Goal: Communication & Community: Answer question/provide support

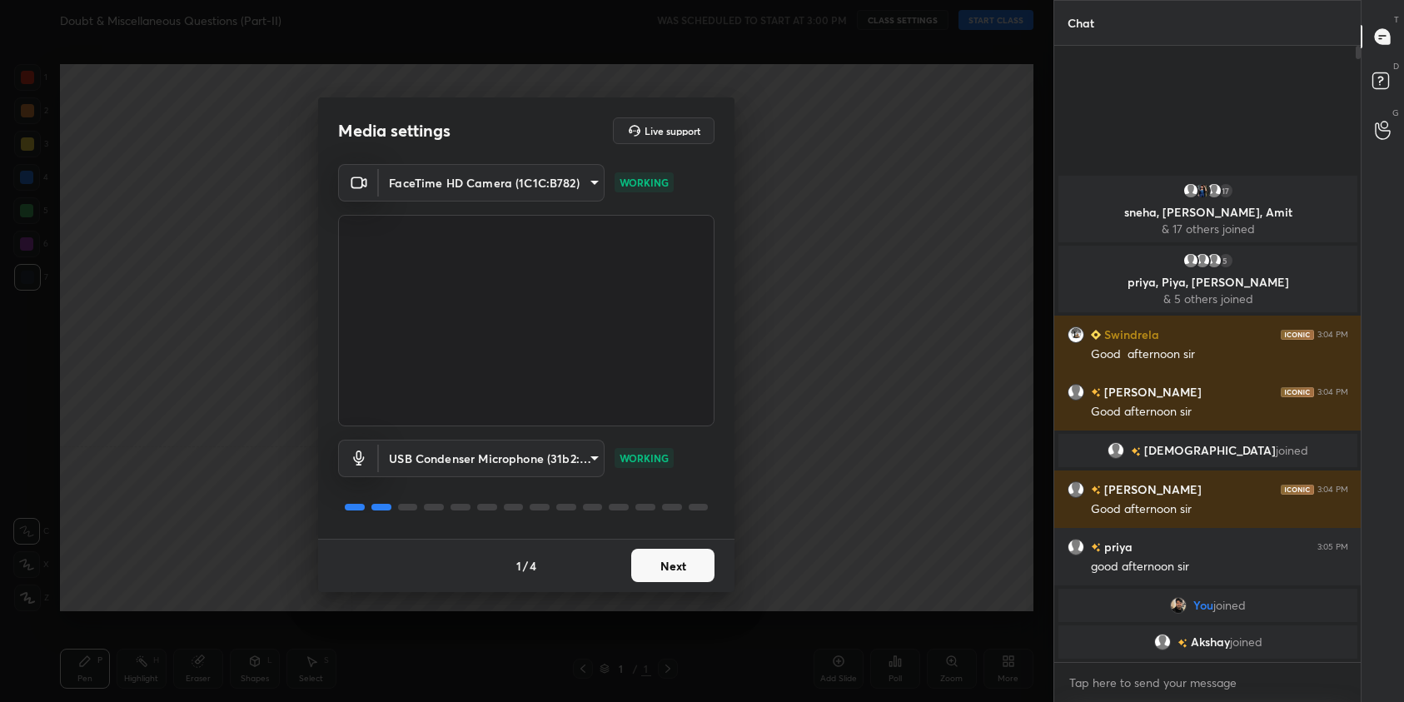
click at [675, 565] on button "Next" at bounding box center [672, 565] width 83 height 33
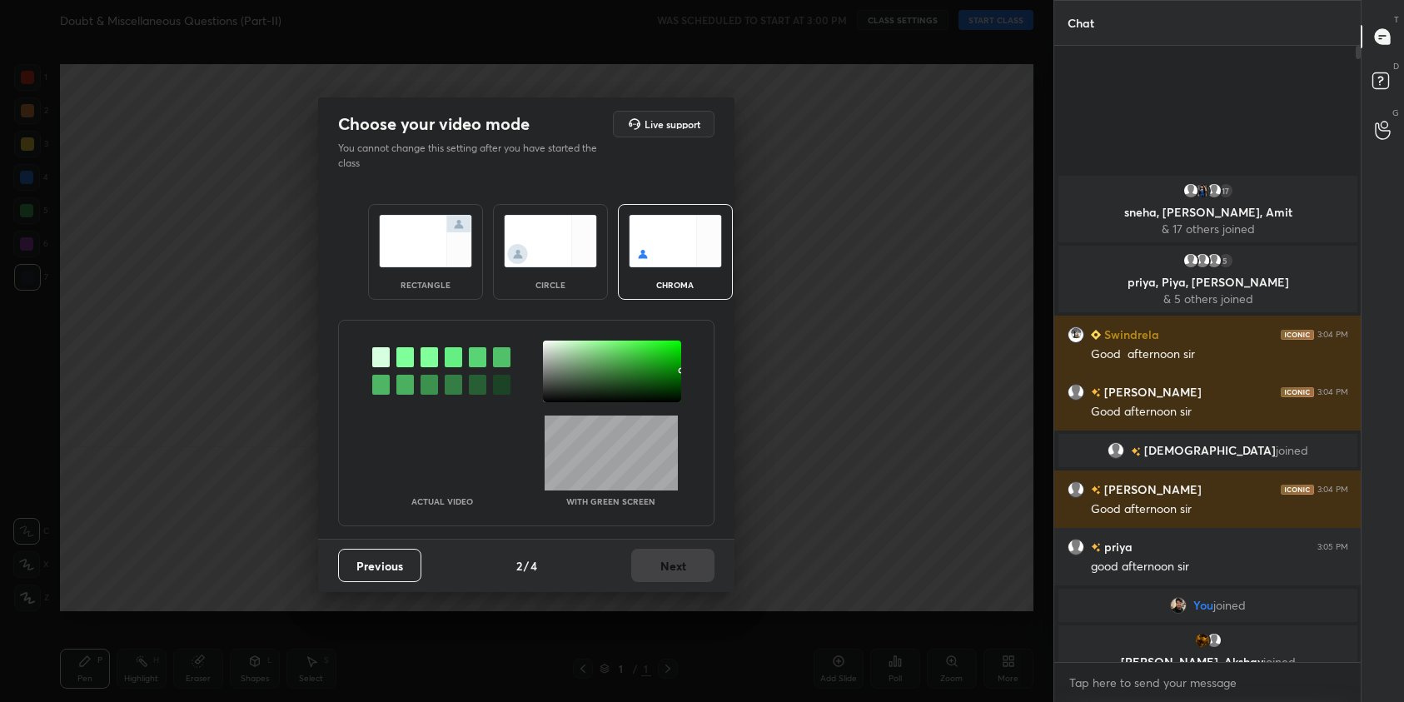
click at [433, 242] on img at bounding box center [425, 241] width 93 height 52
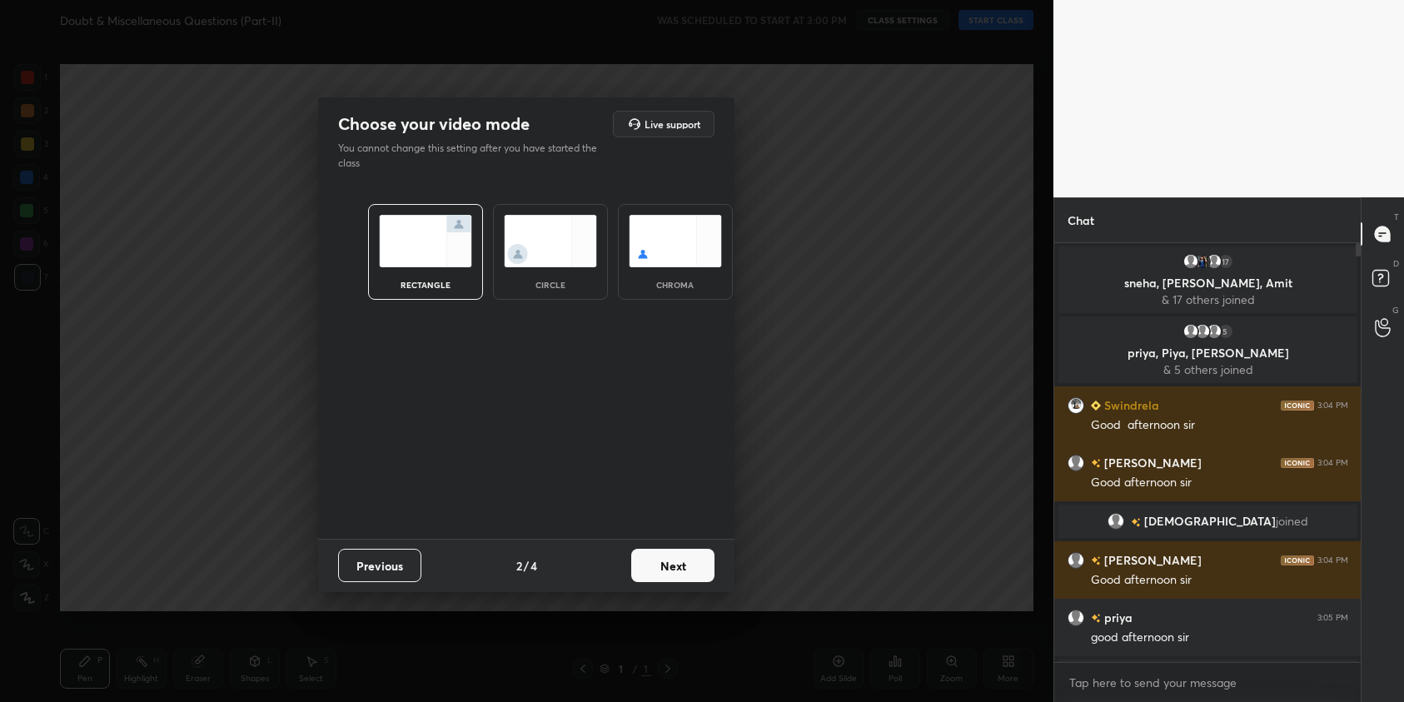
scroll to position [6, 6]
click at [693, 552] on button "Next" at bounding box center [672, 565] width 83 height 33
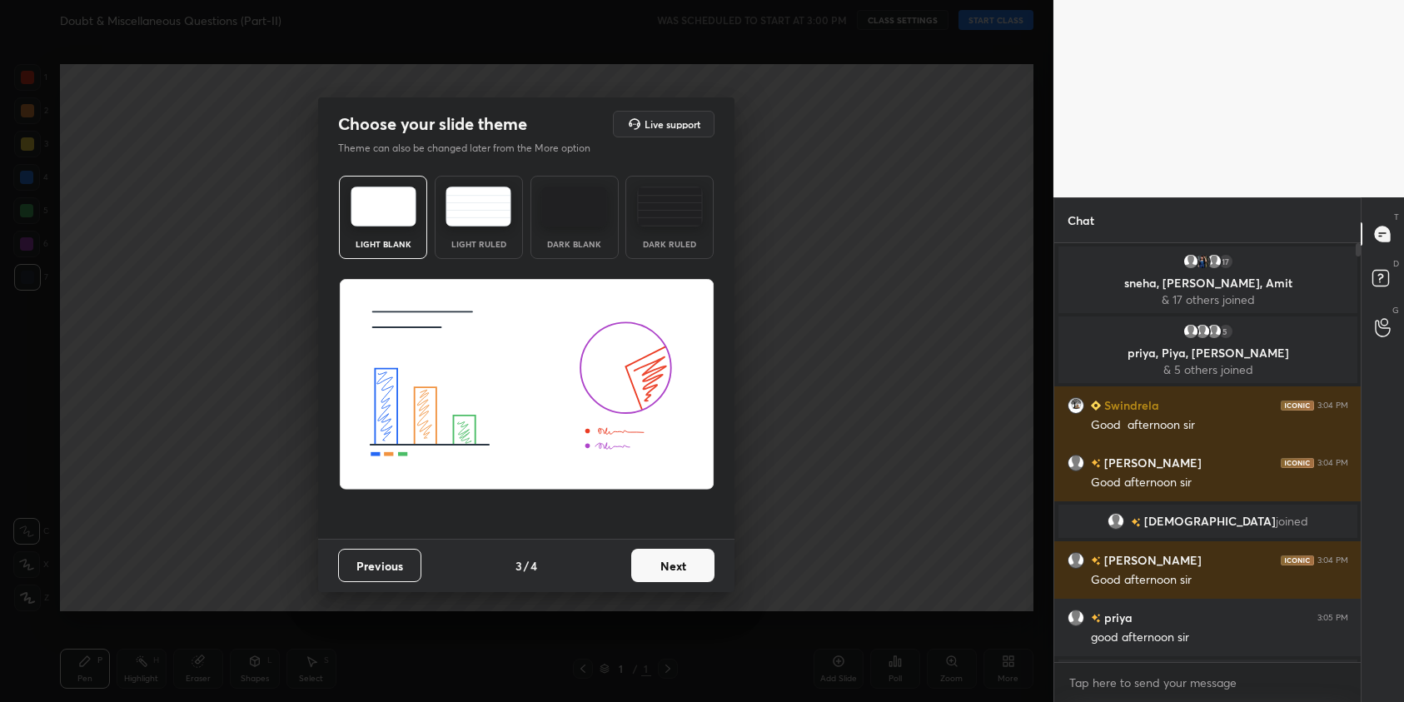
click at [703, 572] on button "Next" at bounding box center [672, 565] width 83 height 33
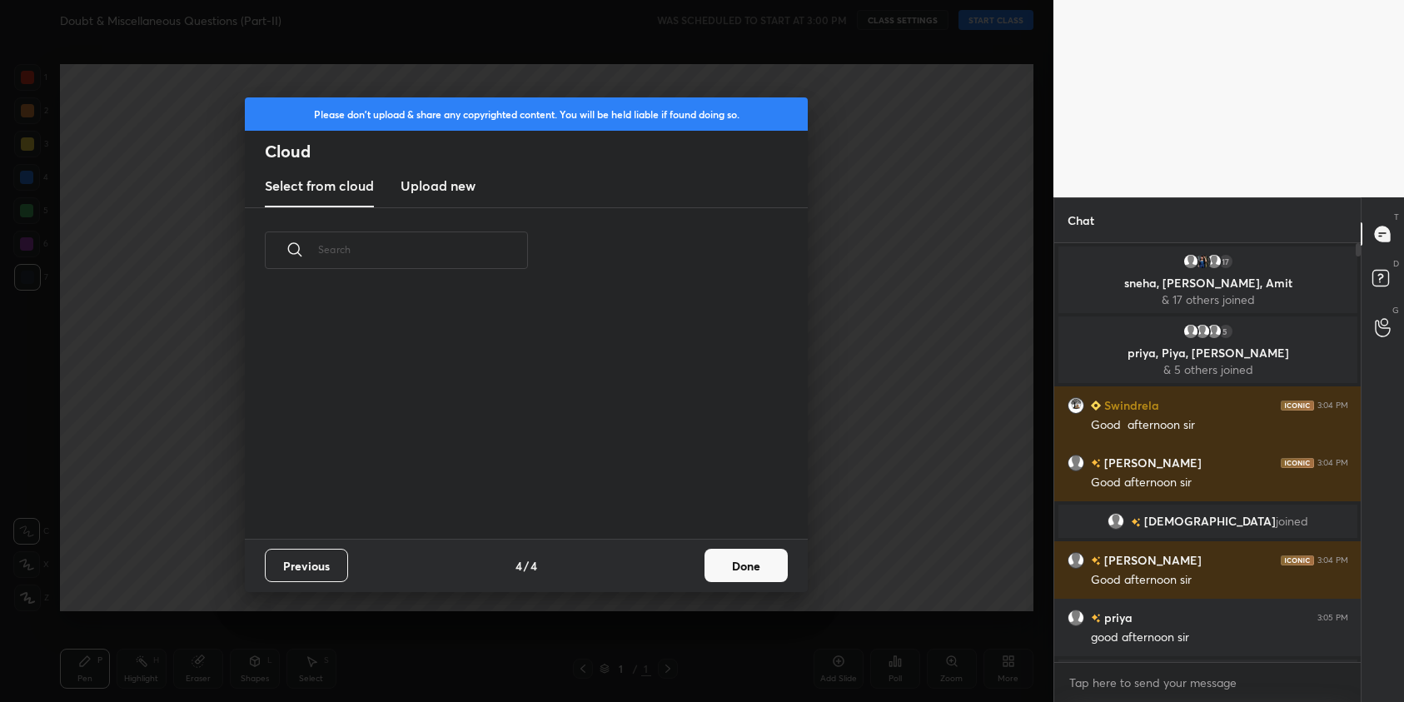
scroll to position [246, 535]
click at [768, 576] on button "Done" at bounding box center [746, 565] width 83 height 33
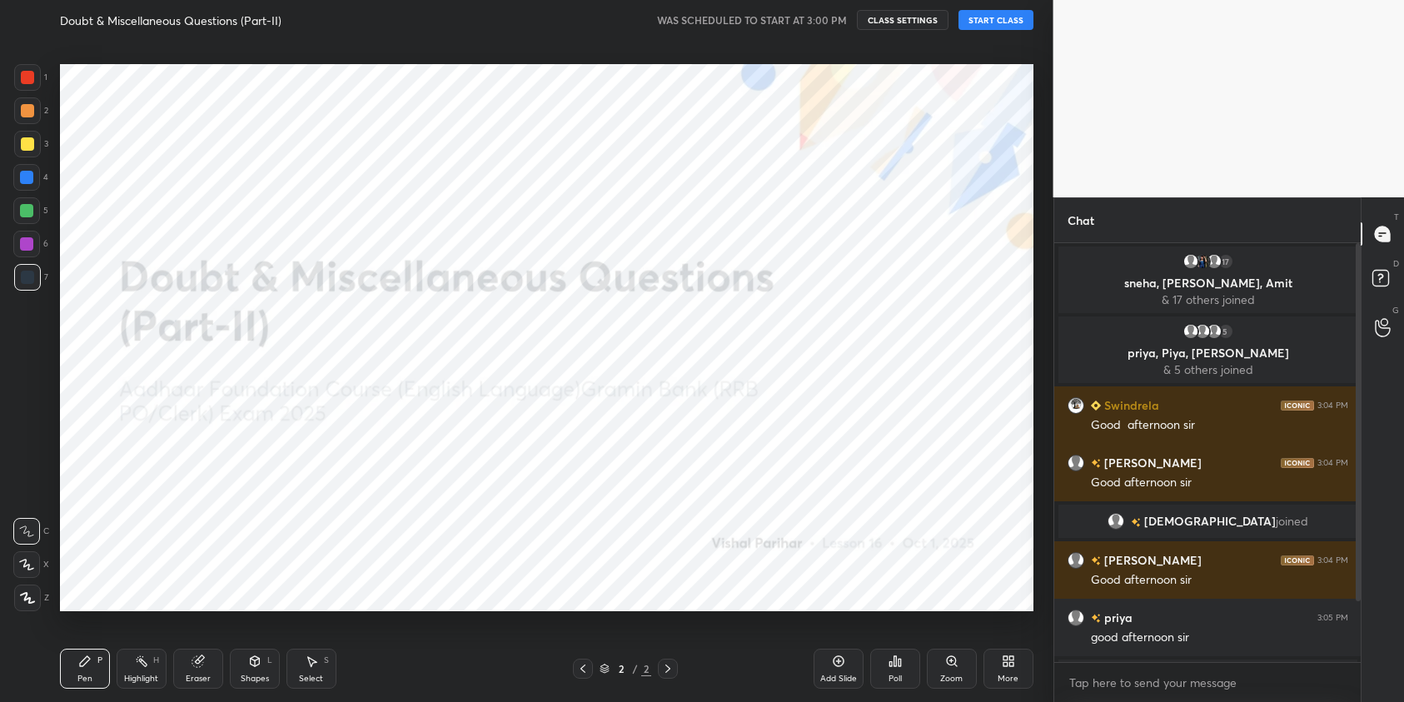
click at [998, 24] on button "START CLASS" at bounding box center [996, 20] width 75 height 20
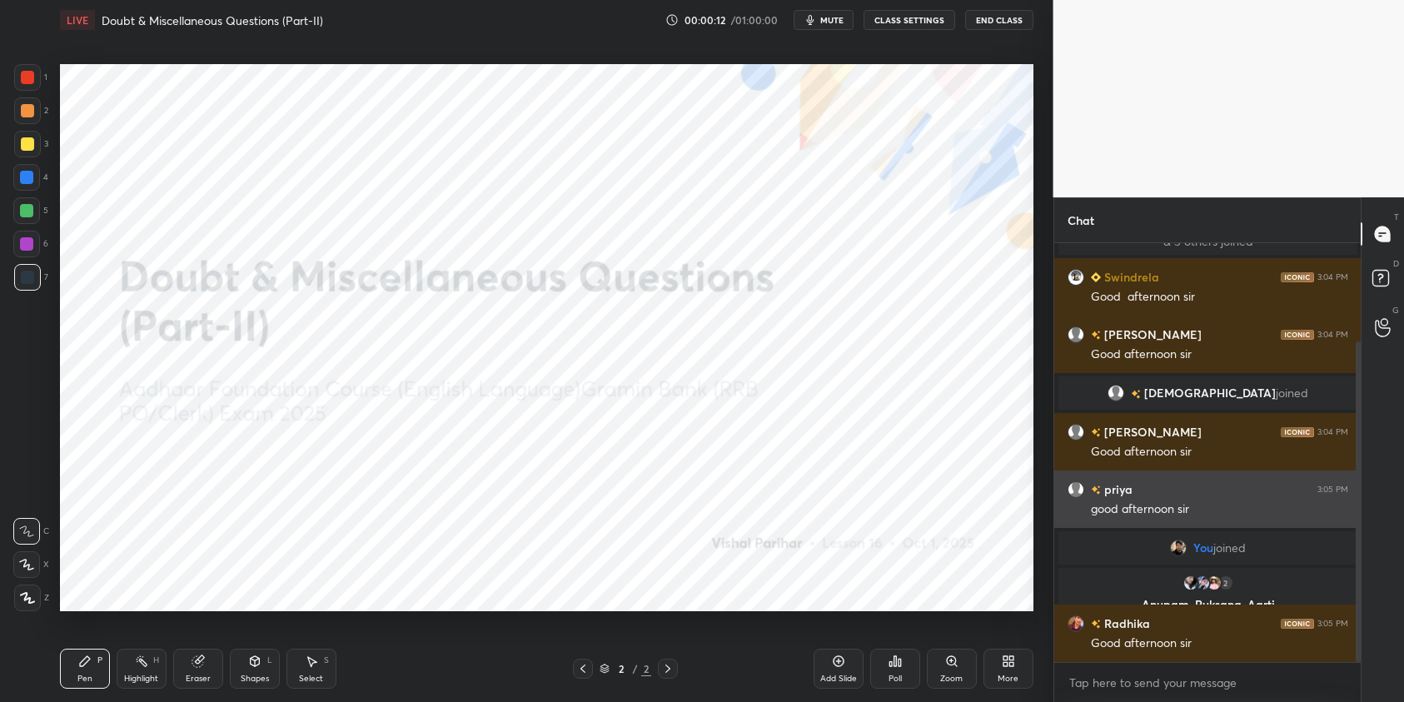
scroll to position [202, 0]
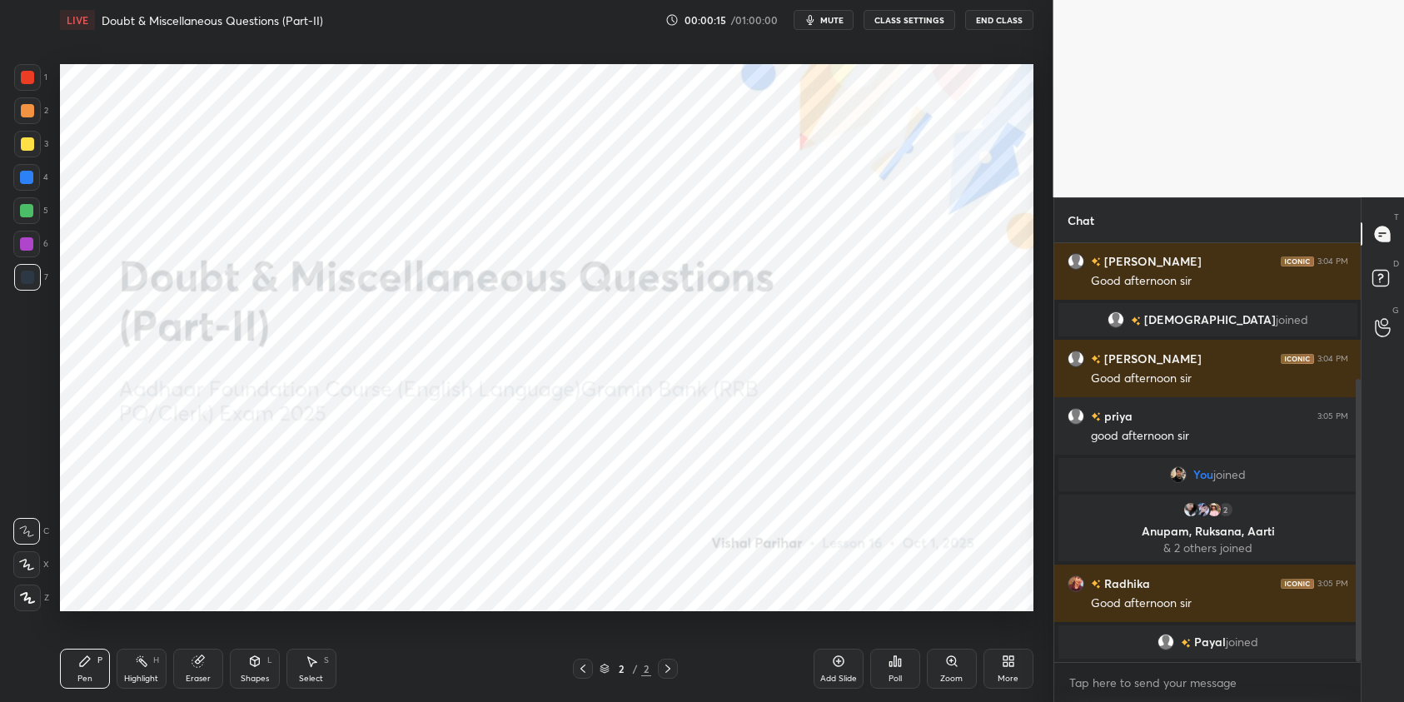
click at [27, 594] on icon at bounding box center [27, 598] width 15 height 12
drag, startPoint x: 29, startPoint y: 77, endPoint x: 37, endPoint y: 82, distance: 9.0
click at [29, 77] on div at bounding box center [27, 77] width 13 height 13
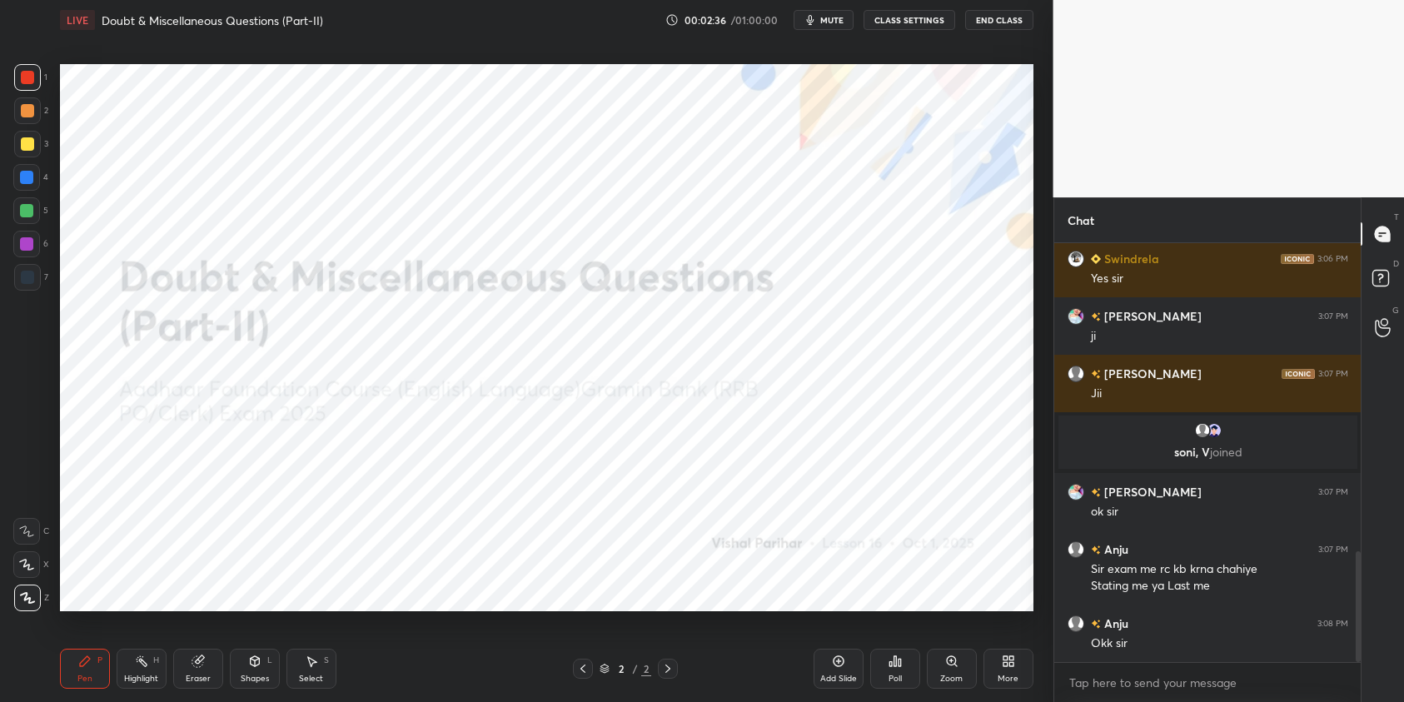
scroll to position [1166, 0]
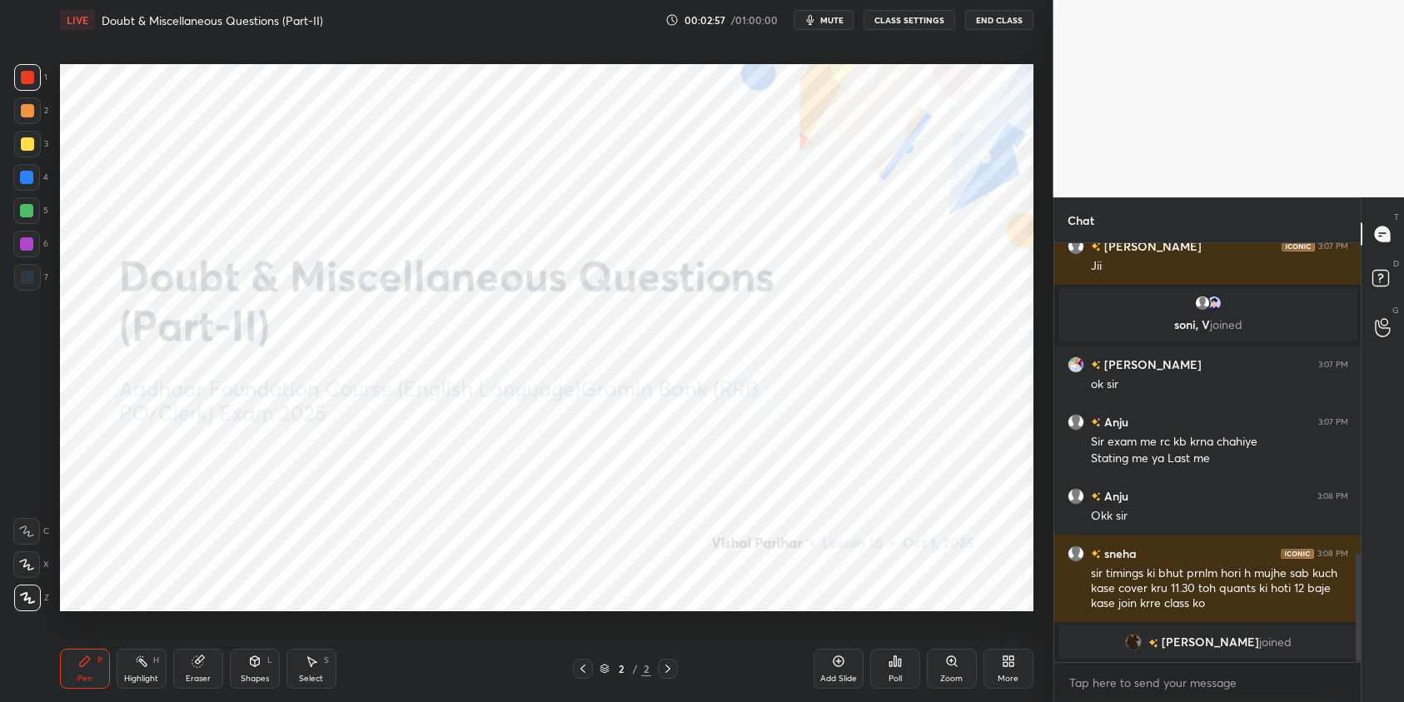
click at [998, 661] on div "More" at bounding box center [1009, 669] width 50 height 40
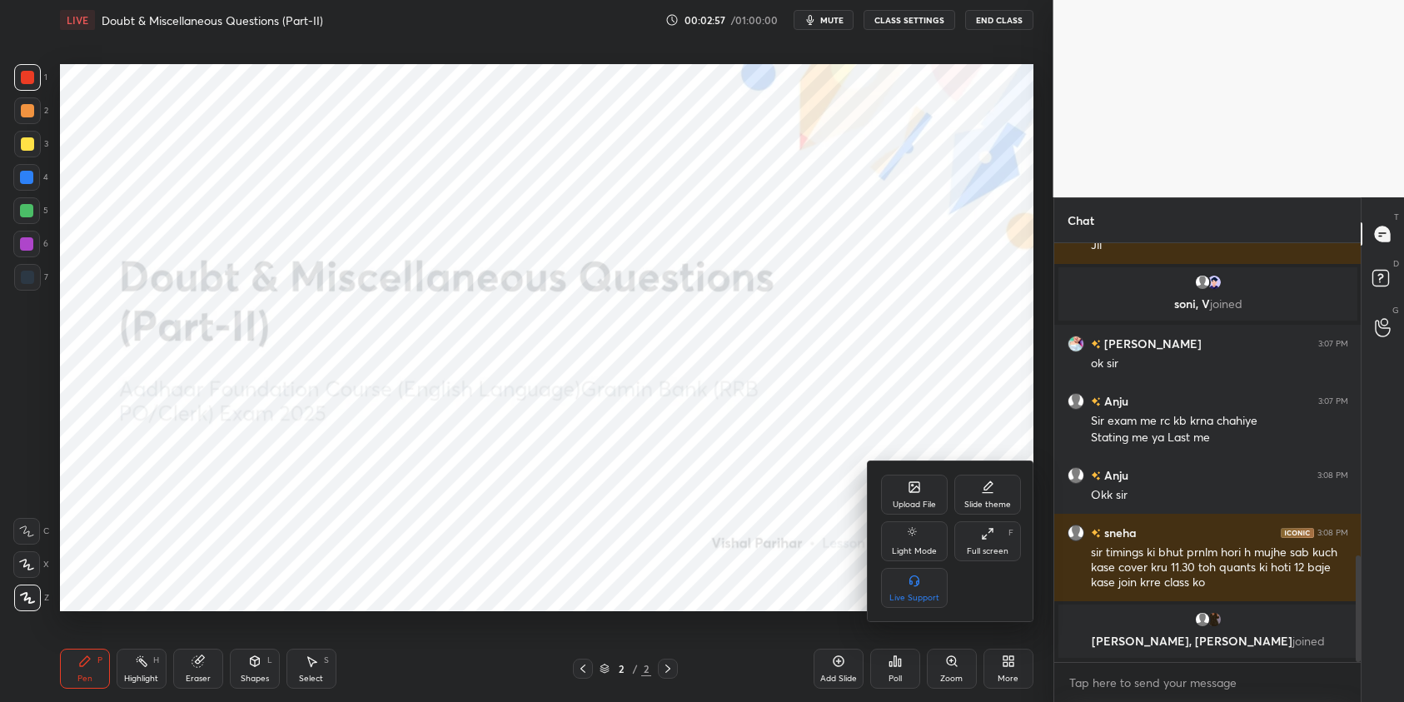
click at [903, 501] on div "Upload File" at bounding box center [914, 505] width 43 height 8
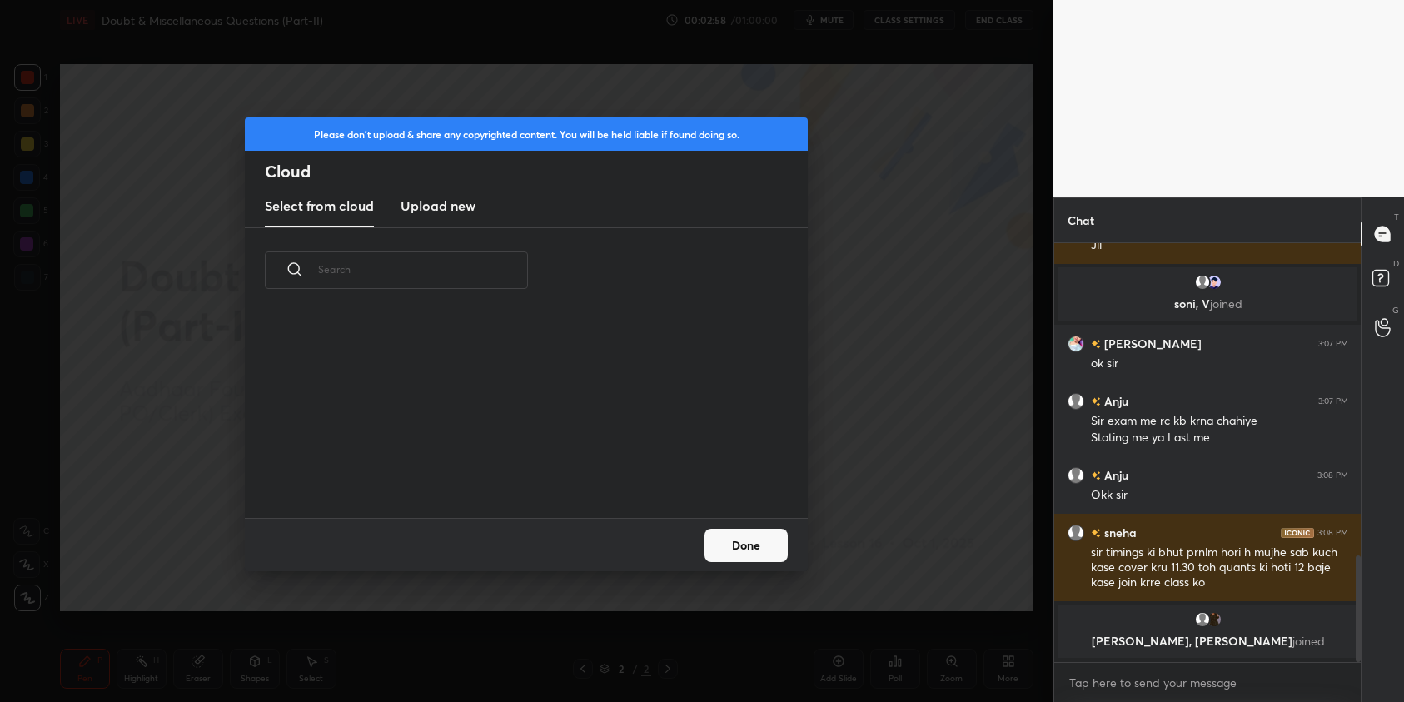
scroll to position [205, 535]
click at [457, 219] on new "Upload new" at bounding box center [438, 207] width 75 height 42
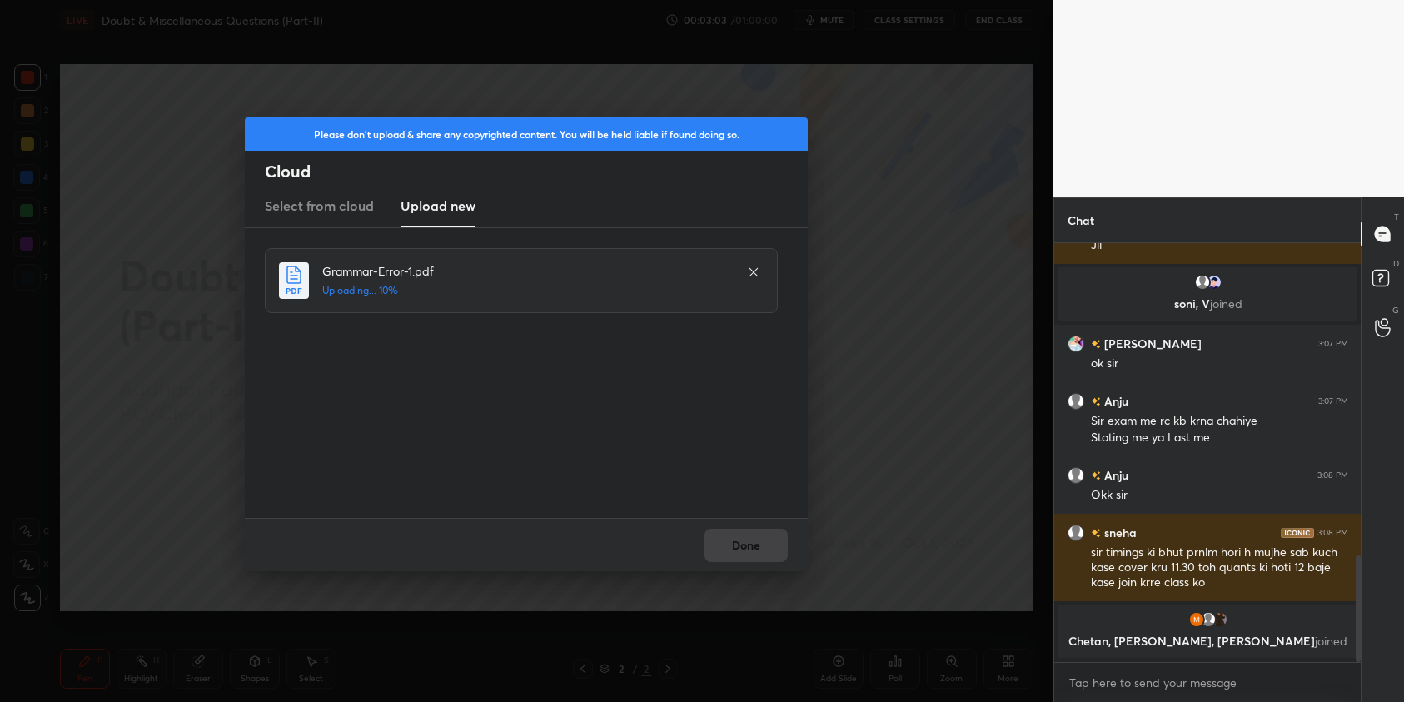
scroll to position [1212, 0]
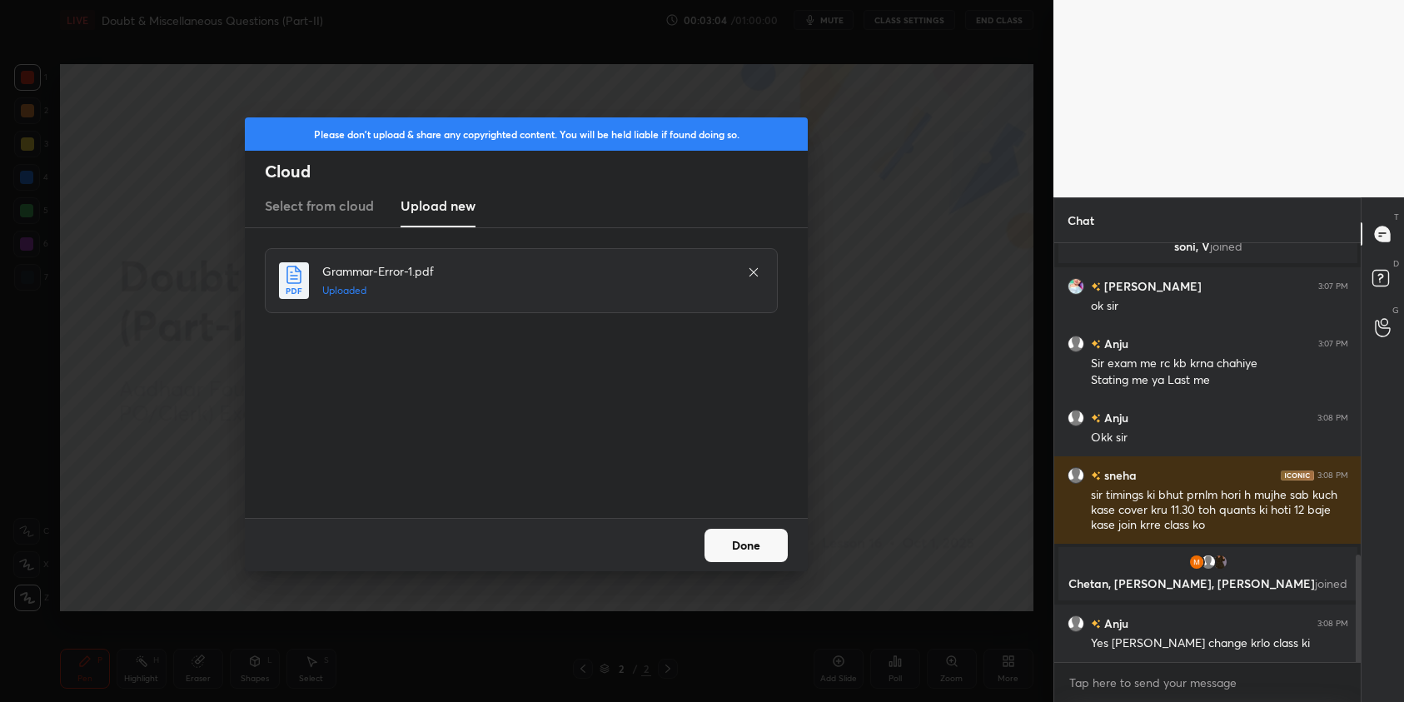
click at [750, 546] on button "Done" at bounding box center [746, 545] width 83 height 33
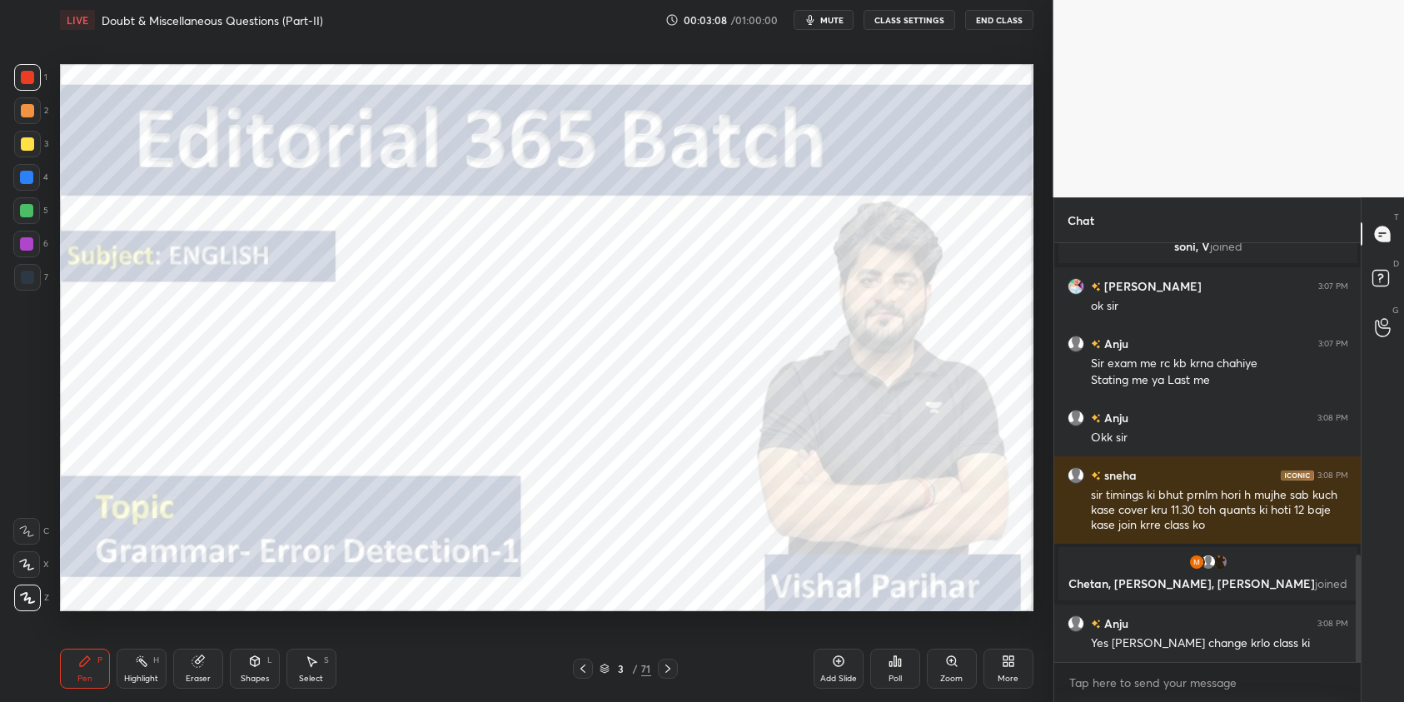
click at [671, 671] on icon at bounding box center [667, 668] width 13 height 13
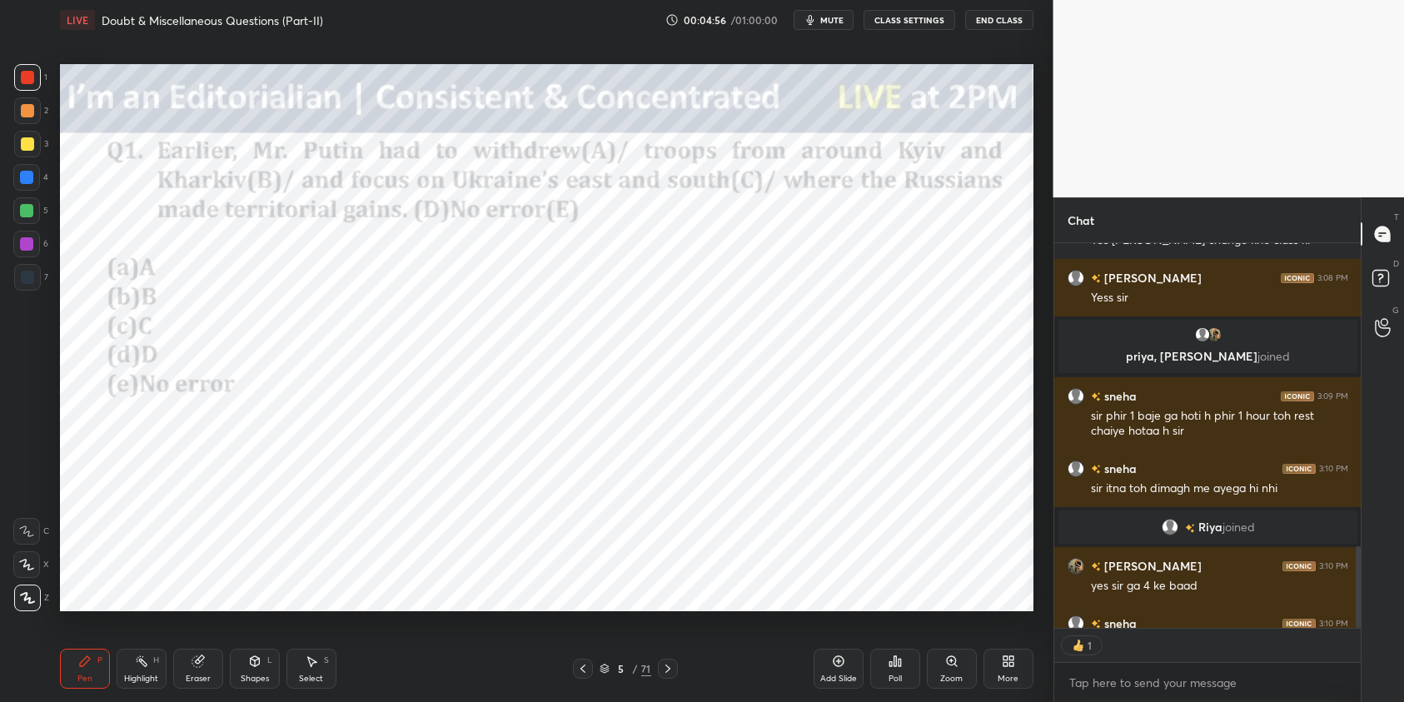
scroll to position [6, 6]
click at [891, 676] on div "Poll" at bounding box center [895, 679] width 13 height 8
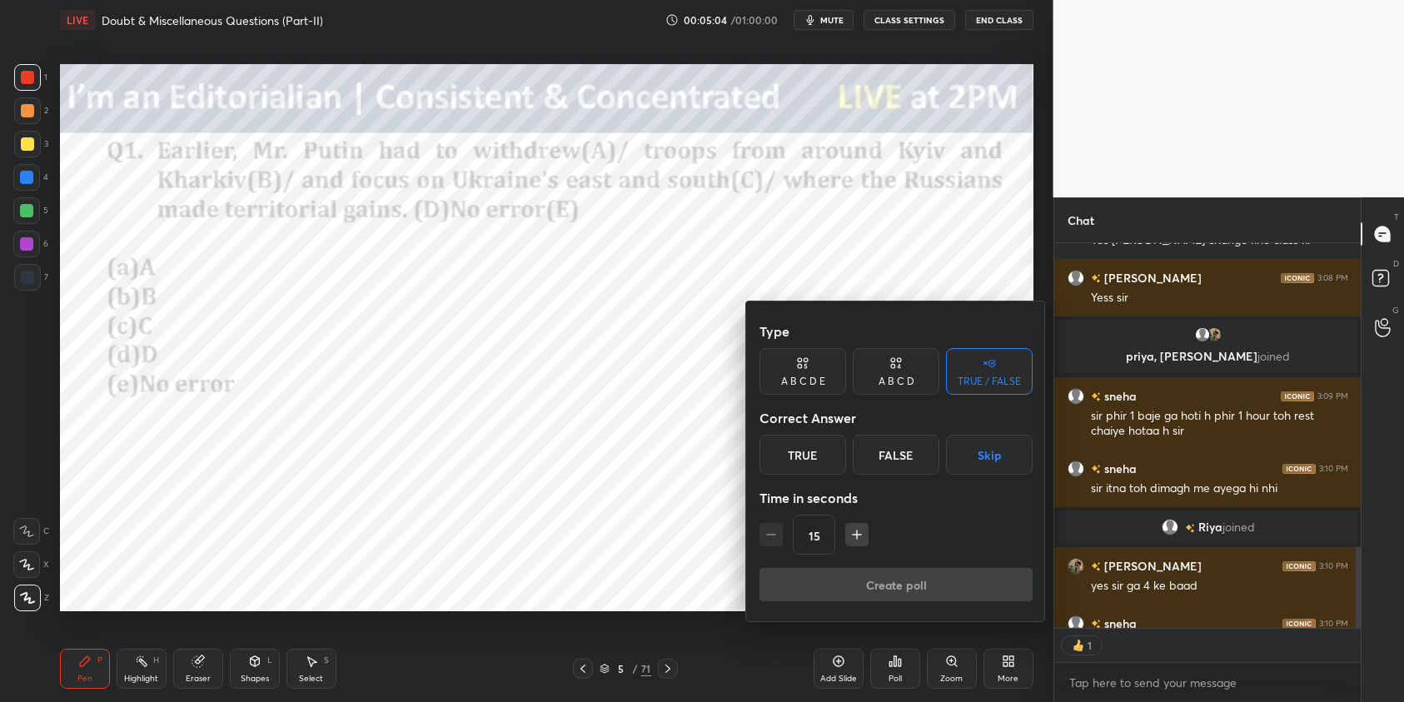
drag, startPoint x: 789, startPoint y: 371, endPoint x: 787, endPoint y: 457, distance: 86.6
click at [786, 380] on div "A B C D E" at bounding box center [803, 371] width 87 height 47
click at [782, 456] on div "A" at bounding box center [780, 455] width 40 height 40
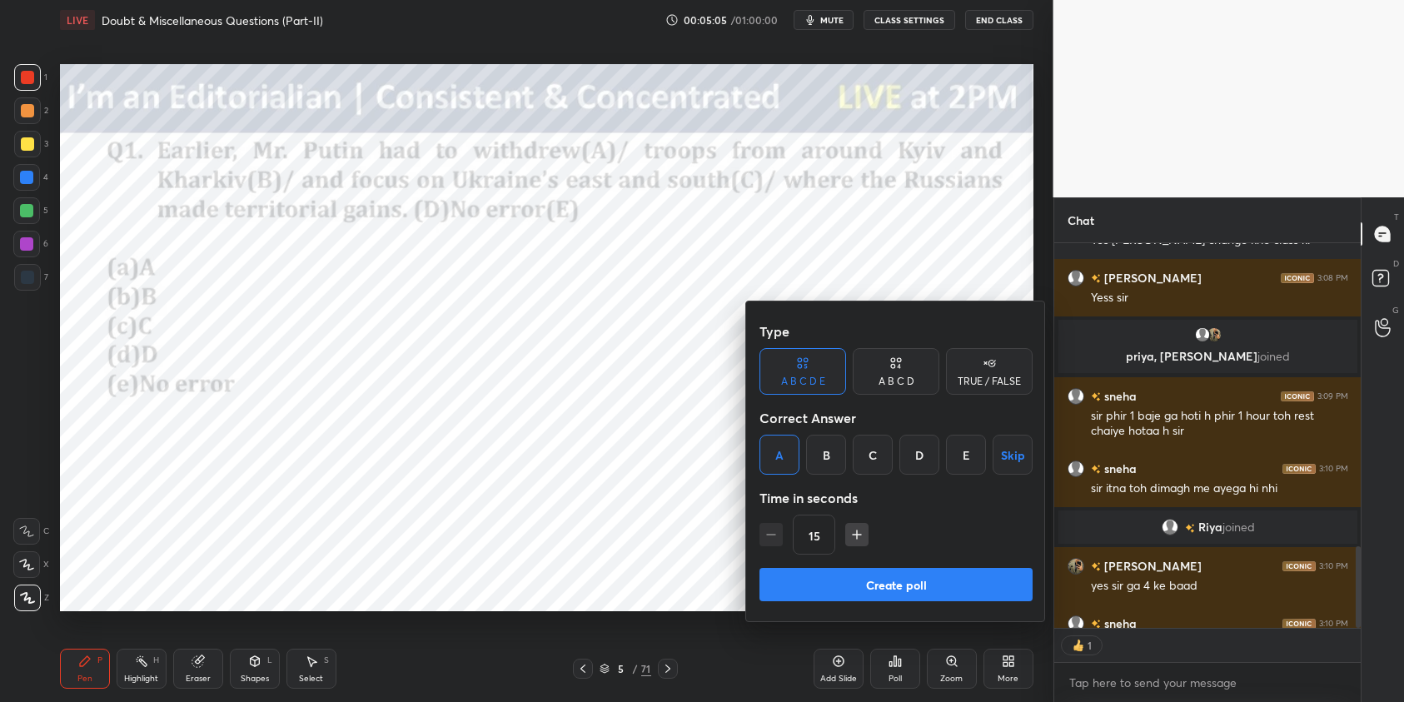
click at [887, 579] on button "Create poll" at bounding box center [896, 584] width 273 height 33
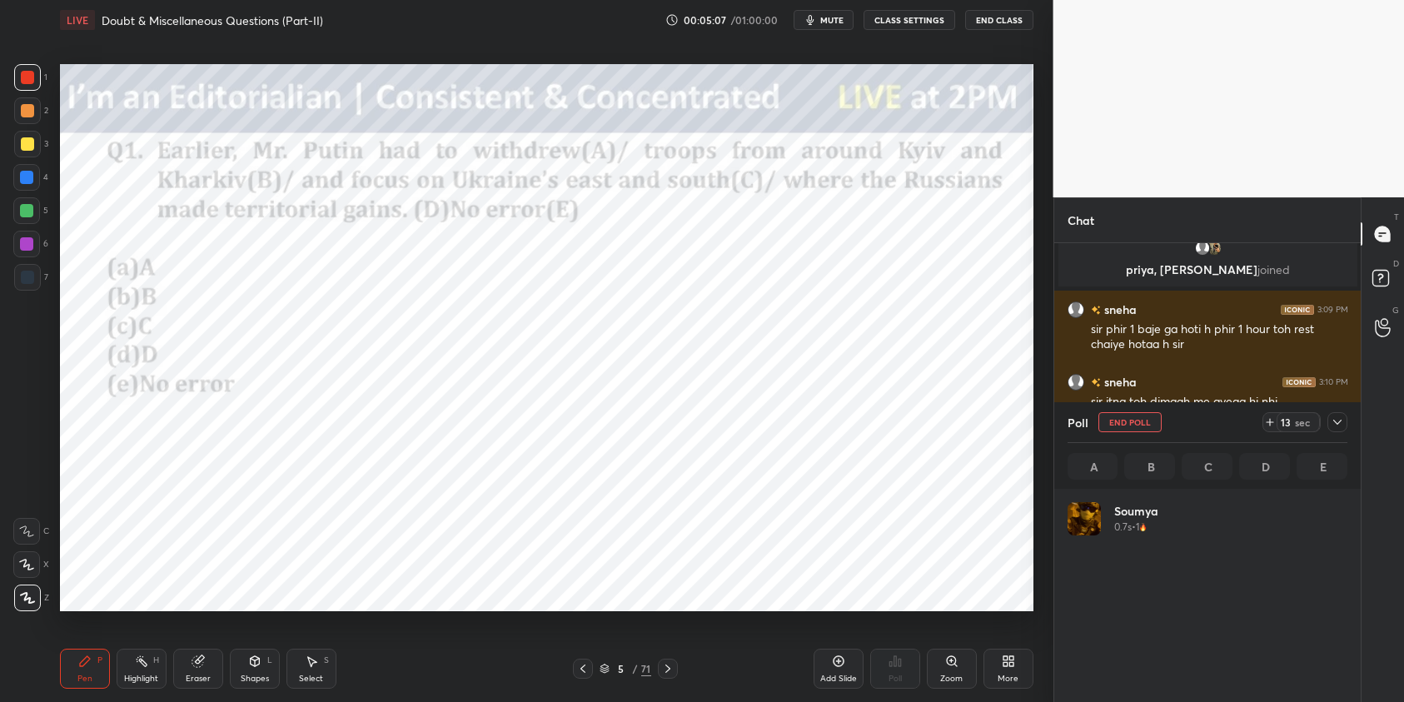
scroll to position [195, 275]
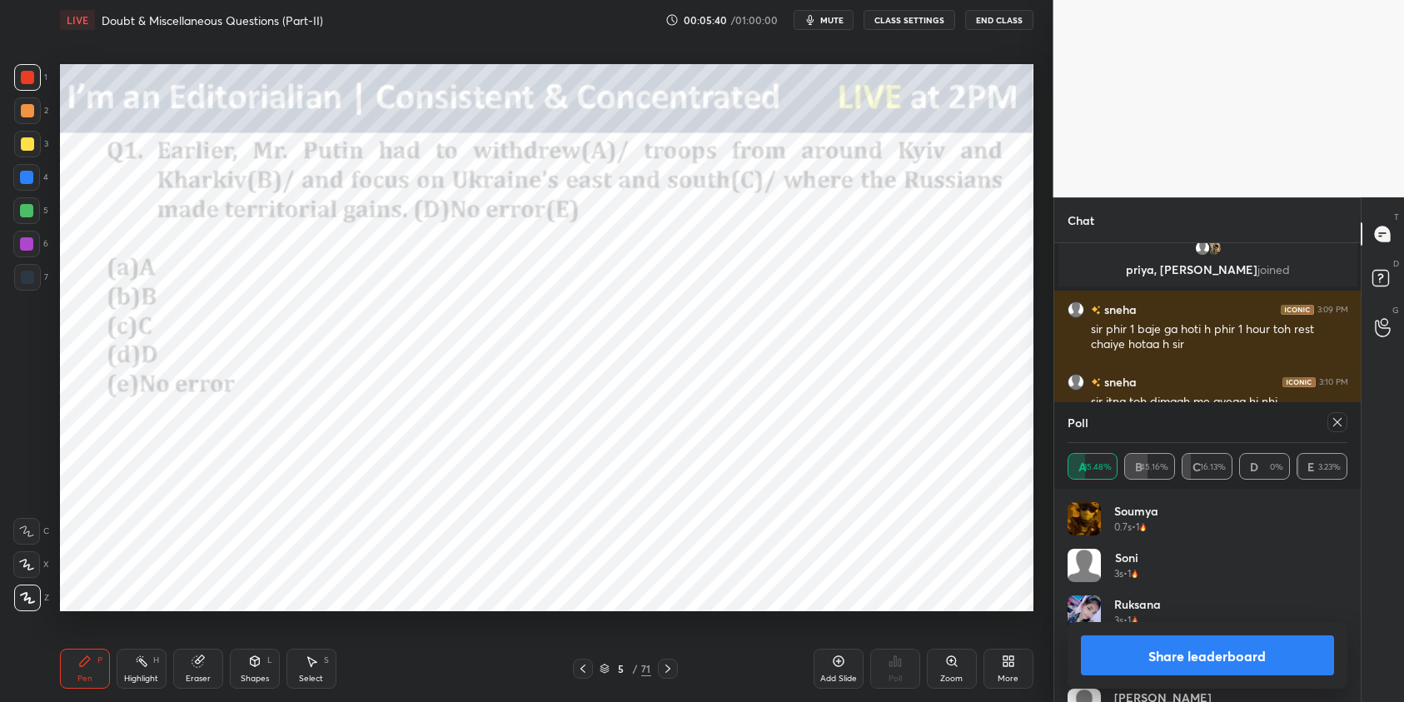
click at [1339, 421] on icon at bounding box center [1337, 422] width 13 height 13
type textarea "x"
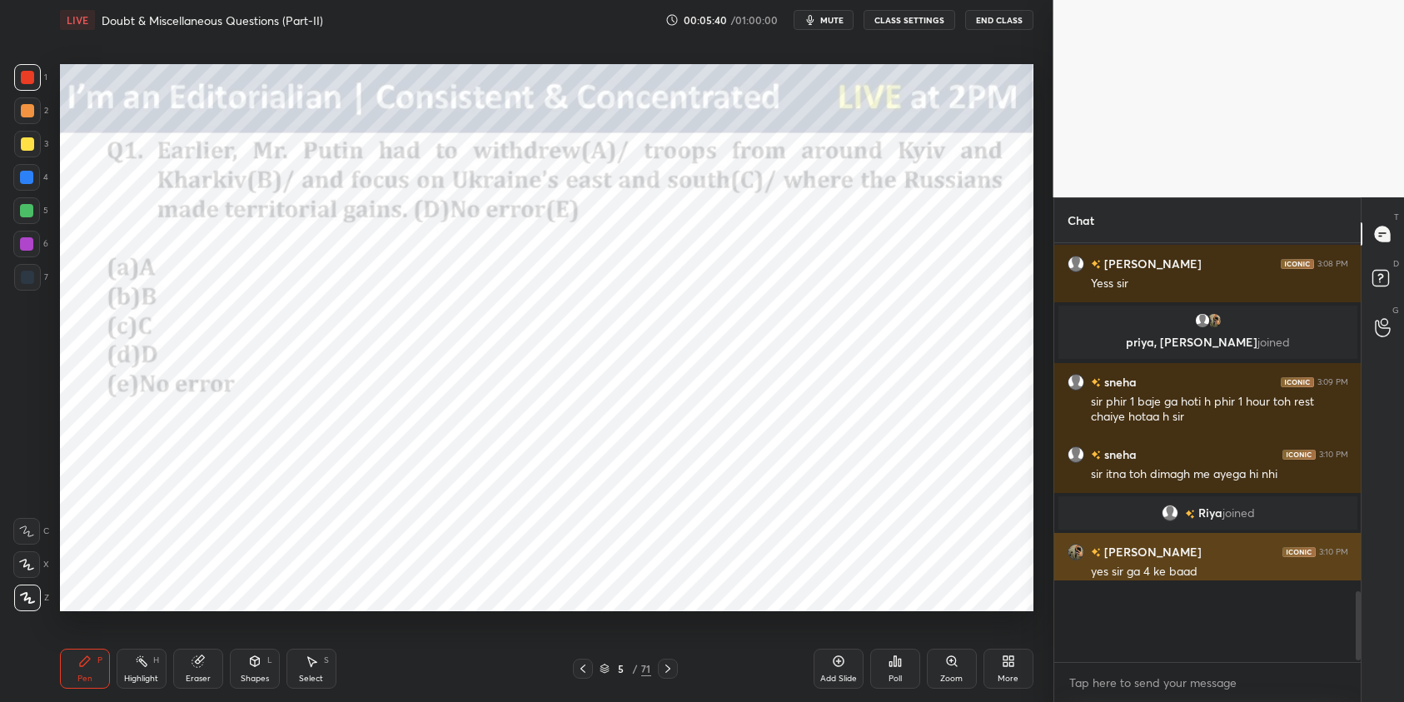
scroll to position [6, 6]
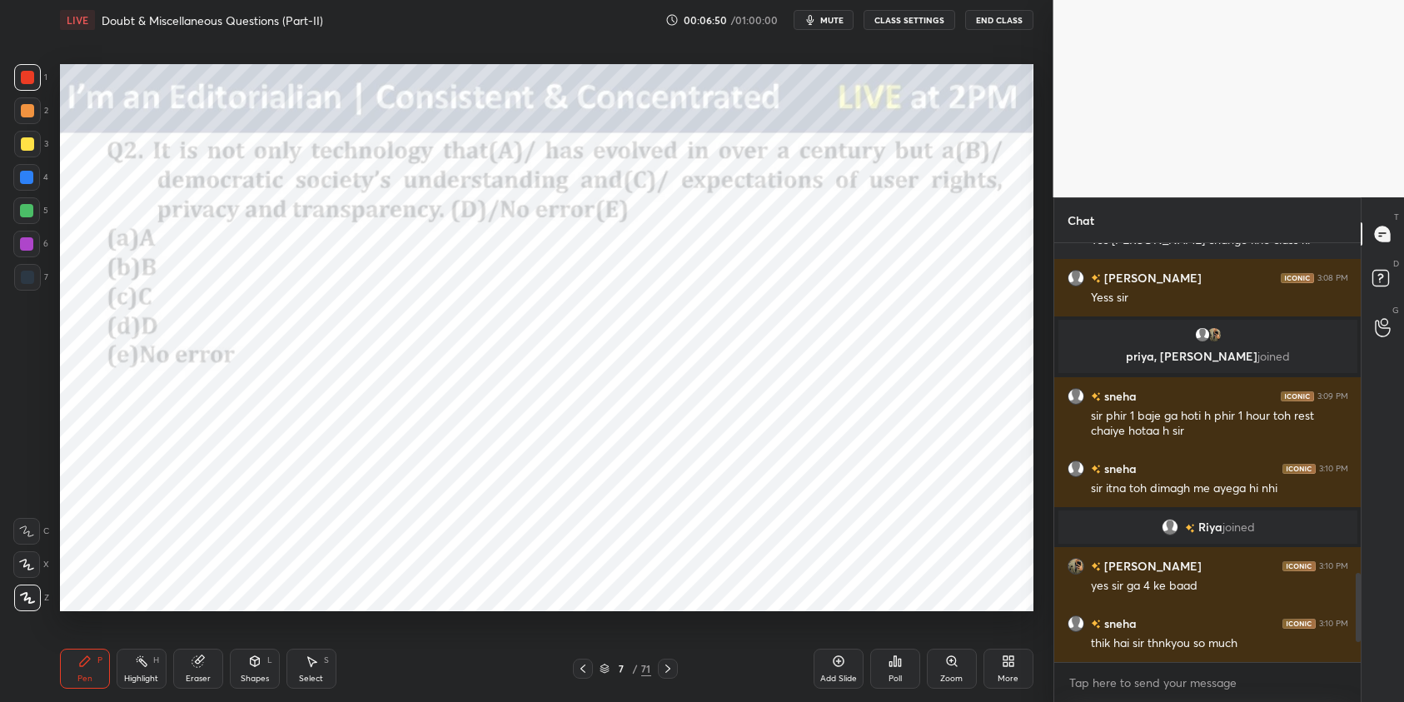
click at [890, 663] on icon at bounding box center [895, 661] width 13 height 13
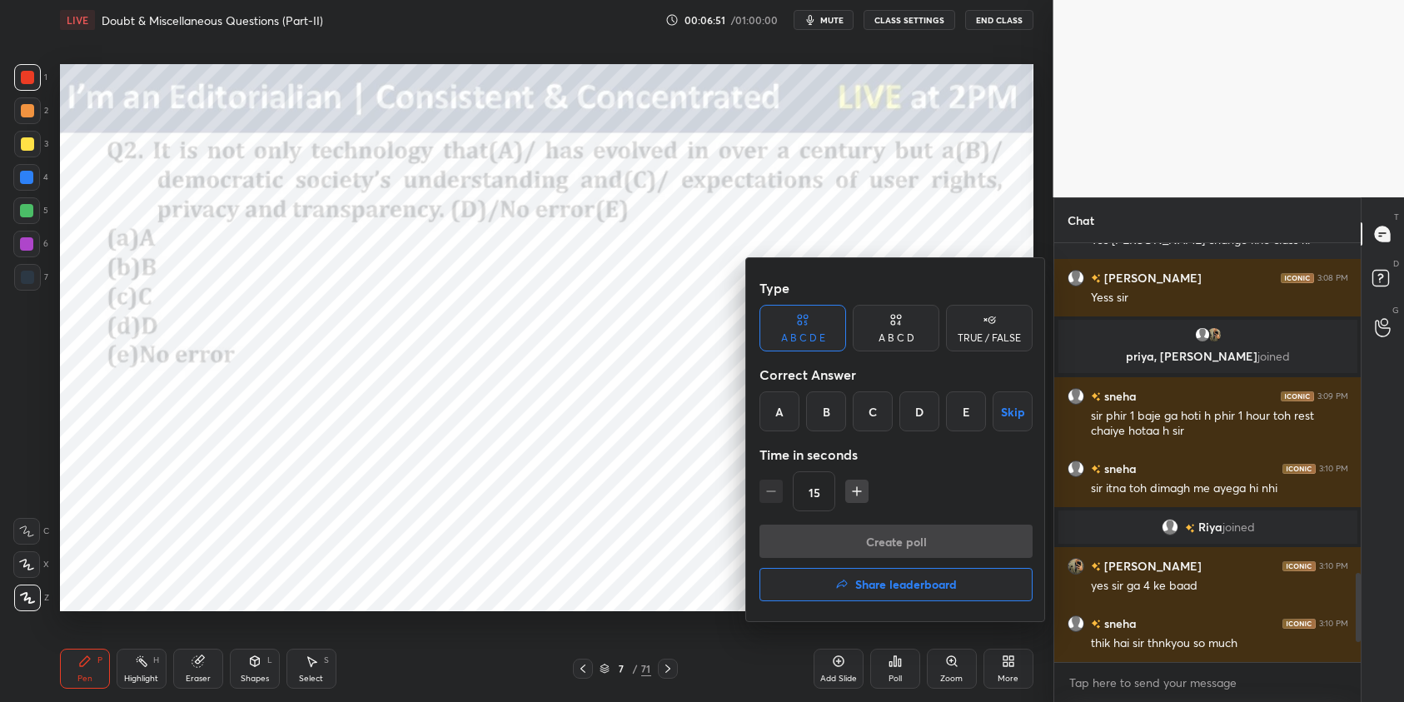
click at [815, 416] on div "B" at bounding box center [826, 412] width 40 height 40
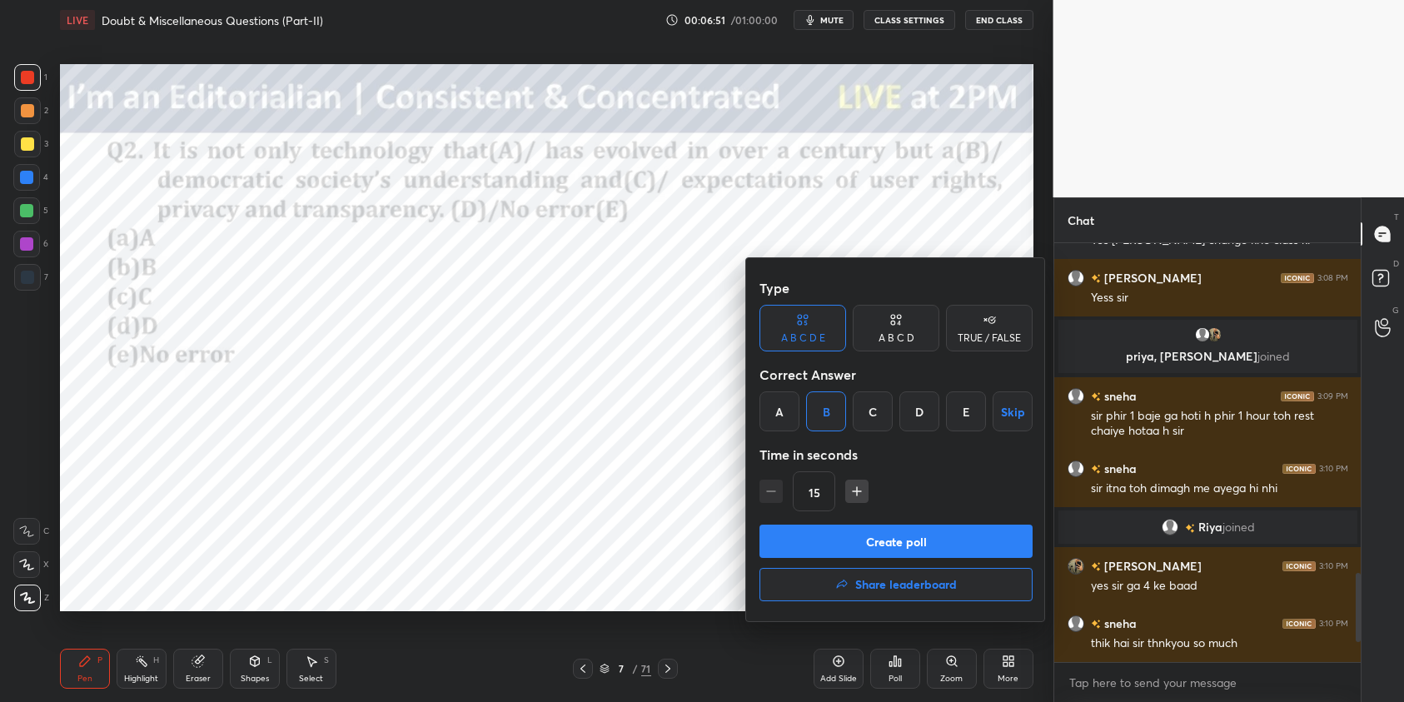
click at [865, 544] on button "Create poll" at bounding box center [896, 541] width 273 height 33
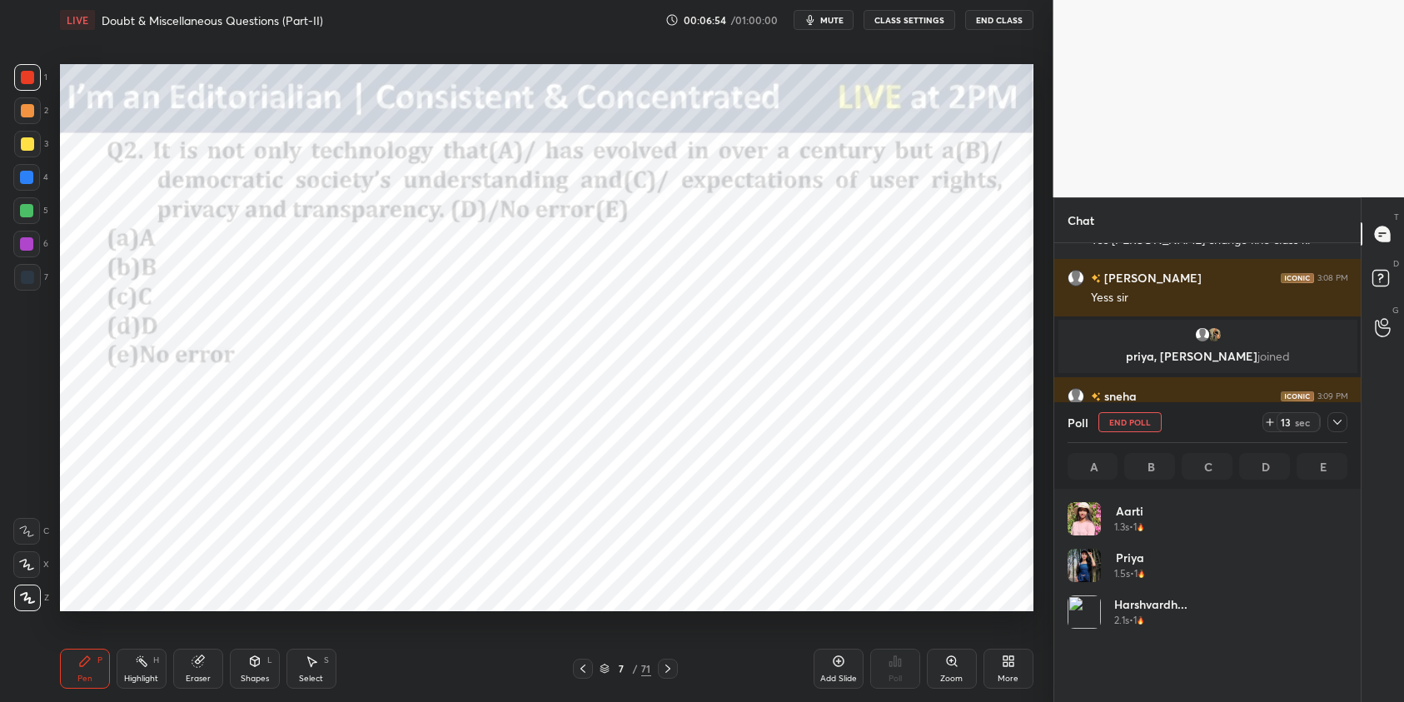
scroll to position [195, 275]
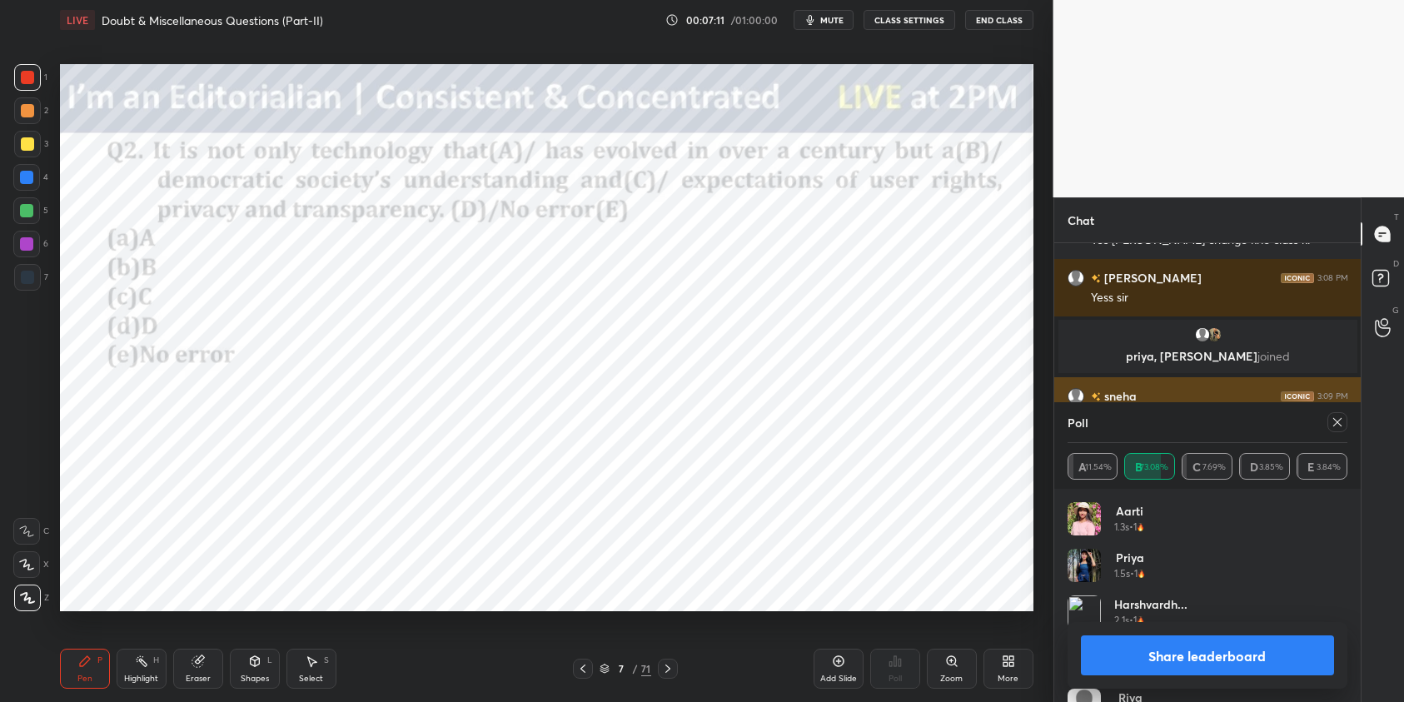
click at [1340, 422] on icon at bounding box center [1337, 422] width 13 height 13
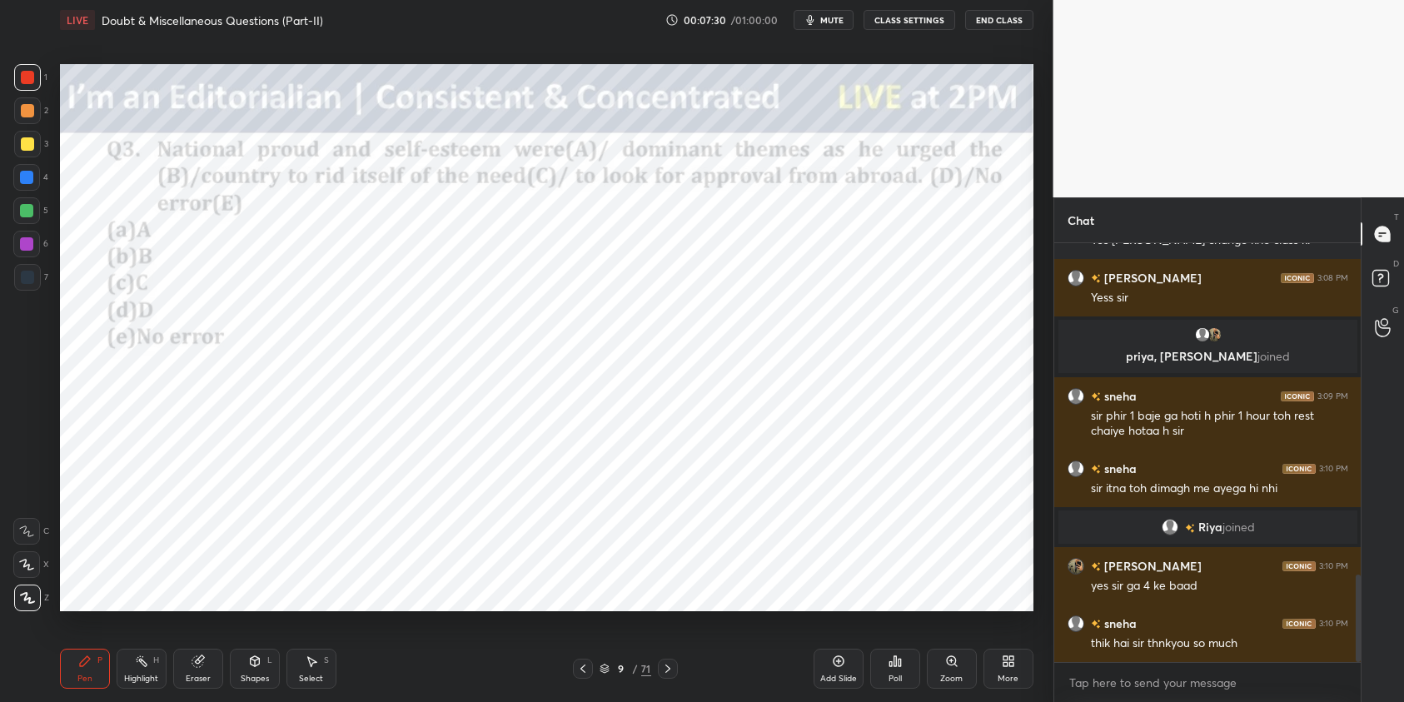
scroll to position [1593, 0]
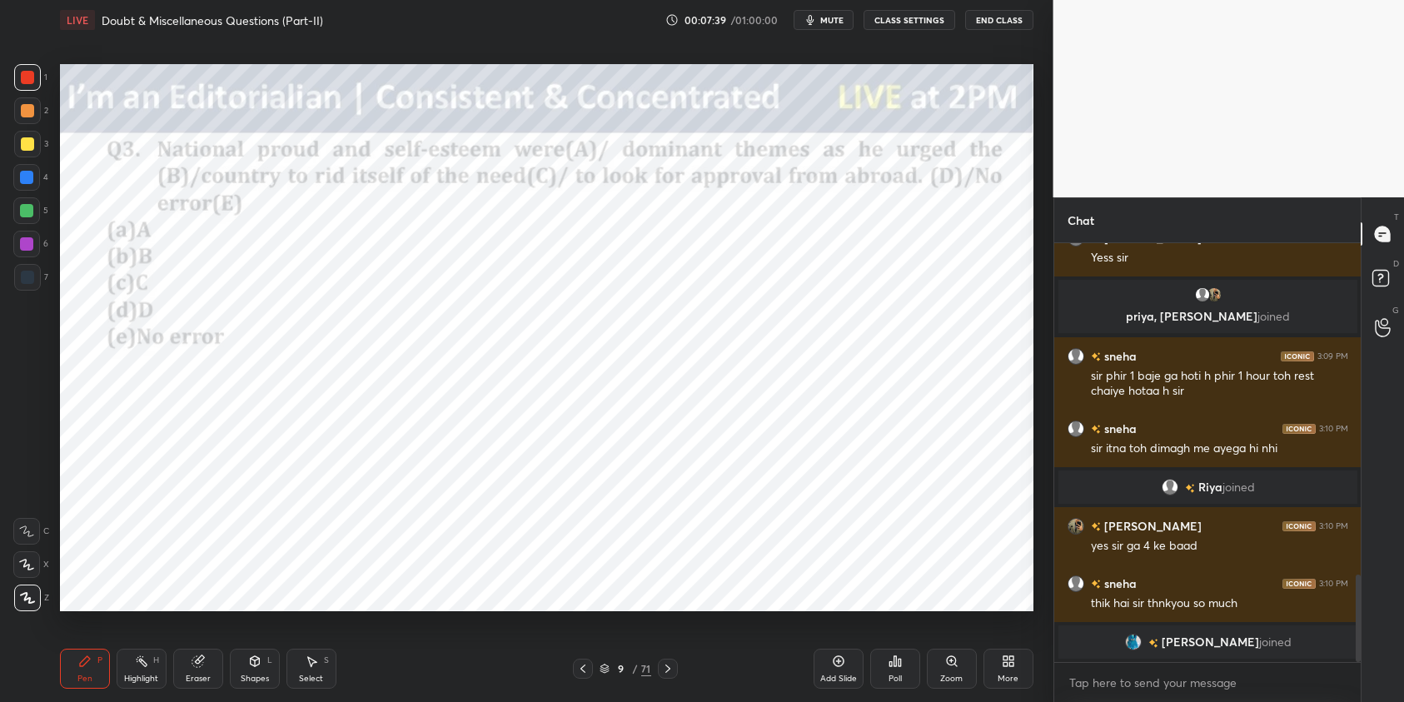
click at [895, 671] on div "Poll" at bounding box center [895, 669] width 50 height 40
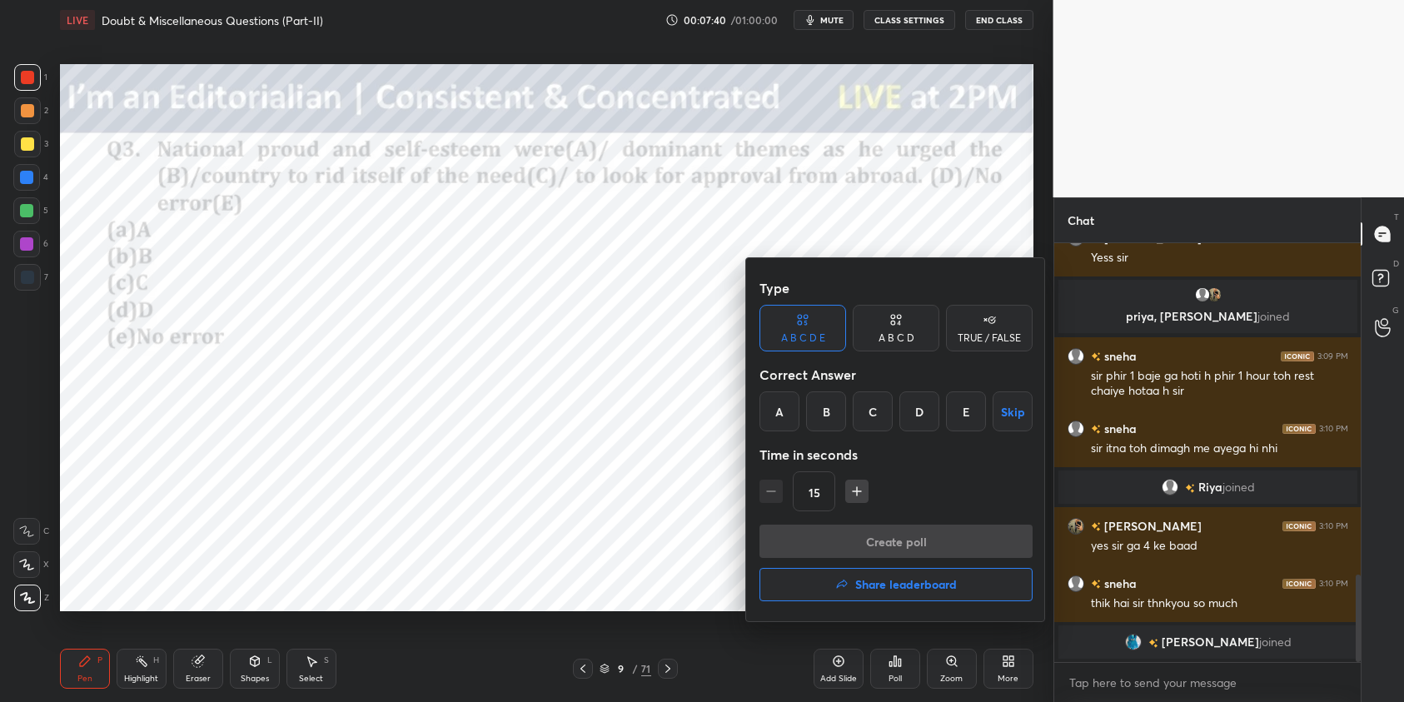
click at [786, 416] on div "A" at bounding box center [780, 412] width 40 height 40
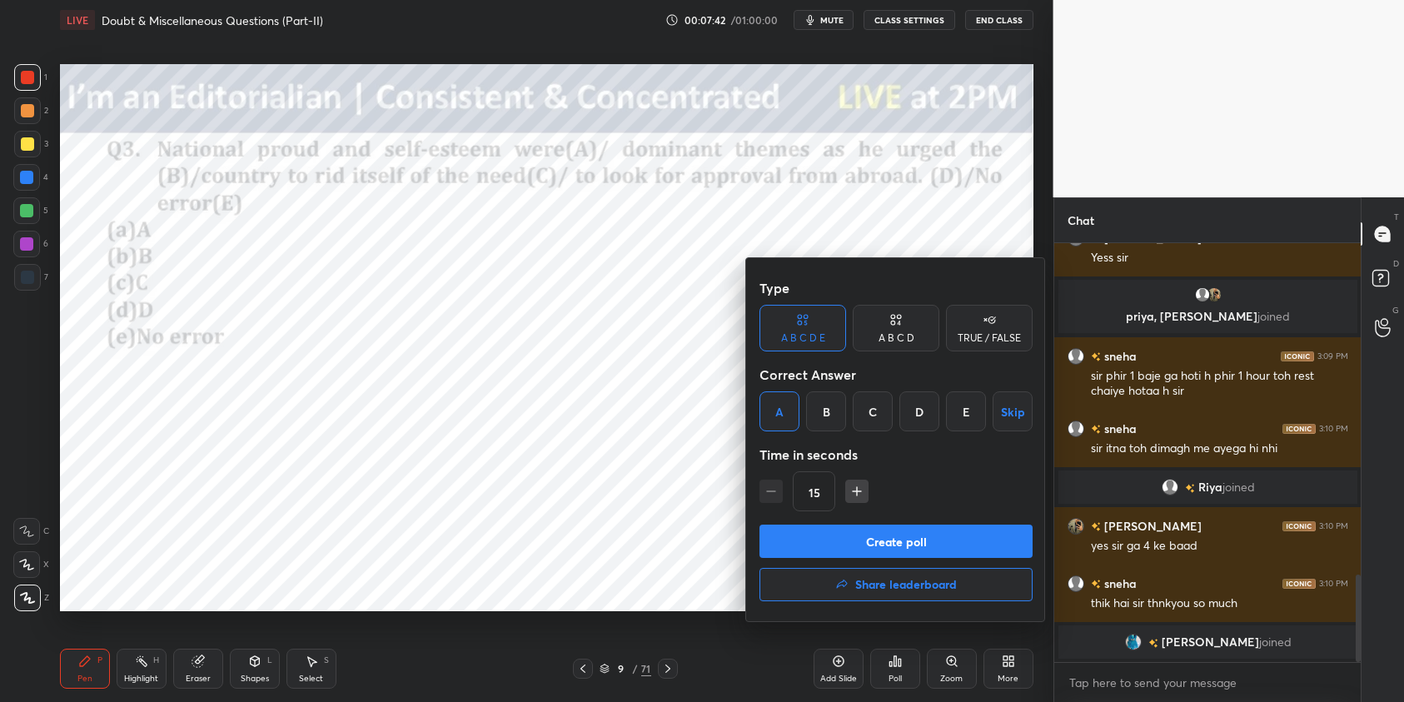
click at [972, 546] on button "Create poll" at bounding box center [896, 541] width 273 height 33
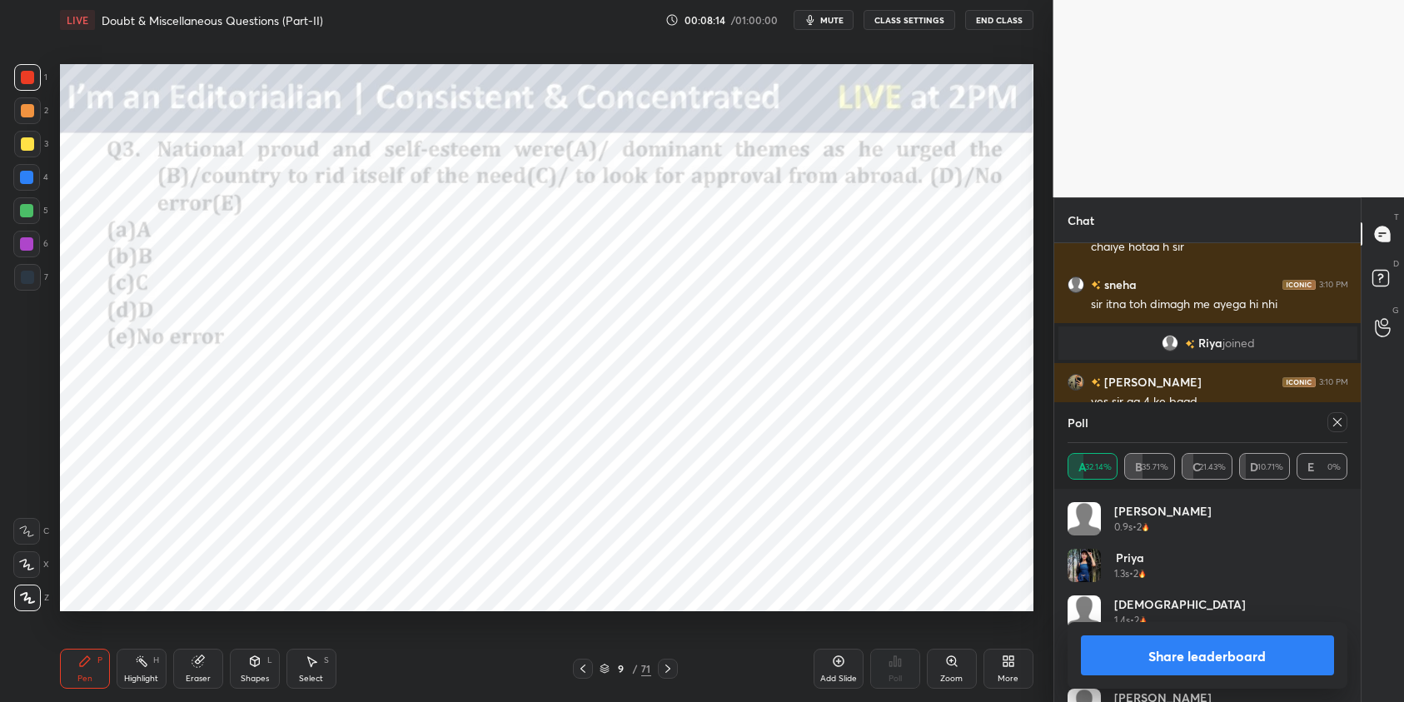
scroll to position [1727, 0]
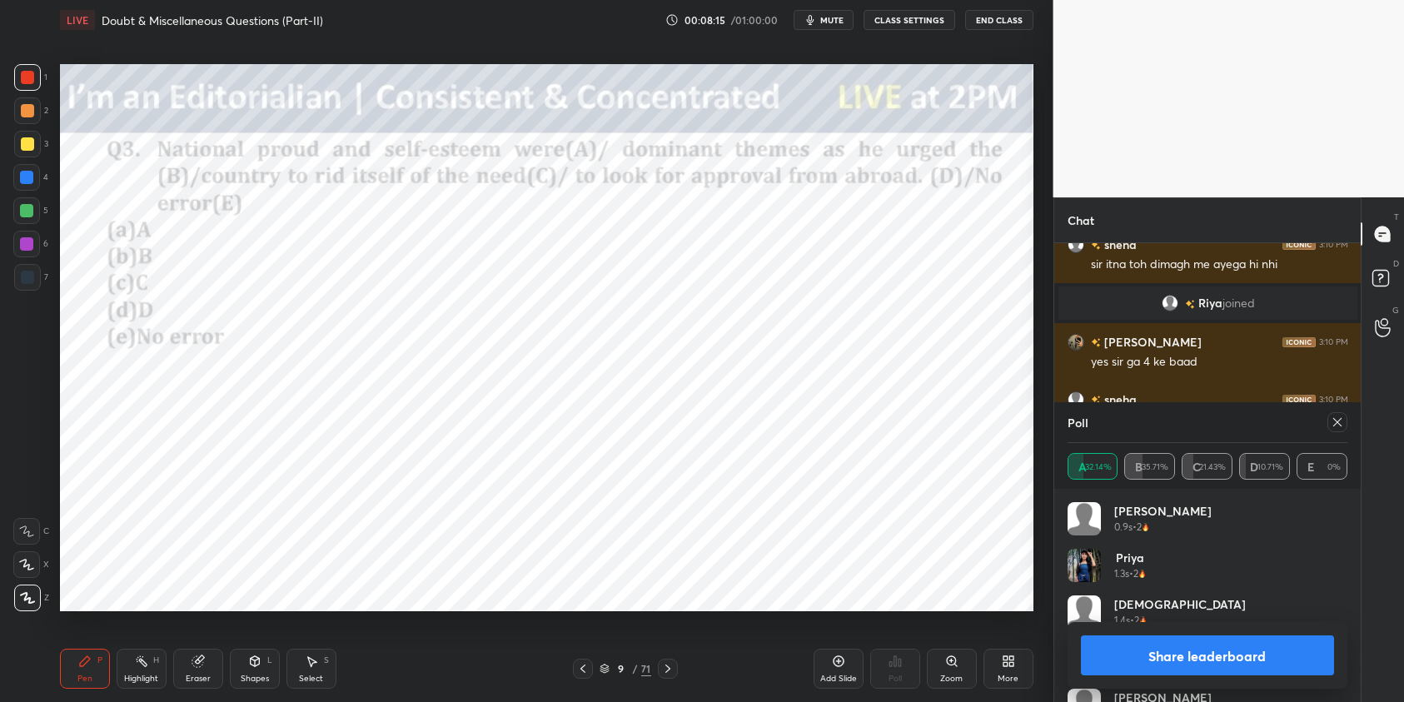
click at [1340, 426] on icon at bounding box center [1337, 422] width 13 height 13
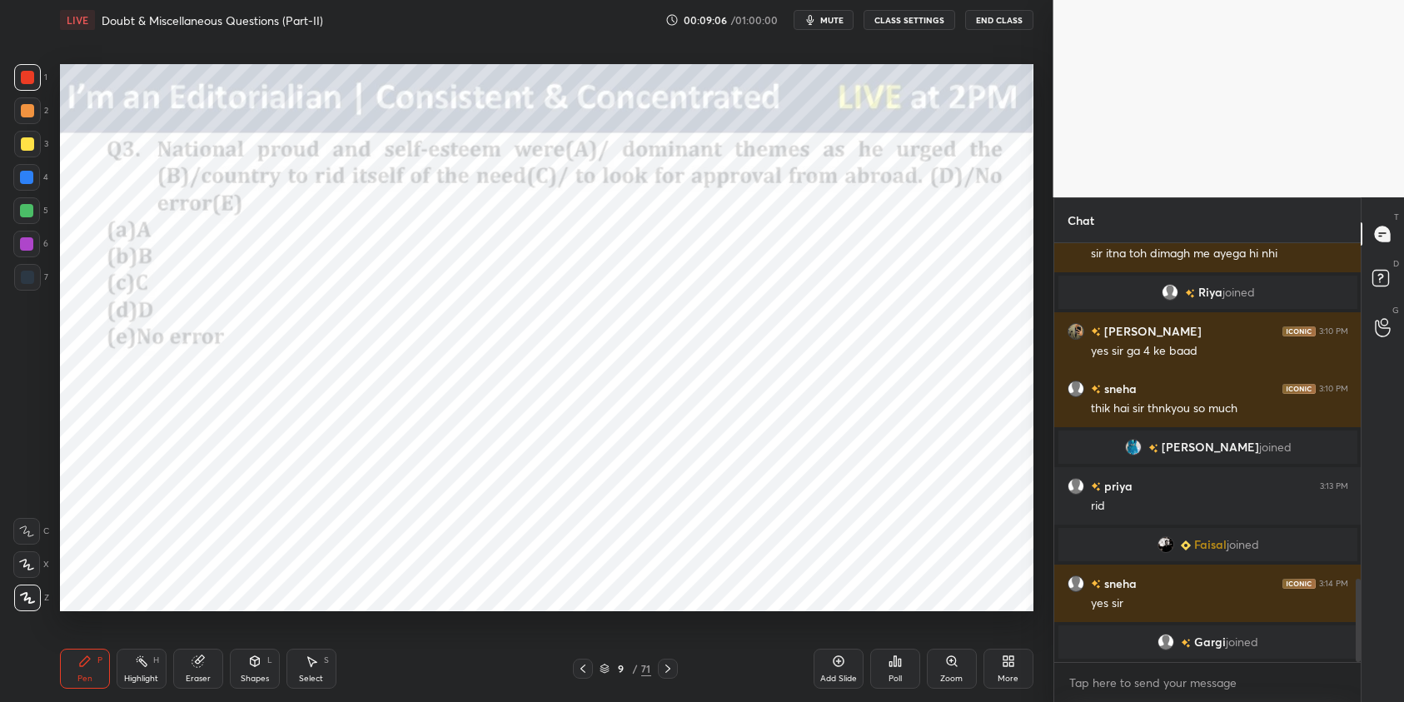
scroll to position [1711, 0]
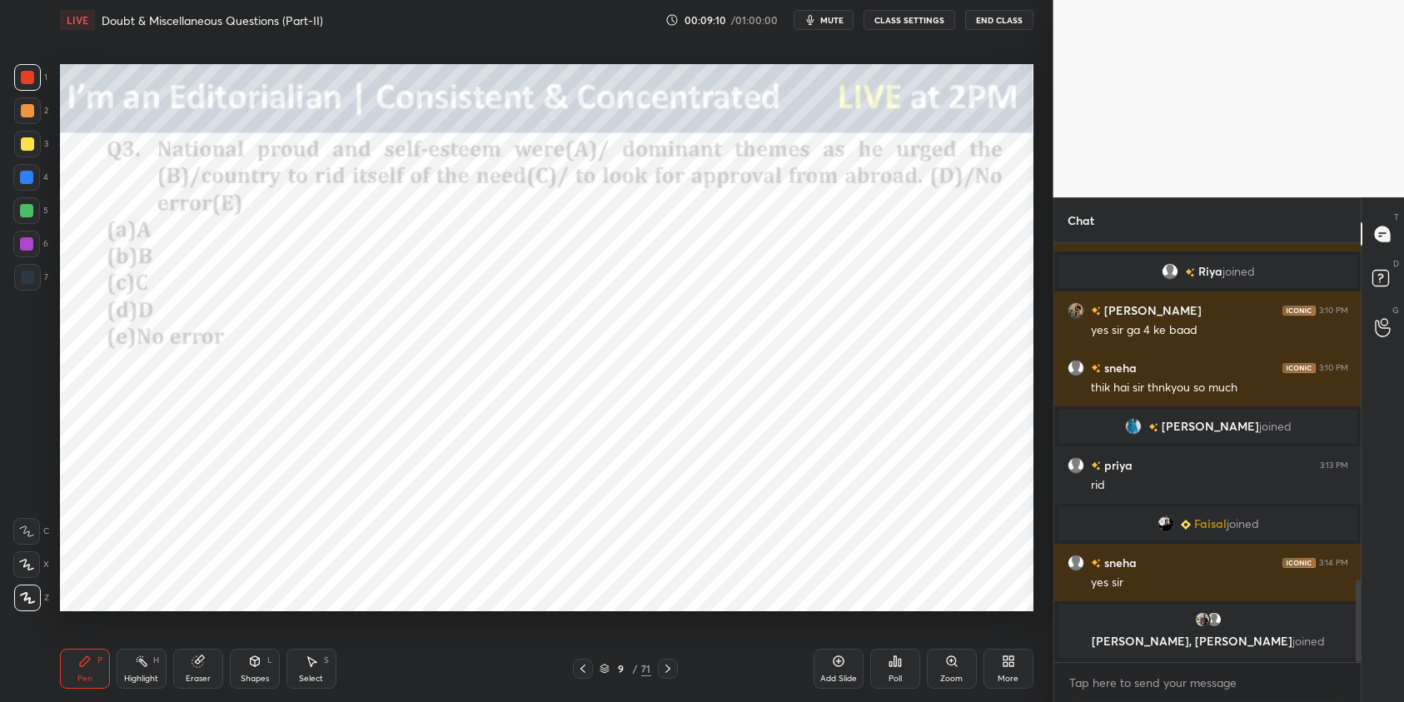
click at [32, 181] on div at bounding box center [26, 177] width 13 height 13
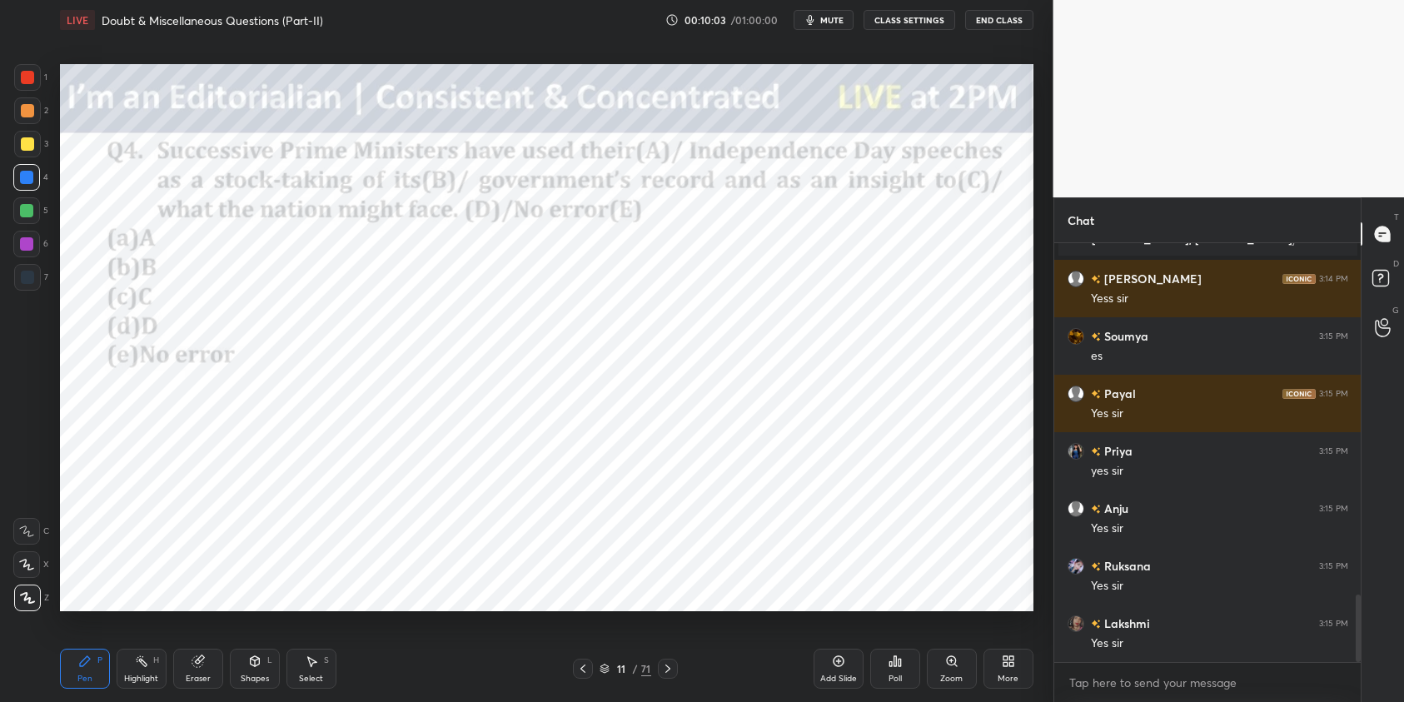
scroll to position [2169, 0]
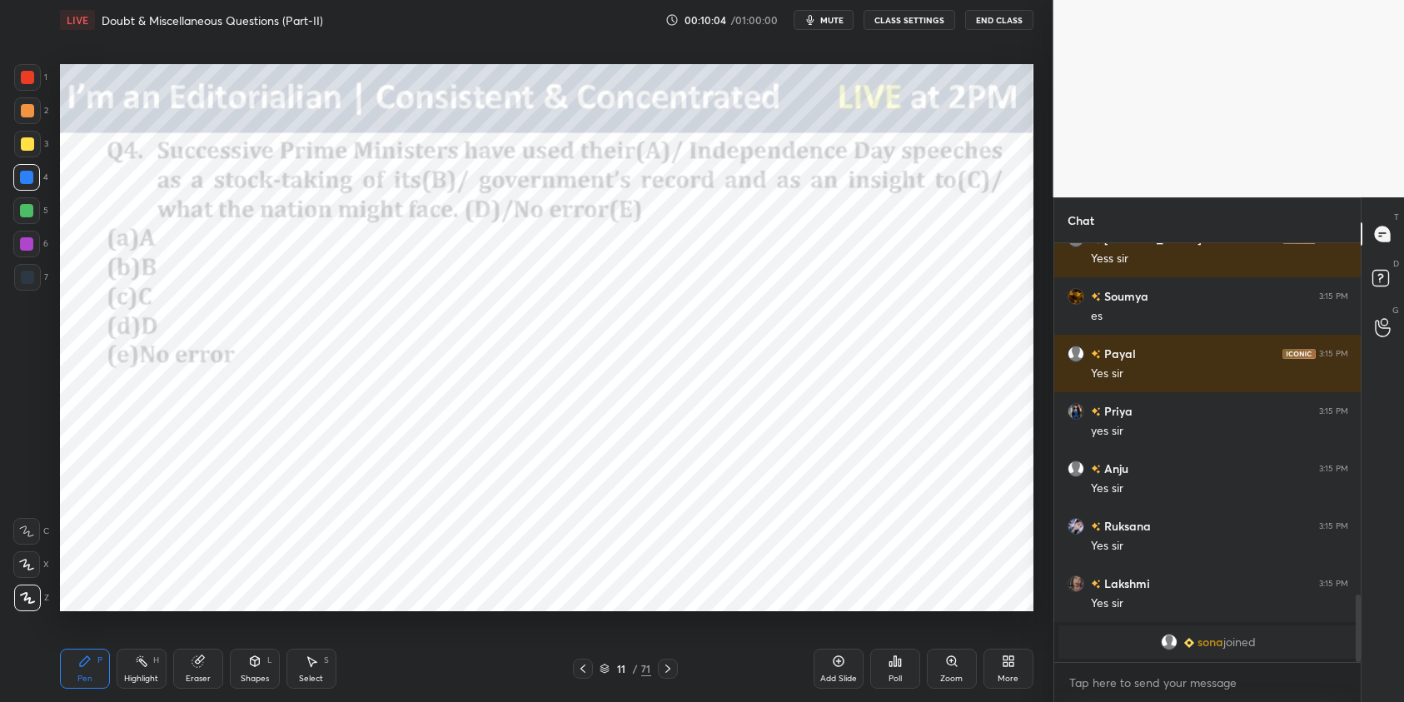
click at [906, 661] on div "Poll" at bounding box center [895, 669] width 50 height 40
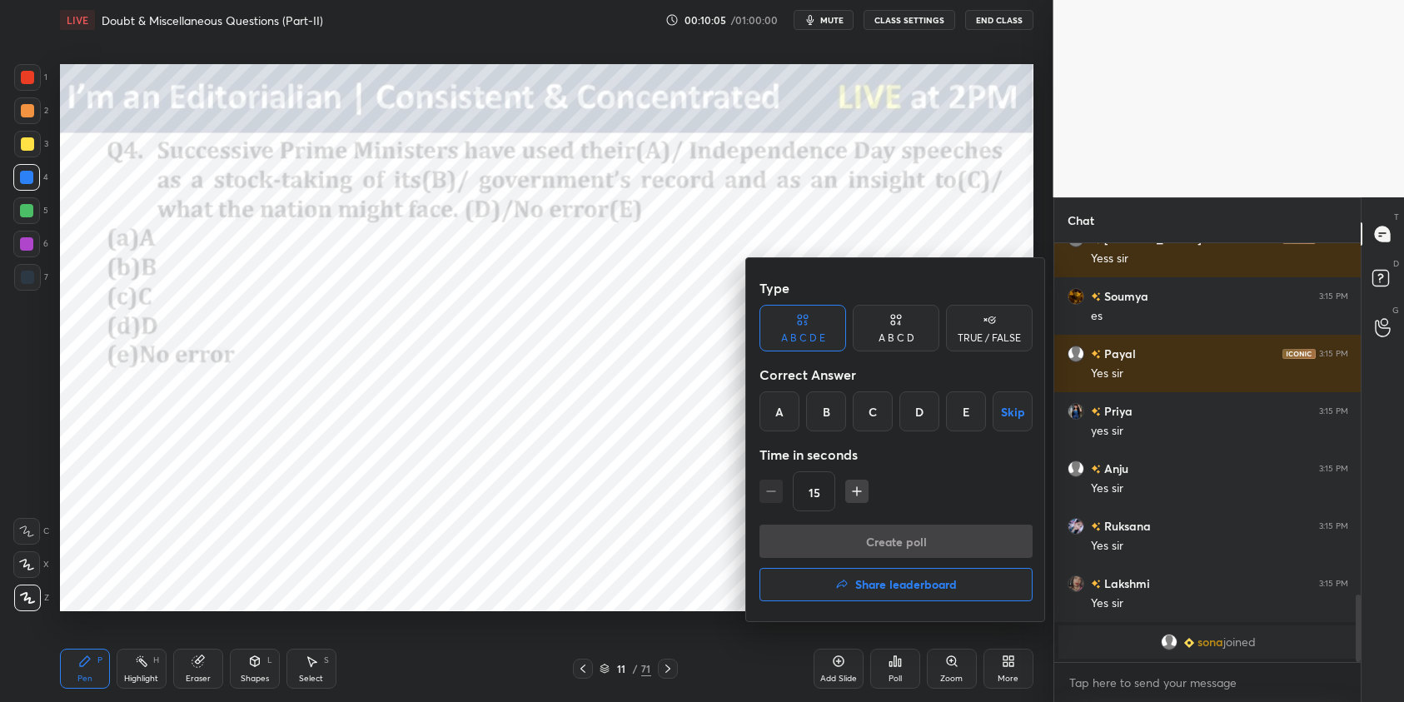
drag, startPoint x: 842, startPoint y: 413, endPoint x: 850, endPoint y: 429, distance: 17.9
click at [842, 416] on div "B" at bounding box center [826, 412] width 40 height 40
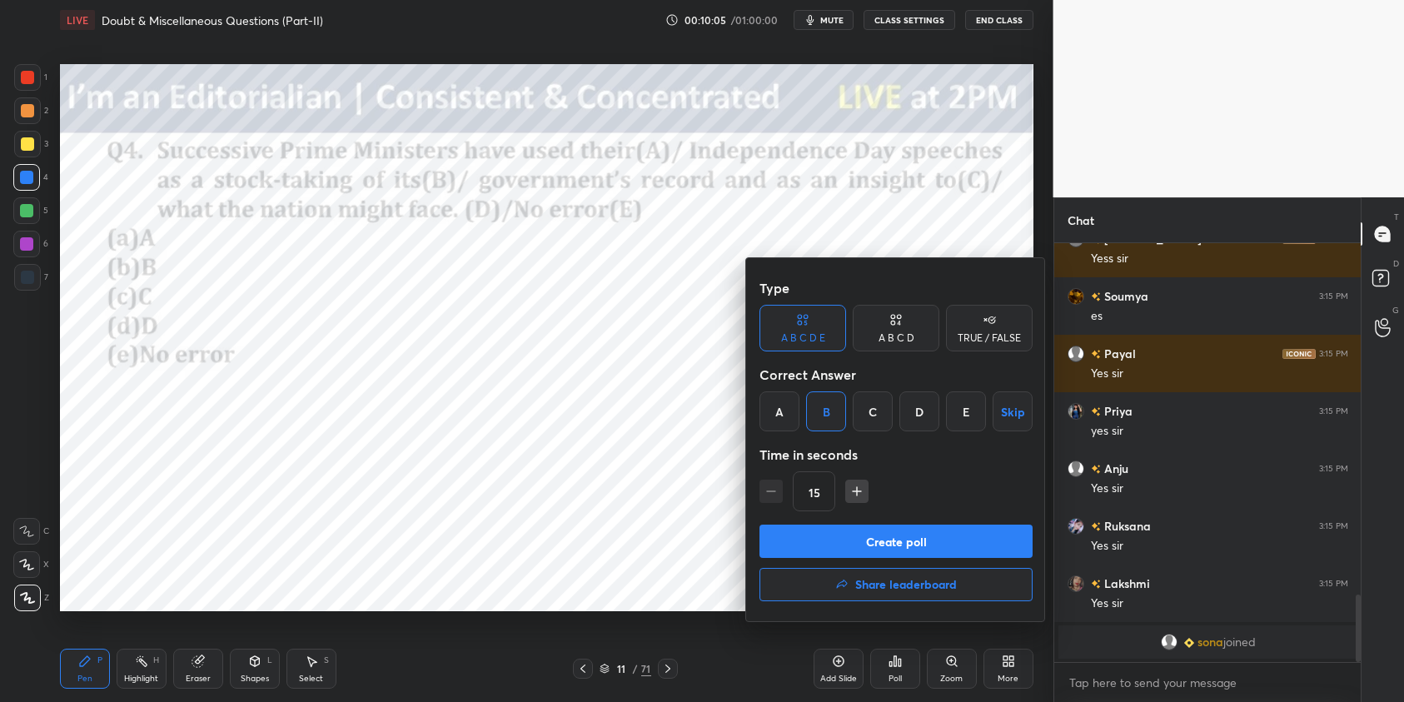
click at [912, 553] on button "Create poll" at bounding box center [896, 541] width 273 height 33
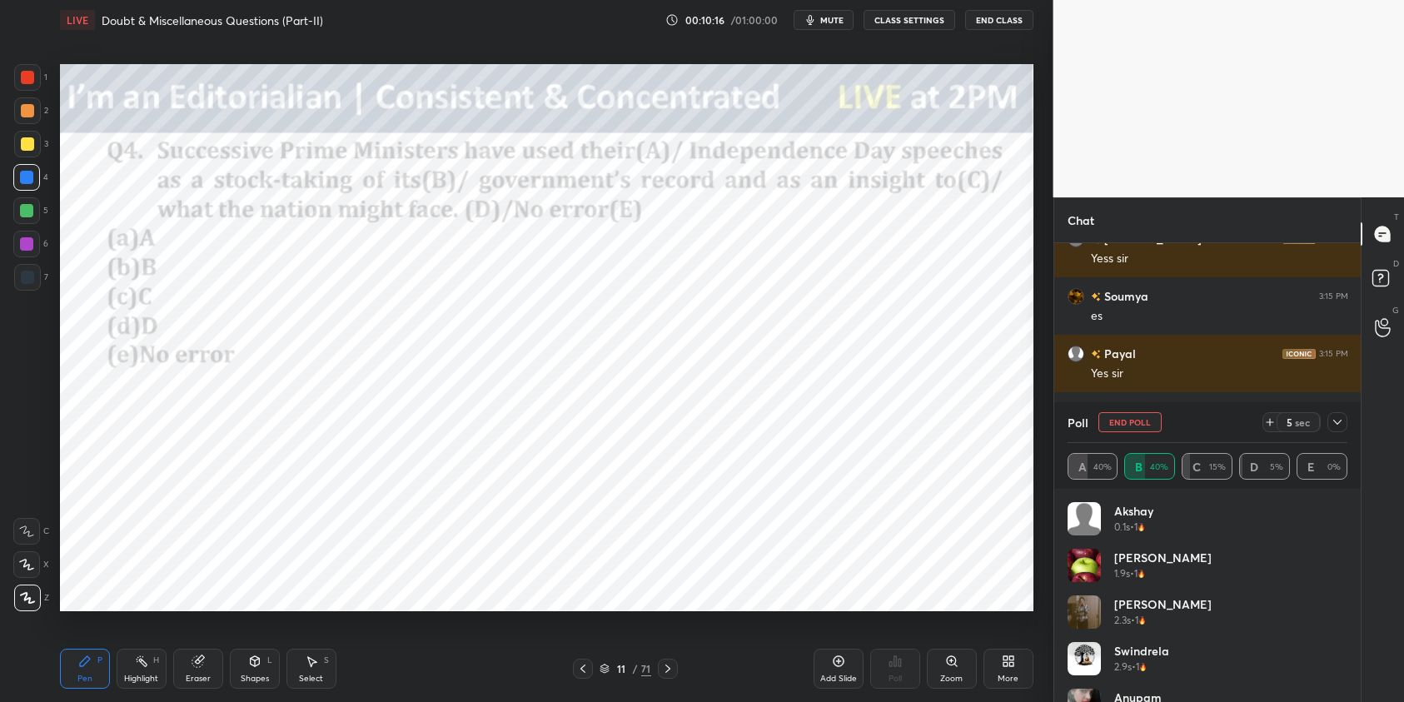
scroll to position [2277, 0]
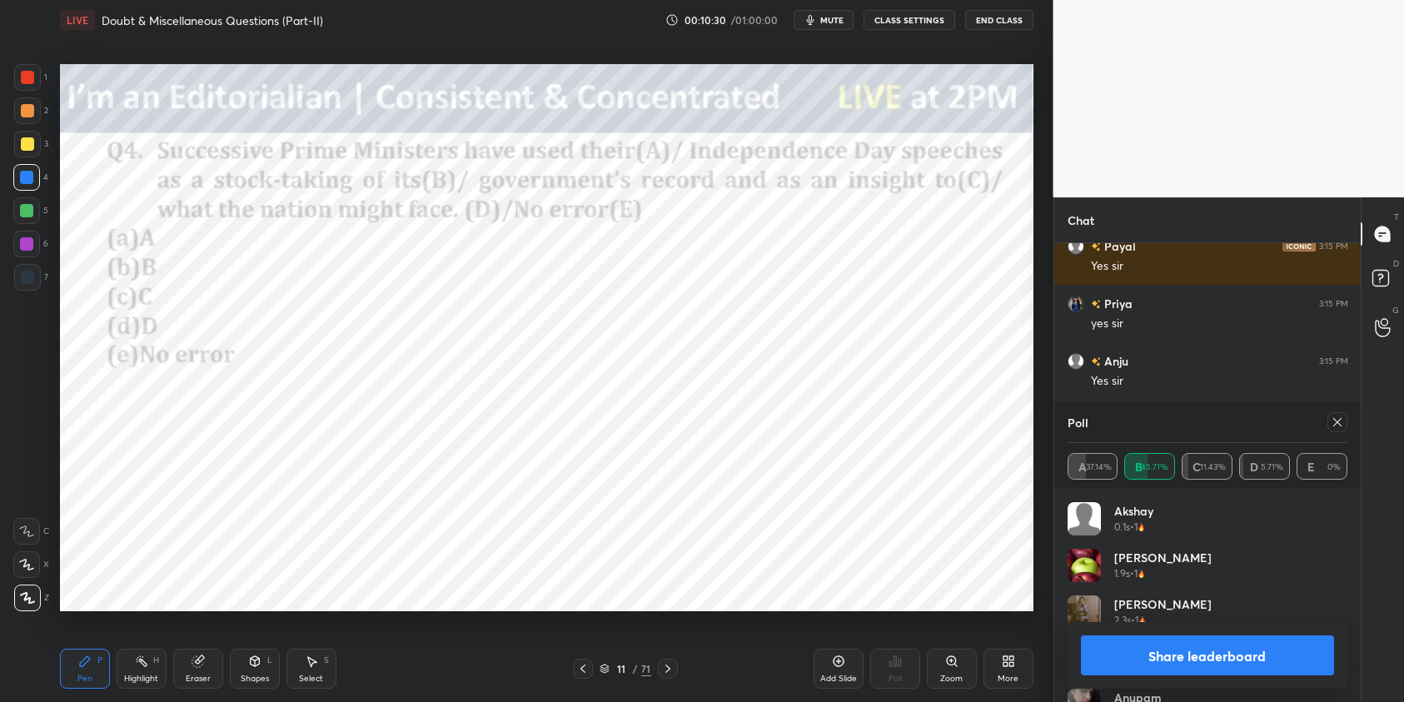
drag, startPoint x: 1341, startPoint y: 426, endPoint x: 1344, endPoint y: 434, distance: 9.0
click at [1341, 425] on icon at bounding box center [1337, 422] width 13 height 13
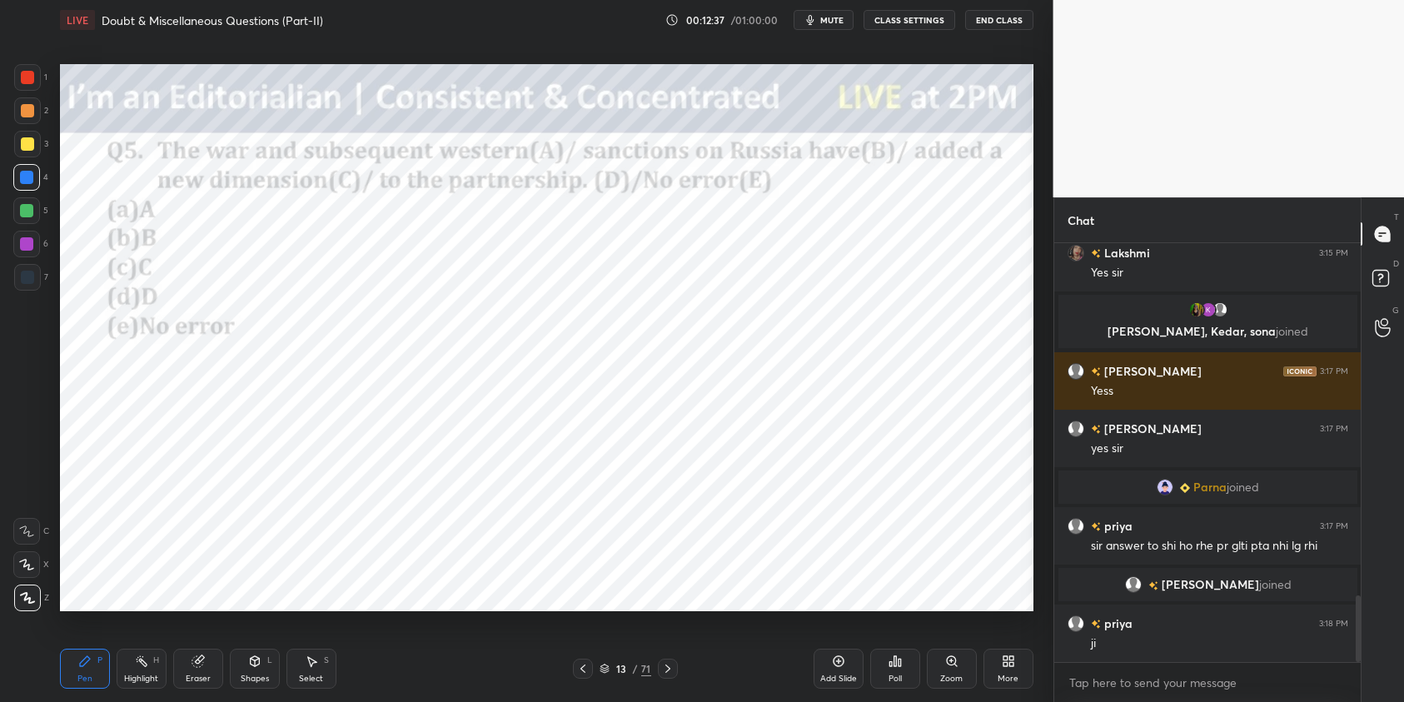
scroll to position [6, 6]
click at [896, 666] on icon at bounding box center [896, 661] width 2 height 10
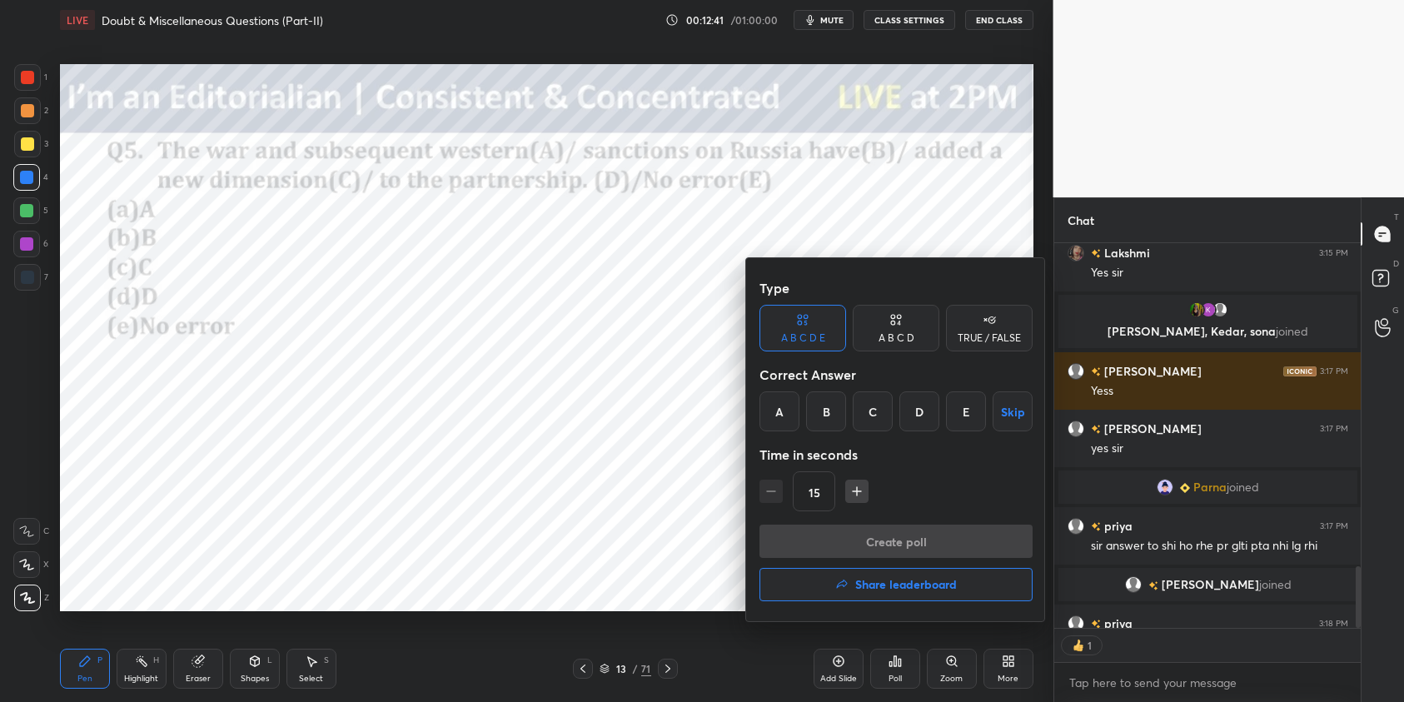
drag, startPoint x: 789, startPoint y: 412, endPoint x: 793, endPoint y: 420, distance: 8.6
click at [791, 415] on div "A" at bounding box center [780, 412] width 40 height 40
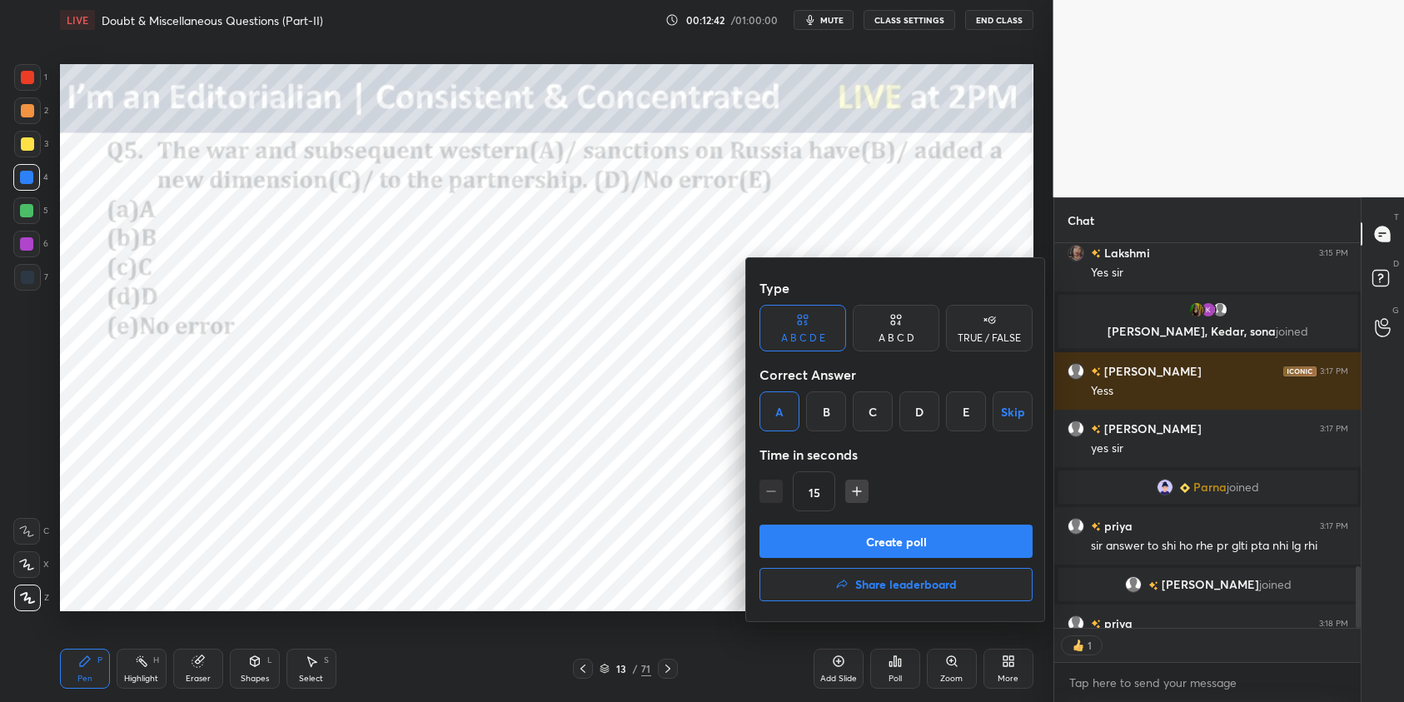
click at [900, 545] on button "Create poll" at bounding box center [896, 541] width 273 height 33
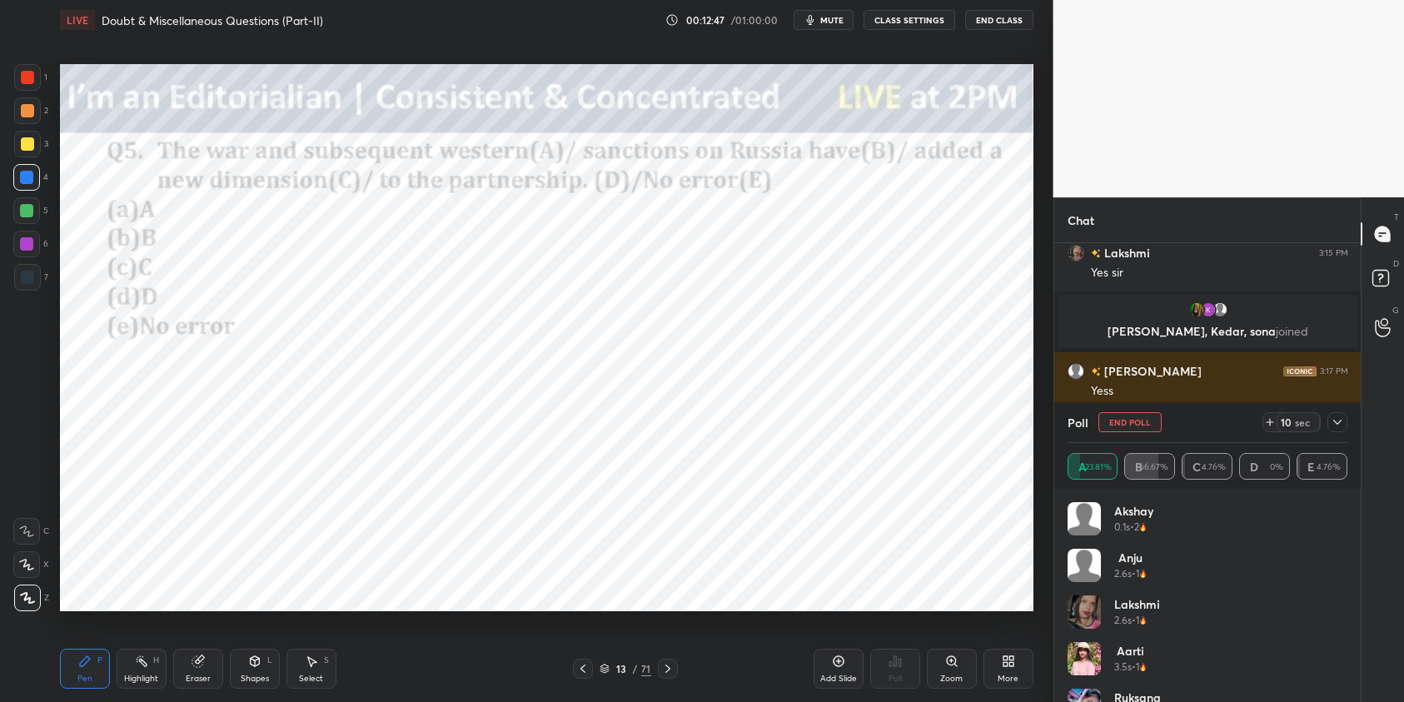
scroll to position [2295, 0]
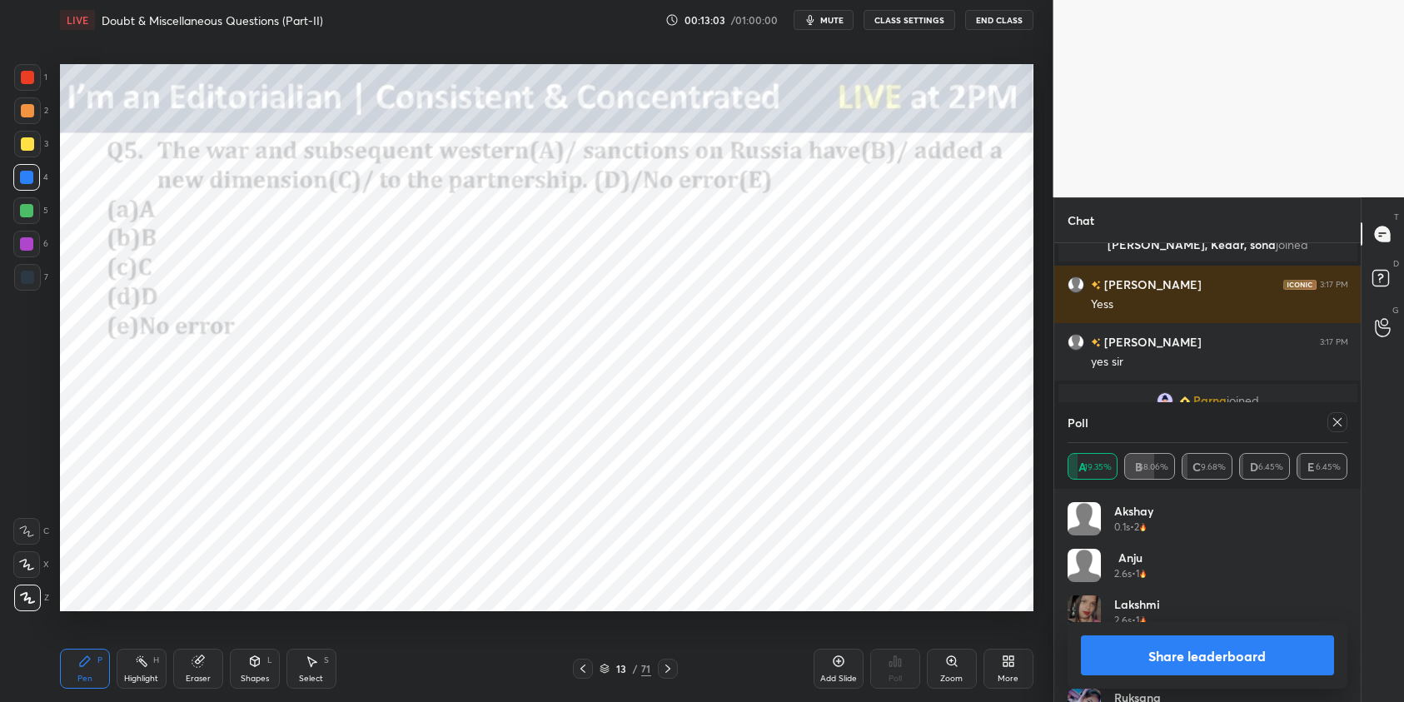
drag, startPoint x: 1339, startPoint y: 426, endPoint x: 1361, endPoint y: 435, distance: 24.3
click at [1339, 426] on icon at bounding box center [1337, 422] width 13 height 13
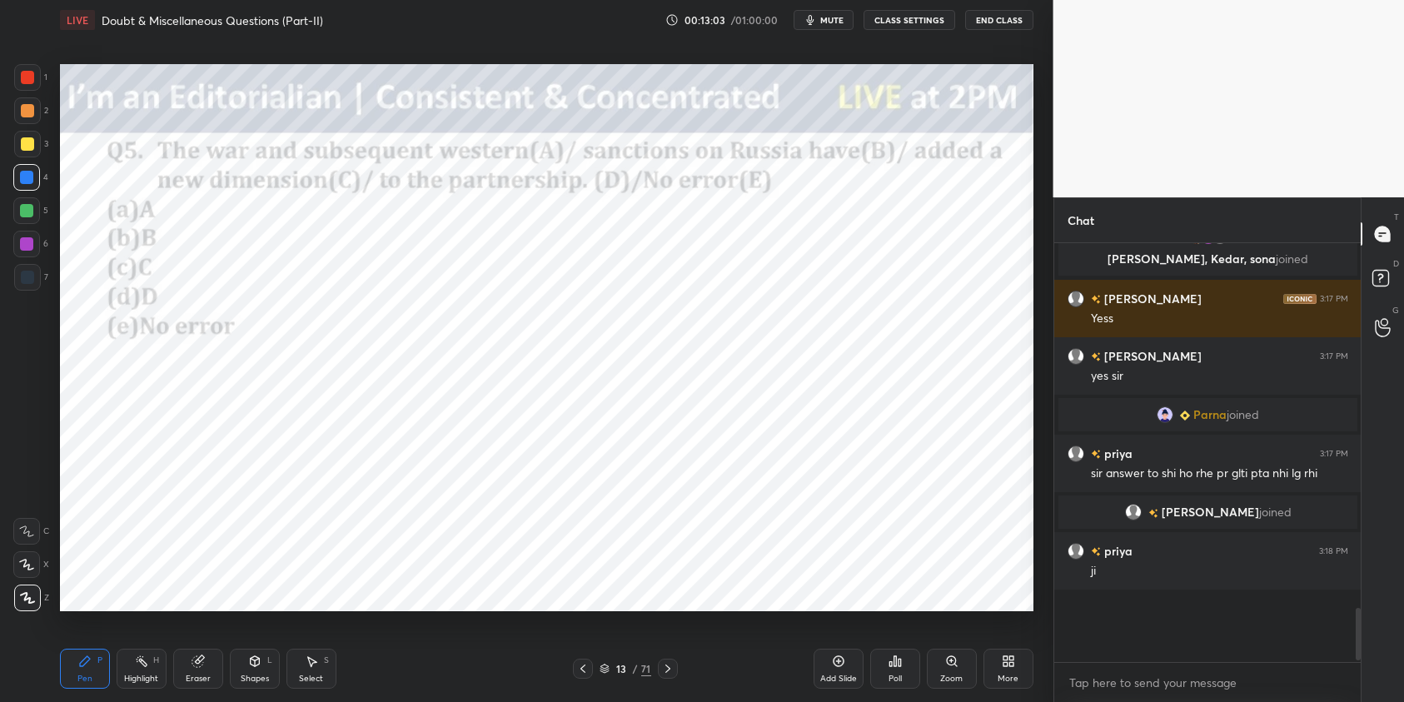
scroll to position [6, 6]
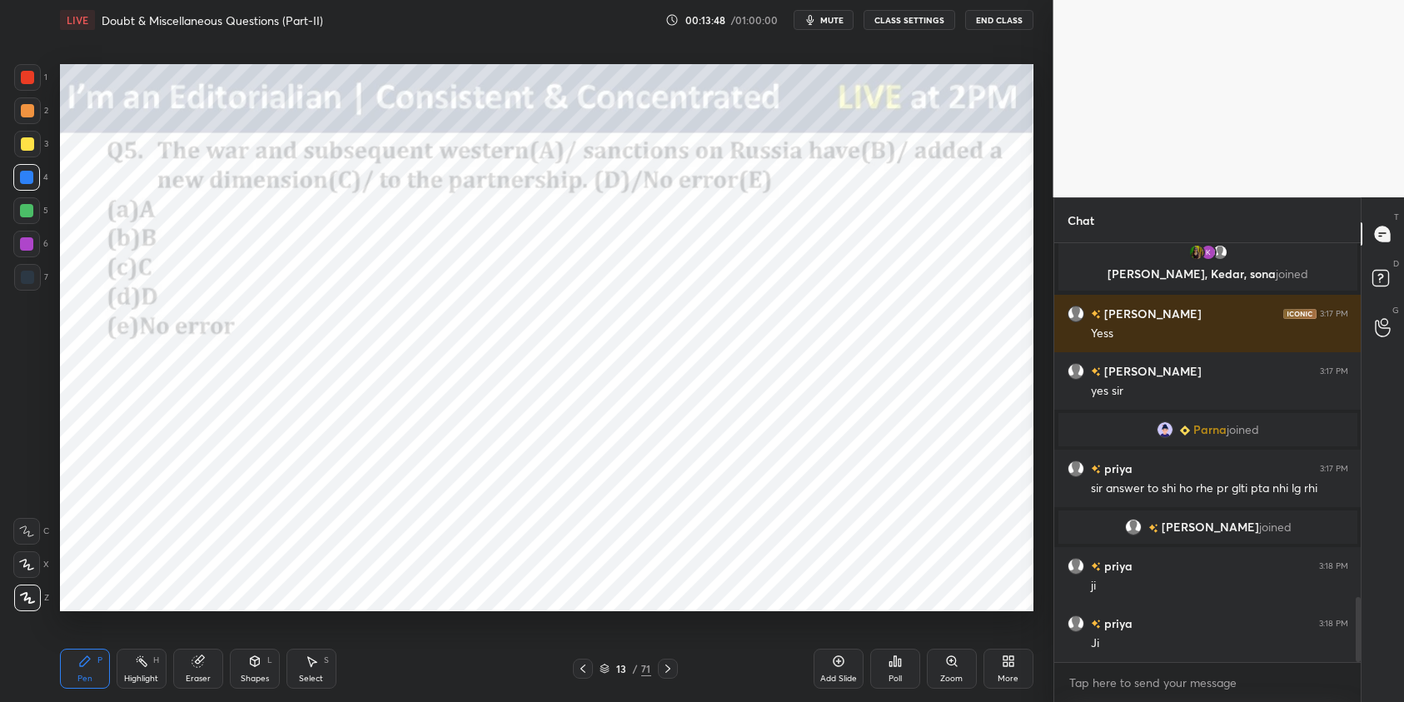
click at [29, 67] on div at bounding box center [27, 77] width 27 height 27
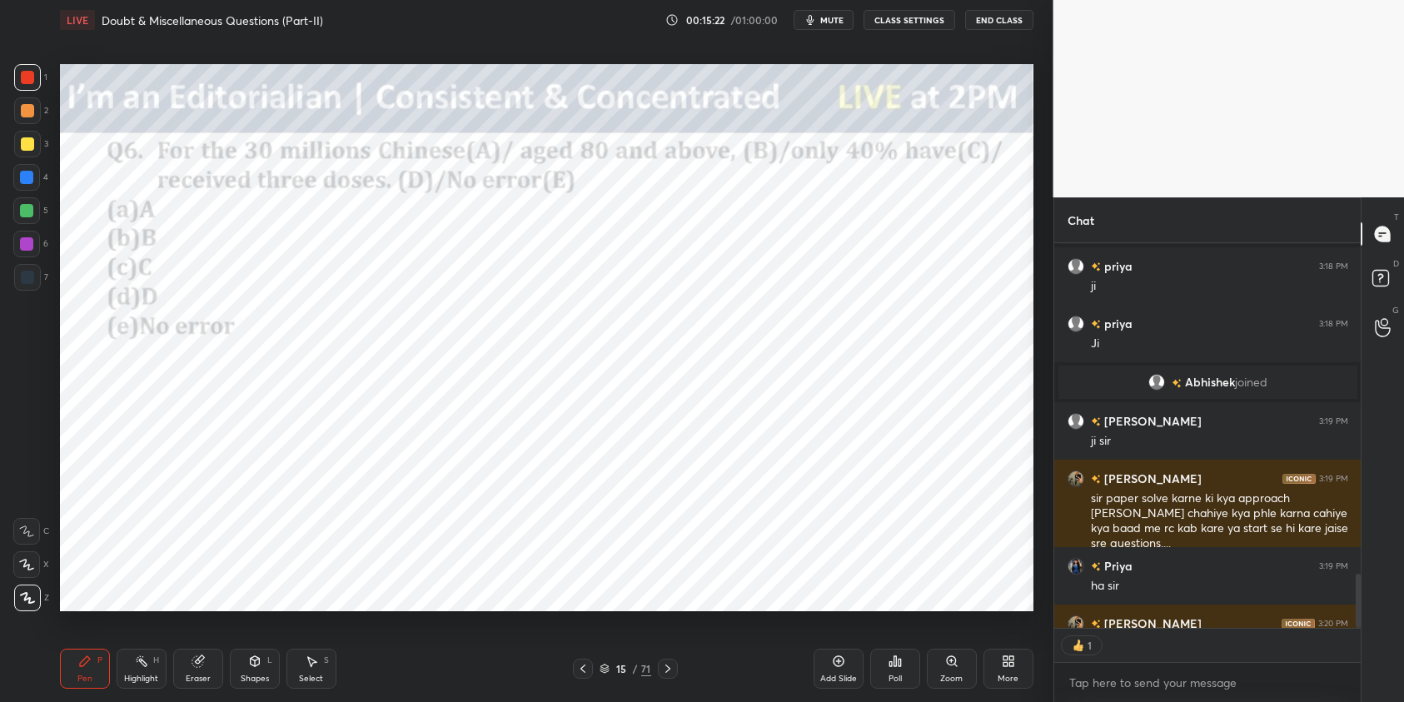
click at [890, 664] on div "Poll" at bounding box center [895, 669] width 50 height 40
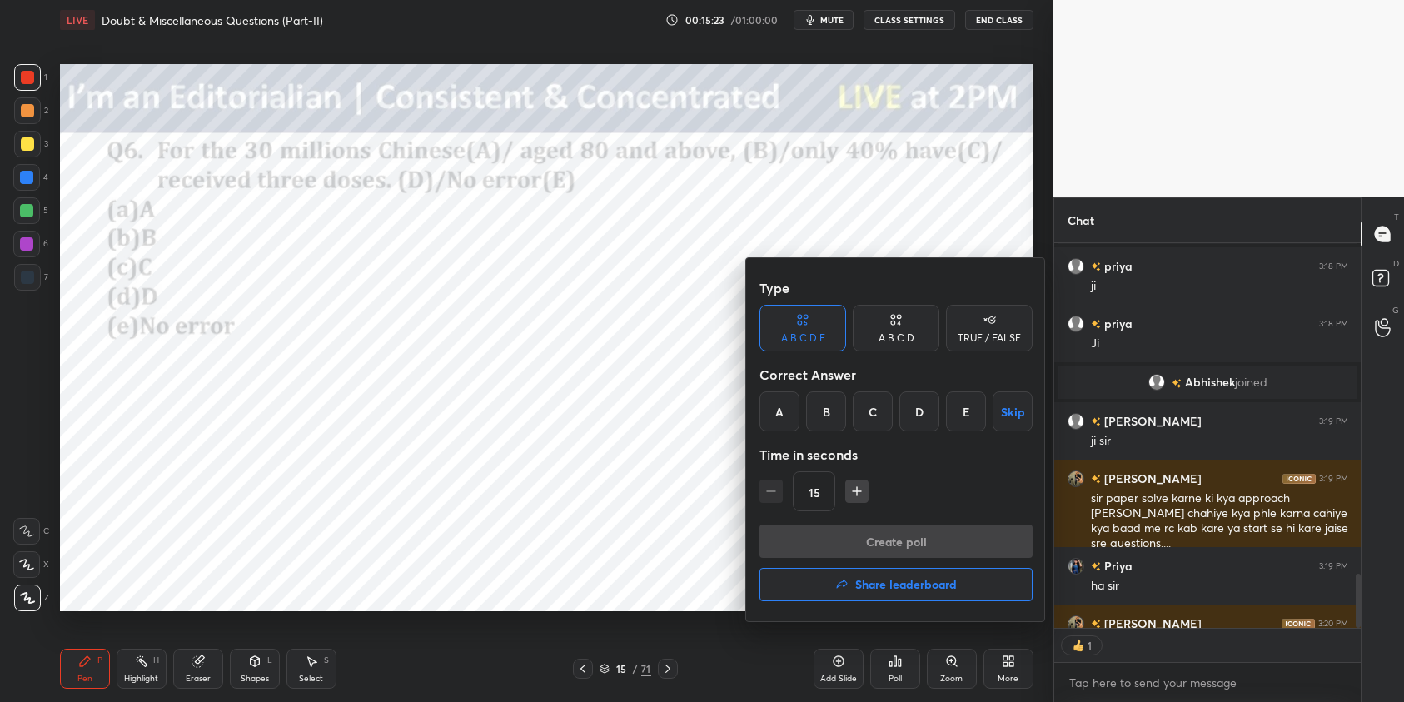
click at [778, 426] on div "A" at bounding box center [780, 412] width 40 height 40
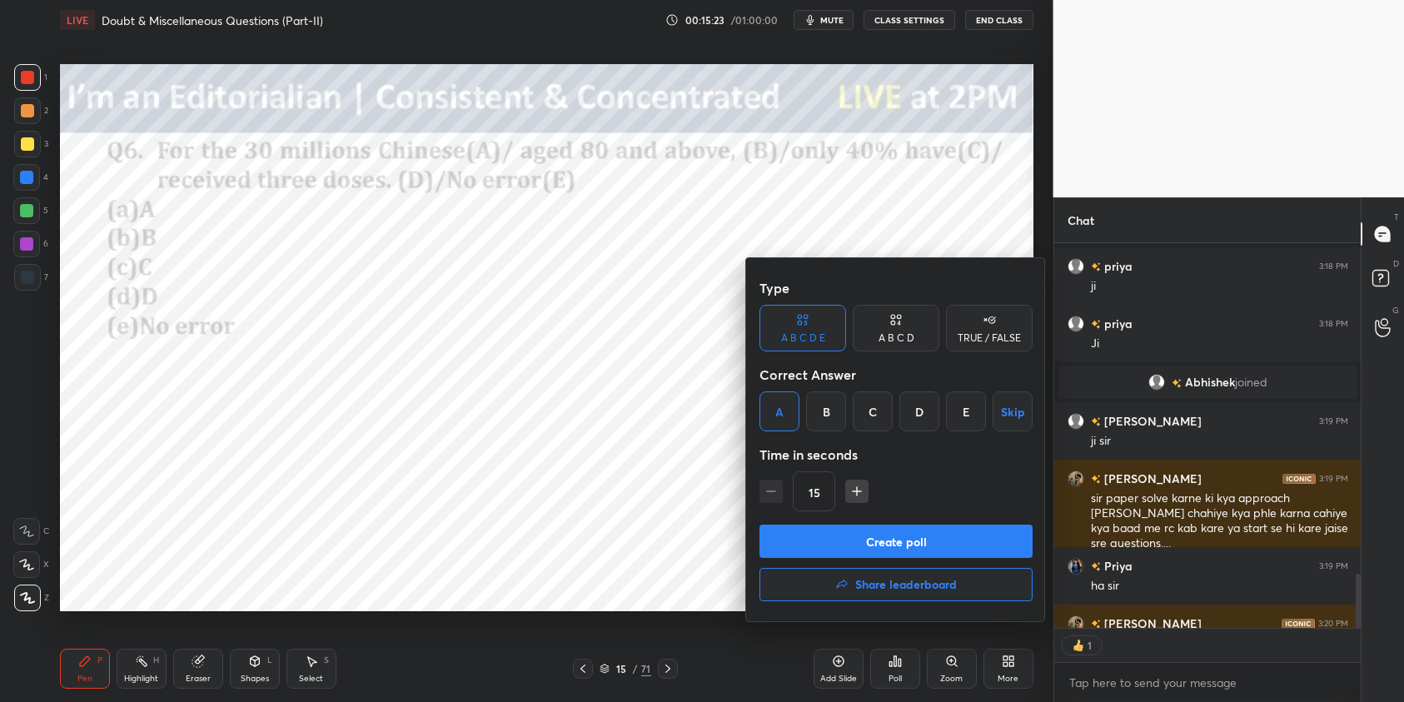
drag, startPoint x: 855, startPoint y: 545, endPoint x: 864, endPoint y: 542, distance: 8.7
click at [855, 545] on button "Create poll" at bounding box center [896, 541] width 273 height 33
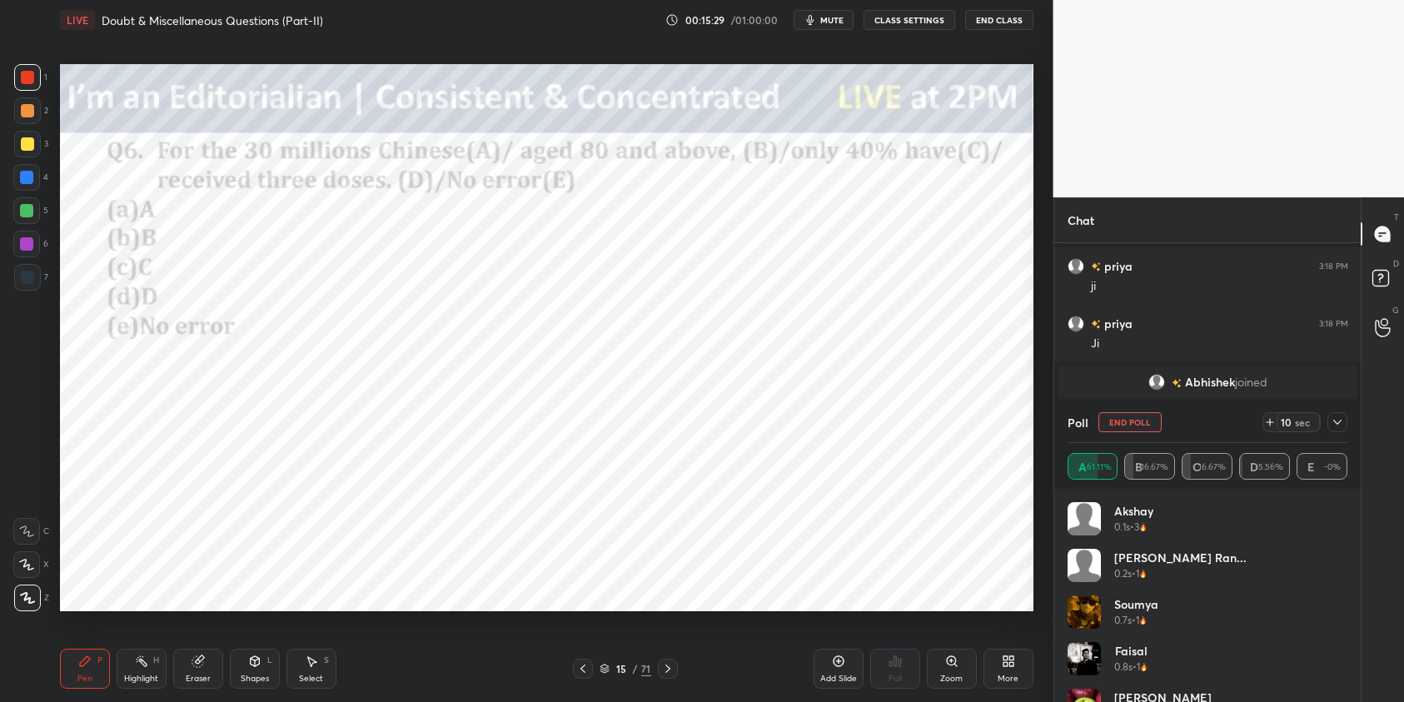
scroll to position [2638, 0]
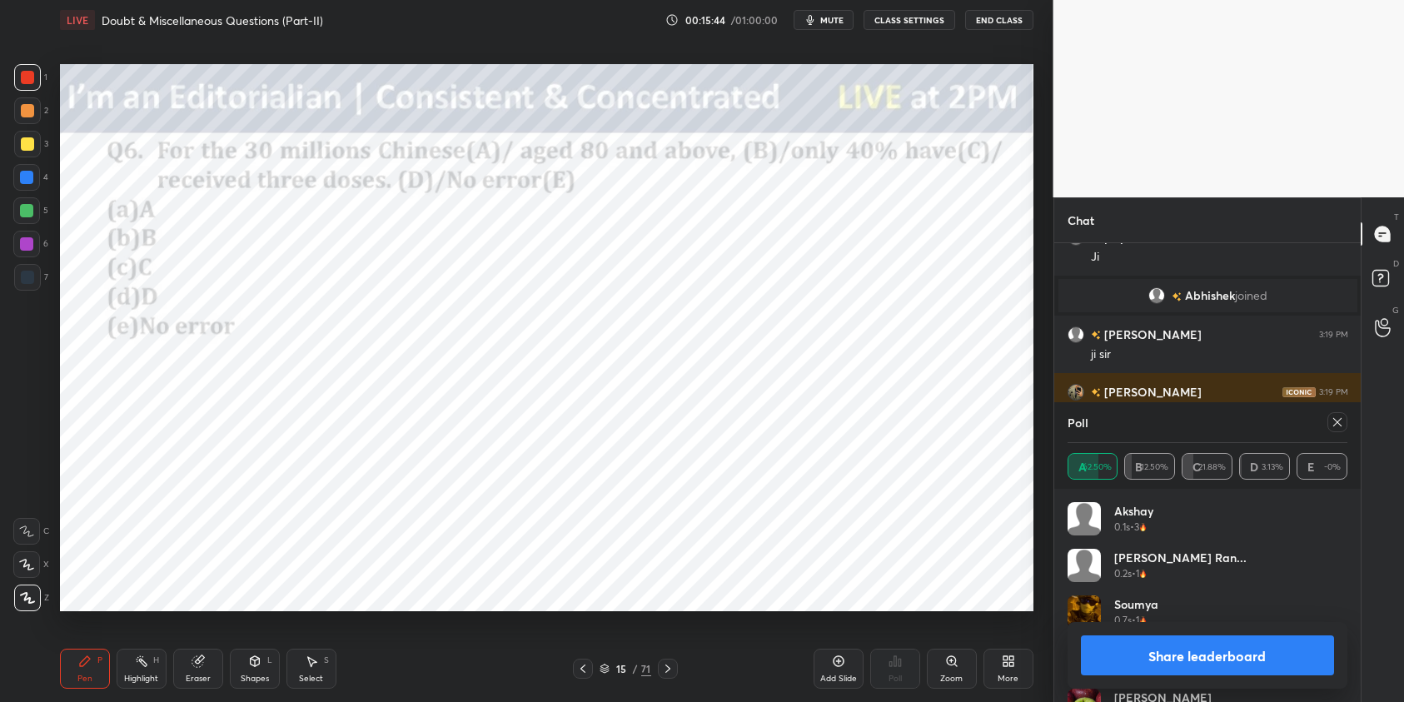
drag, startPoint x: 29, startPoint y: 175, endPoint x: 49, endPoint y: 194, distance: 27.7
click at [29, 175] on div at bounding box center [26, 177] width 13 height 13
click at [1339, 424] on icon at bounding box center [1337, 422] width 13 height 13
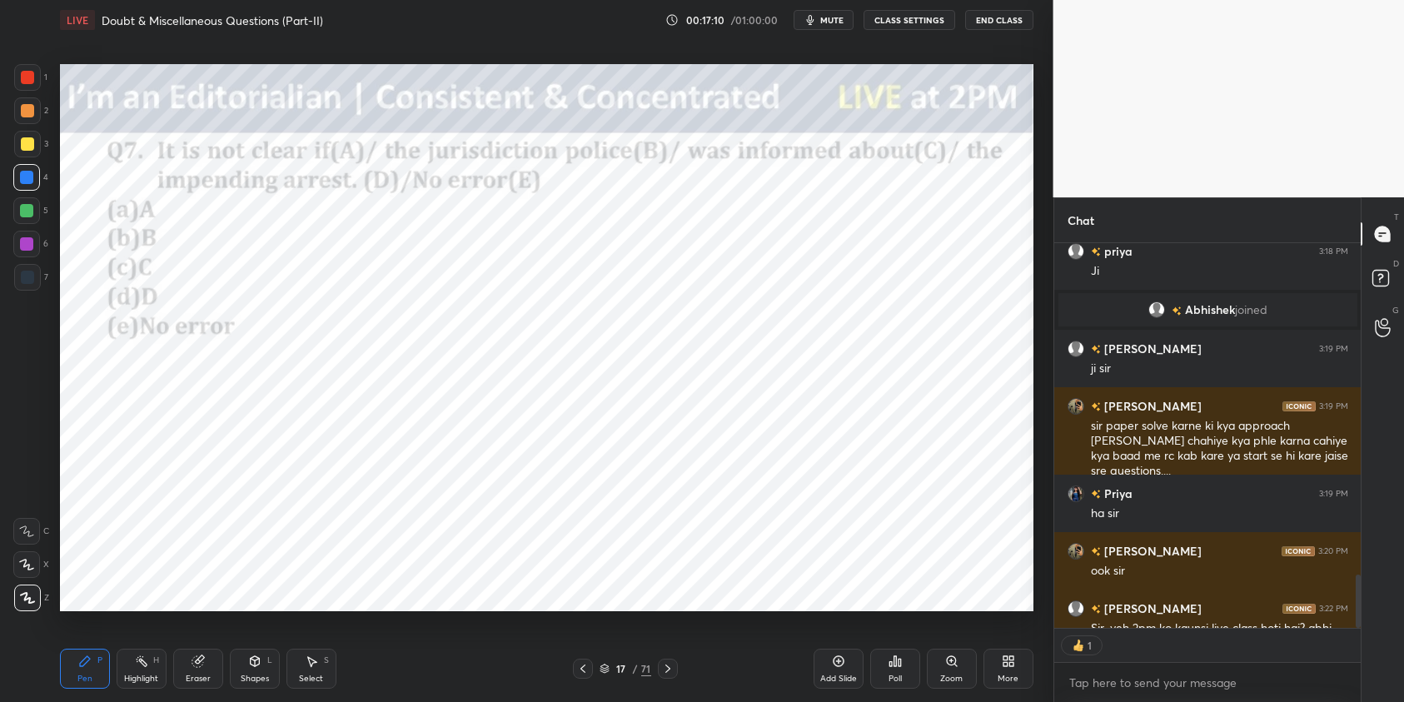
scroll to position [6, 6]
click at [901, 670] on div "Poll" at bounding box center [895, 669] width 50 height 40
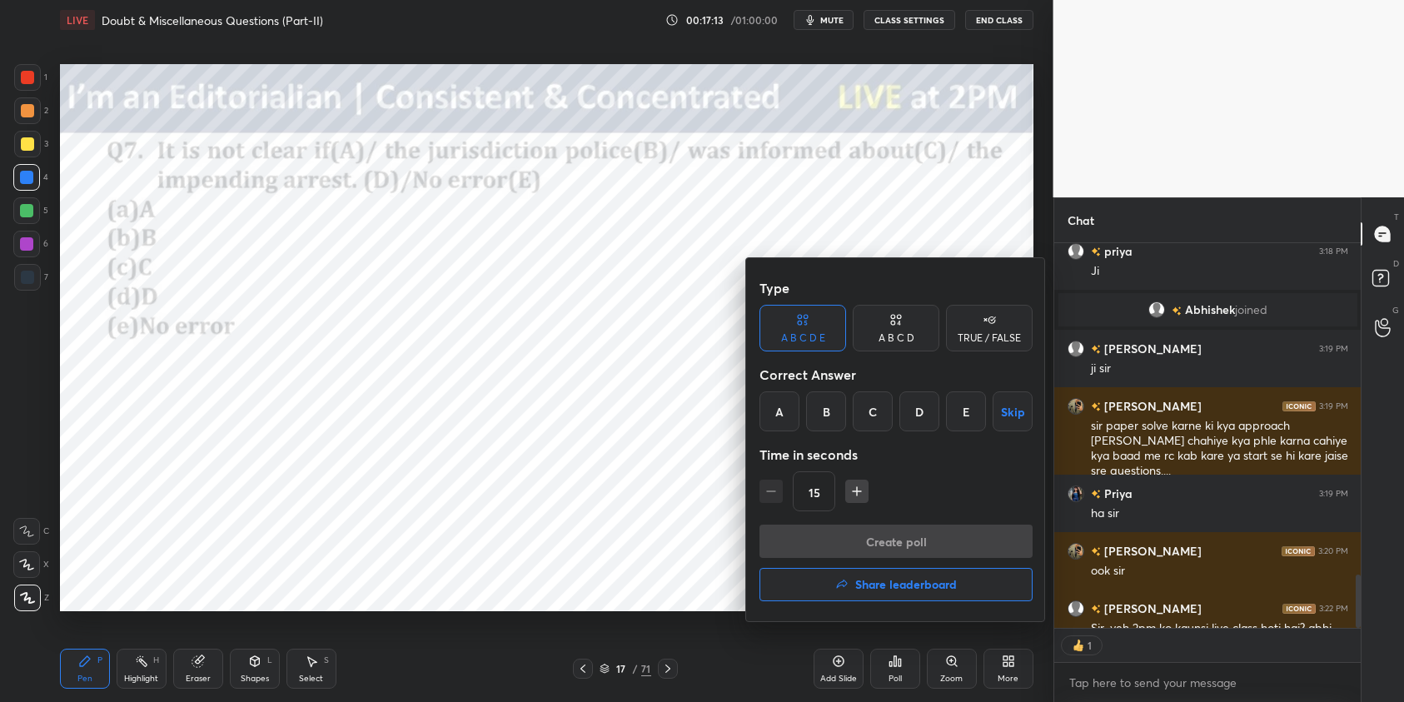
drag, startPoint x: 877, startPoint y: 416, endPoint x: 886, endPoint y: 468, distance: 52.5
click at [877, 417] on div "C" at bounding box center [873, 412] width 40 height 40
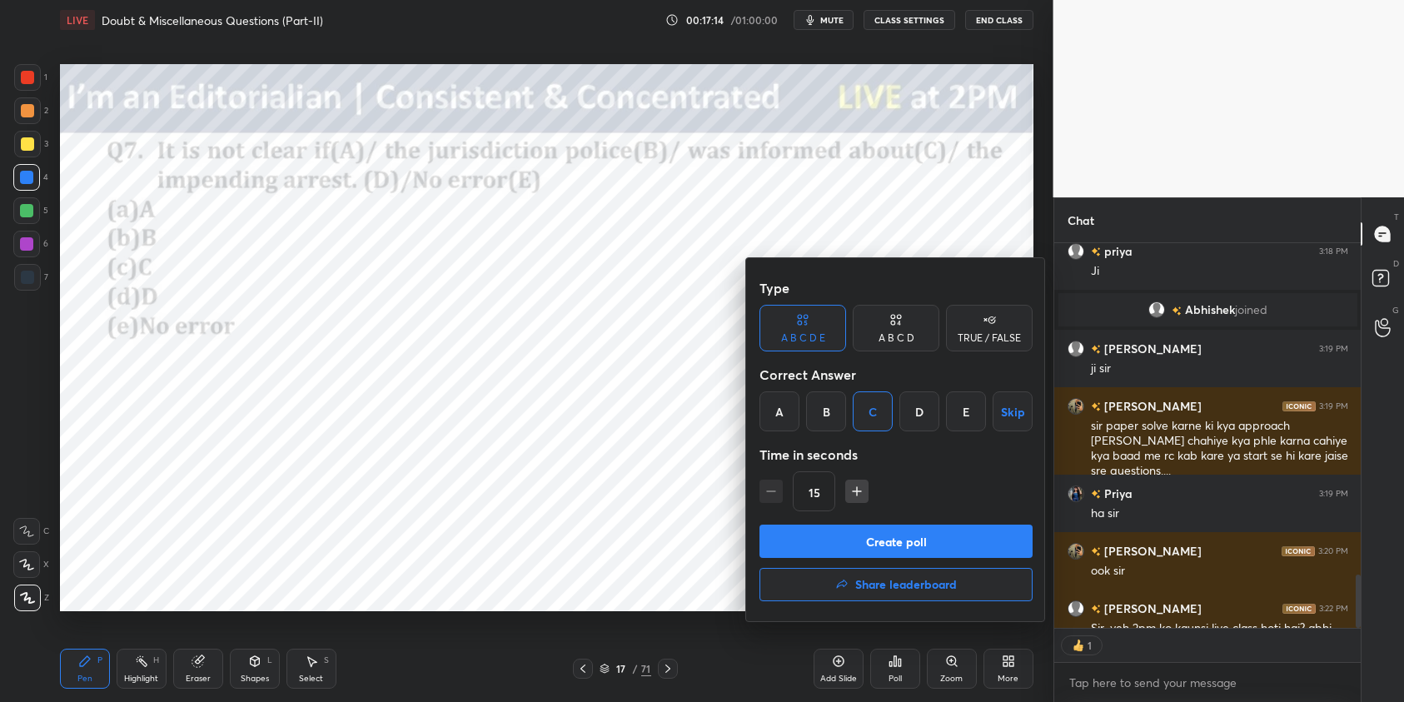
click at [923, 549] on button "Create poll" at bounding box center [896, 541] width 273 height 33
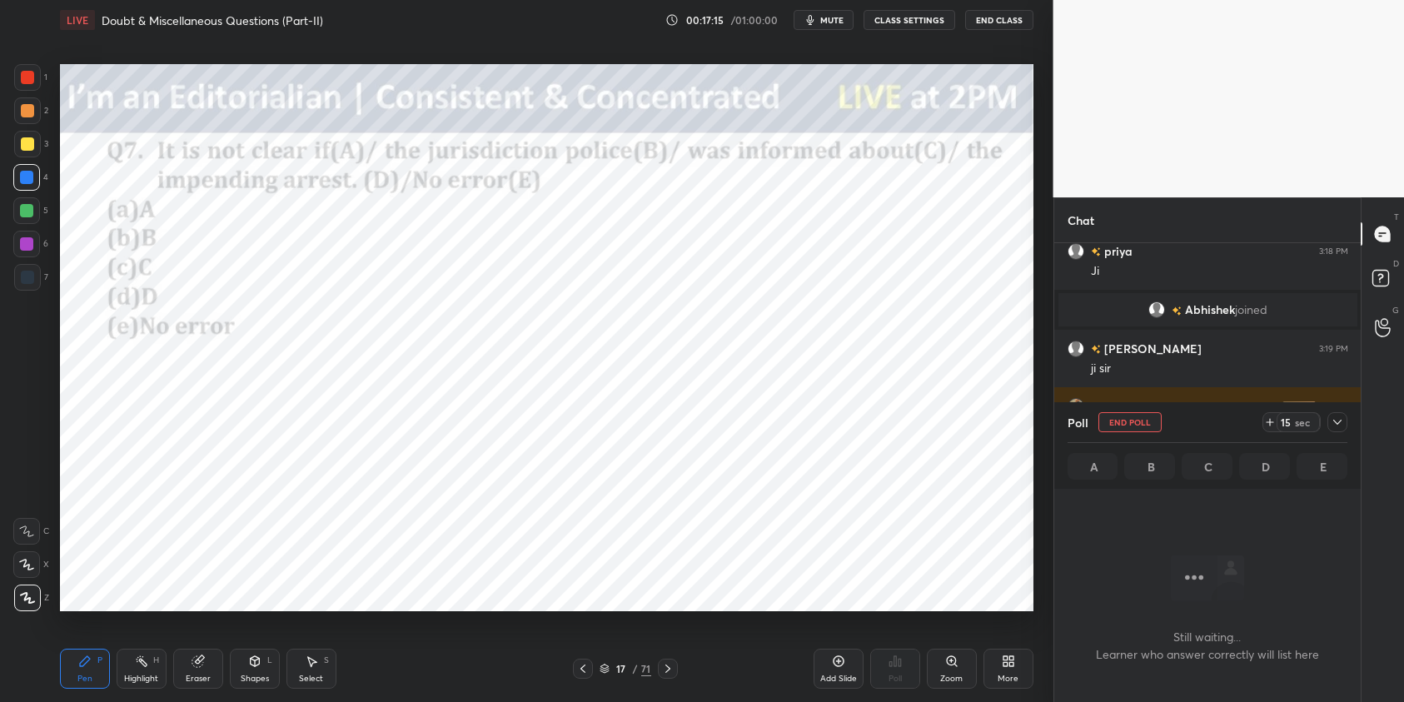
click at [1339, 421] on icon at bounding box center [1337, 422] width 13 height 13
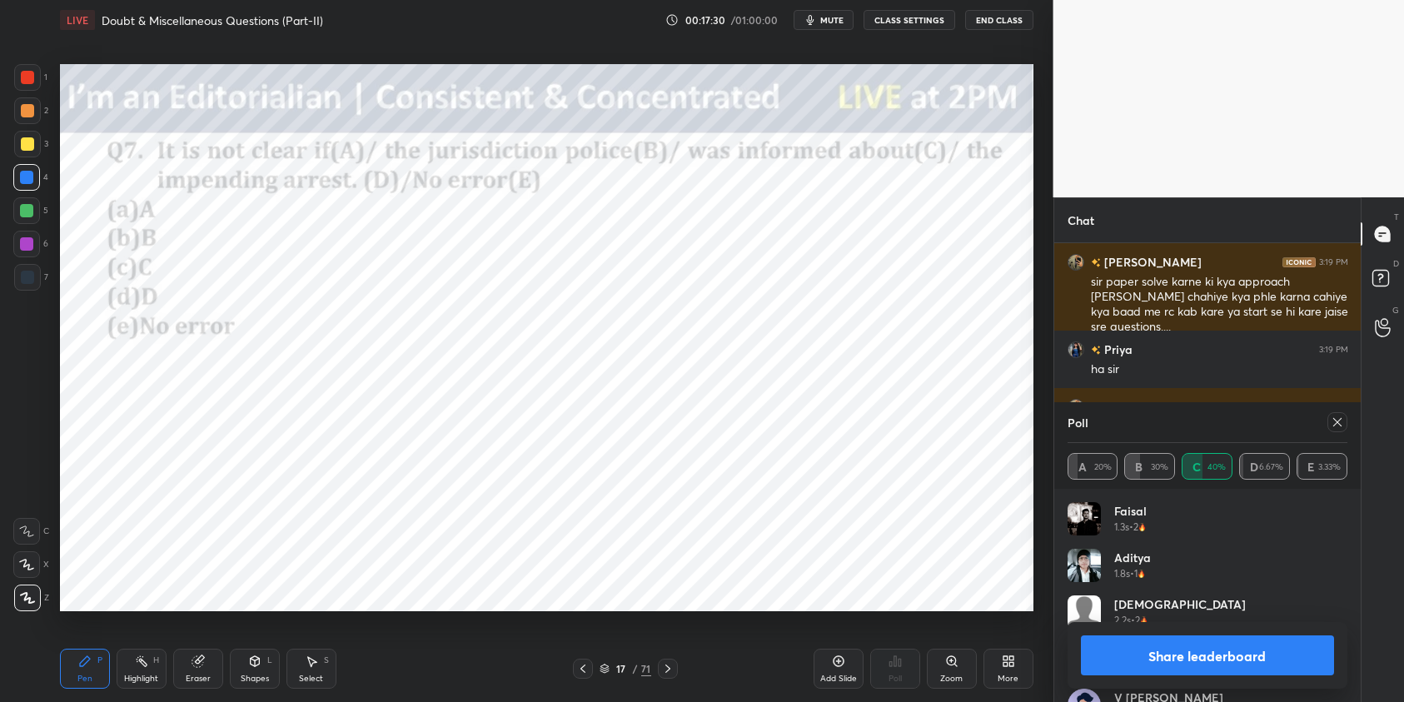
scroll to position [195, 275]
click at [1228, 660] on button "Share leaderboard" at bounding box center [1208, 656] width 254 height 40
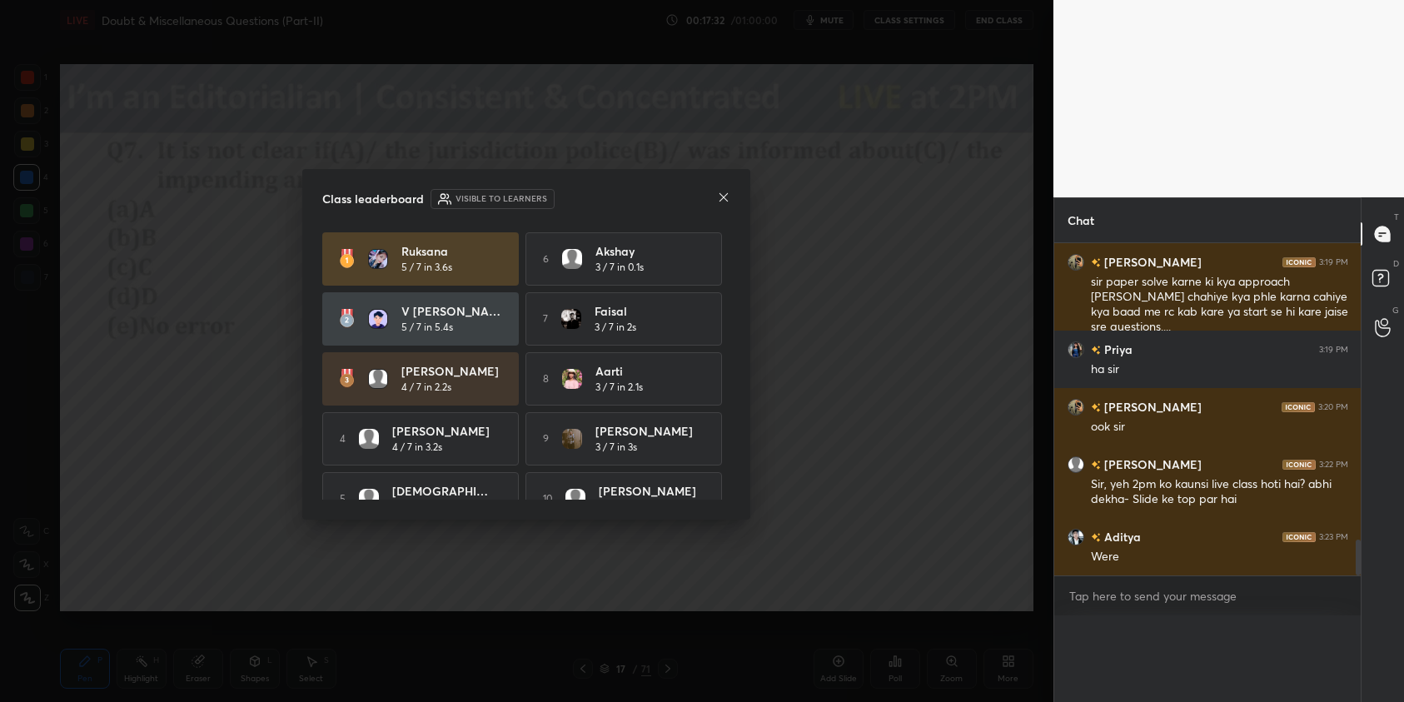
scroll to position [215, 302]
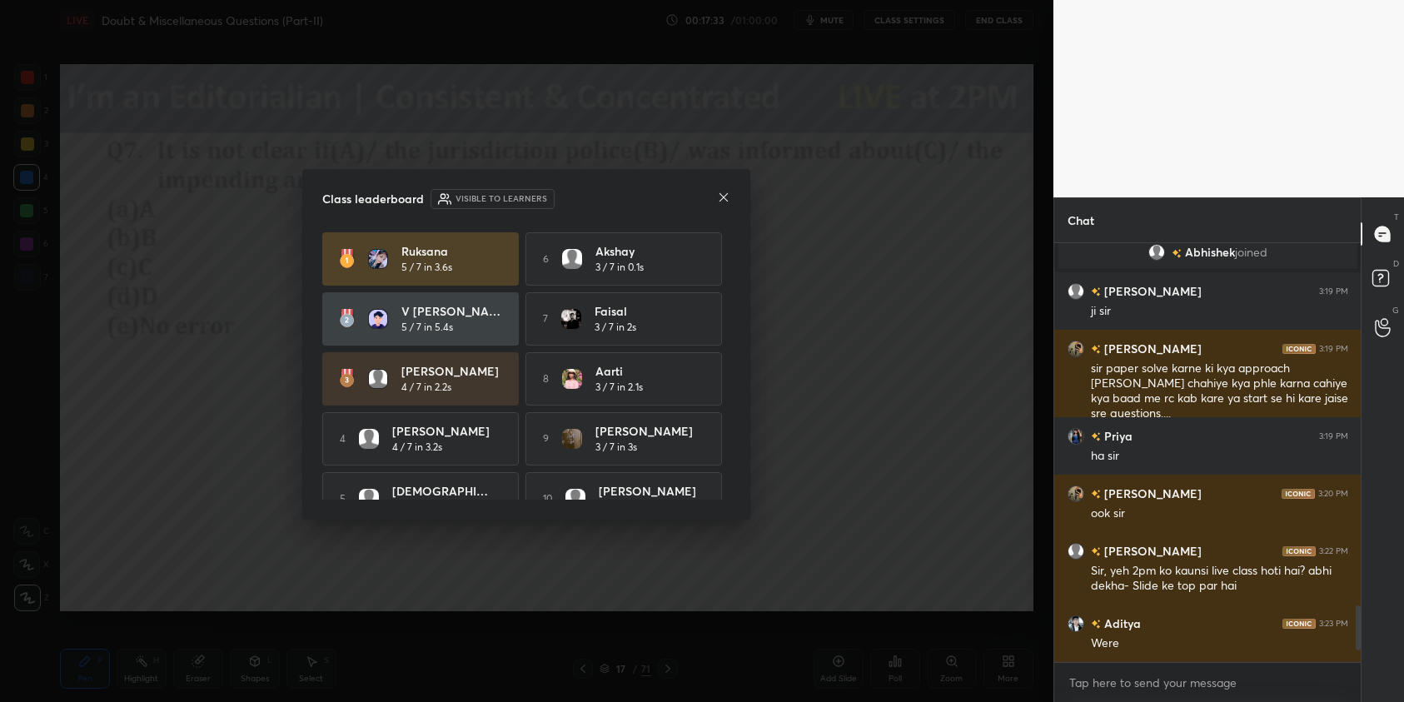
click at [725, 198] on icon at bounding box center [723, 197] width 13 height 13
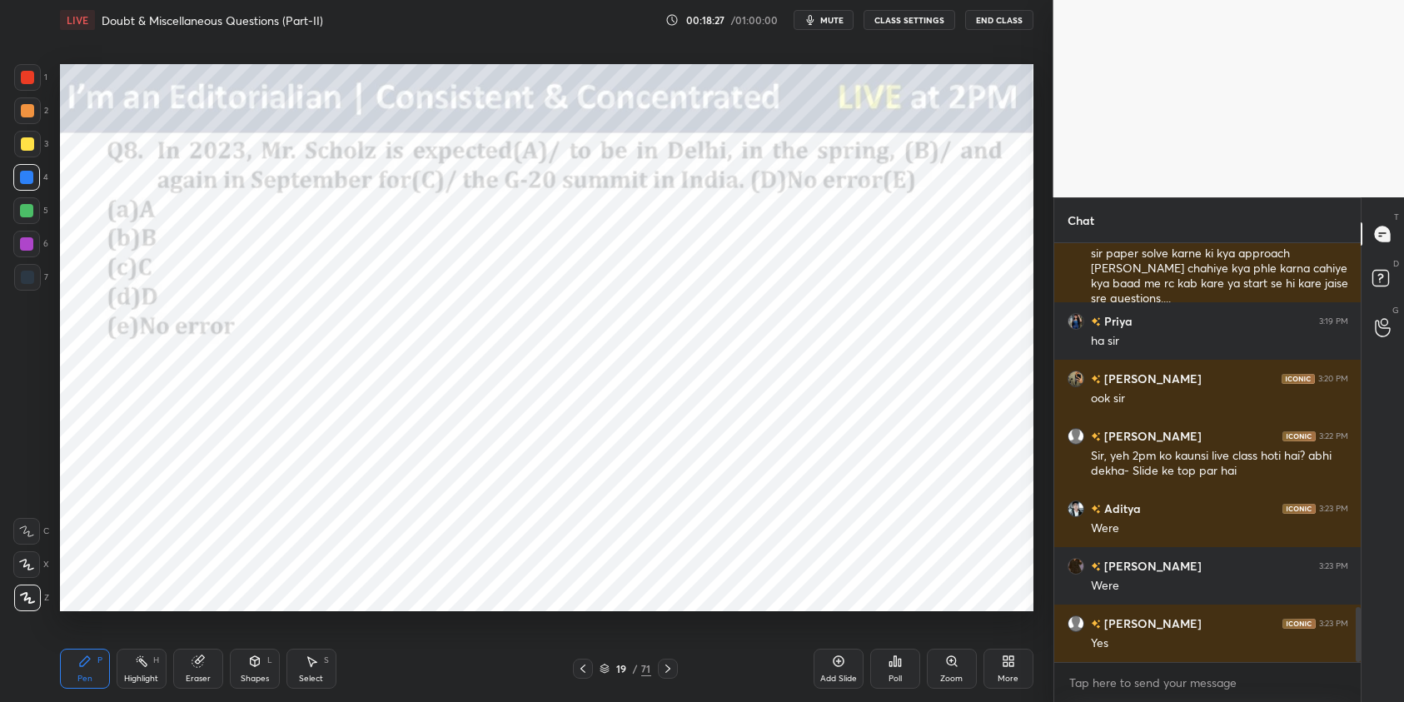
scroll to position [2836, 0]
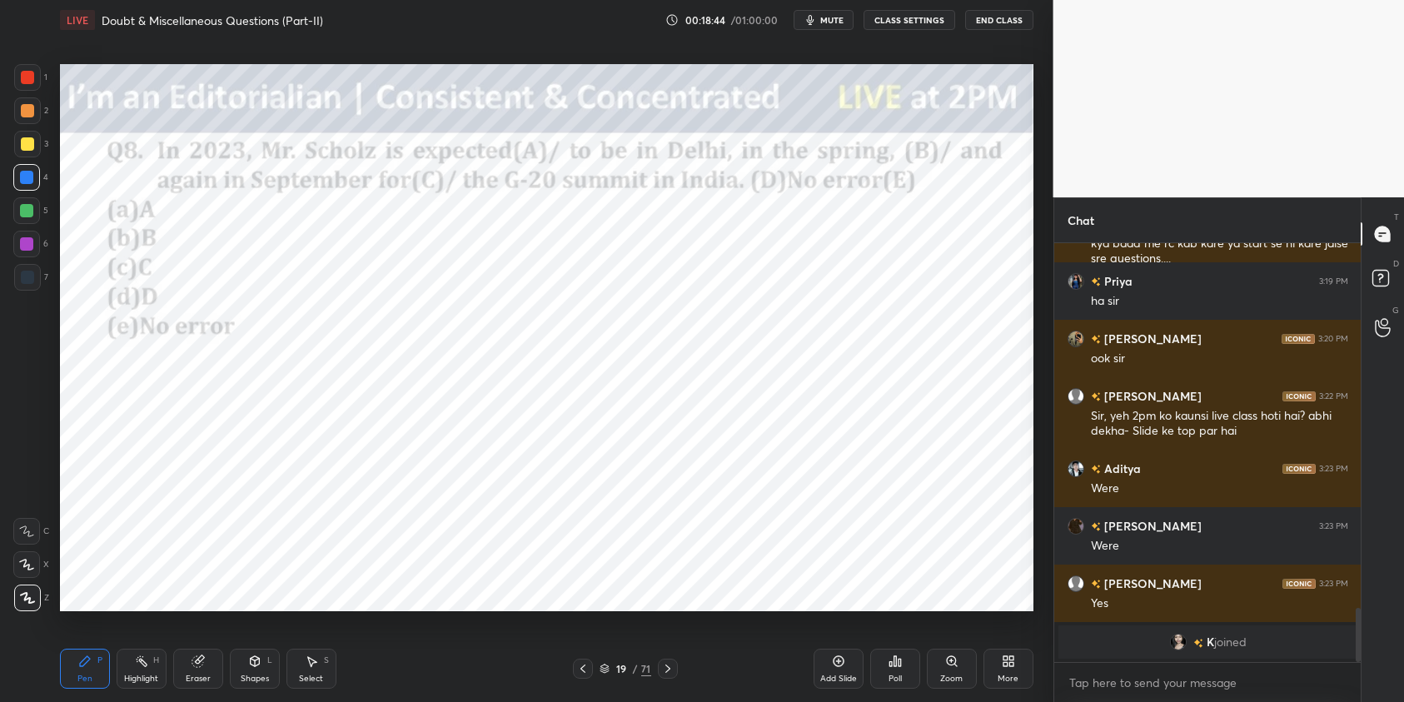
click at [890, 675] on div "Poll" at bounding box center [895, 679] width 13 height 8
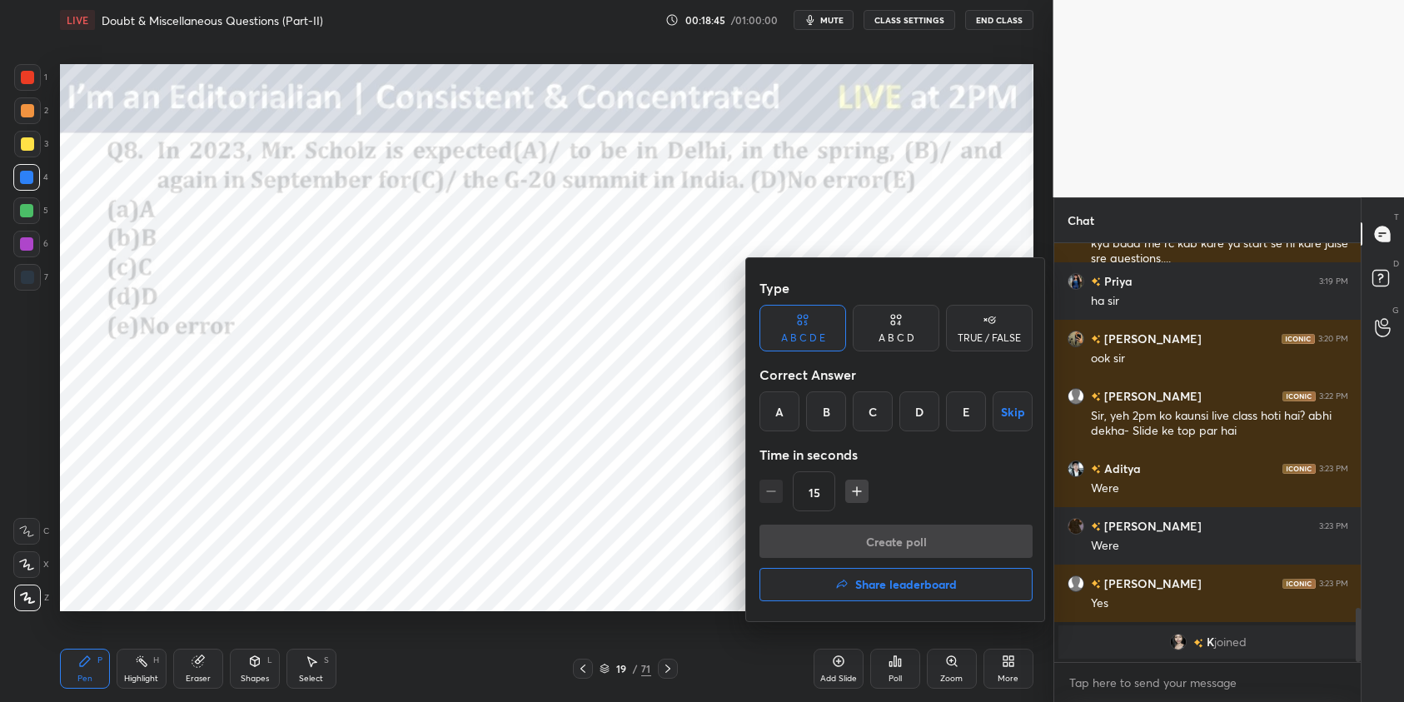
click at [830, 412] on div "B" at bounding box center [826, 412] width 40 height 40
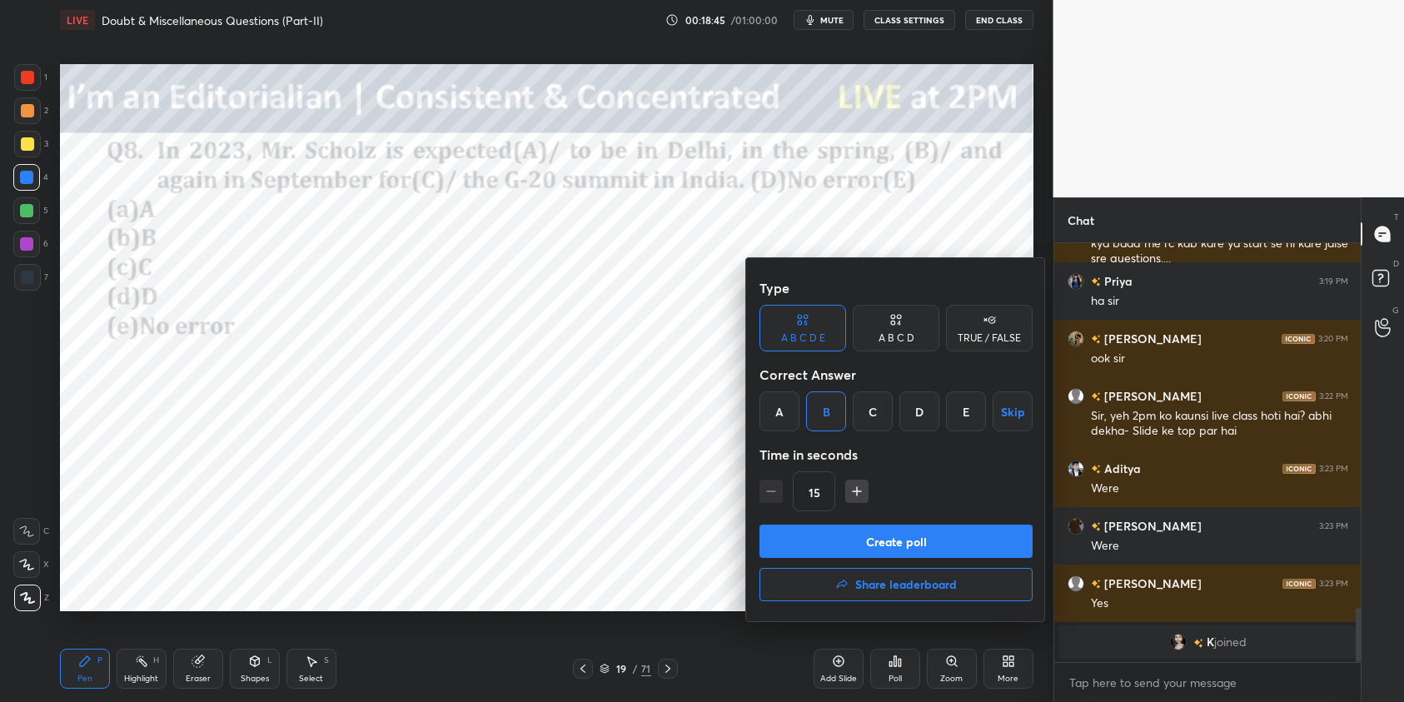
click at [899, 538] on button "Create poll" at bounding box center [896, 541] width 273 height 33
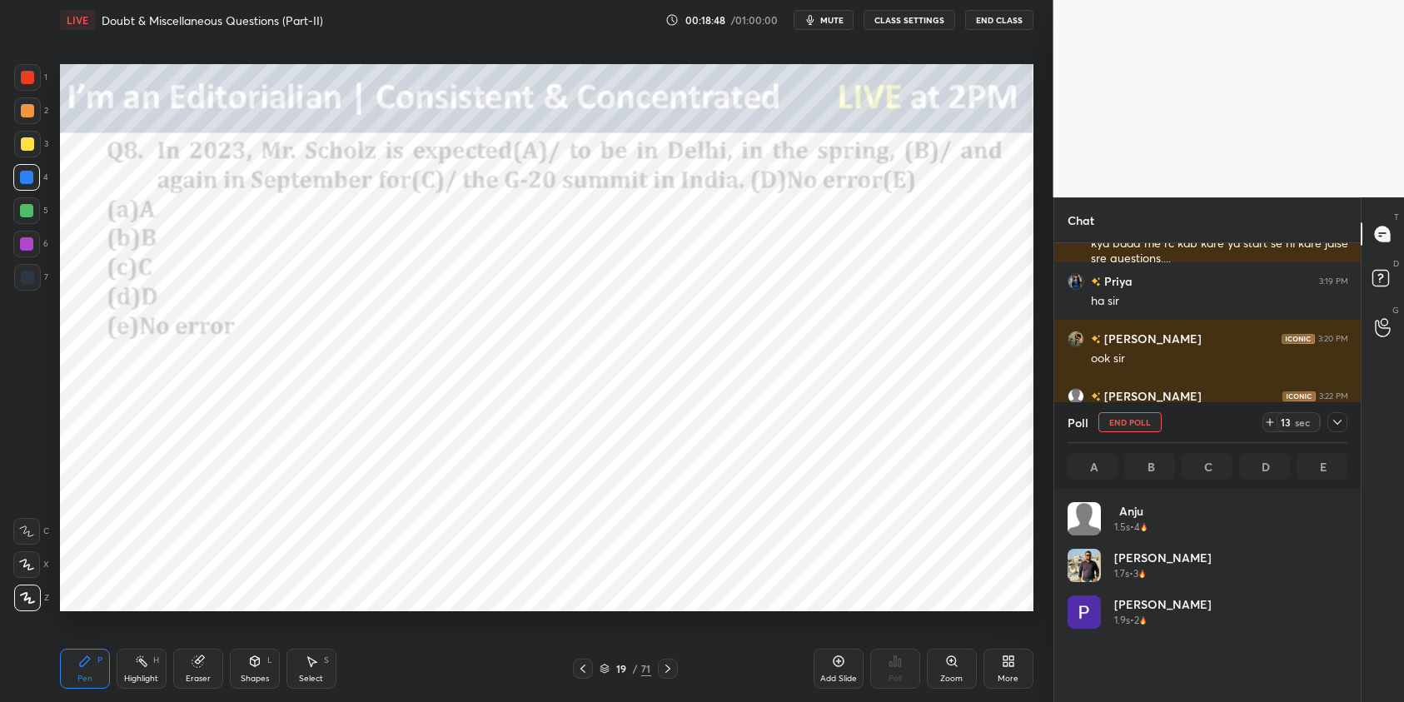
scroll to position [195, 275]
drag, startPoint x: 33, startPoint y: 72, endPoint x: 26, endPoint y: 90, distance: 19.8
click at [31, 73] on div at bounding box center [27, 77] width 27 height 27
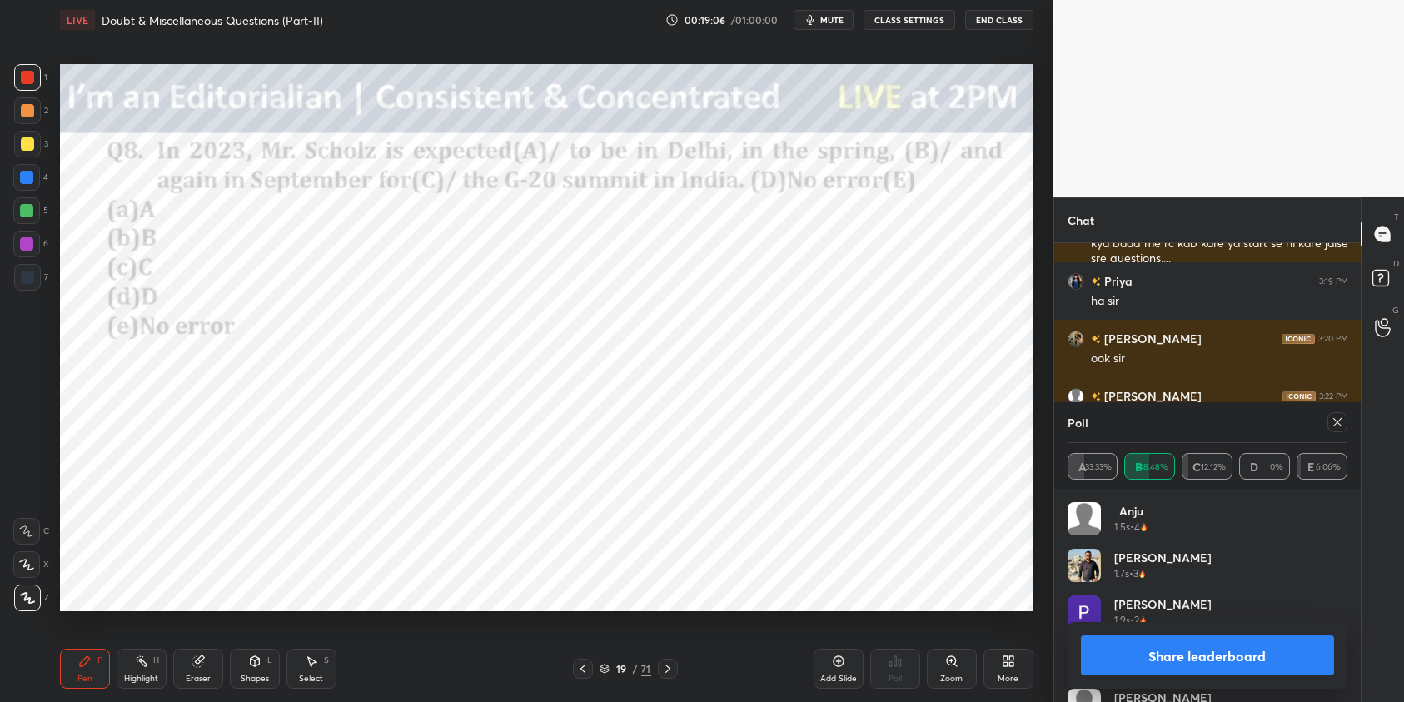
click at [1336, 425] on icon at bounding box center [1337, 422] width 13 height 13
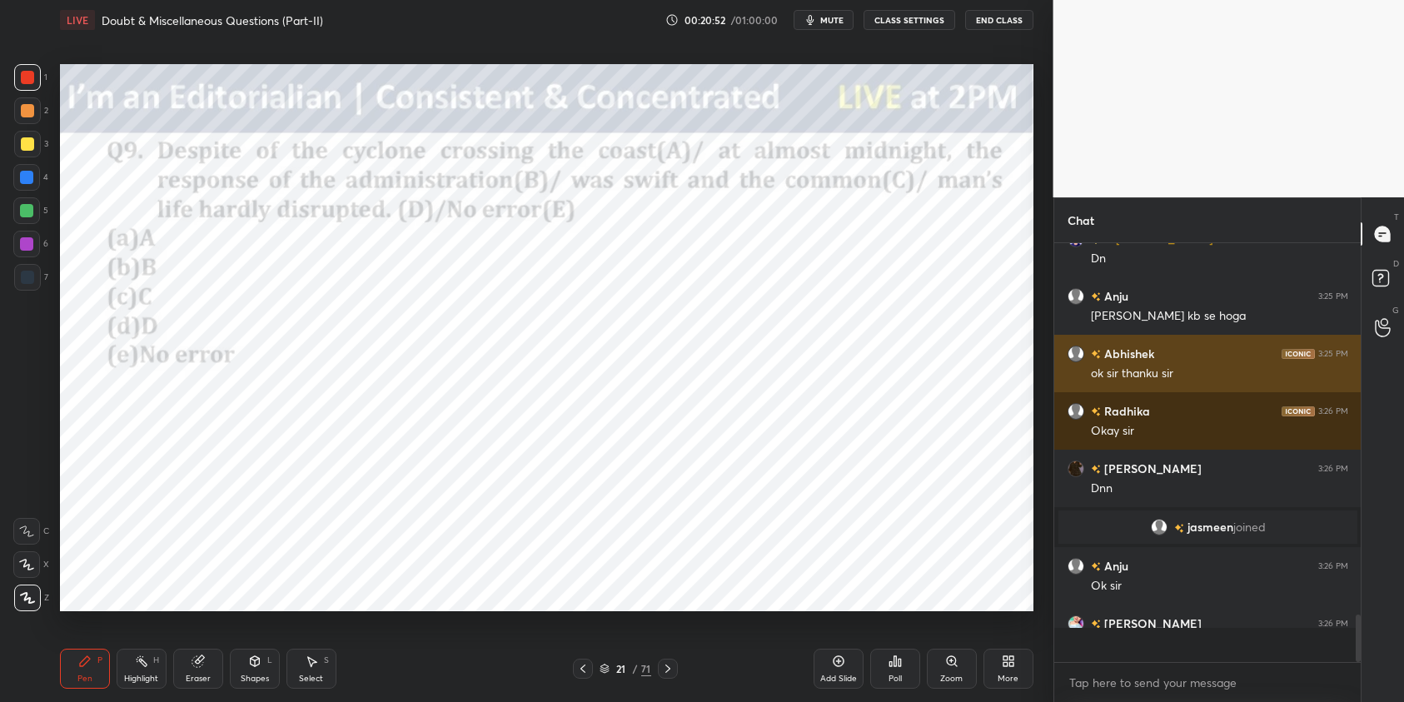
scroll to position [3276, 0]
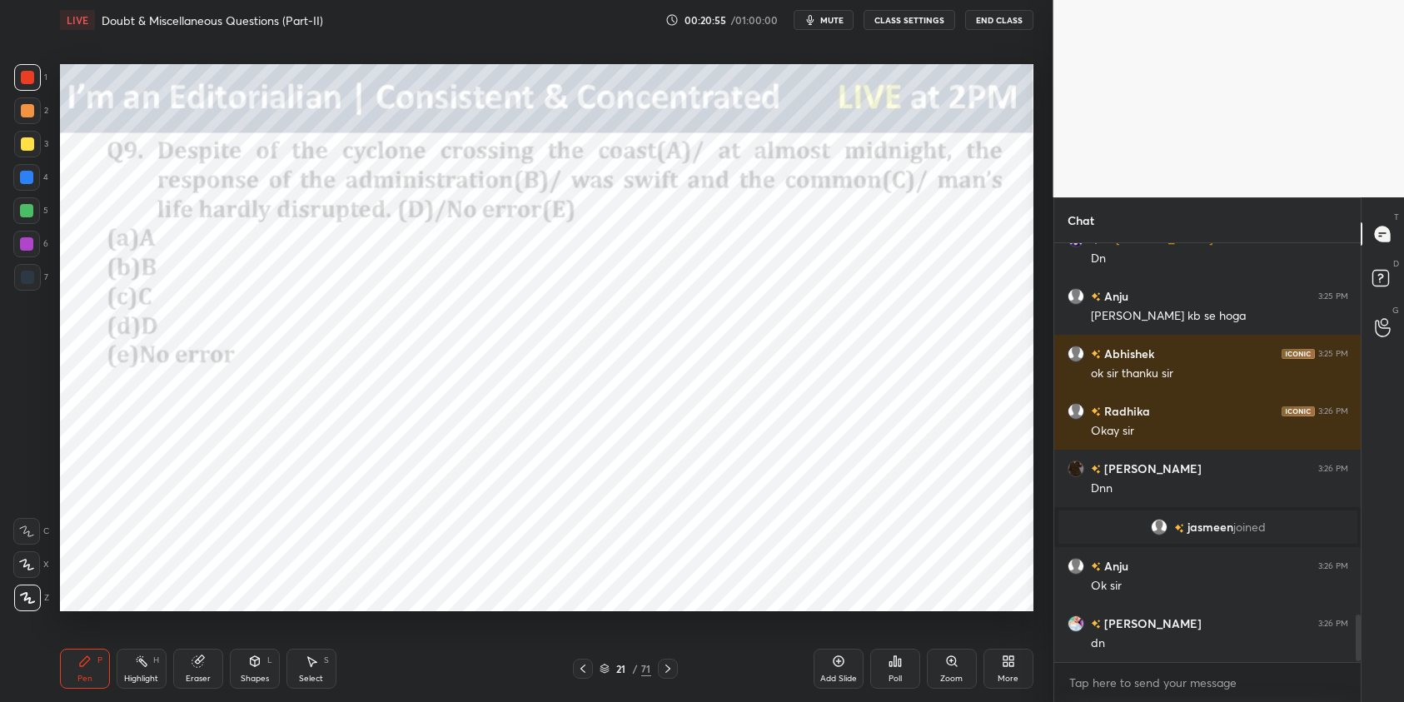
click at [904, 657] on div "Poll" at bounding box center [895, 669] width 50 height 40
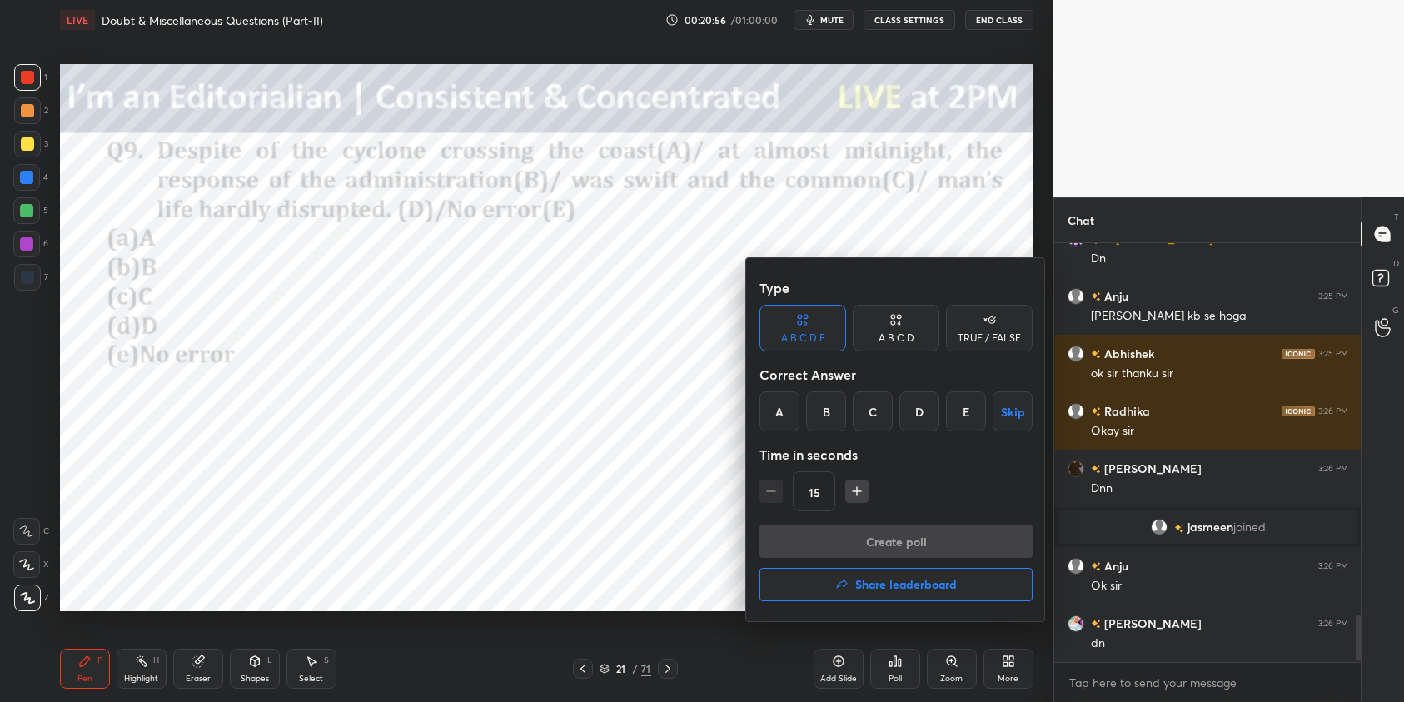
drag, startPoint x: 794, startPoint y: 411, endPoint x: 817, endPoint y: 439, distance: 36.7
click at [796, 412] on div "A" at bounding box center [780, 412] width 40 height 40
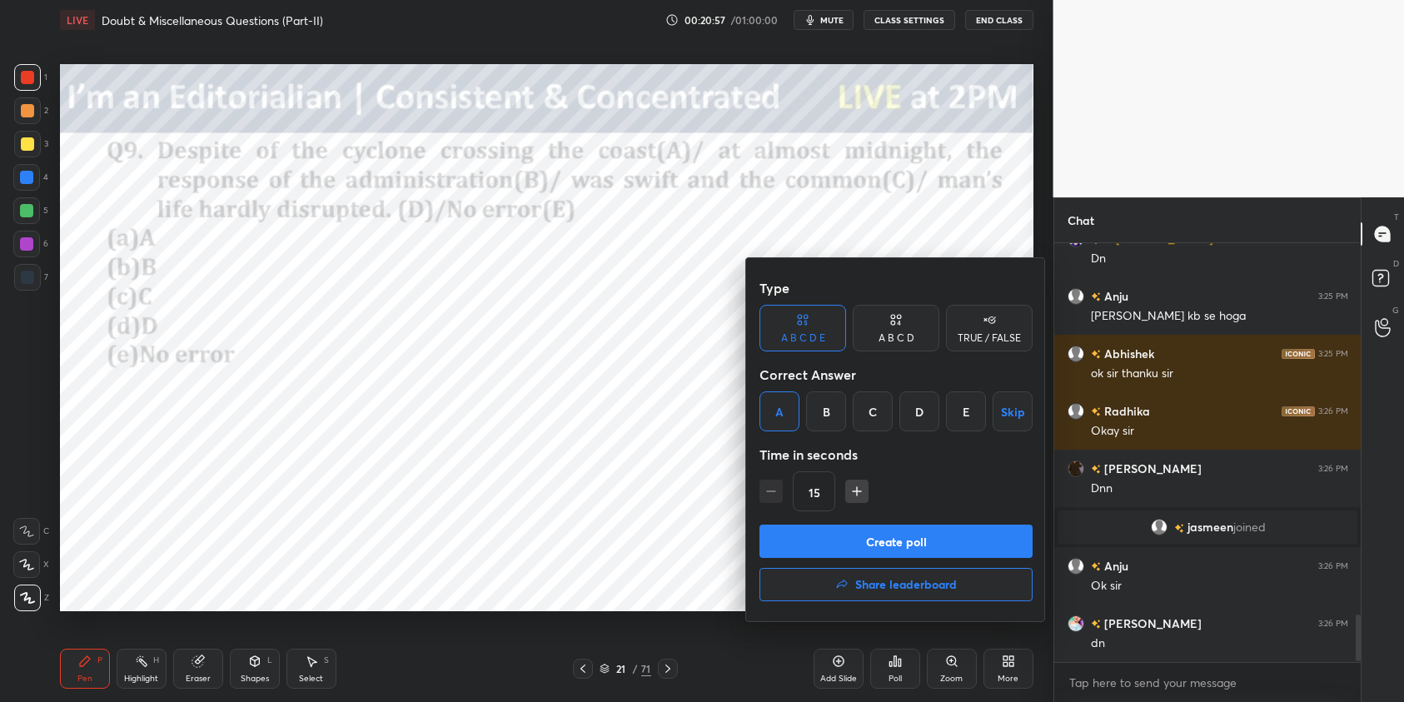
click at [894, 535] on button "Create poll" at bounding box center [896, 541] width 273 height 33
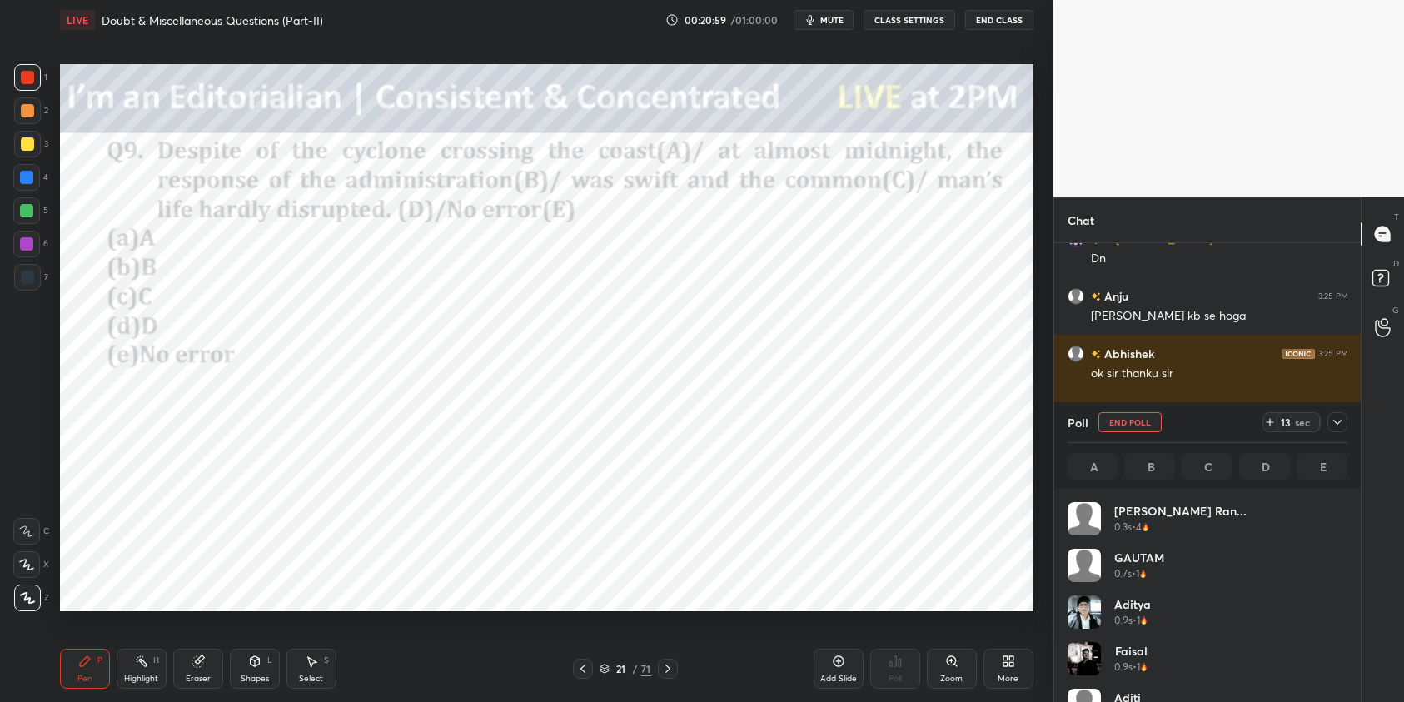
scroll to position [195, 275]
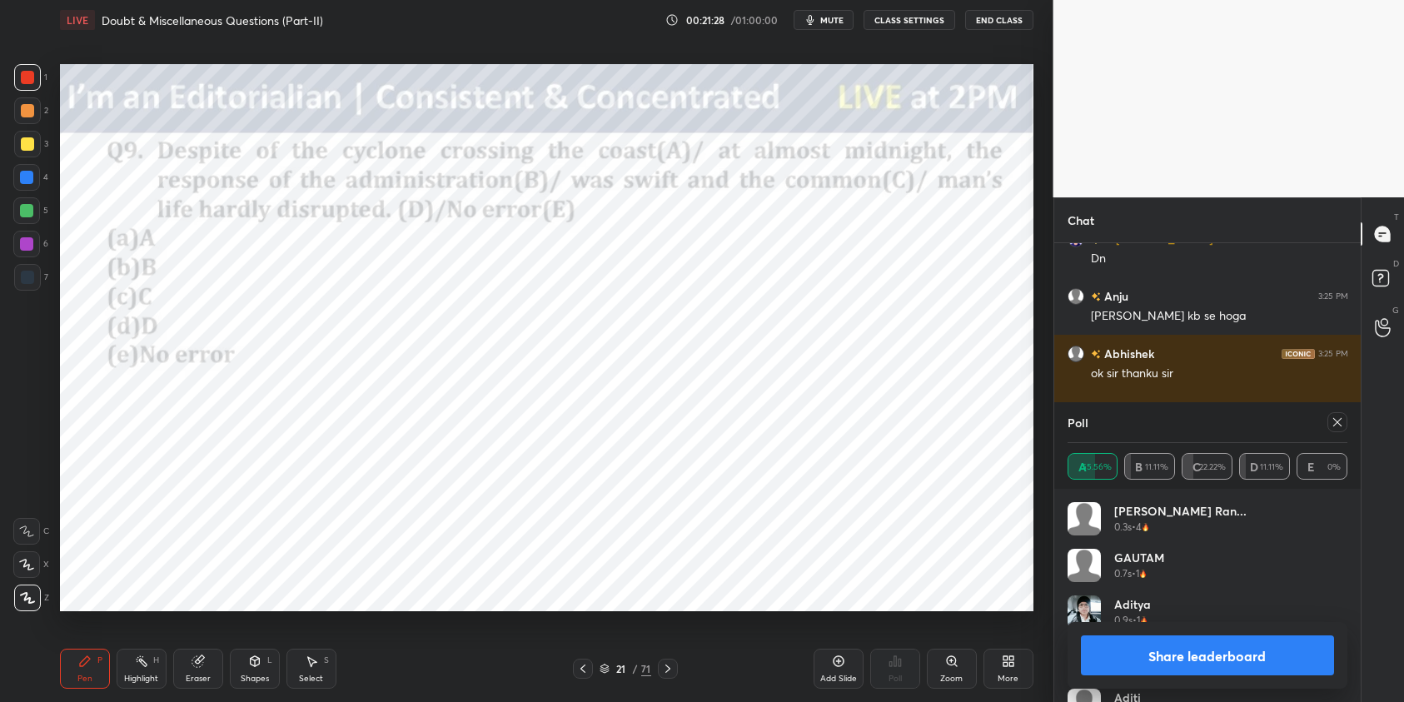
click at [1343, 427] on icon at bounding box center [1337, 422] width 13 height 13
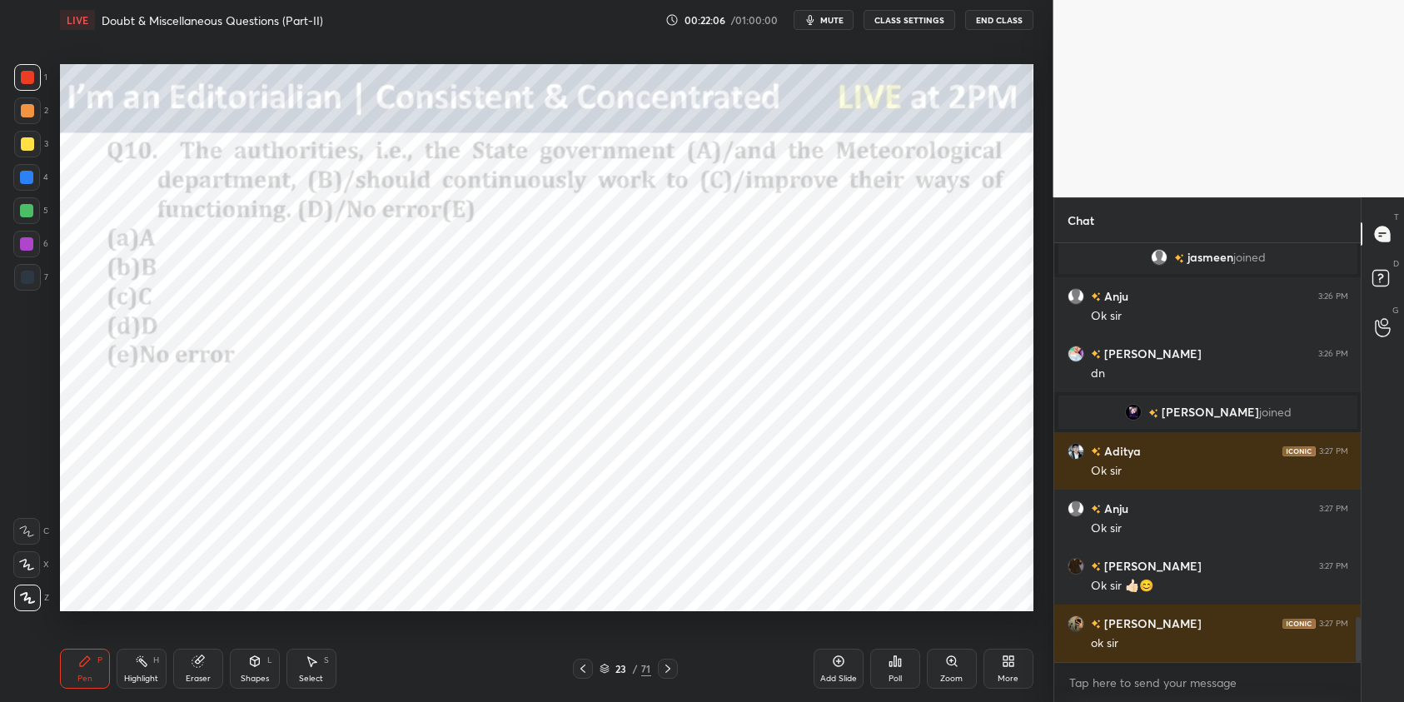
scroll to position [3512, 0]
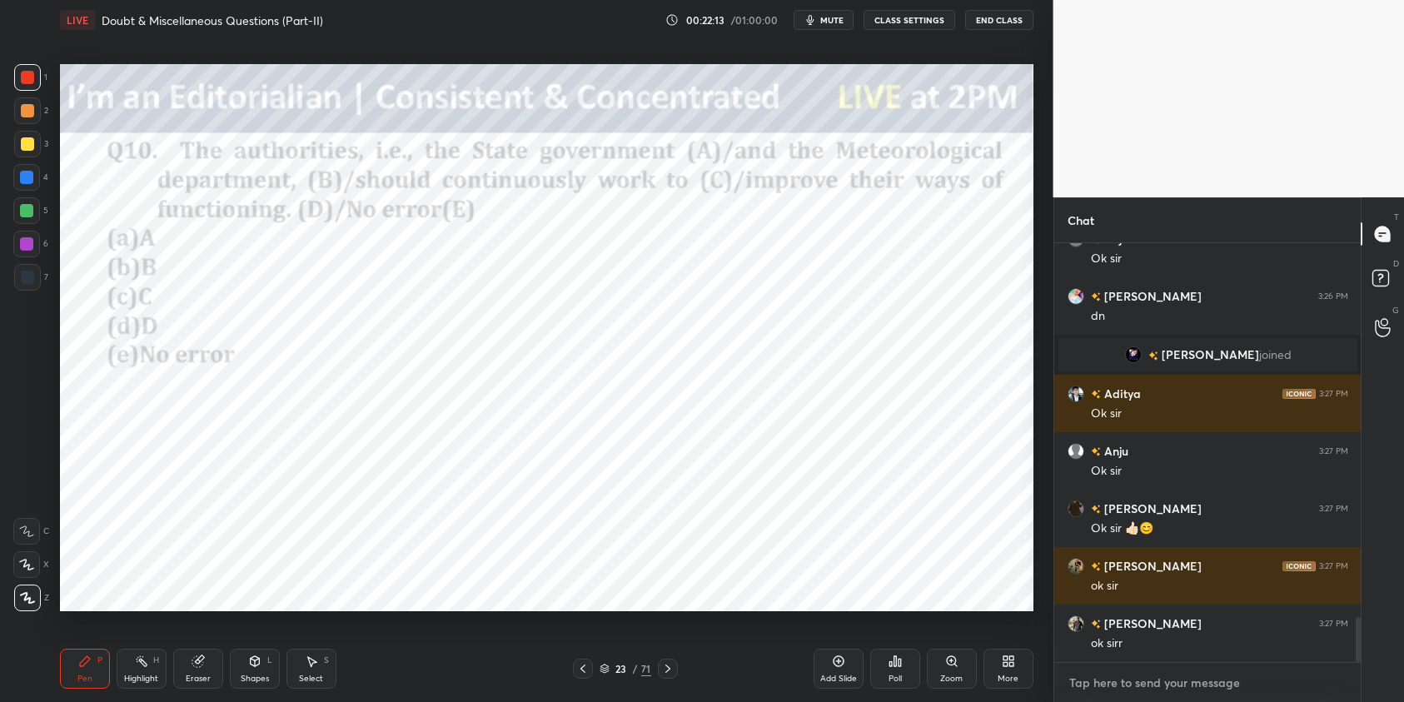
type textarea "x"
click at [1135, 686] on textarea at bounding box center [1208, 683] width 281 height 27
type textarea "T"
type textarea "x"
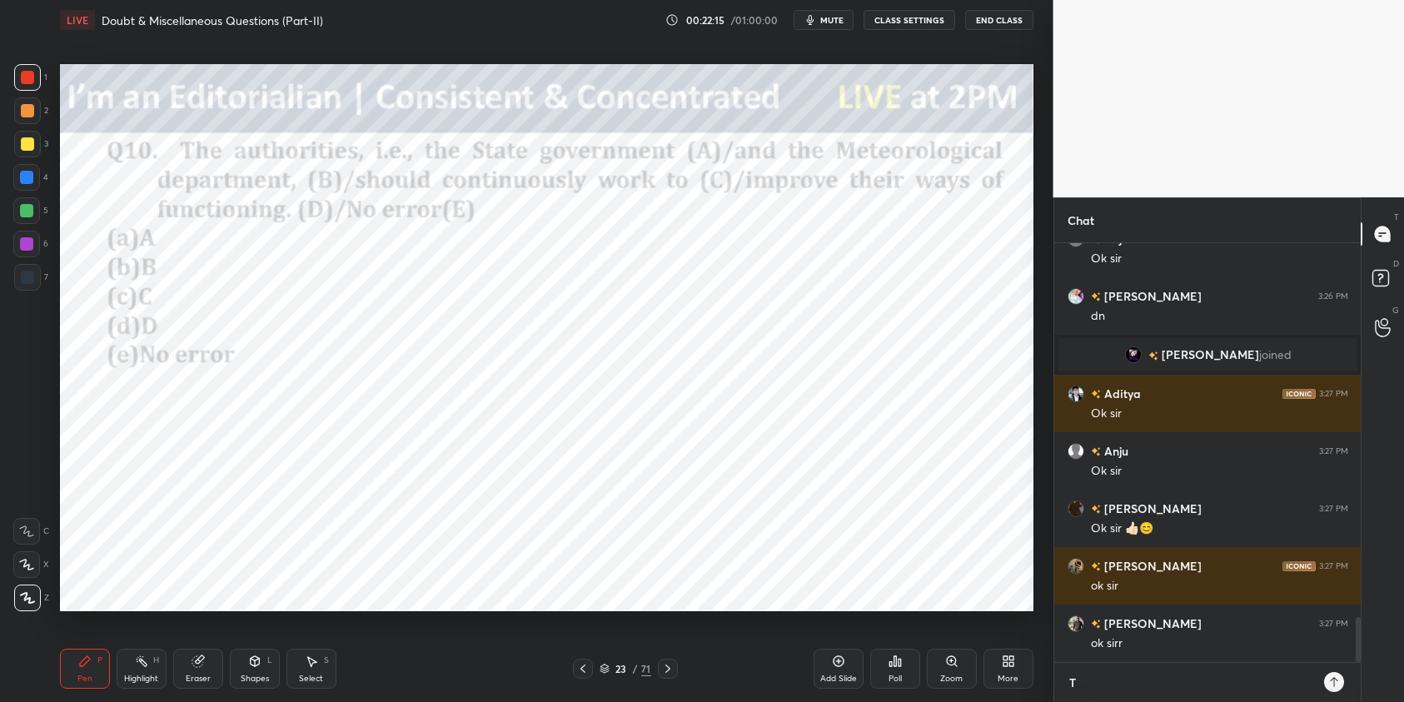
type textarea "Te"
type textarea "x"
type textarea "Tes"
type textarea "x"
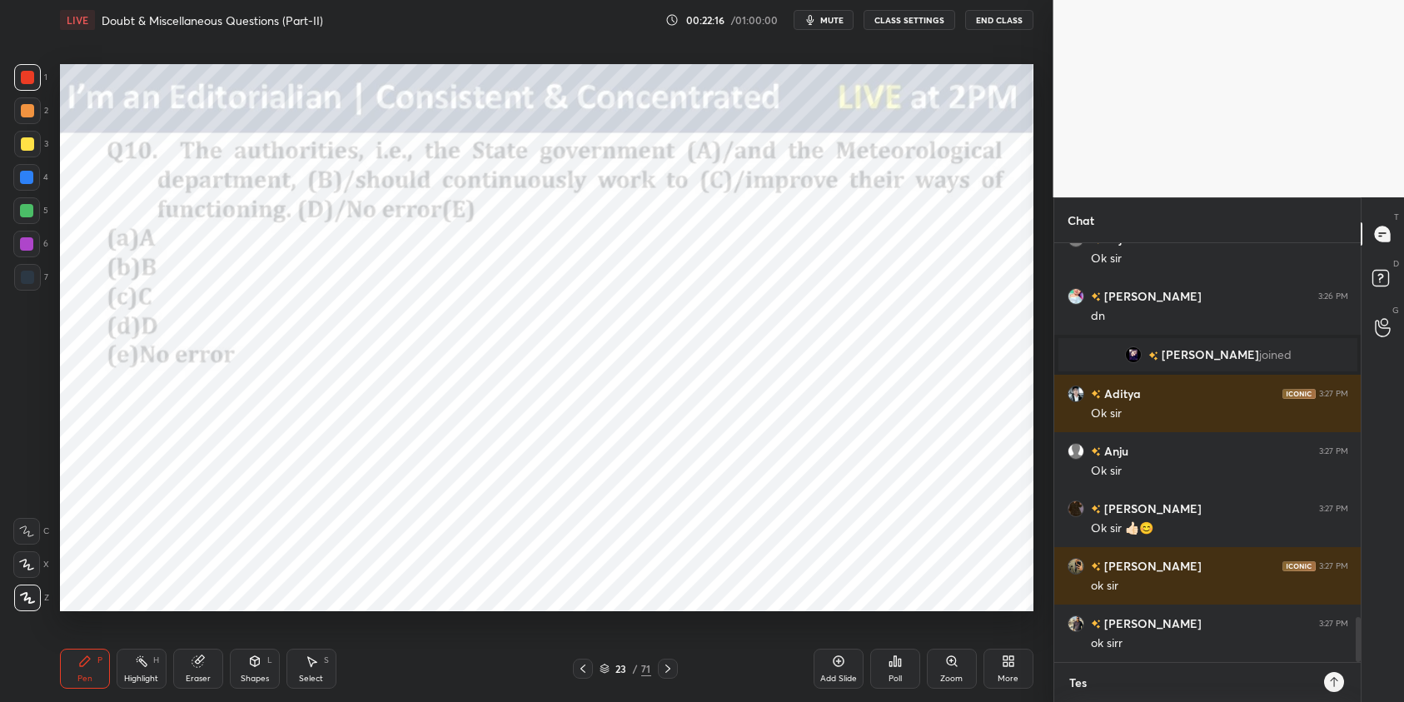
type textarea "Test"
type textarea "x"
type textarea "Test"
type textarea "x"
type textarea "Test l"
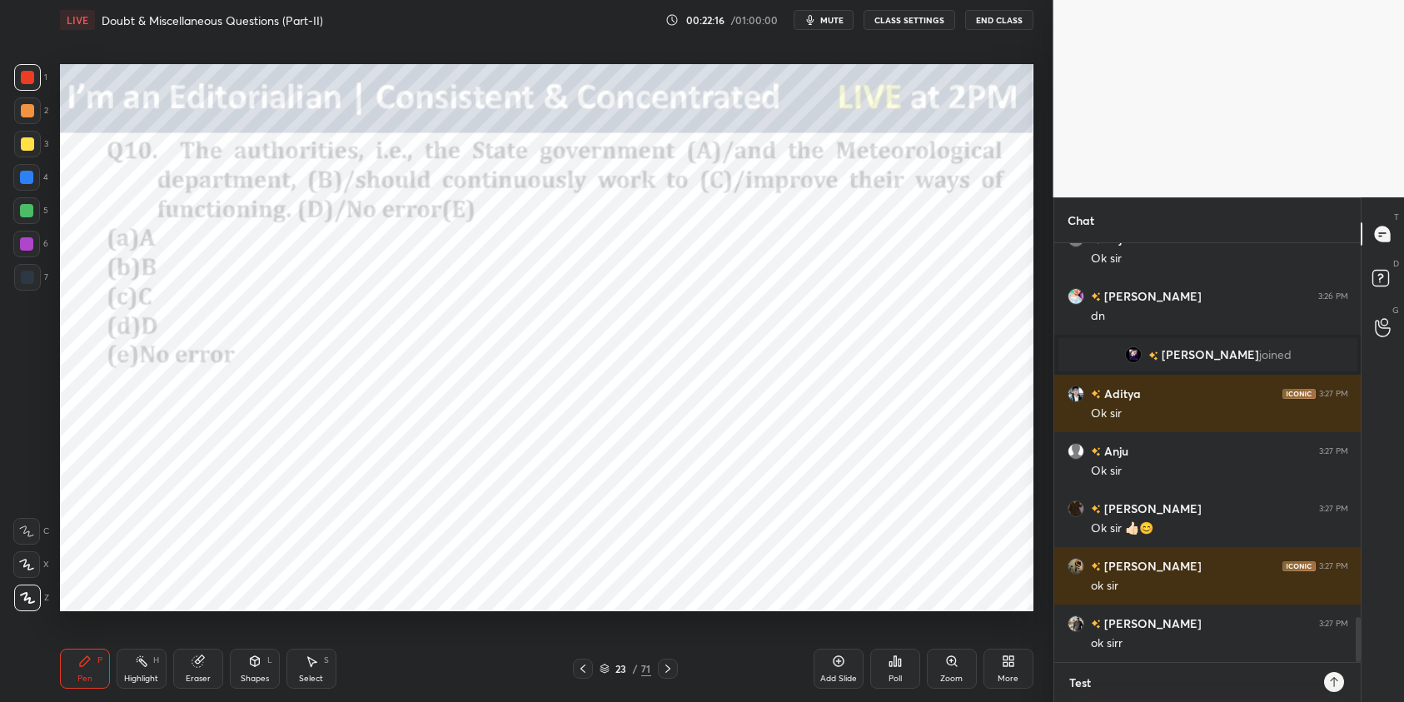
type textarea "x"
type textarea "Test li"
type textarea "x"
type textarea "Test lin"
type textarea "x"
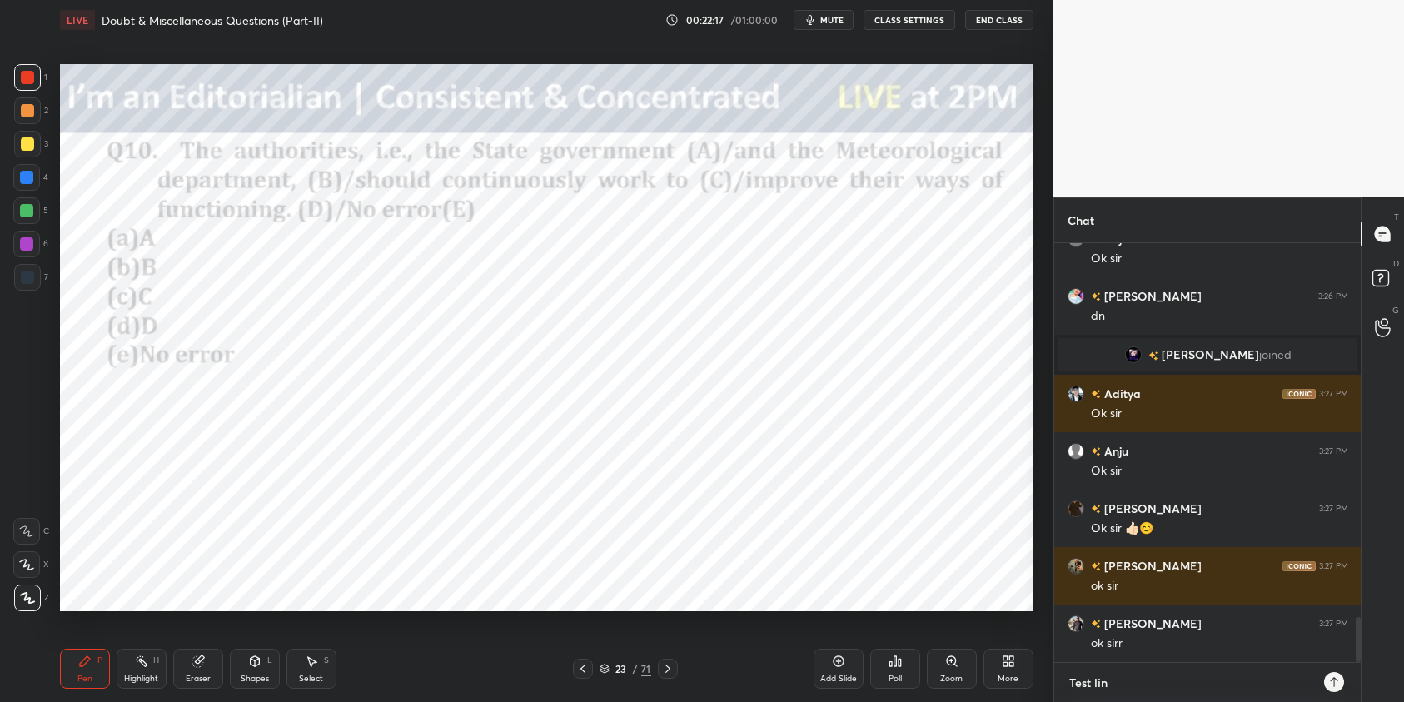
type textarea "Test link"
type textarea "x"
type textarea "Test link:"
type textarea "x"
type textarea "Test link:"
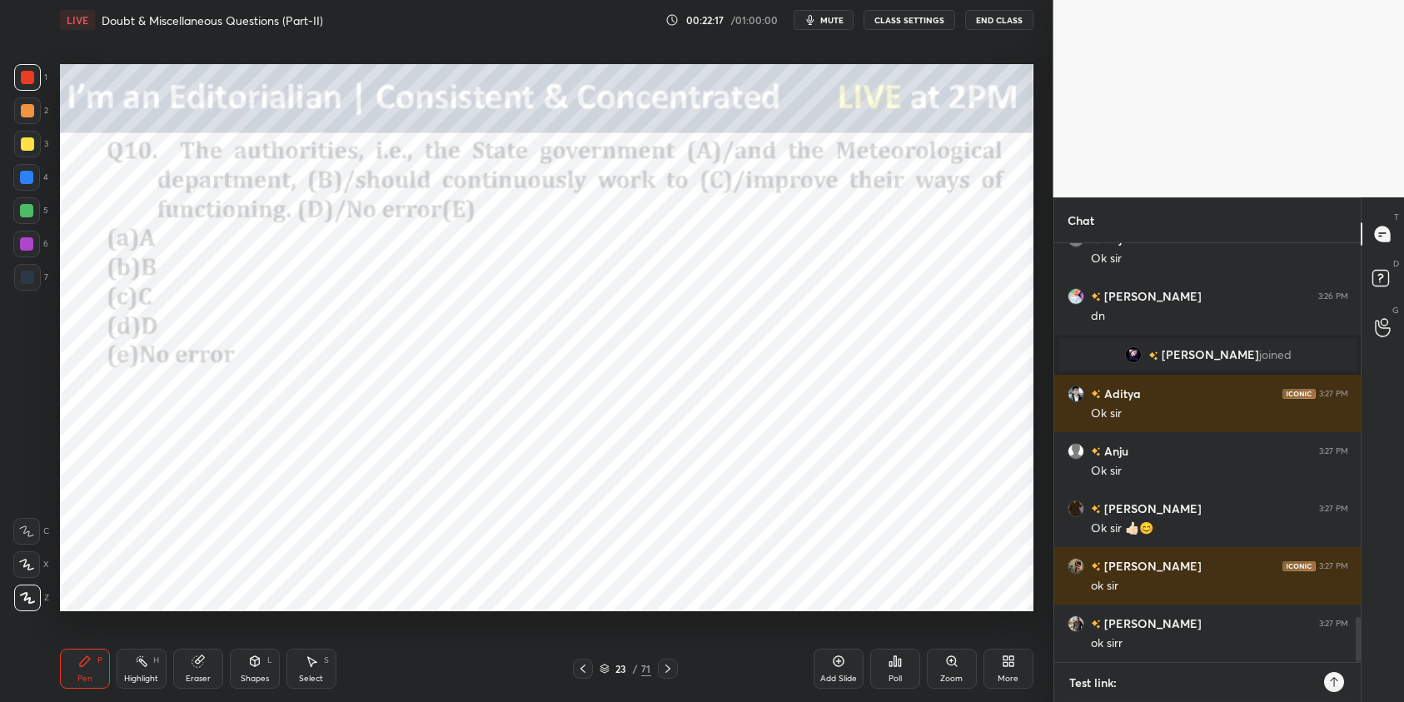
type textarea "x"
paste textarea "[URL][DOMAIN_NAME]"
type textarea "Test link: [URL][DOMAIN_NAME]"
type textarea "x"
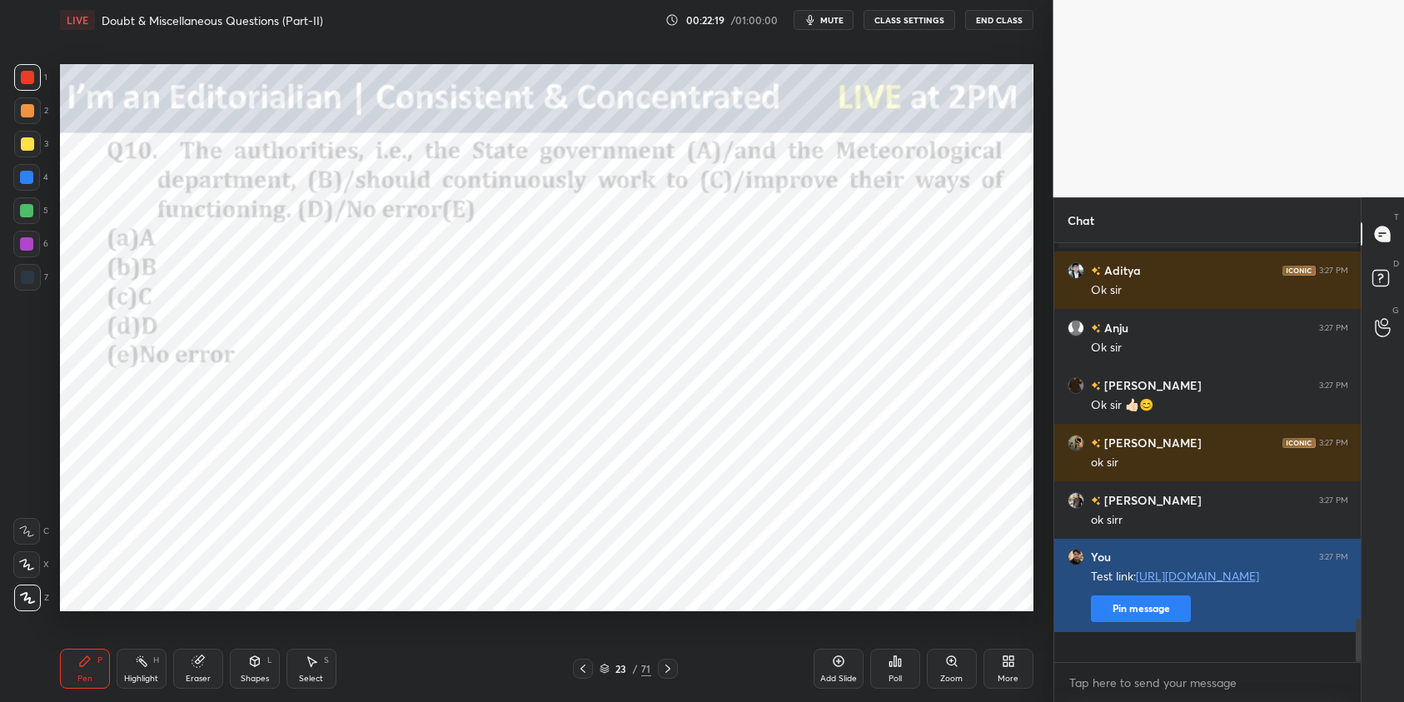
type textarea "x"
click at [1135, 622] on button "Pin message" at bounding box center [1141, 609] width 100 height 27
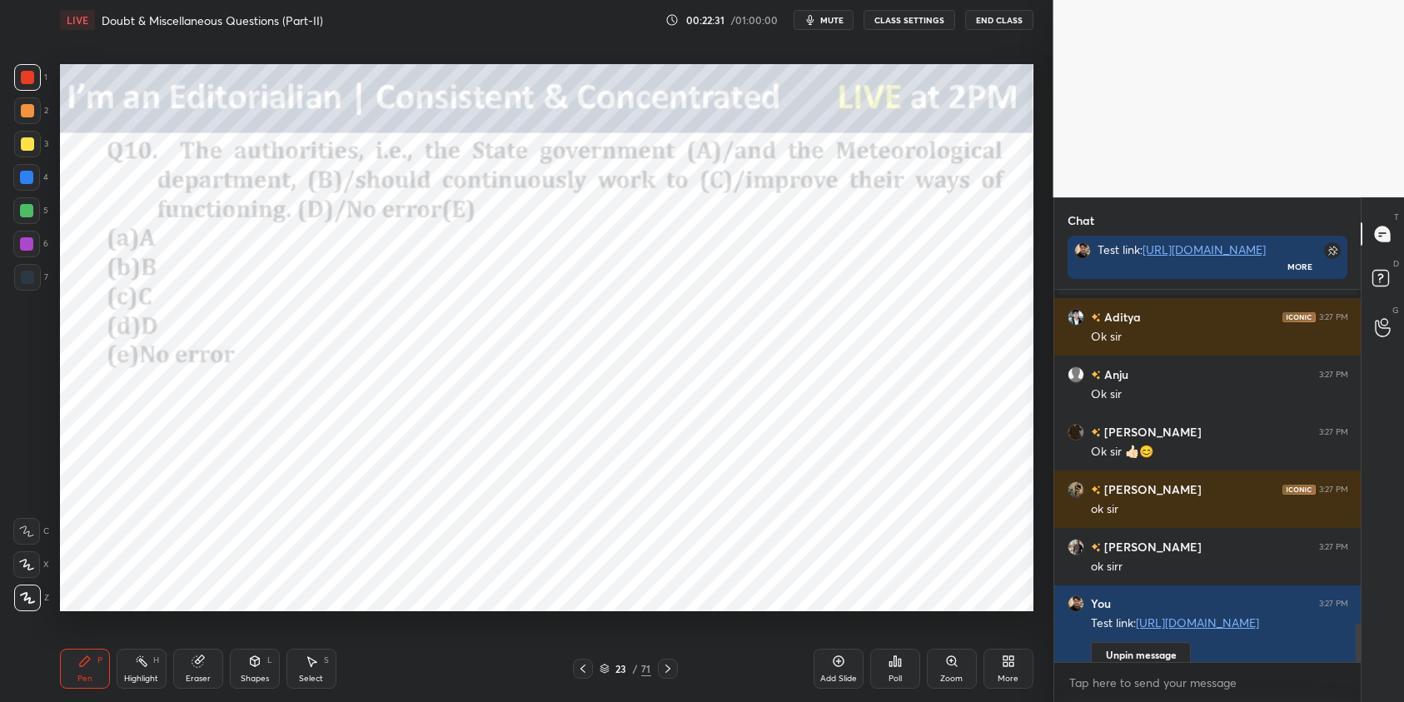
scroll to position [3739, 0]
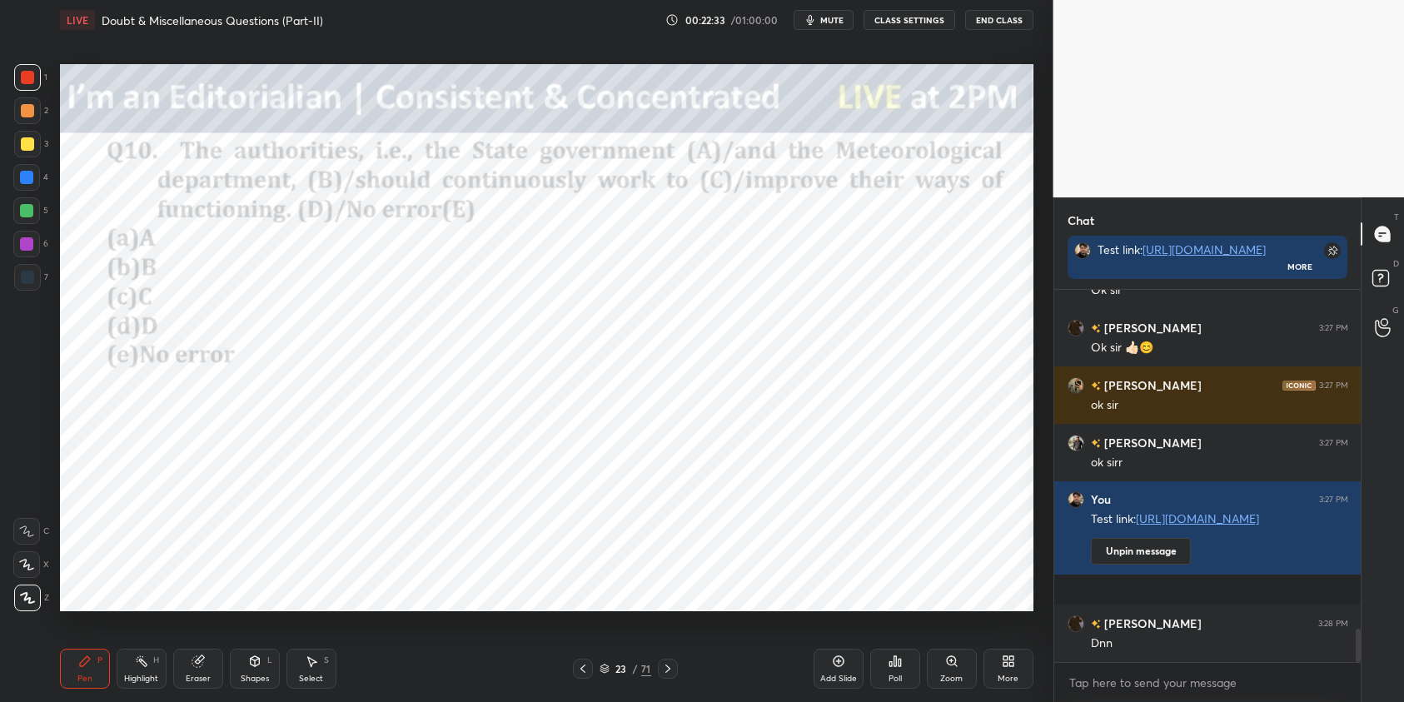
click at [901, 665] on div "Poll" at bounding box center [895, 669] width 50 height 40
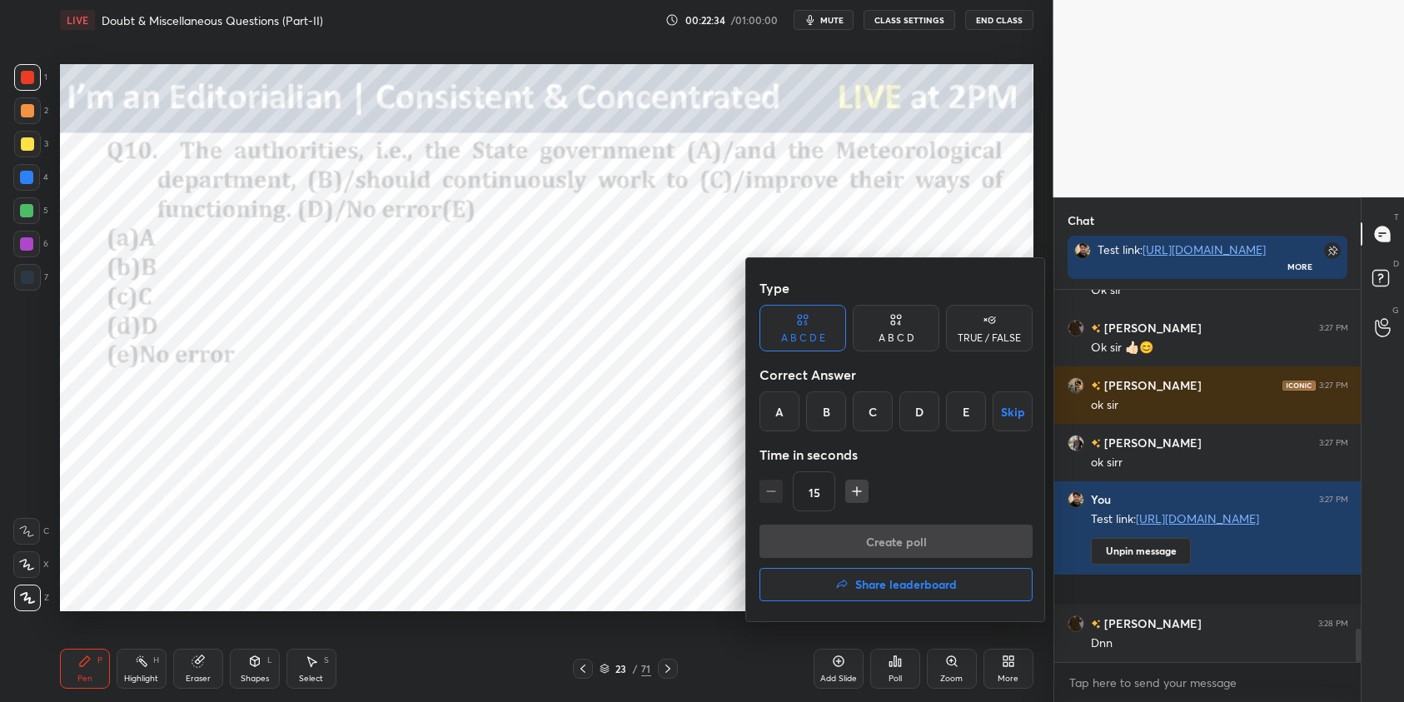
drag, startPoint x: 972, startPoint y: 418, endPoint x: 963, endPoint y: 451, distance: 34.6
click at [972, 418] on div "E" at bounding box center [966, 412] width 40 height 40
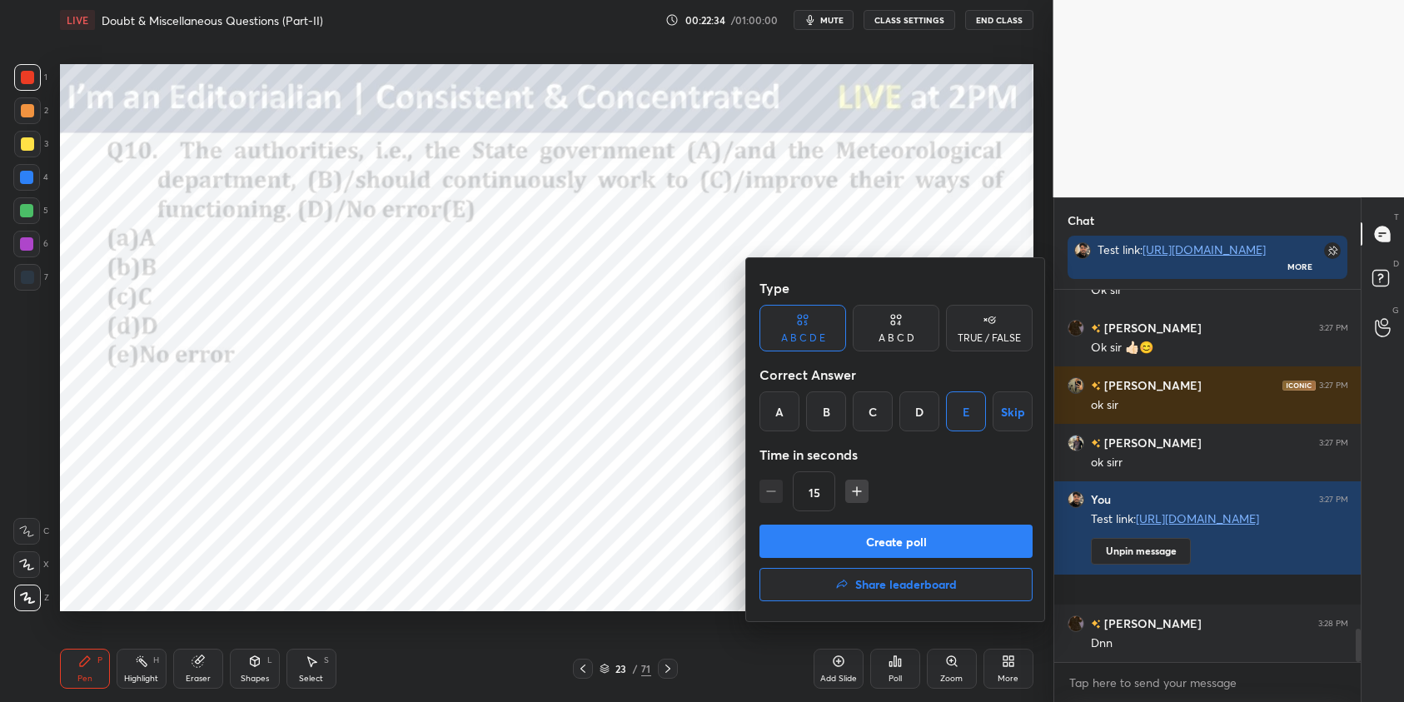
click at [928, 541] on button "Create poll" at bounding box center [896, 541] width 273 height 33
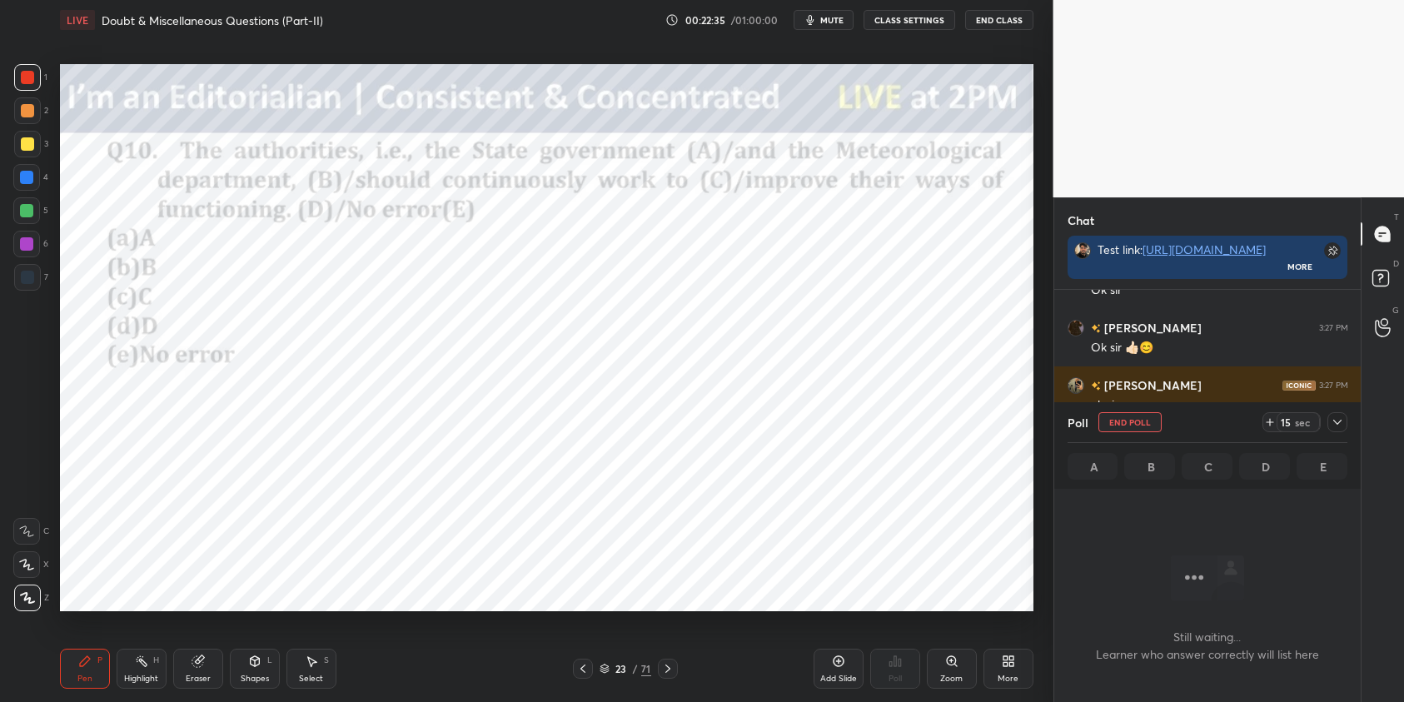
scroll to position [142, 302]
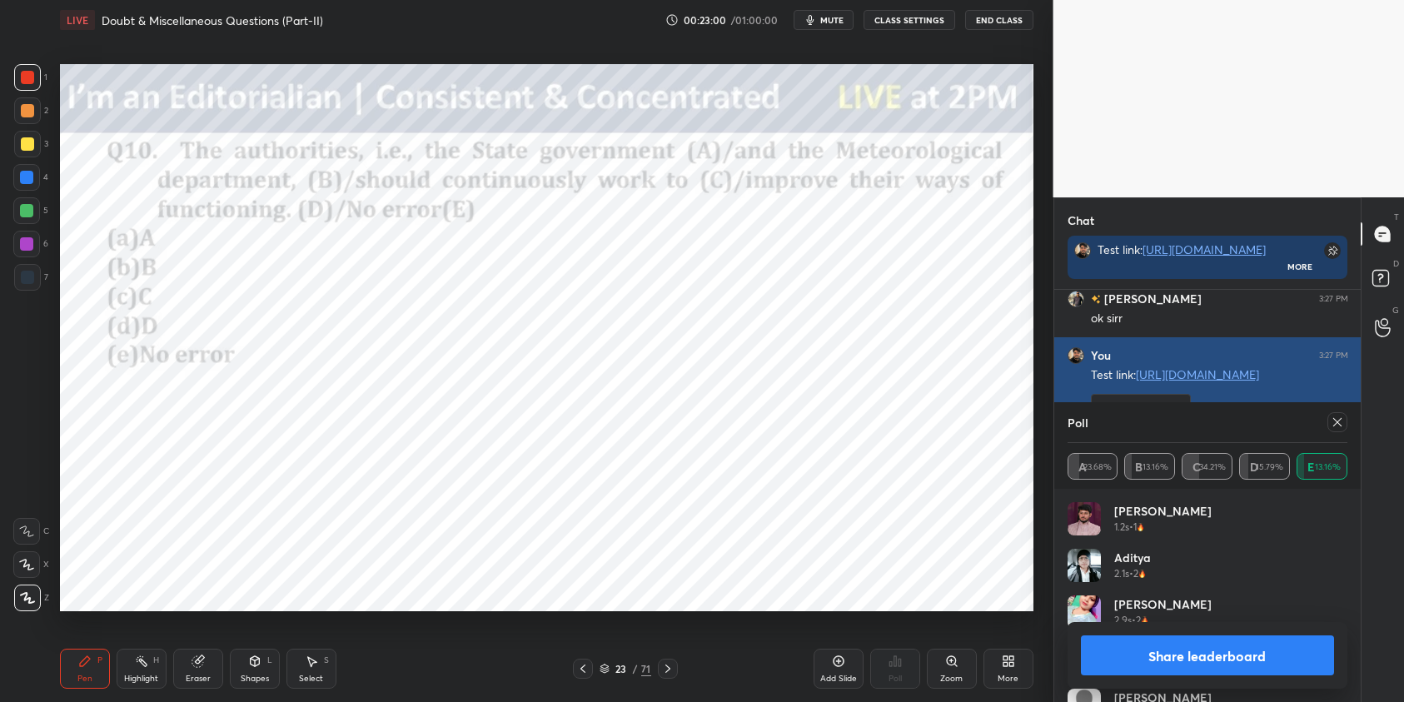
drag, startPoint x: 1337, startPoint y: 425, endPoint x: 1221, endPoint y: 449, distance: 118.3
click at [1338, 425] on icon at bounding box center [1337, 422] width 13 height 13
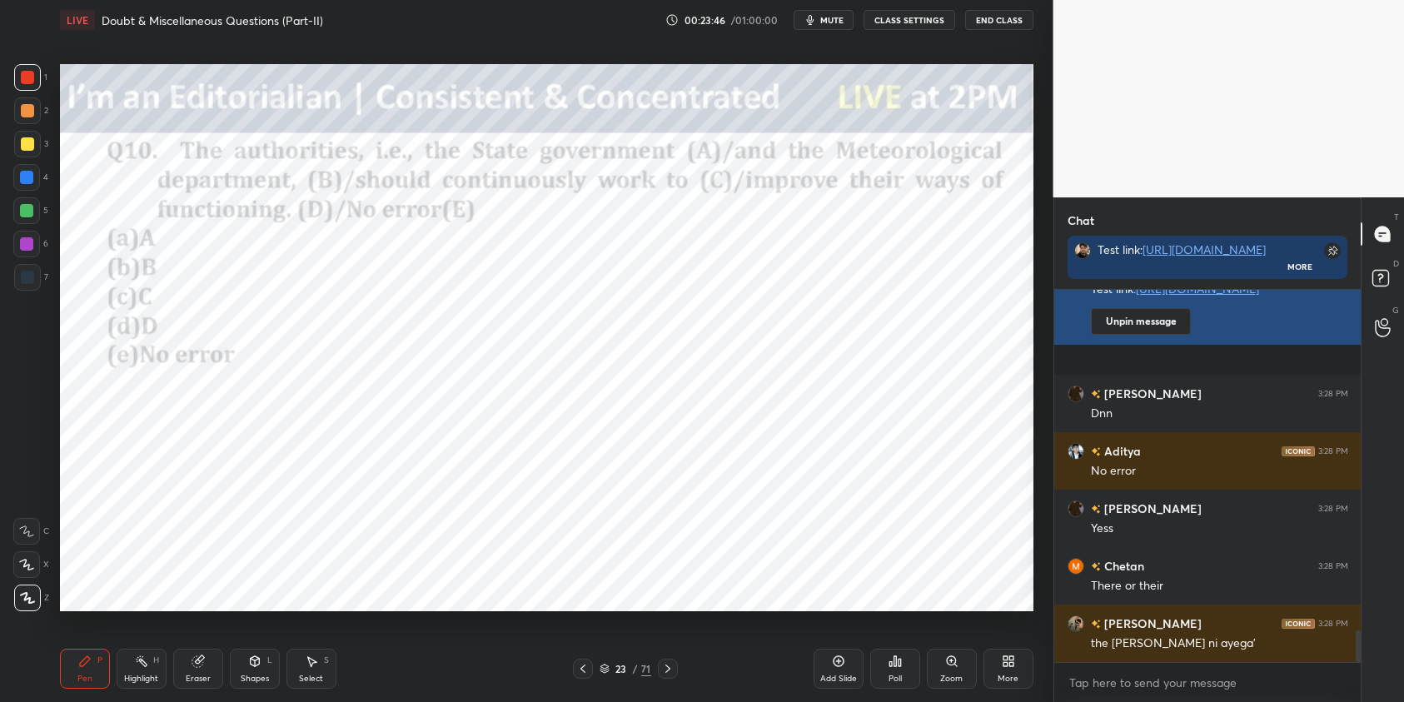
scroll to position [4042, 0]
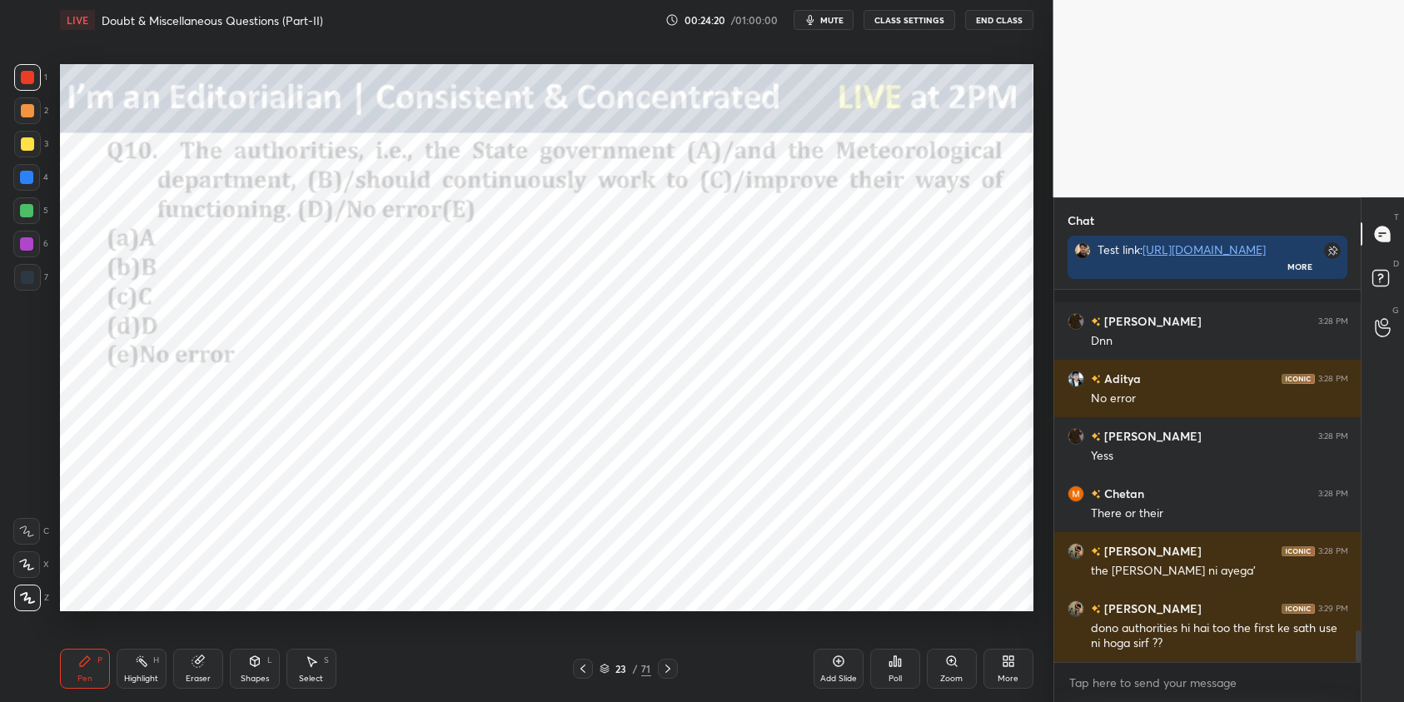
drag, startPoint x: 20, startPoint y: 179, endPoint x: 58, endPoint y: 198, distance: 42.8
click at [20, 179] on div at bounding box center [26, 177] width 13 height 13
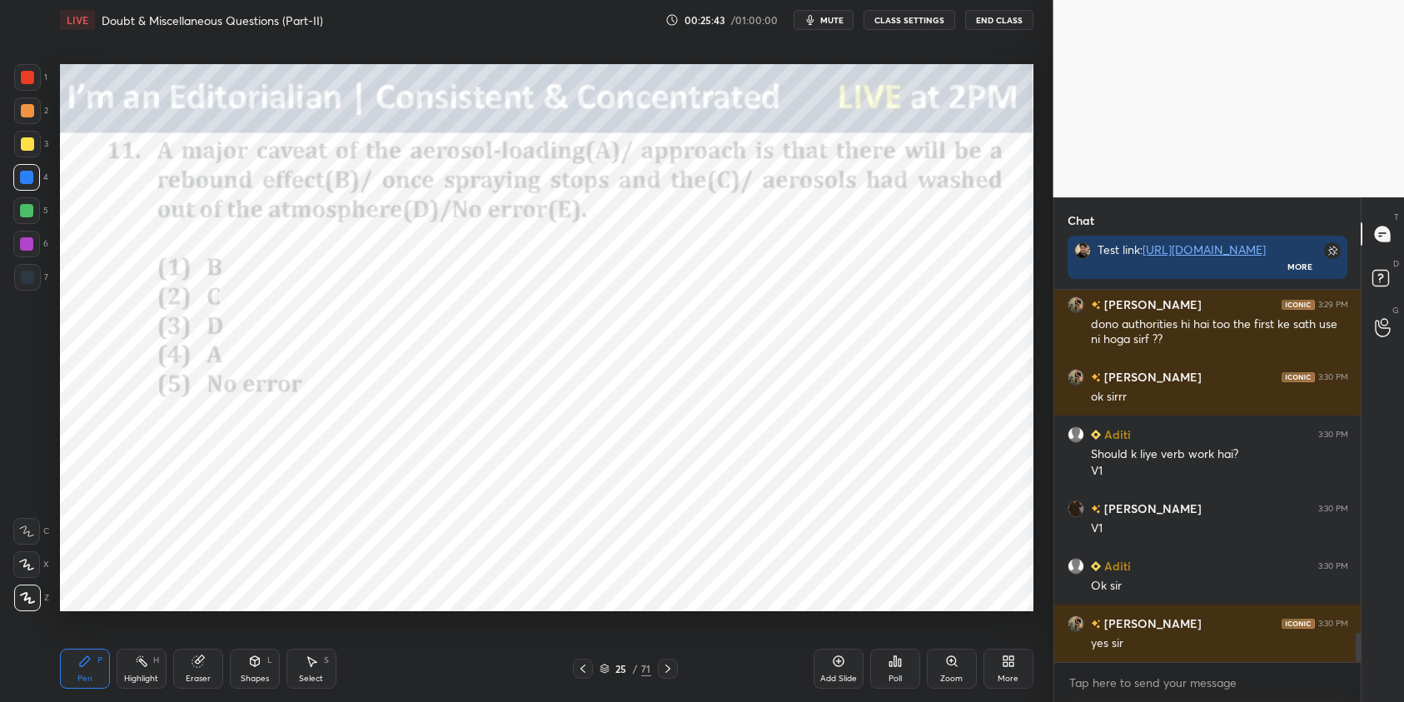
scroll to position [4403, 0]
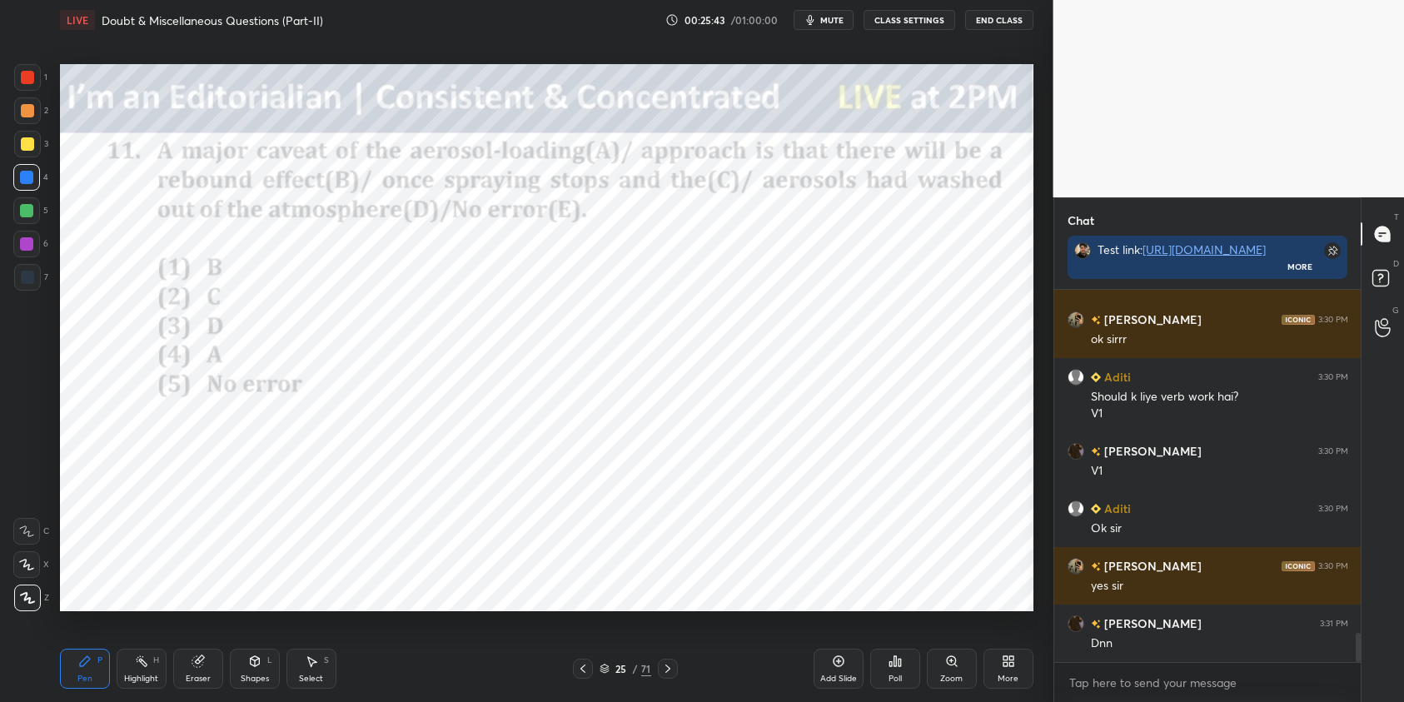
click at [897, 677] on div "Poll" at bounding box center [895, 679] width 13 height 8
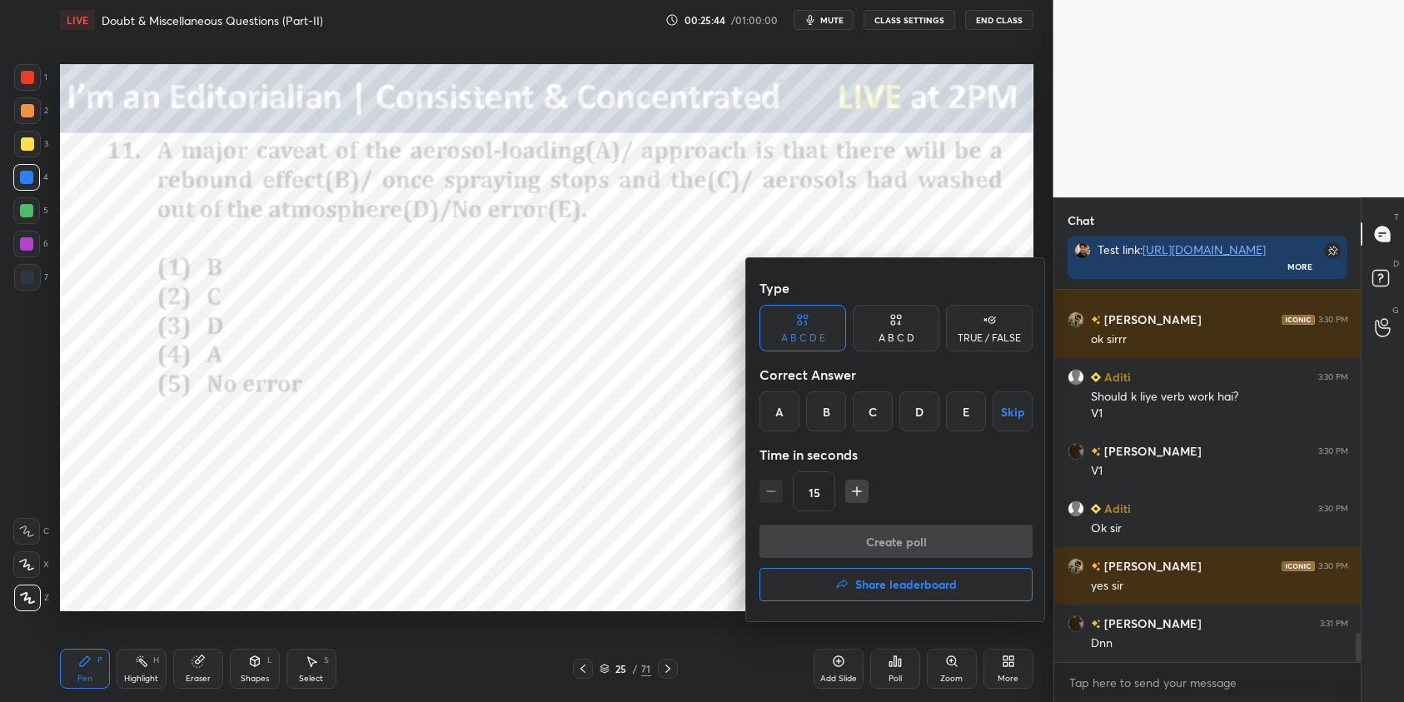
click at [930, 416] on div "D" at bounding box center [920, 412] width 40 height 40
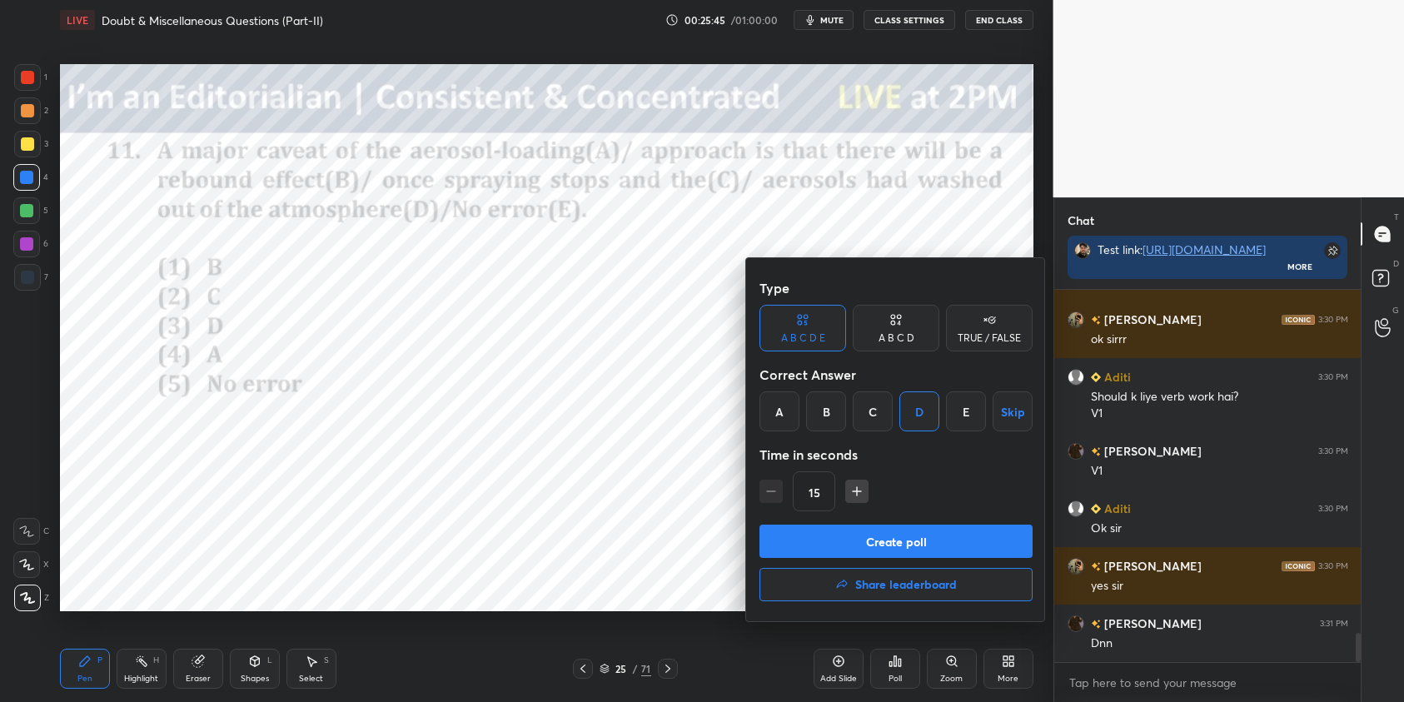
click at [1003, 536] on button "Create poll" at bounding box center [896, 541] width 273 height 33
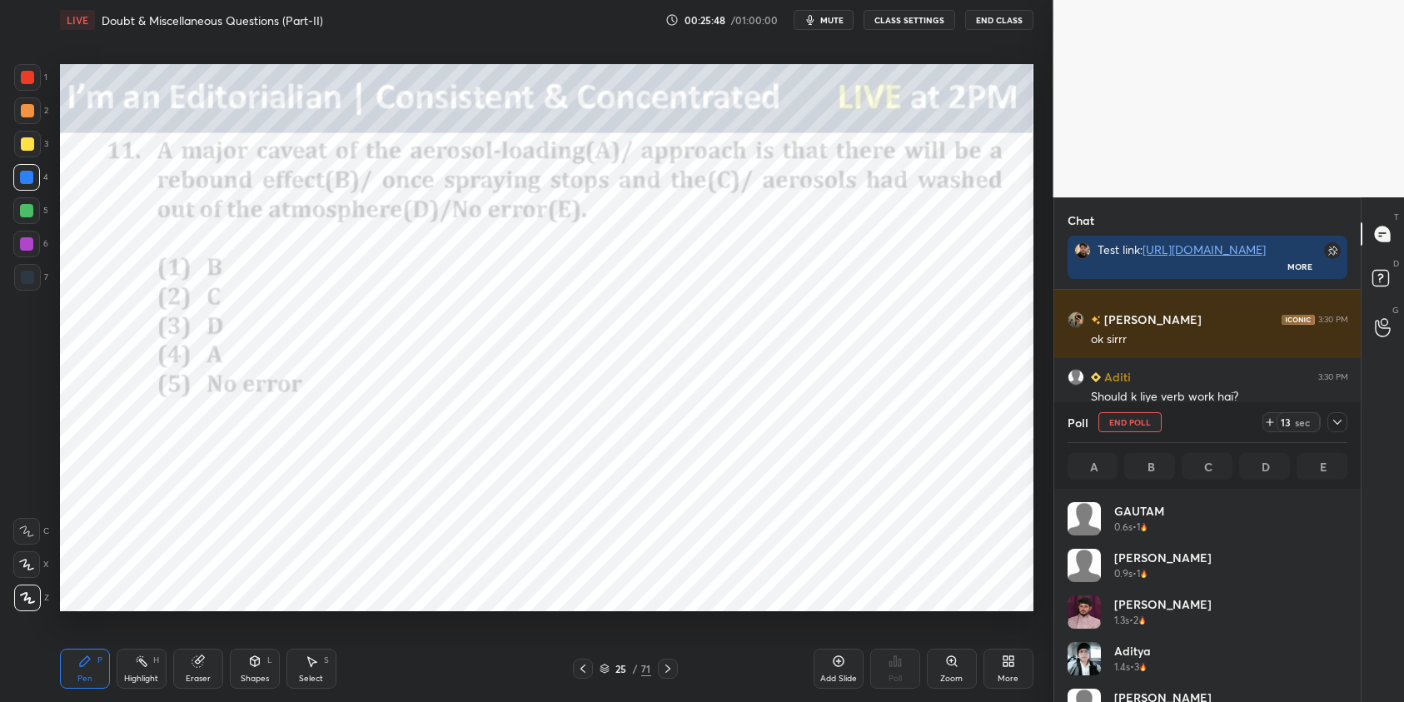
scroll to position [195, 275]
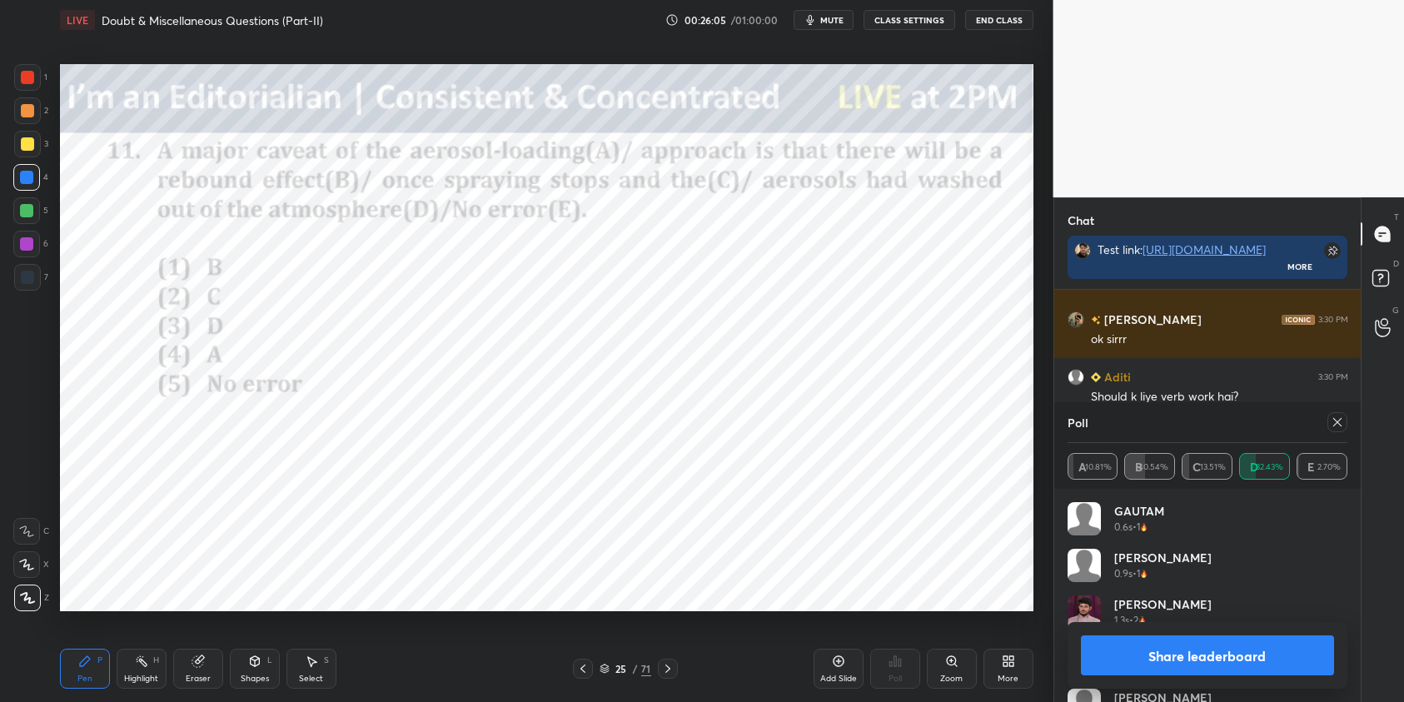
click at [1341, 426] on icon at bounding box center [1337, 422] width 13 height 13
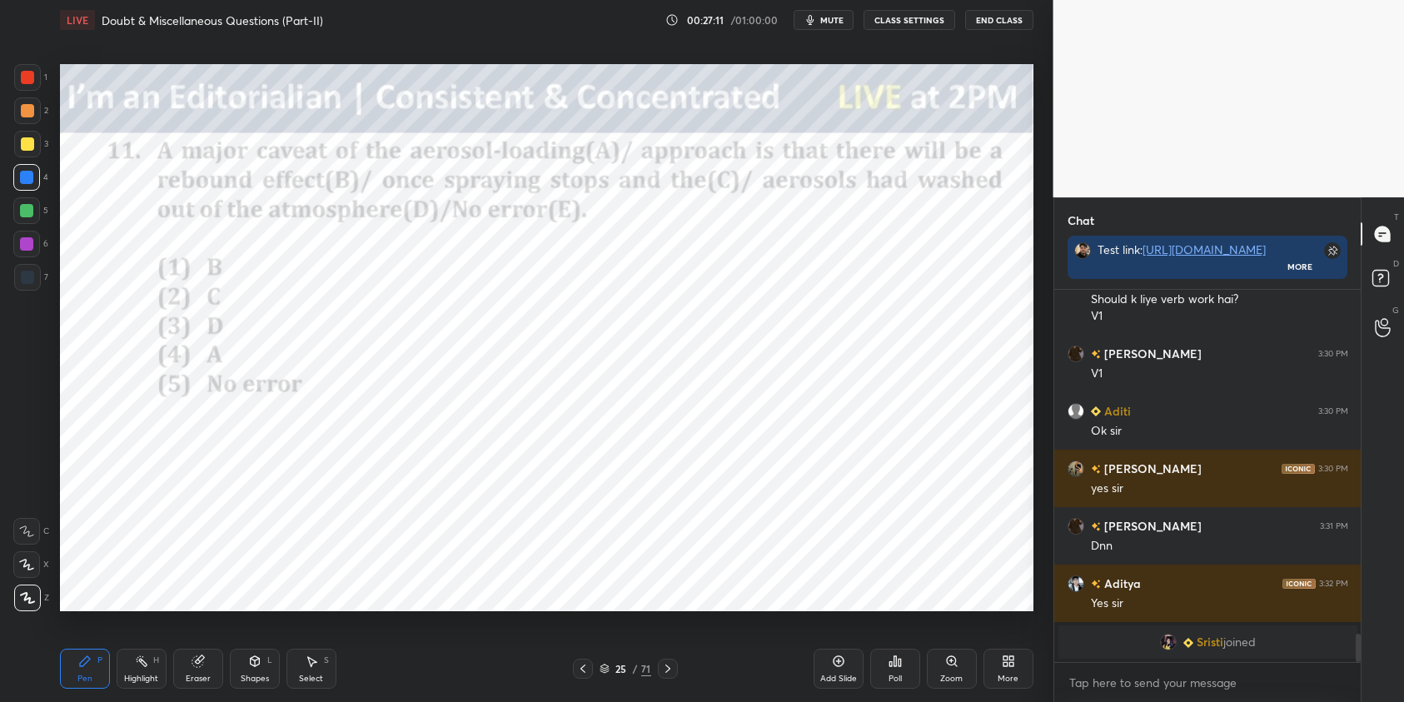
scroll to position [4330, 0]
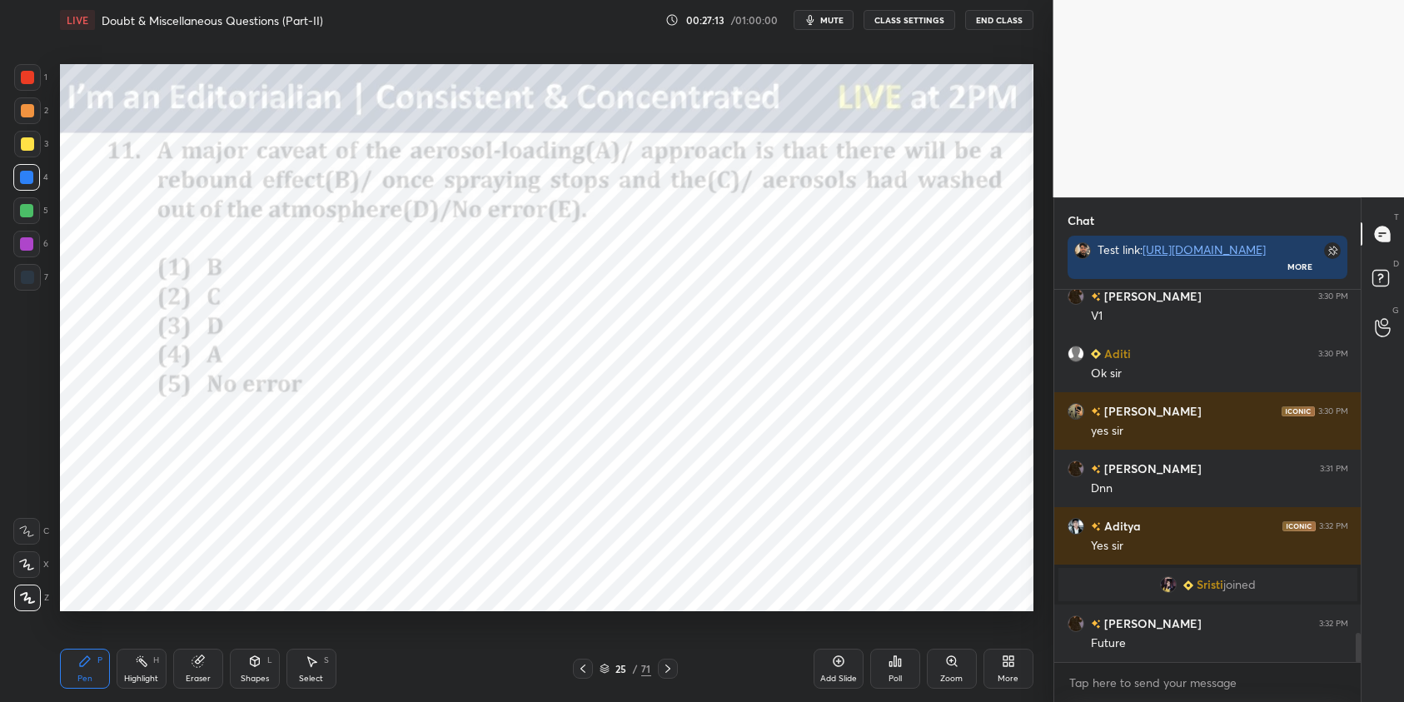
drag, startPoint x: 23, startPoint y: 242, endPoint x: 41, endPoint y: 241, distance: 17.5
click at [23, 242] on div at bounding box center [26, 243] width 13 height 13
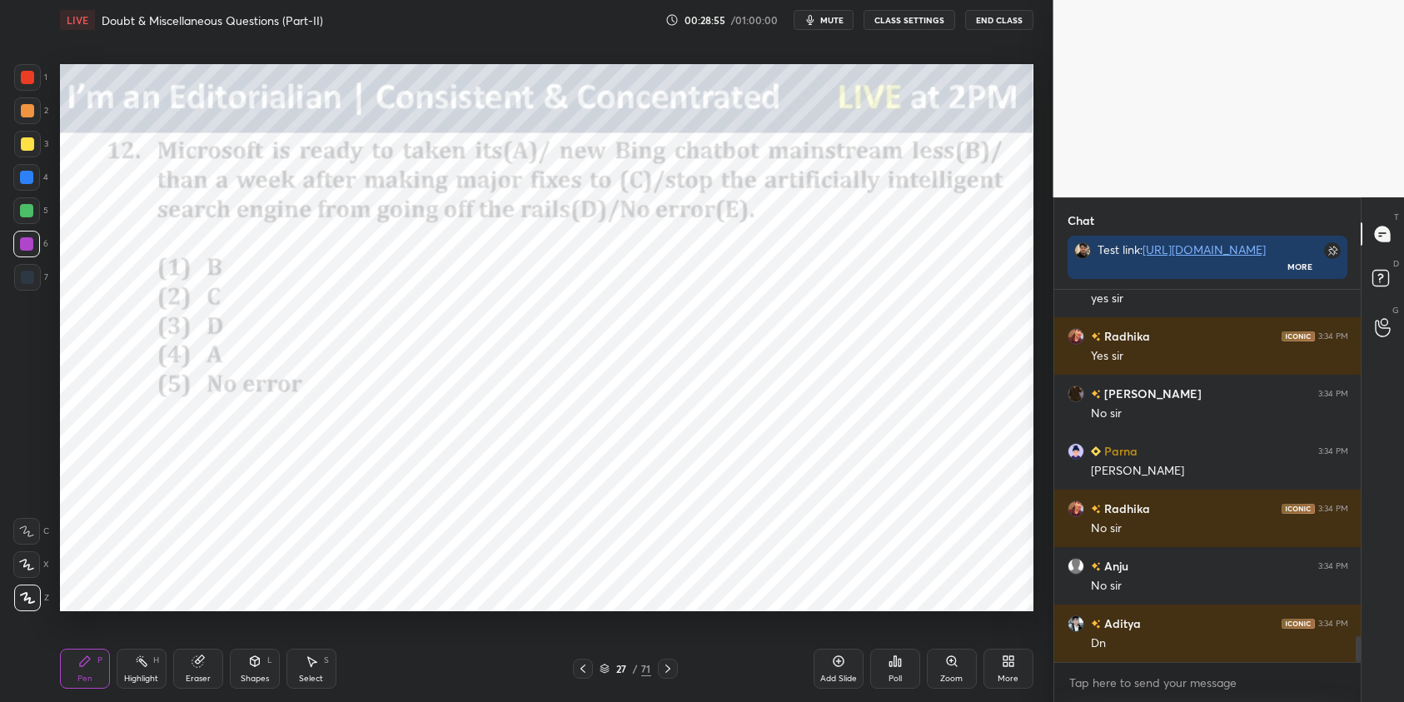
scroll to position [4986, 0]
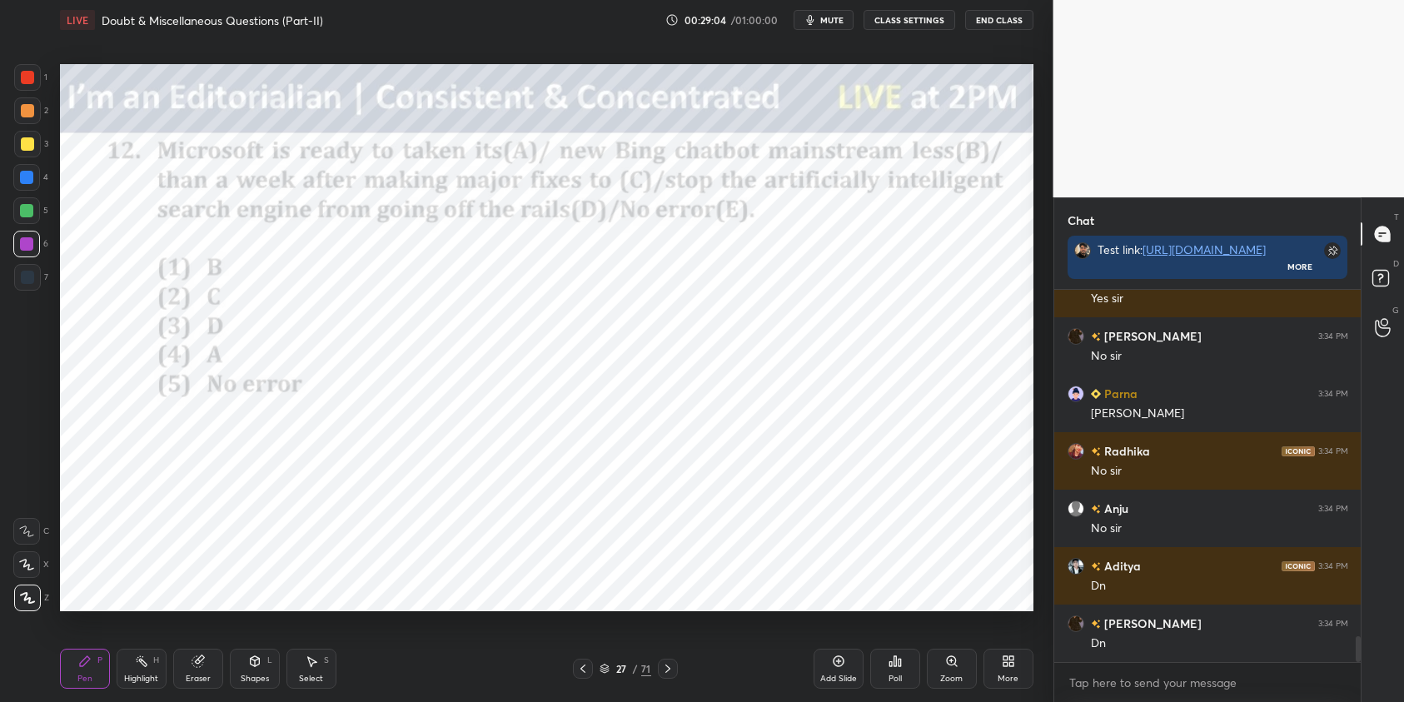
click at [893, 668] on div "Poll" at bounding box center [895, 669] width 50 height 40
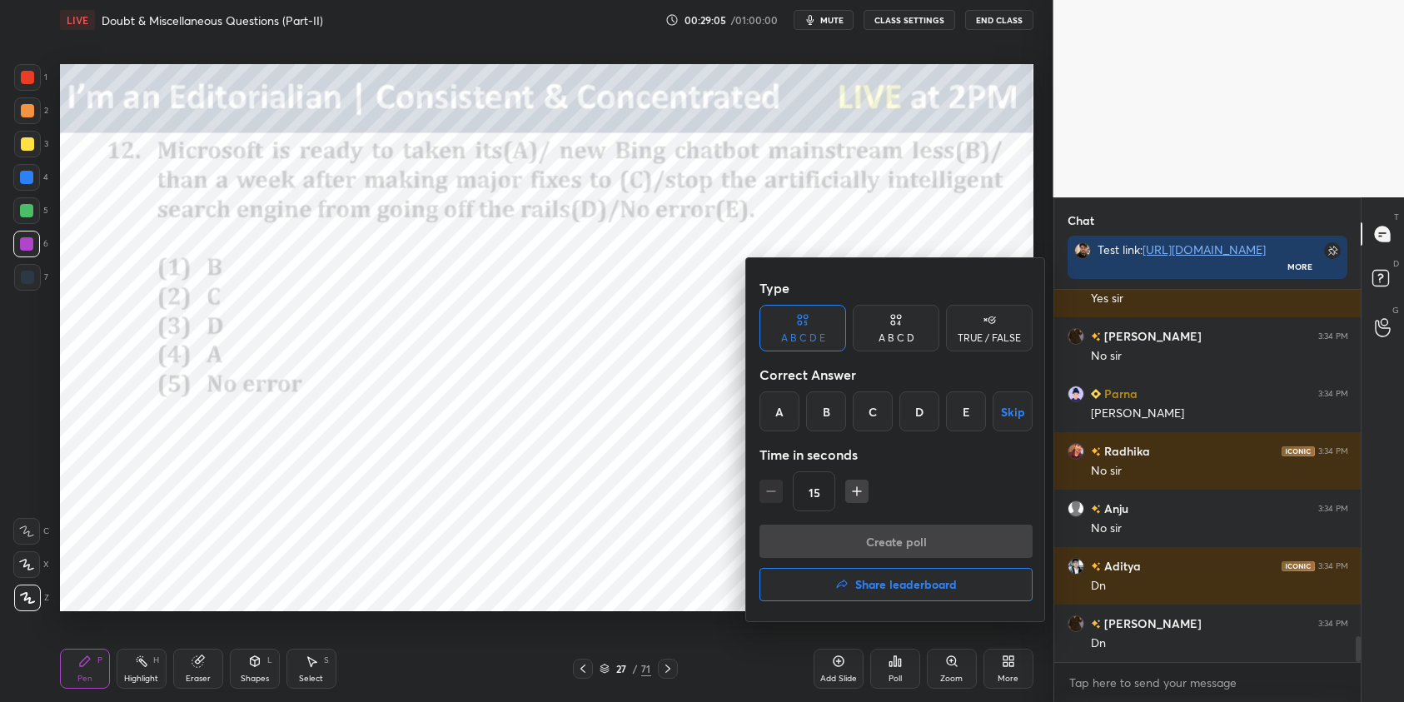
click at [933, 416] on div "D" at bounding box center [920, 412] width 40 height 40
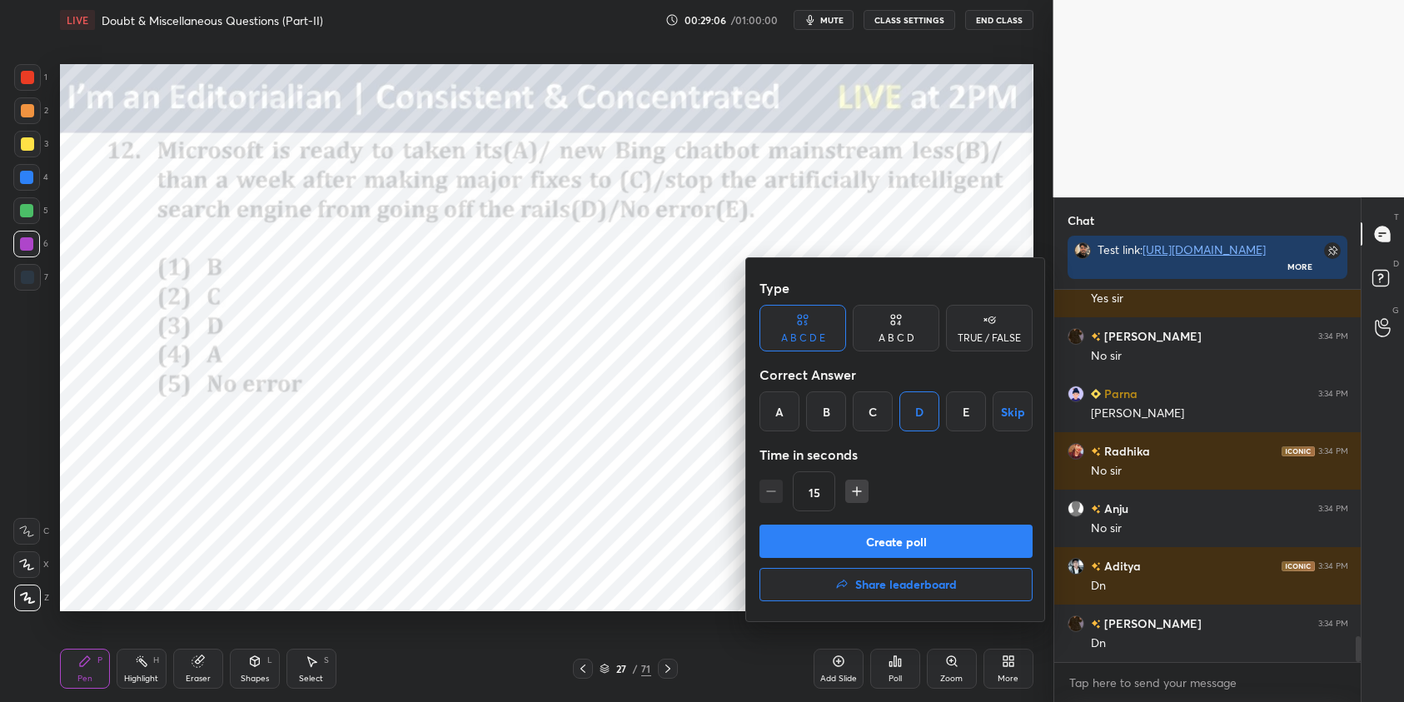
click at [961, 541] on button "Create poll" at bounding box center [896, 541] width 273 height 33
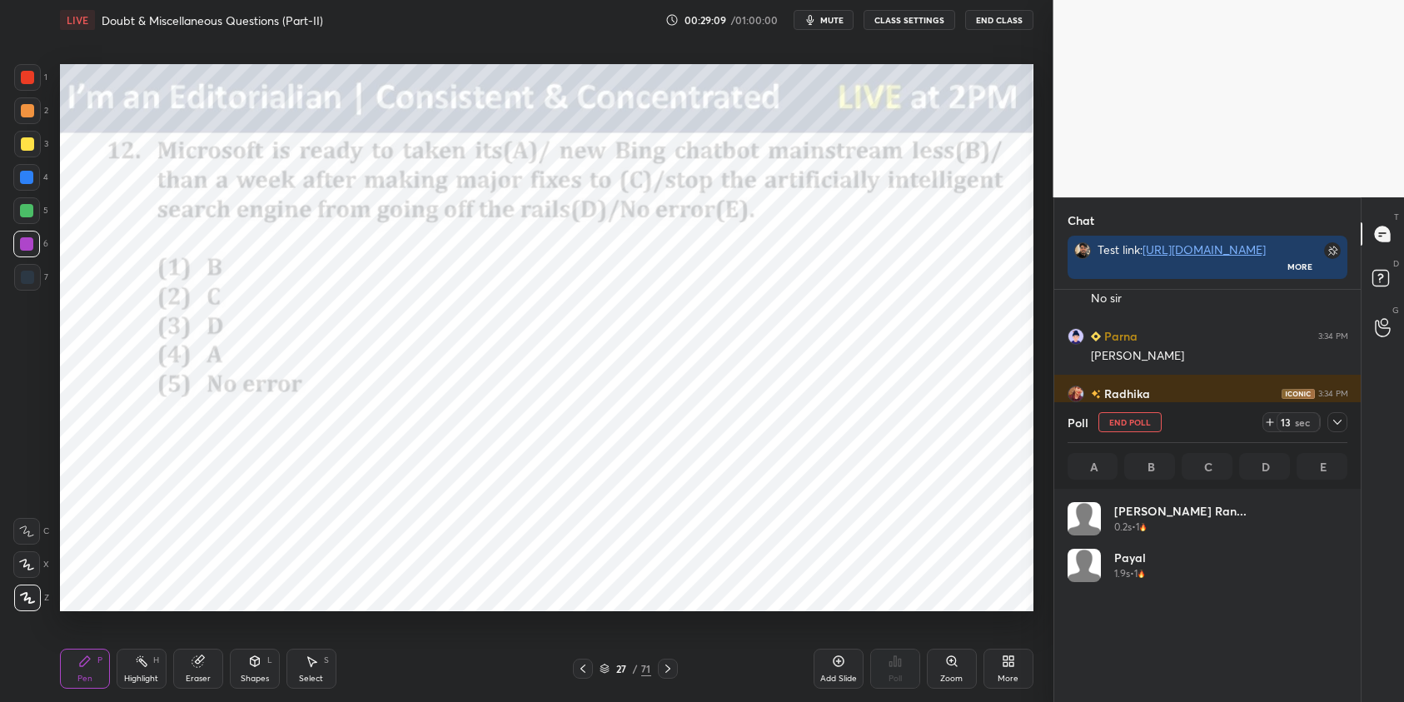
scroll to position [195, 275]
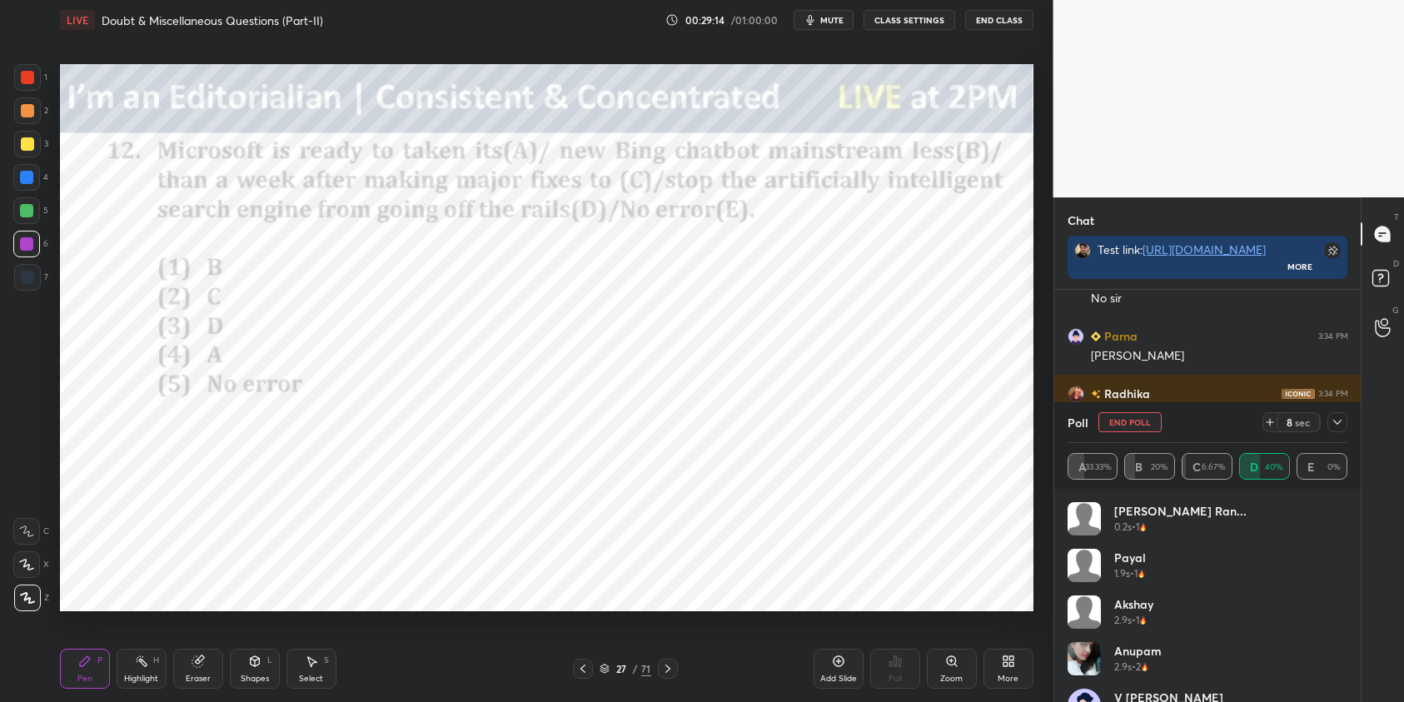
drag, startPoint x: 30, startPoint y: 82, endPoint x: 44, endPoint y: 88, distance: 15.7
click at [32, 82] on div at bounding box center [27, 77] width 13 height 13
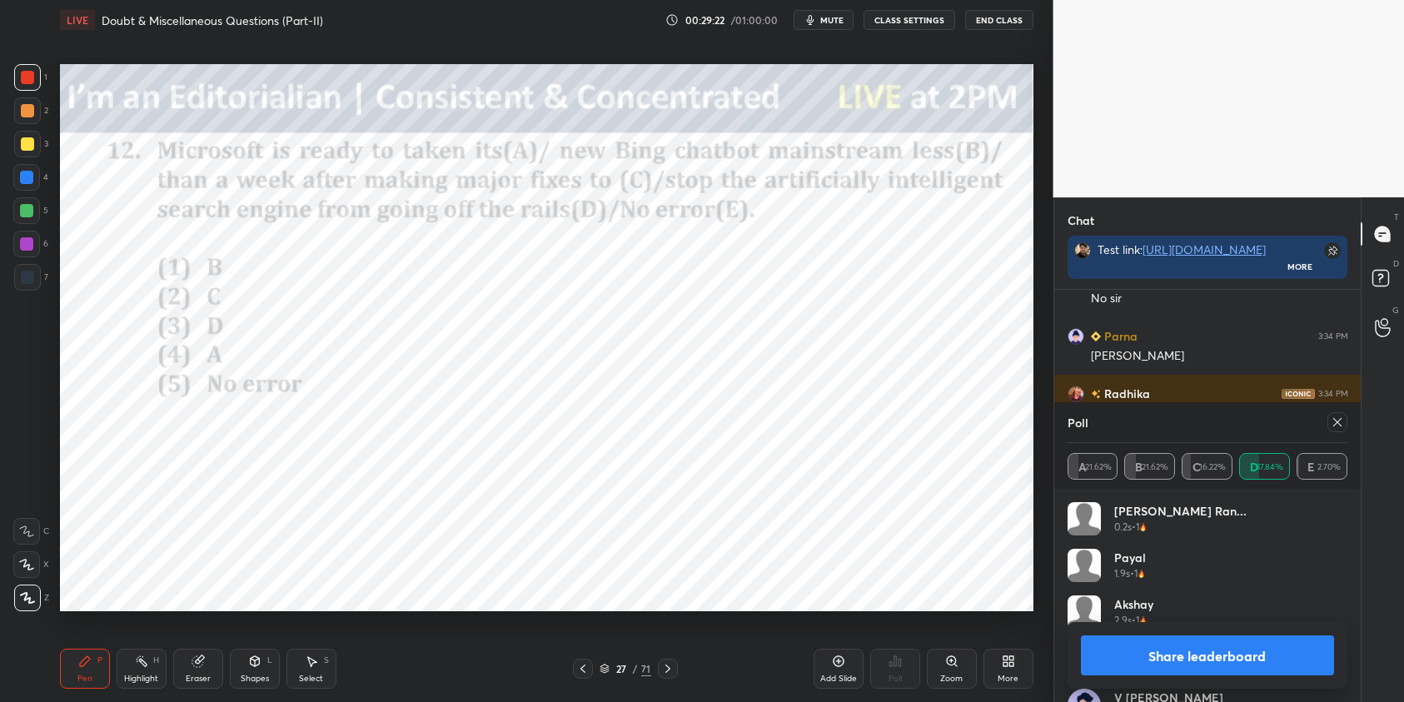
scroll to position [5147, 0]
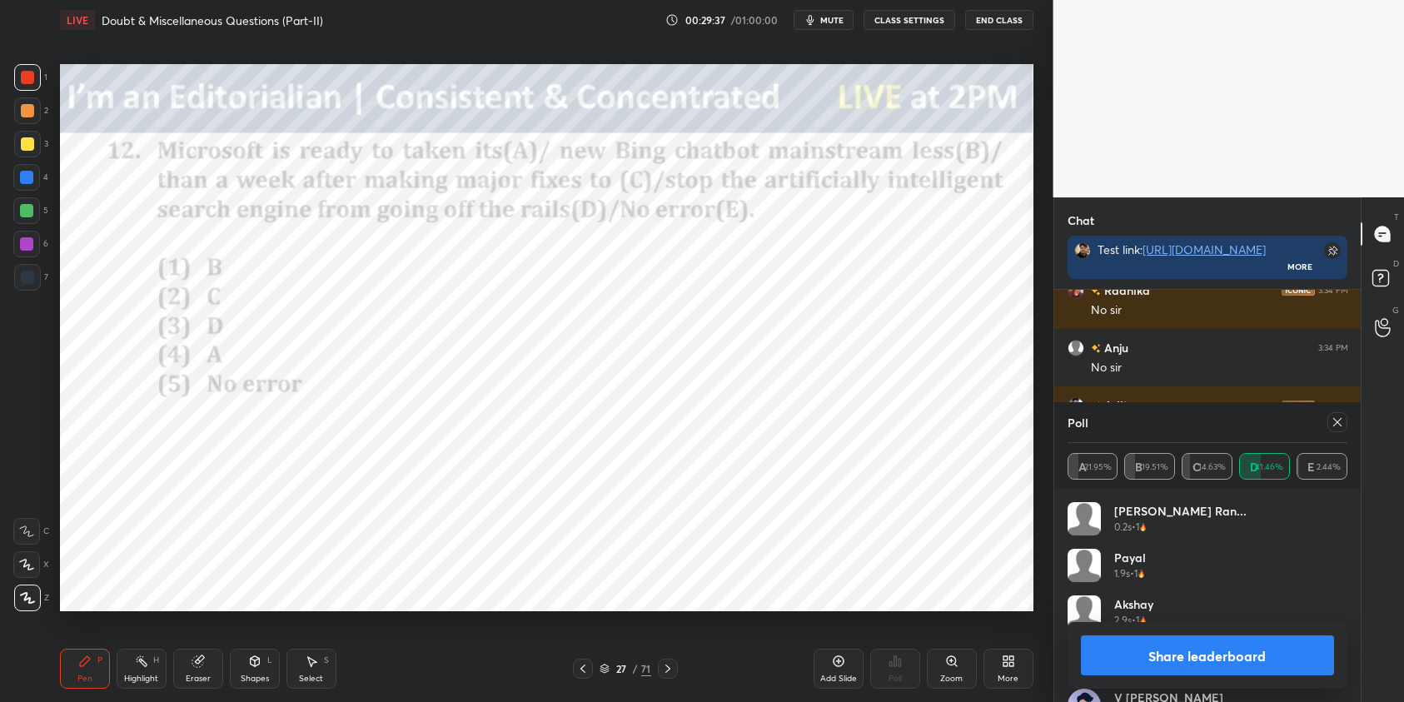
click at [1341, 424] on icon at bounding box center [1337, 422] width 13 height 13
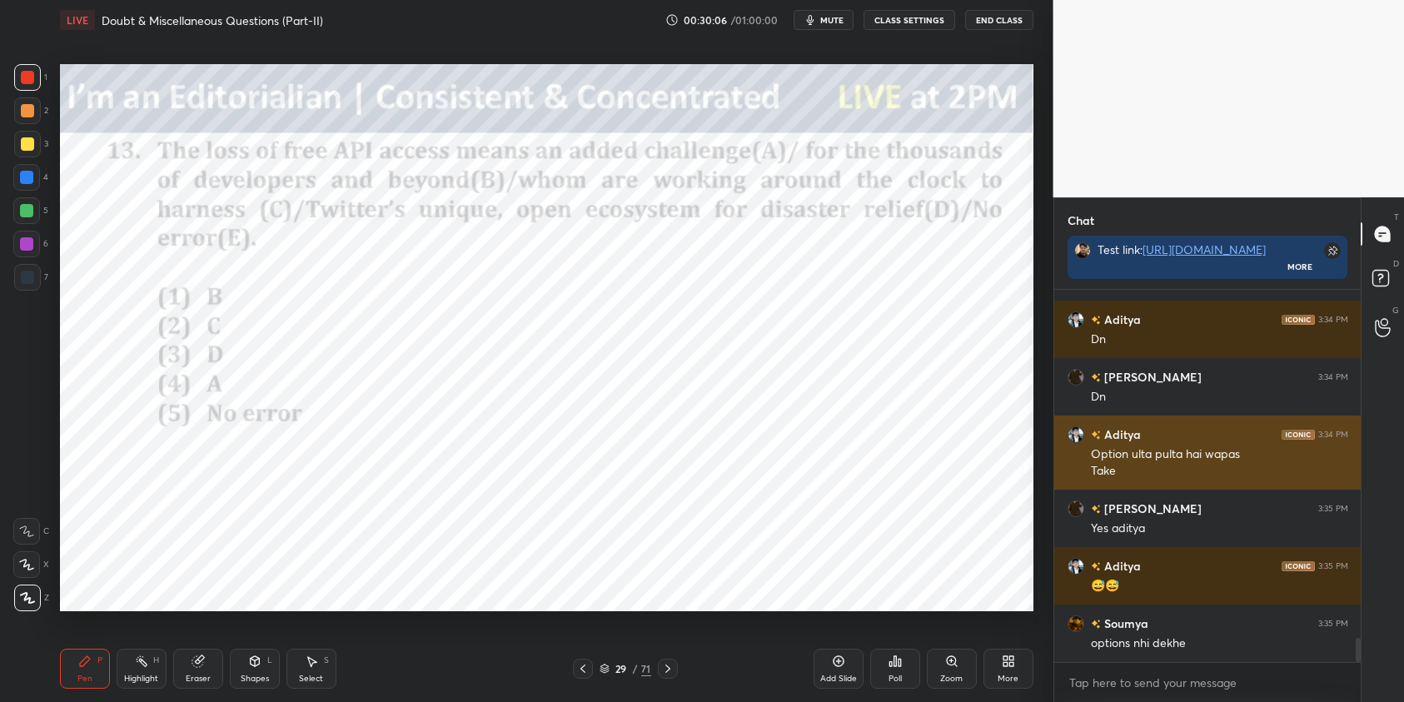
scroll to position [5290, 0]
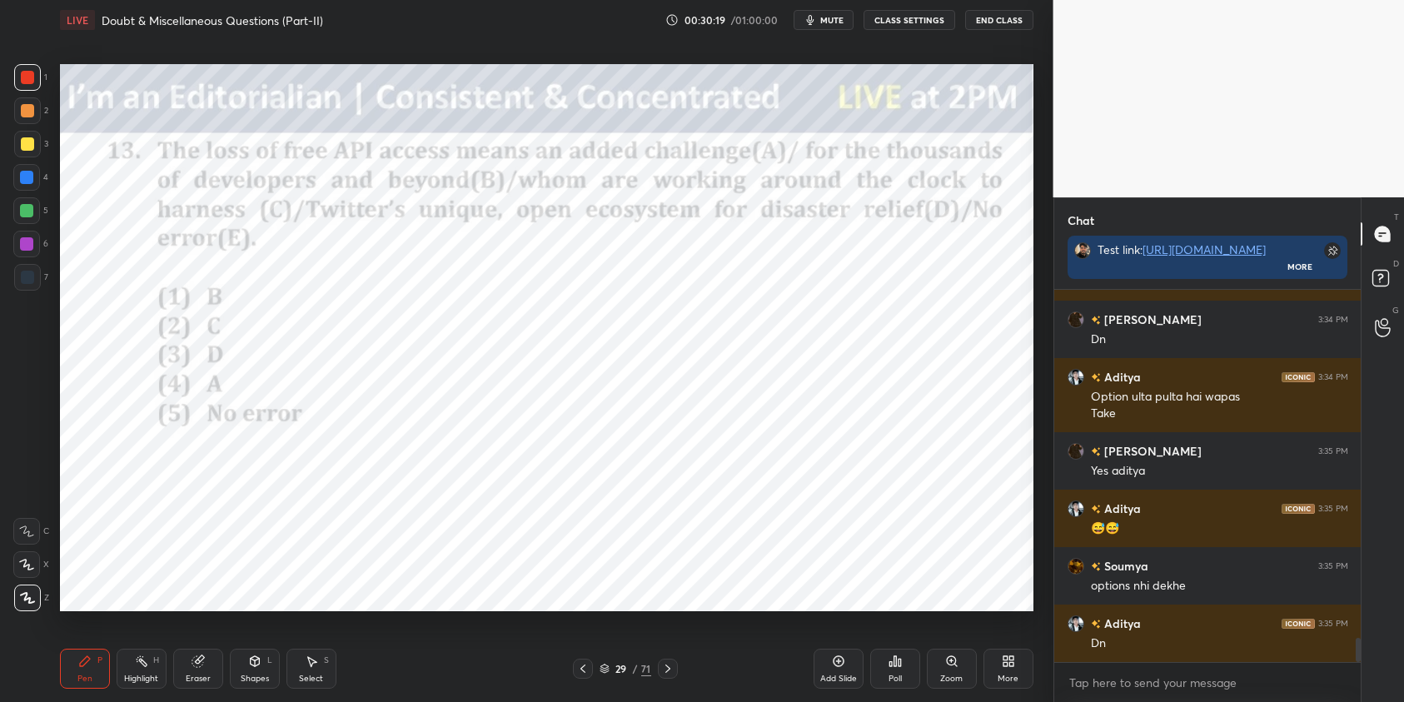
click at [909, 673] on div "Poll" at bounding box center [895, 669] width 50 height 40
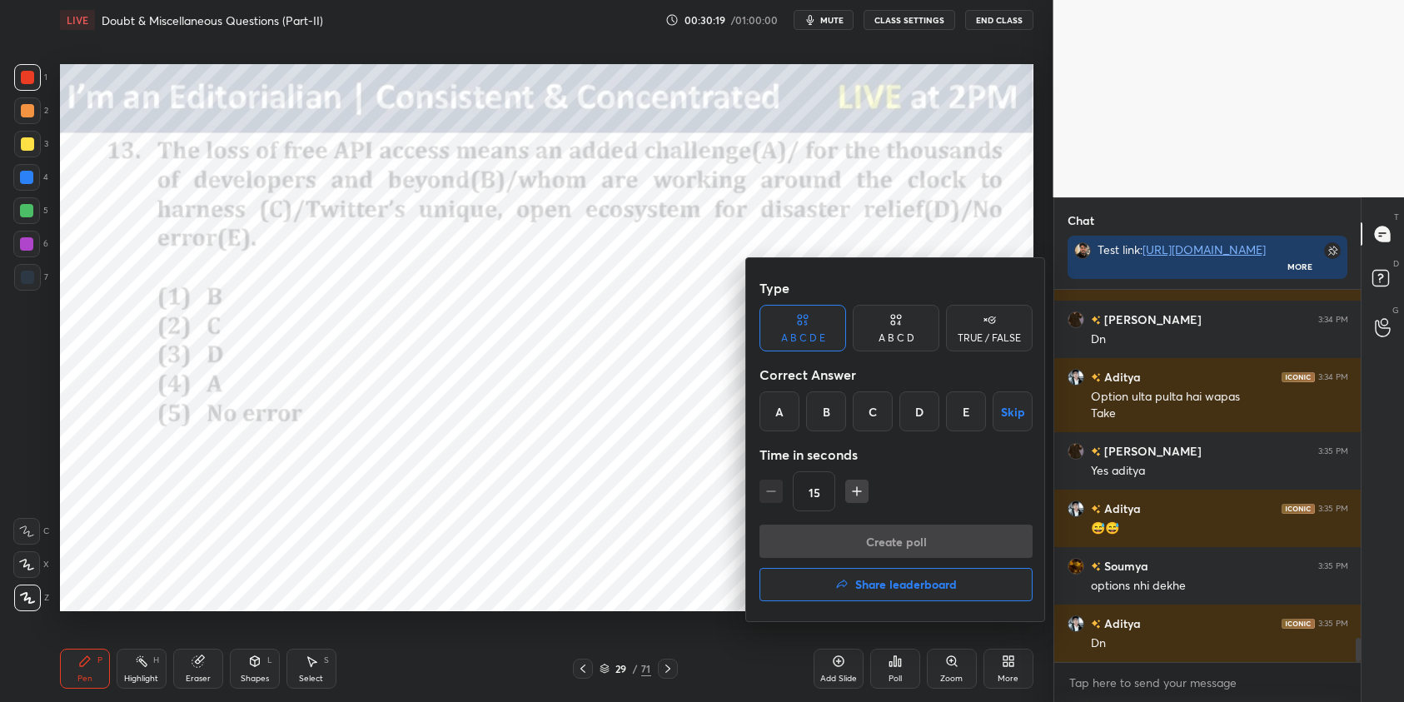
click at [836, 404] on div "B" at bounding box center [826, 412] width 40 height 40
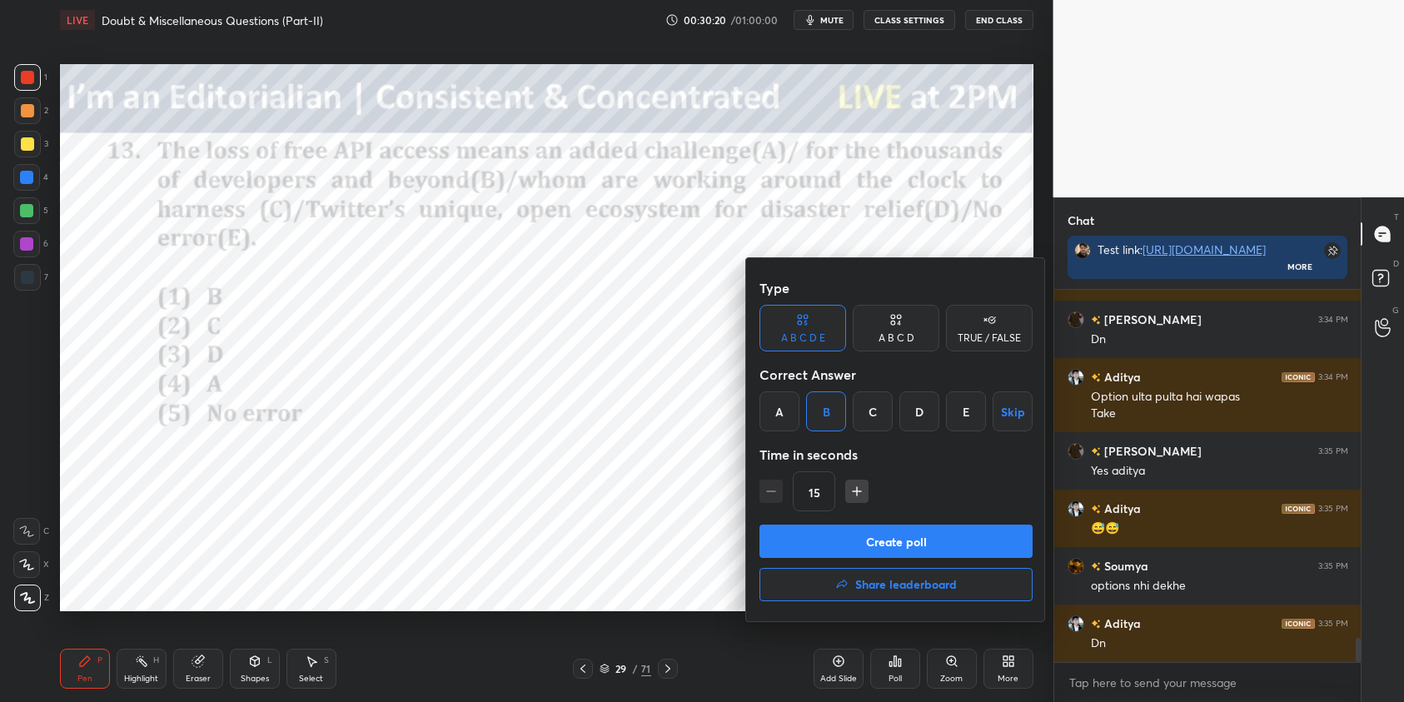
click at [884, 540] on button "Create poll" at bounding box center [896, 541] width 273 height 33
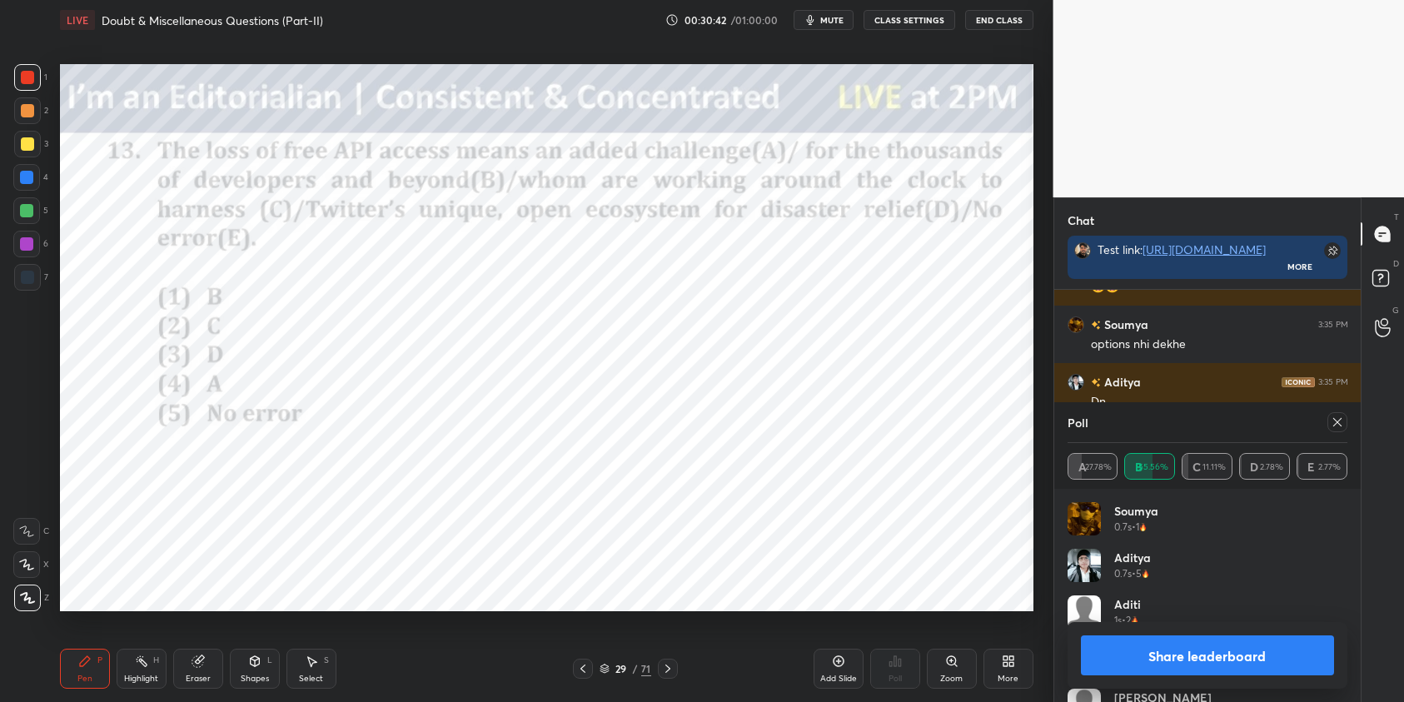
scroll to position [5121, 0]
click at [1340, 425] on icon at bounding box center [1337, 422] width 13 height 13
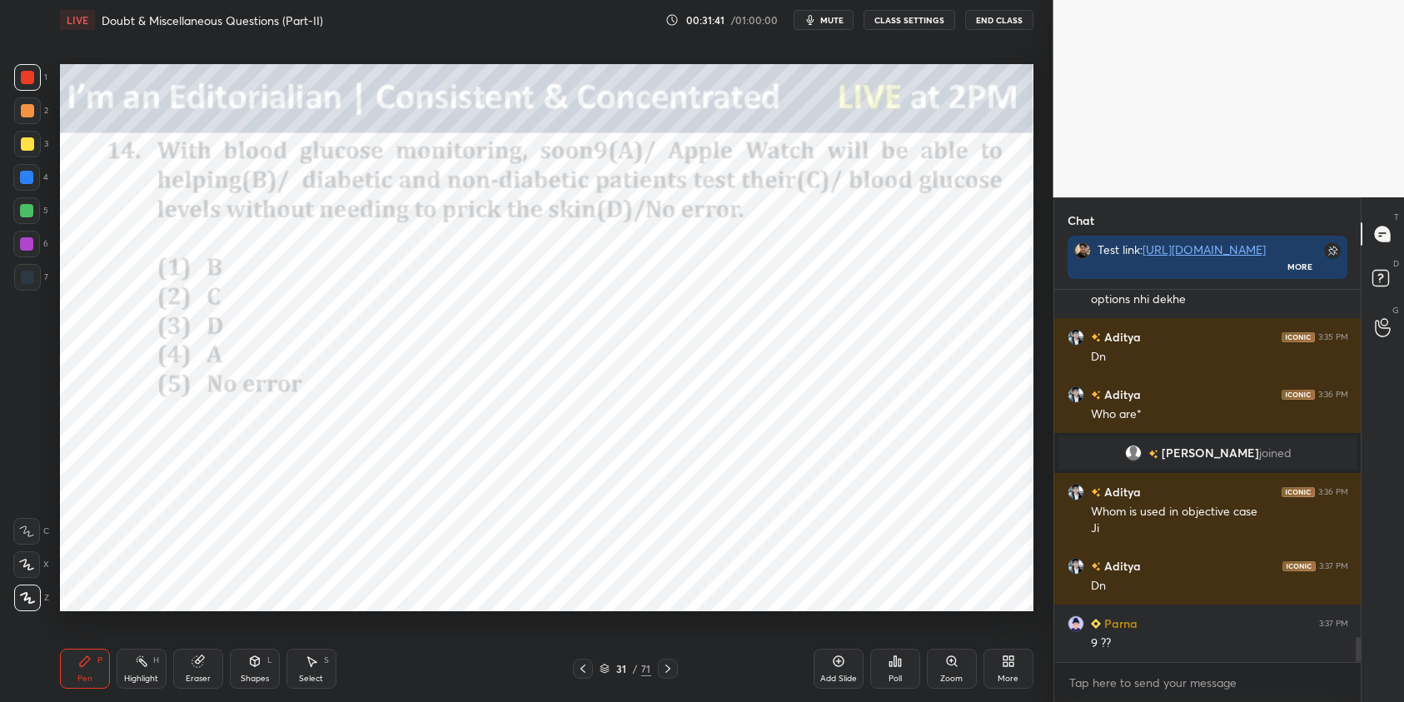
scroll to position [5224, 0]
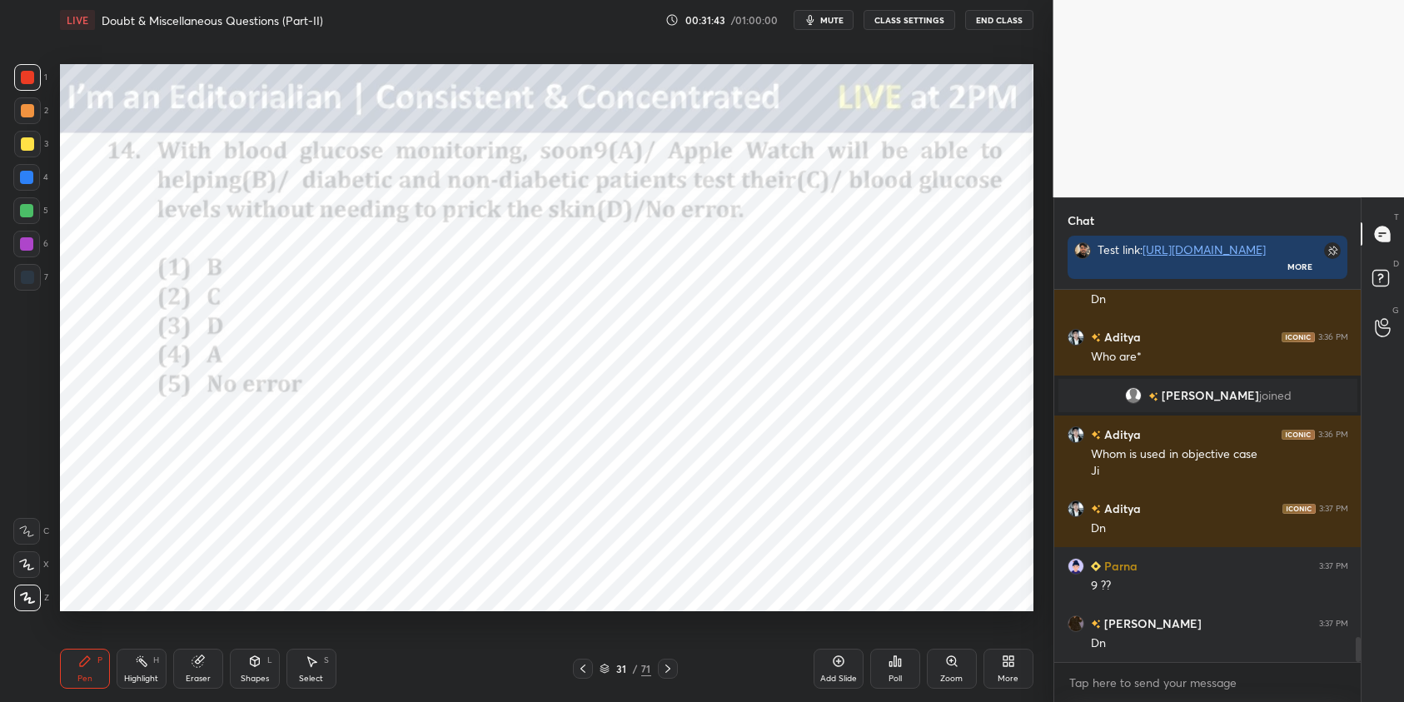
click at [897, 669] on div "Poll" at bounding box center [895, 669] width 50 height 40
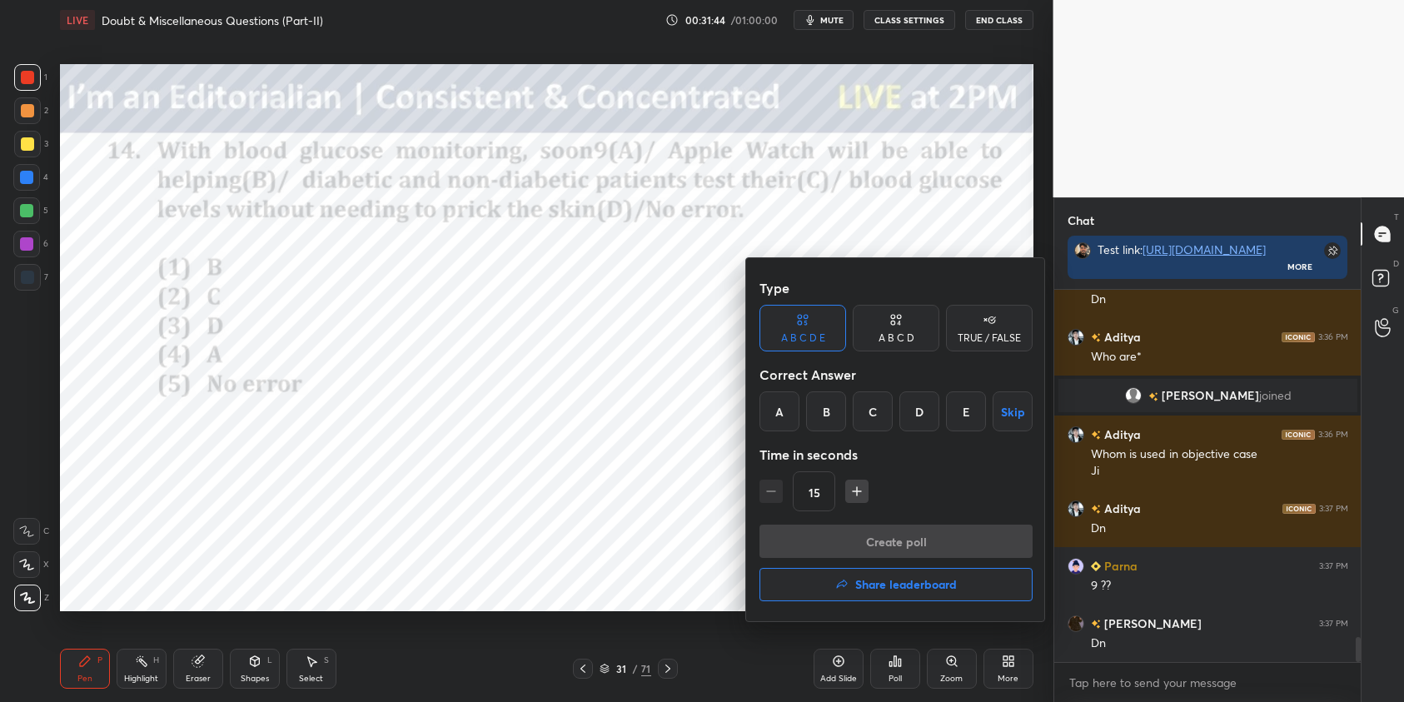
drag, startPoint x: 783, startPoint y: 407, endPoint x: 791, endPoint y: 411, distance: 9.0
click at [783, 408] on div "A" at bounding box center [780, 412] width 40 height 40
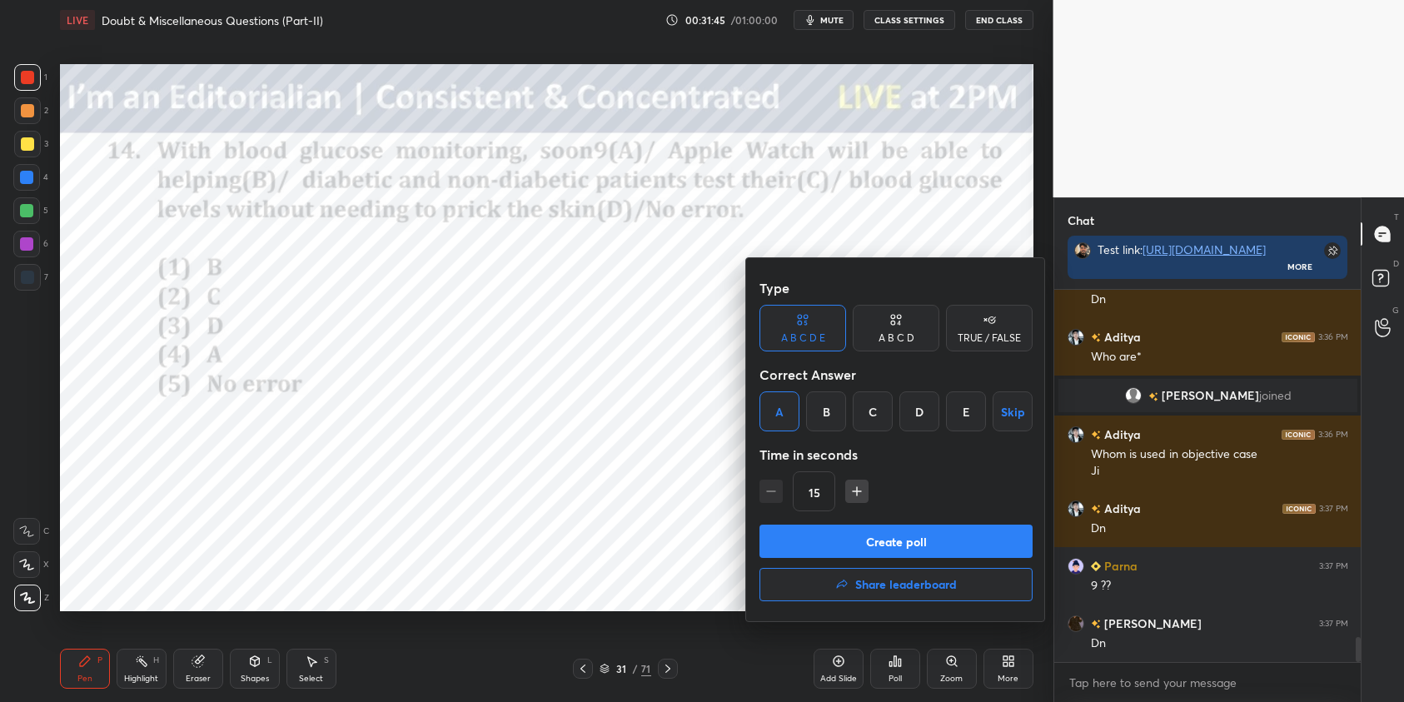
click at [887, 536] on button "Create poll" at bounding box center [896, 541] width 273 height 33
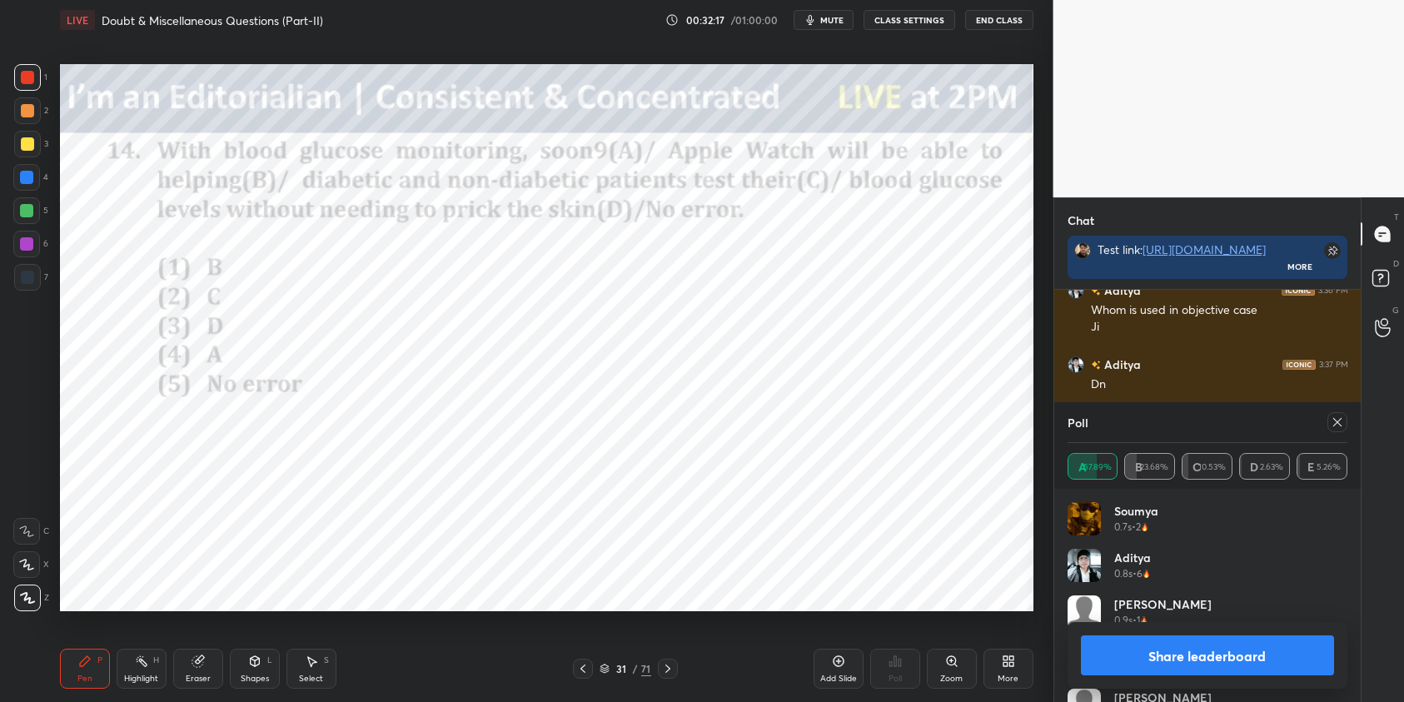
scroll to position [5425, 0]
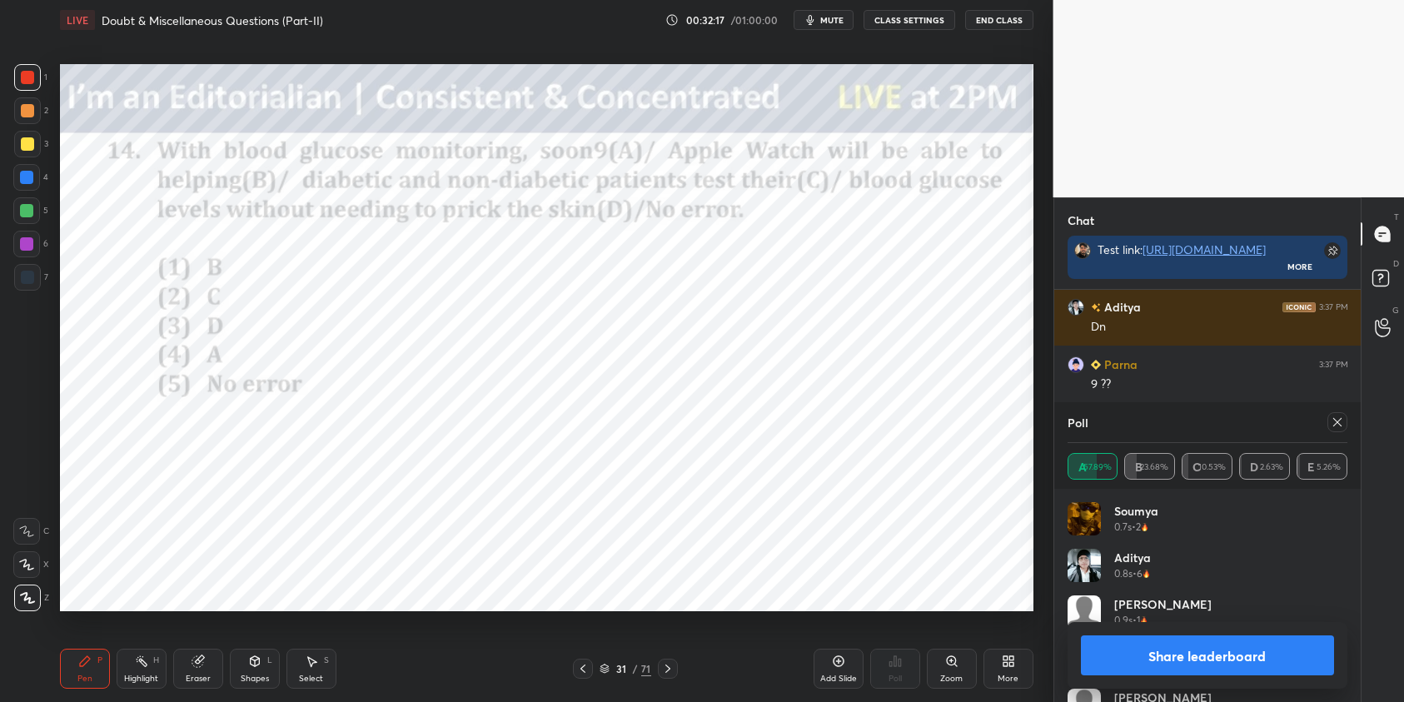
click at [1337, 421] on icon at bounding box center [1337, 422] width 13 height 13
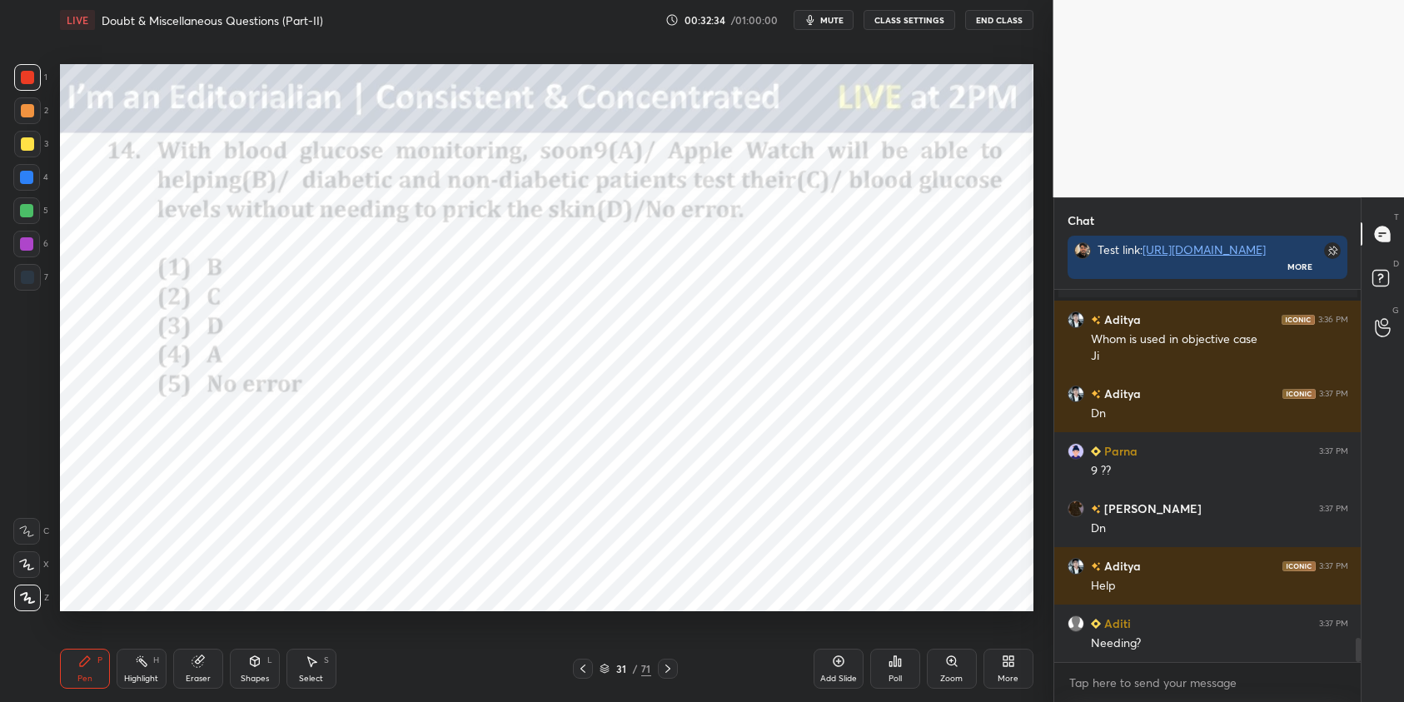
scroll to position [5396, 0]
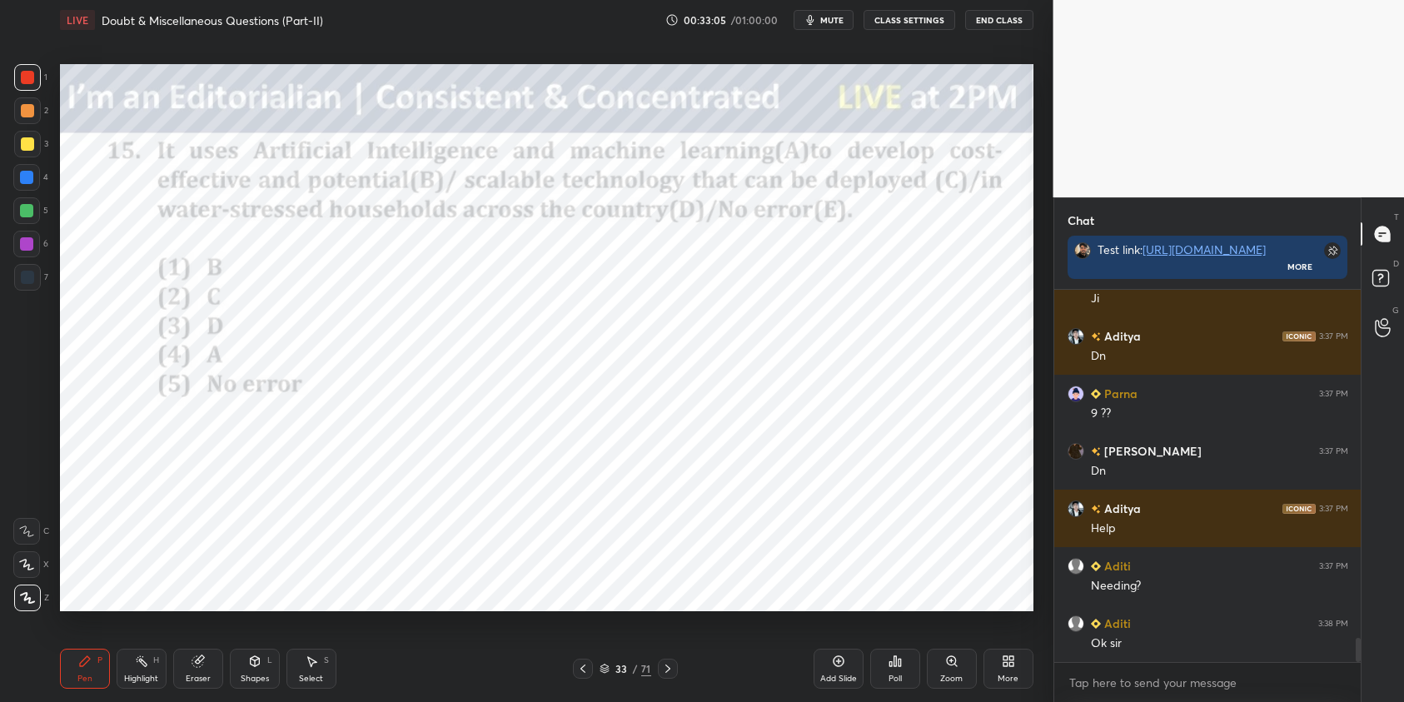
click at [898, 671] on div "Poll" at bounding box center [895, 669] width 50 height 40
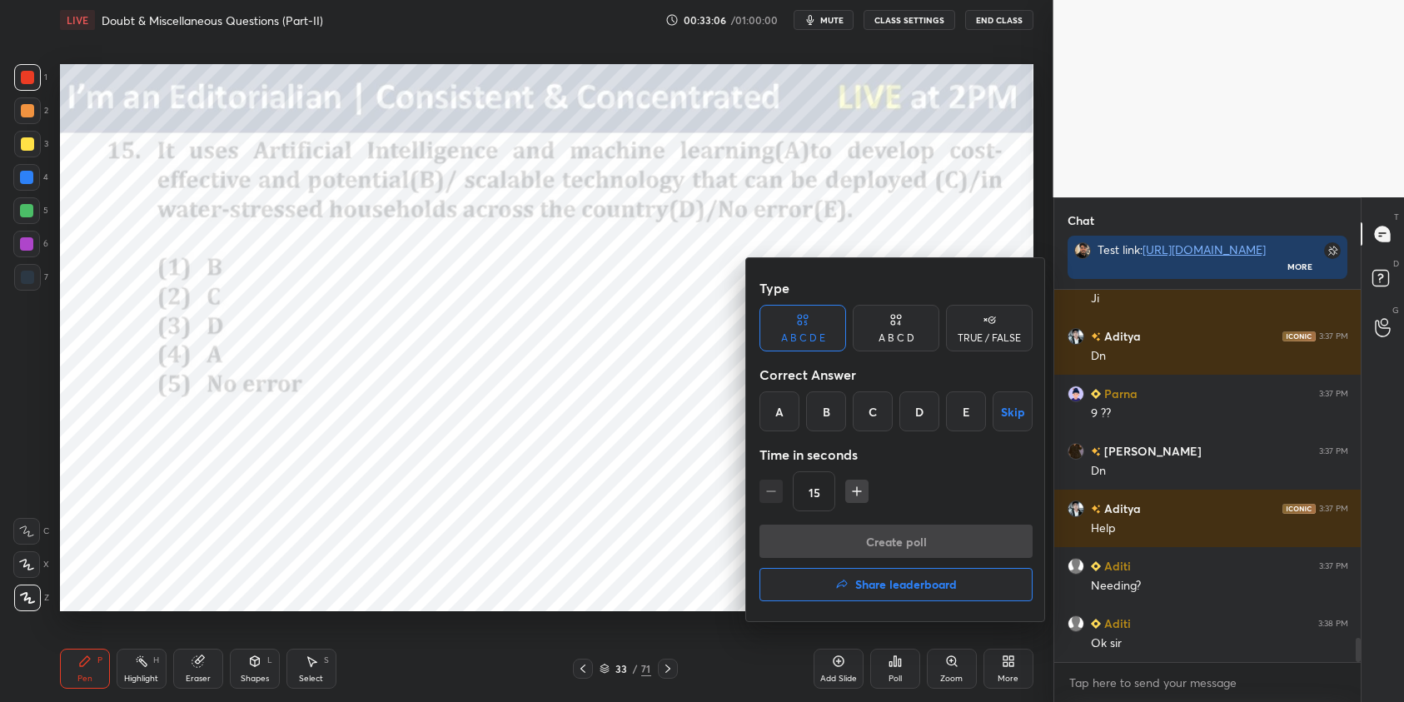
drag, startPoint x: 784, startPoint y: 430, endPoint x: 790, endPoint y: 438, distance: 10.2
click at [784, 429] on div "A" at bounding box center [780, 412] width 40 height 40
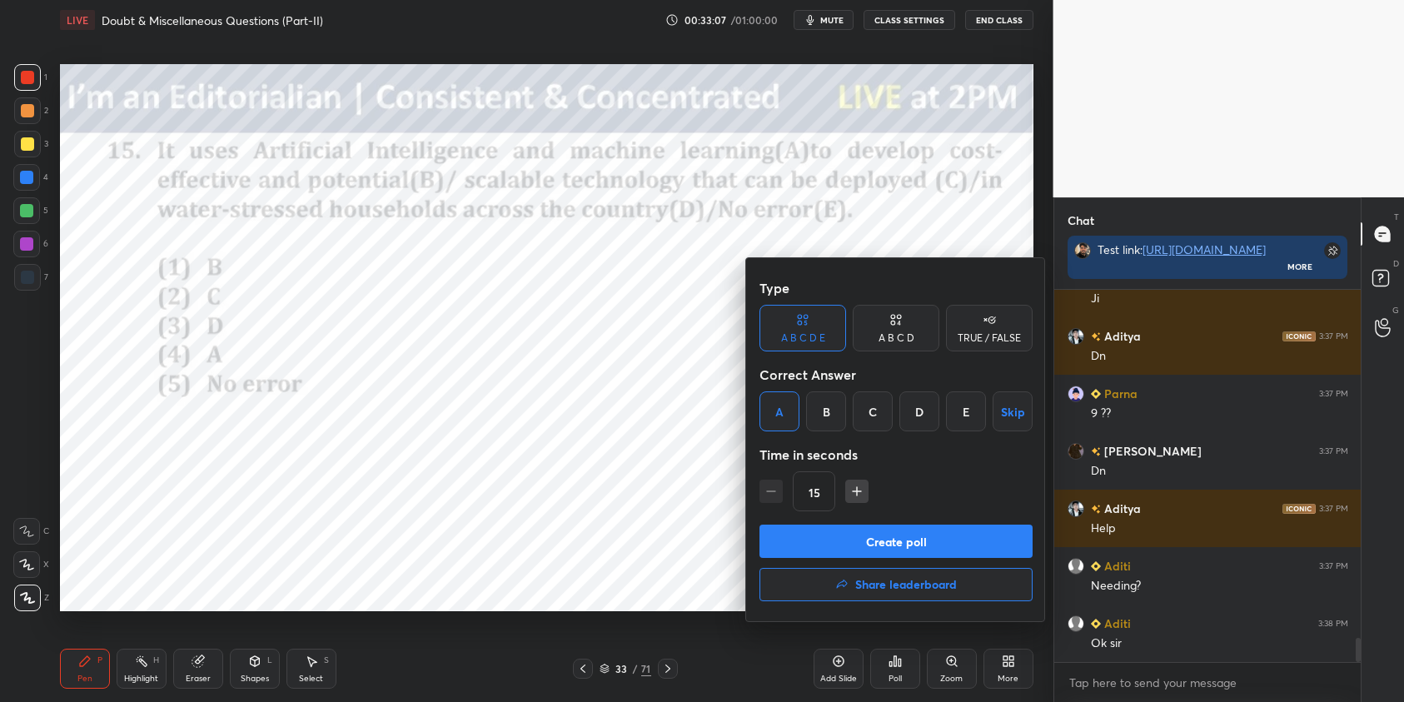
click at [905, 538] on button "Create poll" at bounding box center [896, 541] width 273 height 33
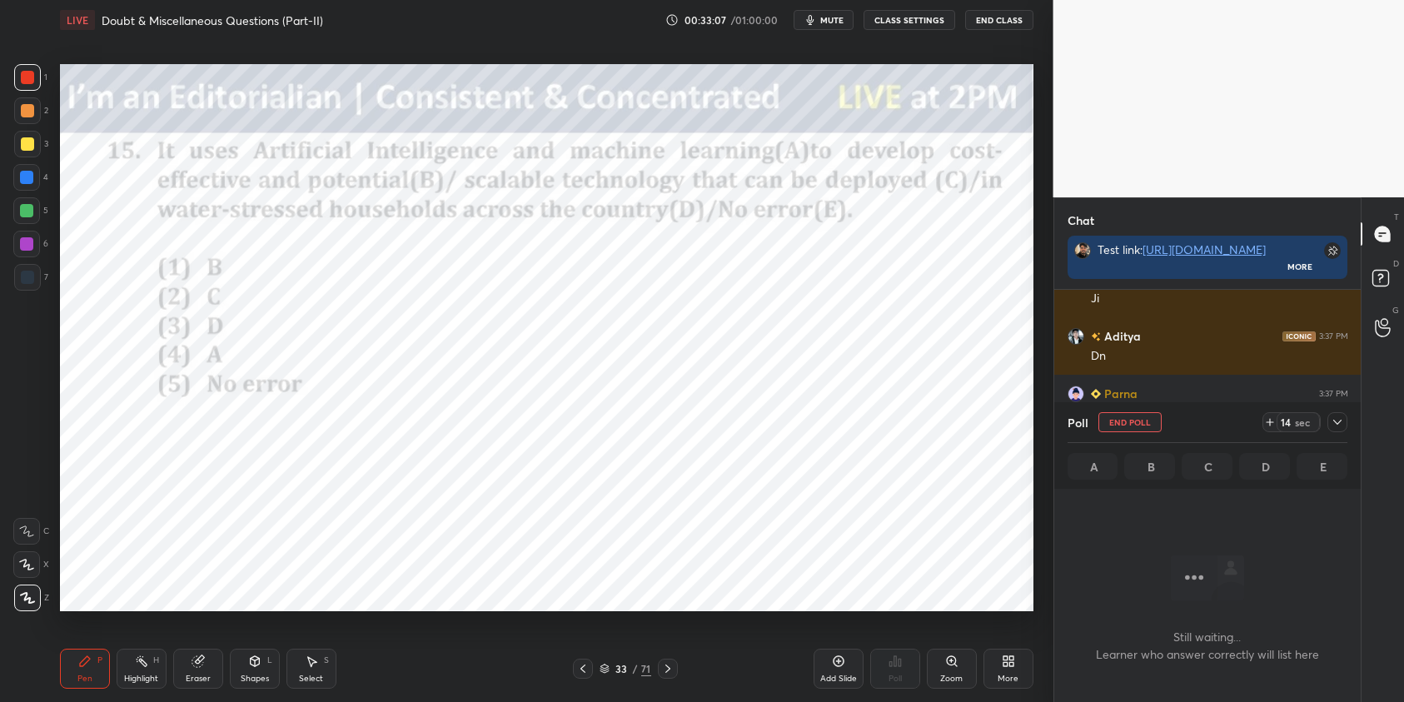
scroll to position [142, 302]
click at [1339, 421] on icon at bounding box center [1337, 422] width 13 height 13
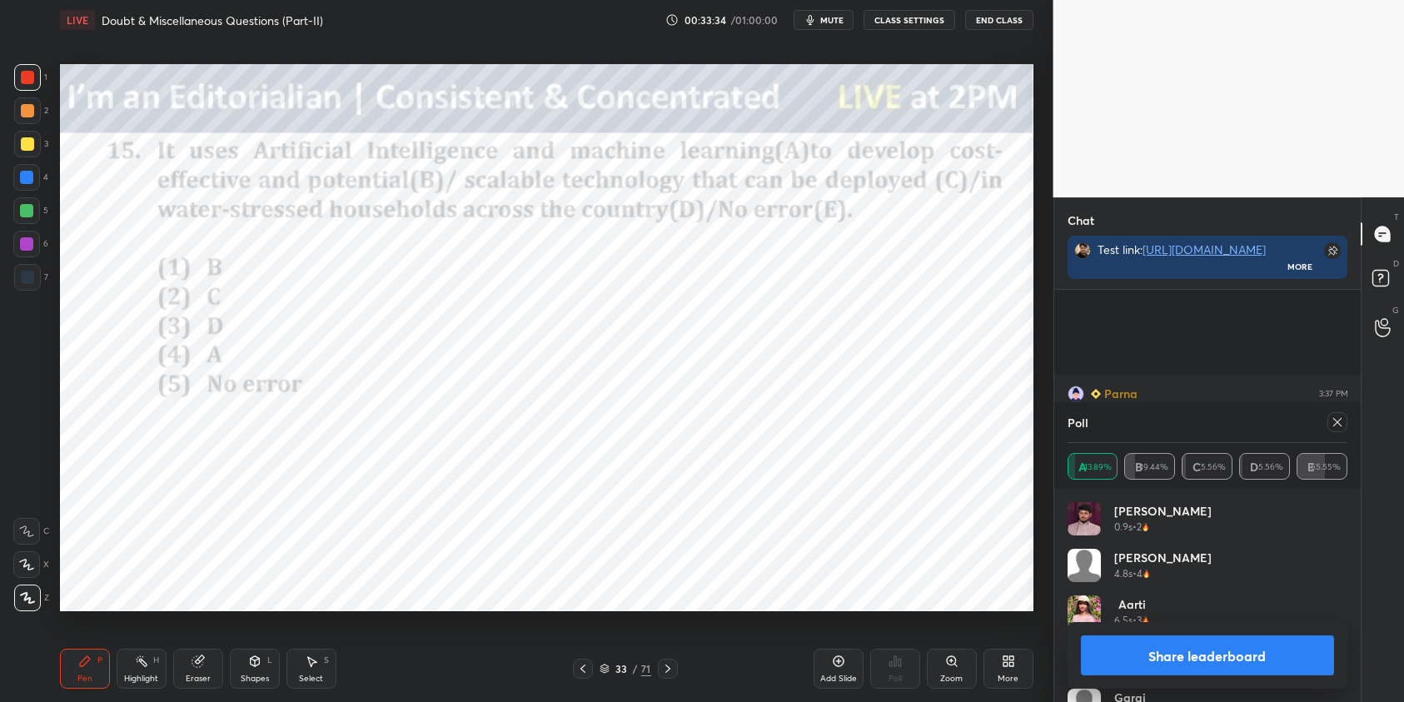
scroll to position [5540, 0]
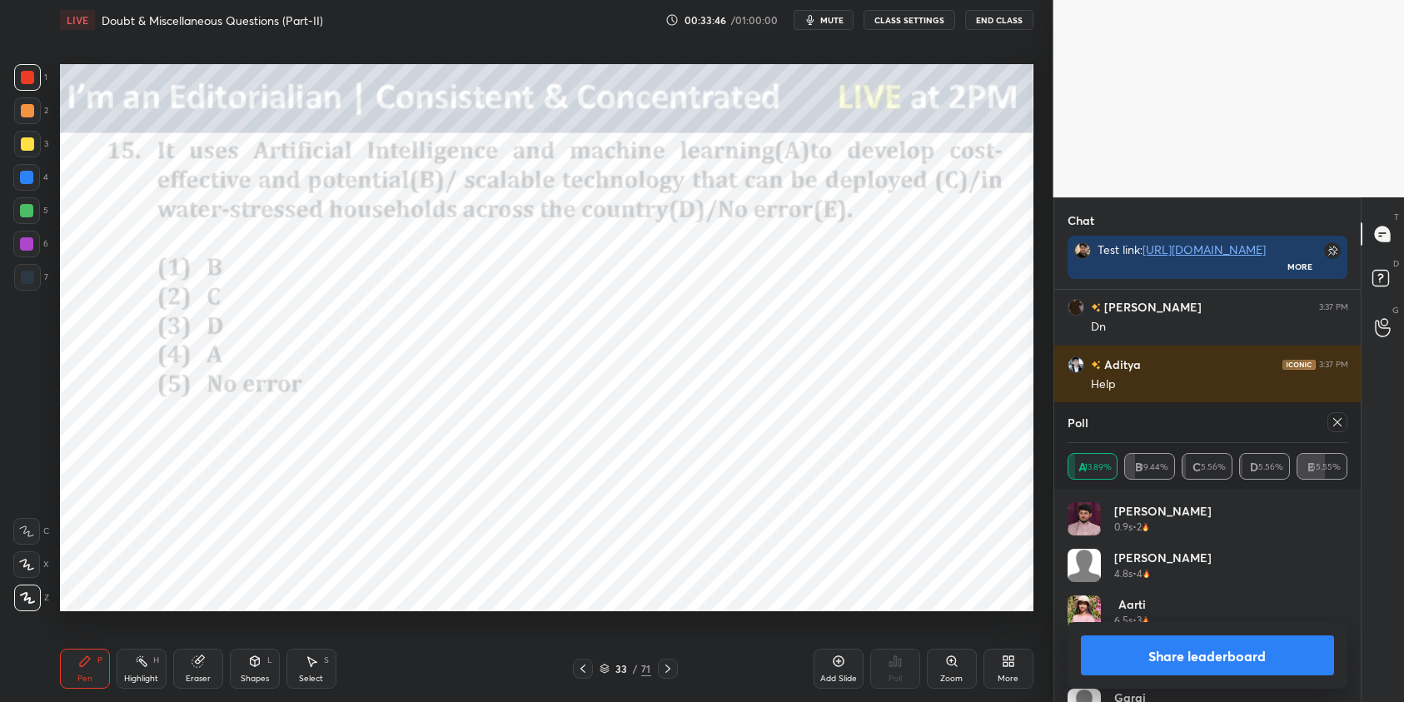
click at [1343, 424] on icon at bounding box center [1337, 422] width 13 height 13
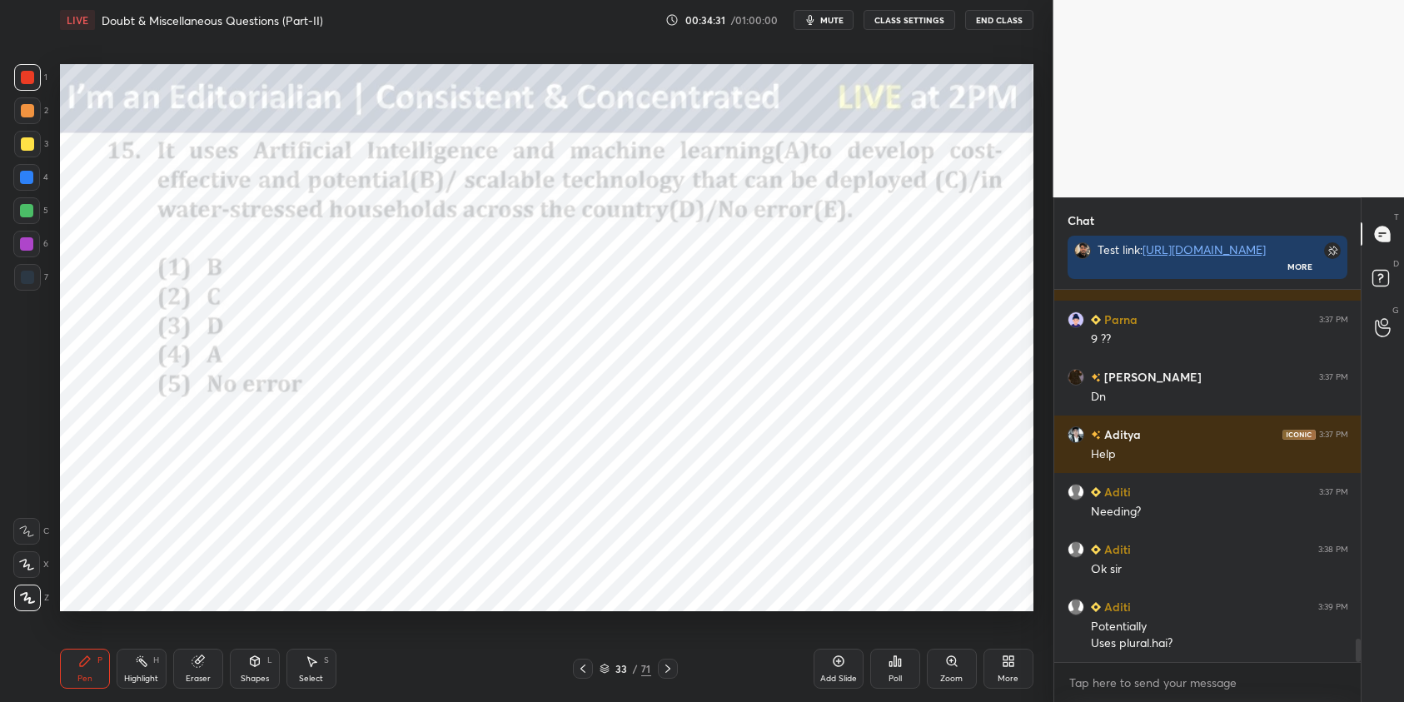
scroll to position [5528, 0]
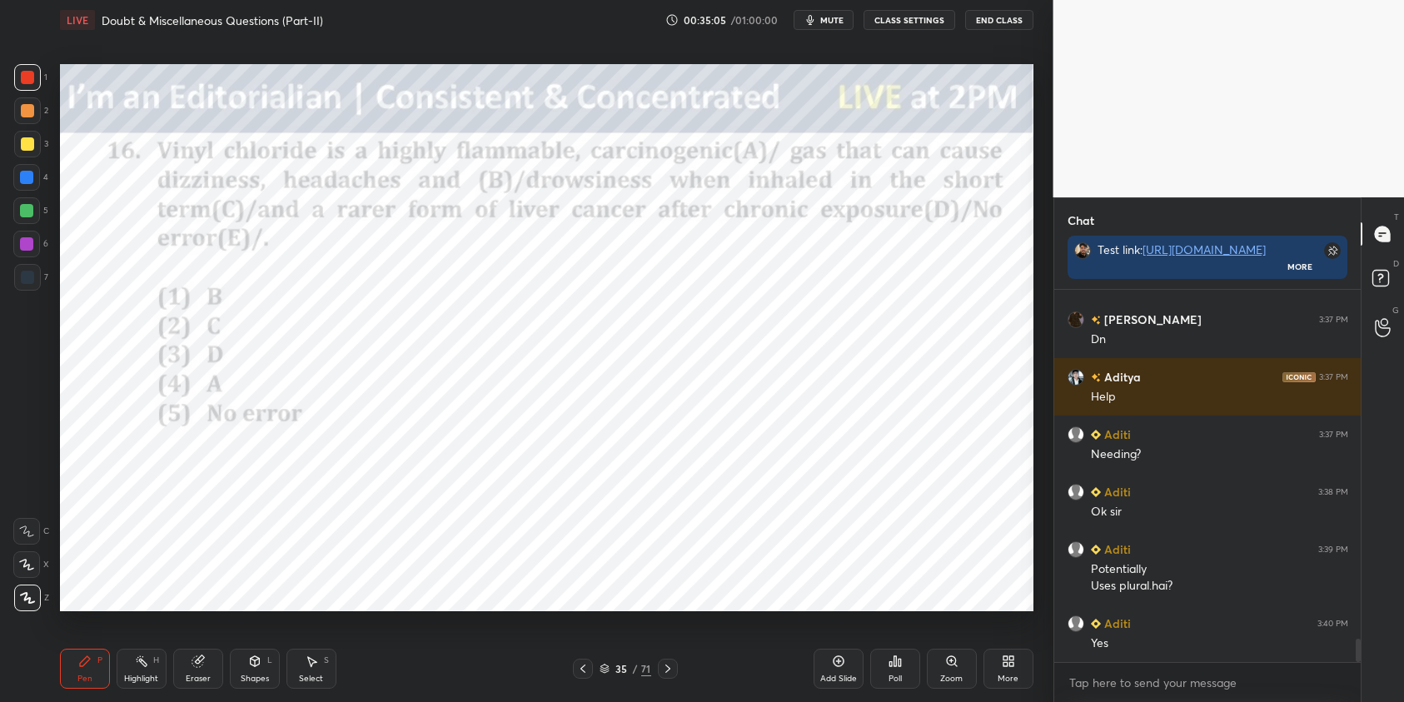
click at [899, 666] on div "Poll" at bounding box center [895, 669] width 50 height 40
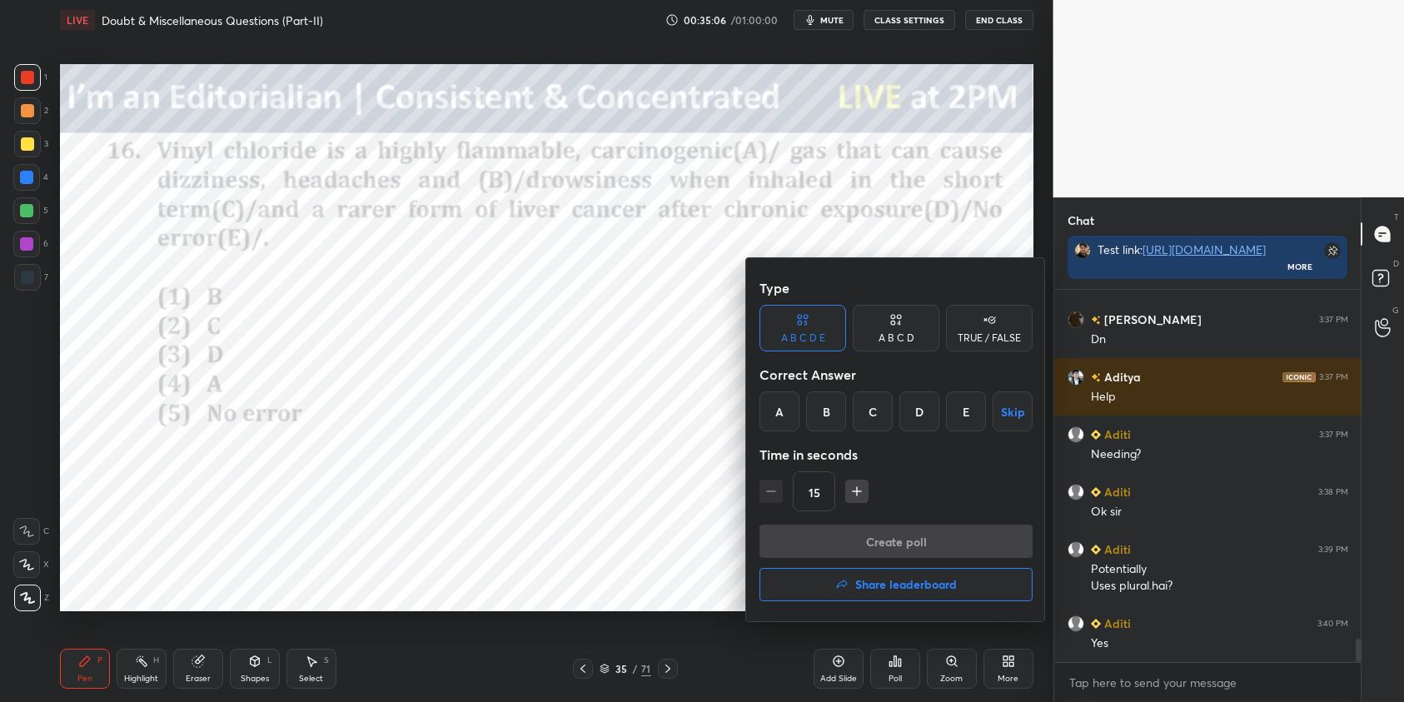
click at [875, 416] on div "C" at bounding box center [873, 412] width 40 height 40
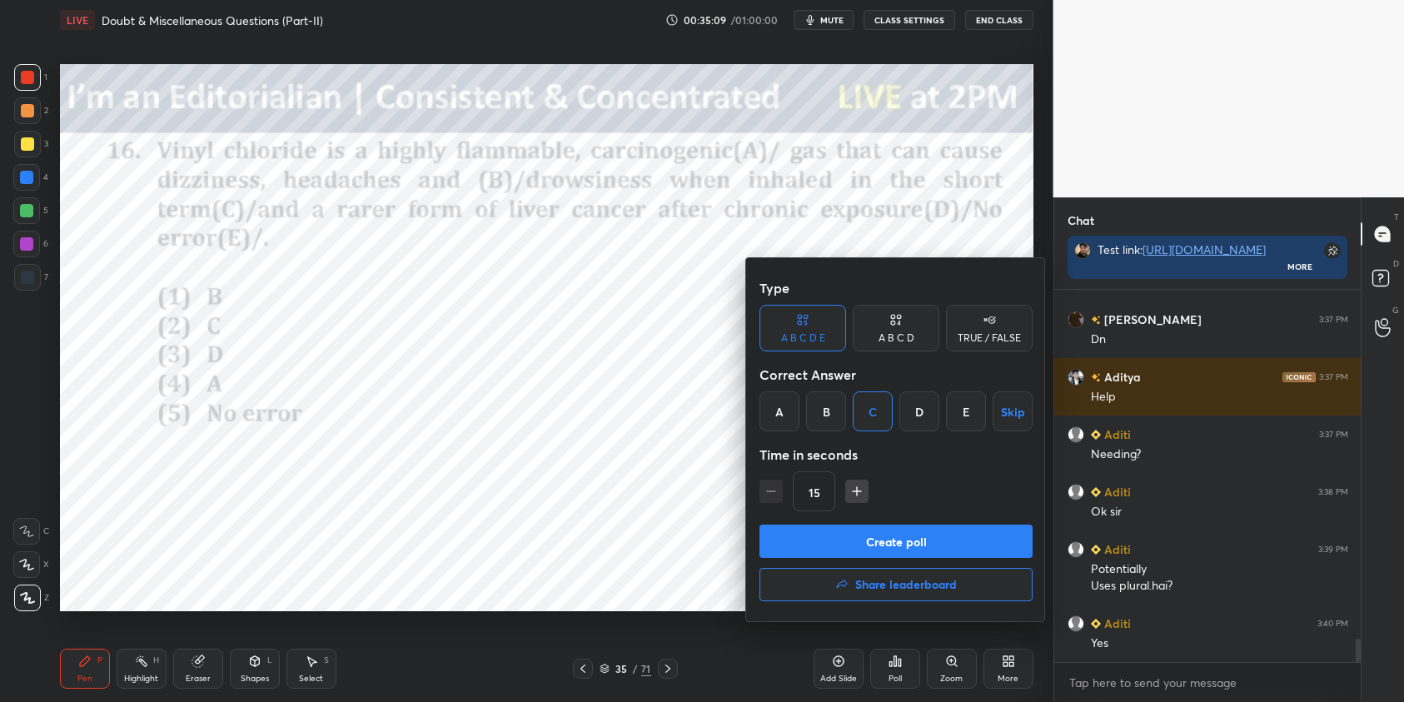
click at [998, 542] on button "Create poll" at bounding box center [896, 541] width 273 height 33
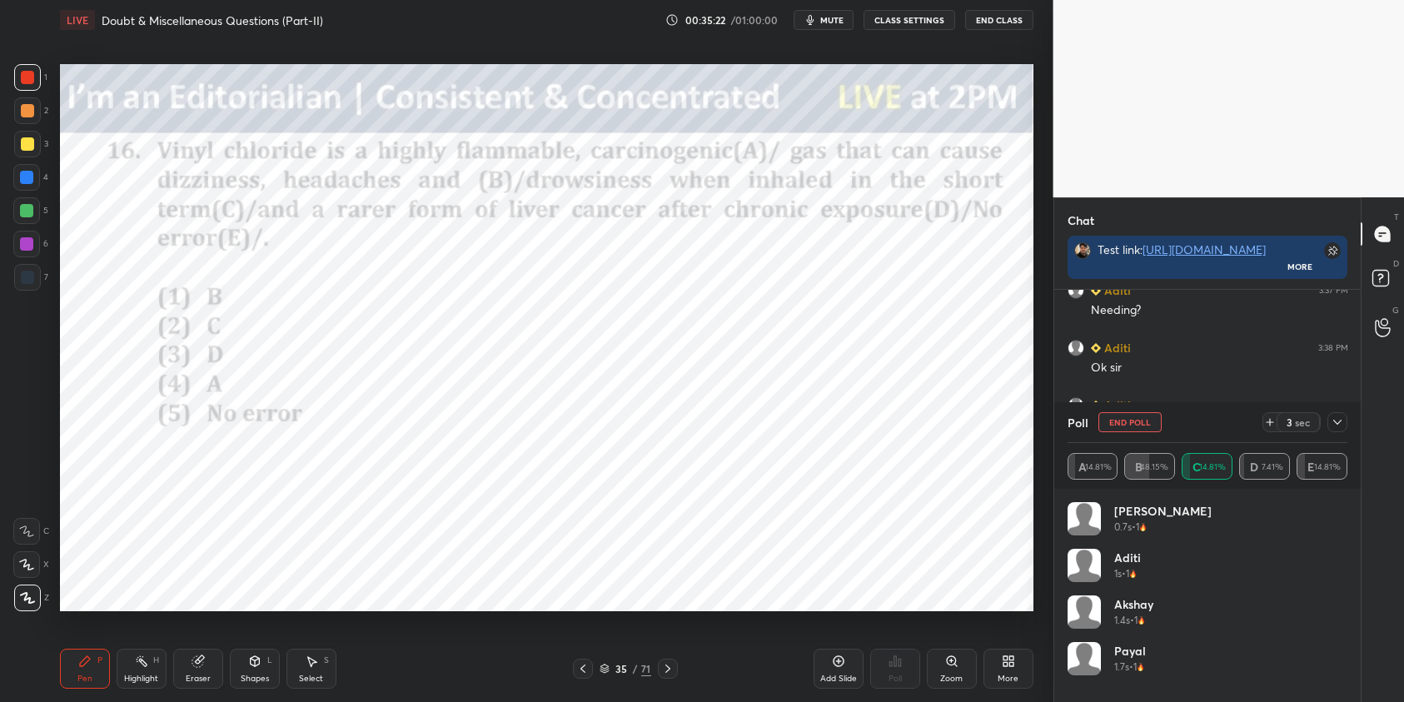
scroll to position [5729, 0]
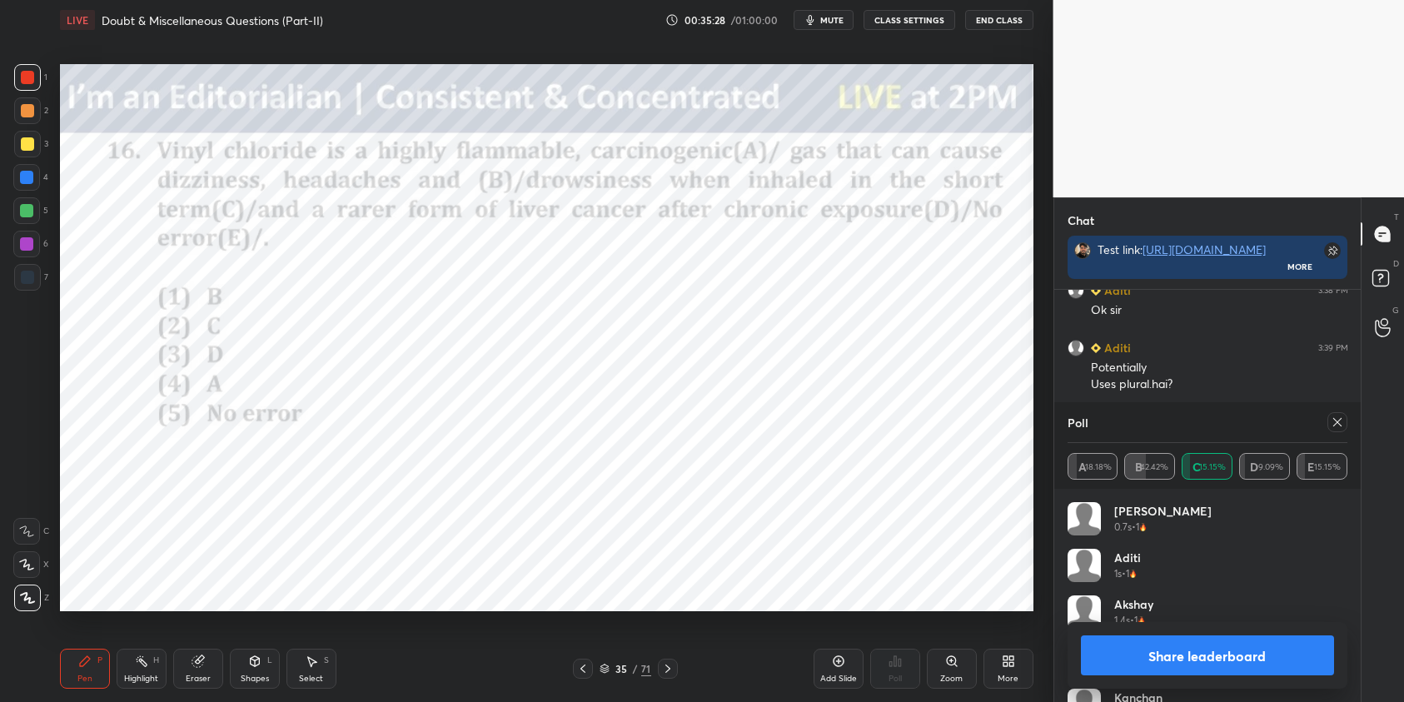
click at [1336, 426] on icon at bounding box center [1337, 422] width 13 height 13
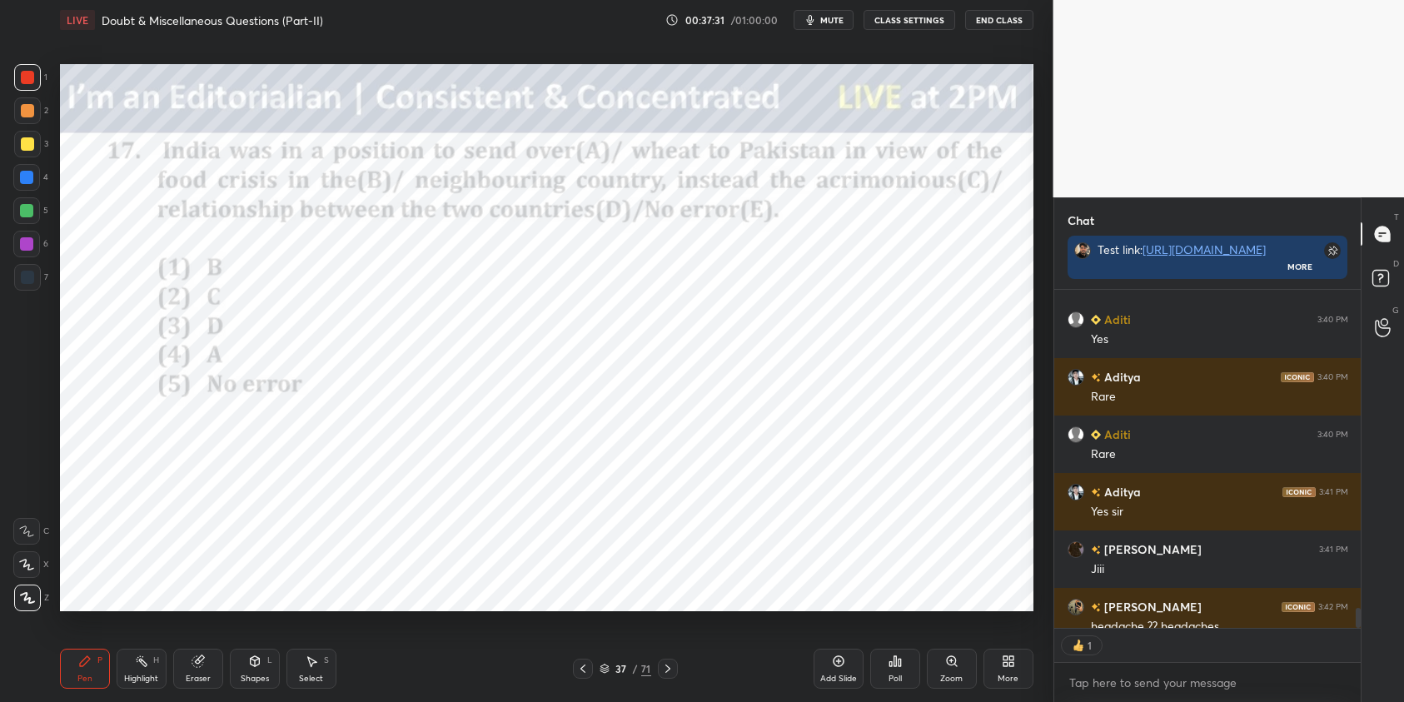
scroll to position [6, 6]
click at [910, 664] on div "Poll" at bounding box center [895, 669] width 50 height 40
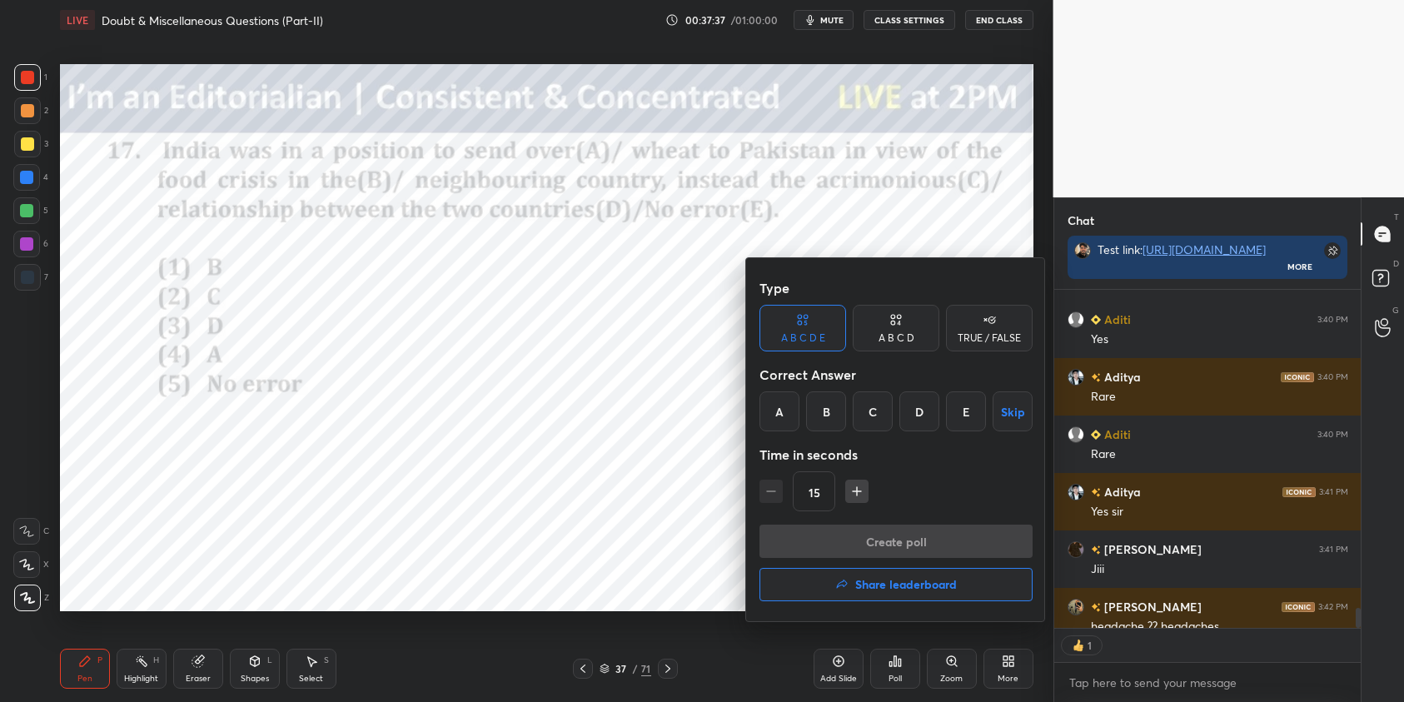
click at [870, 416] on div "C" at bounding box center [873, 412] width 40 height 40
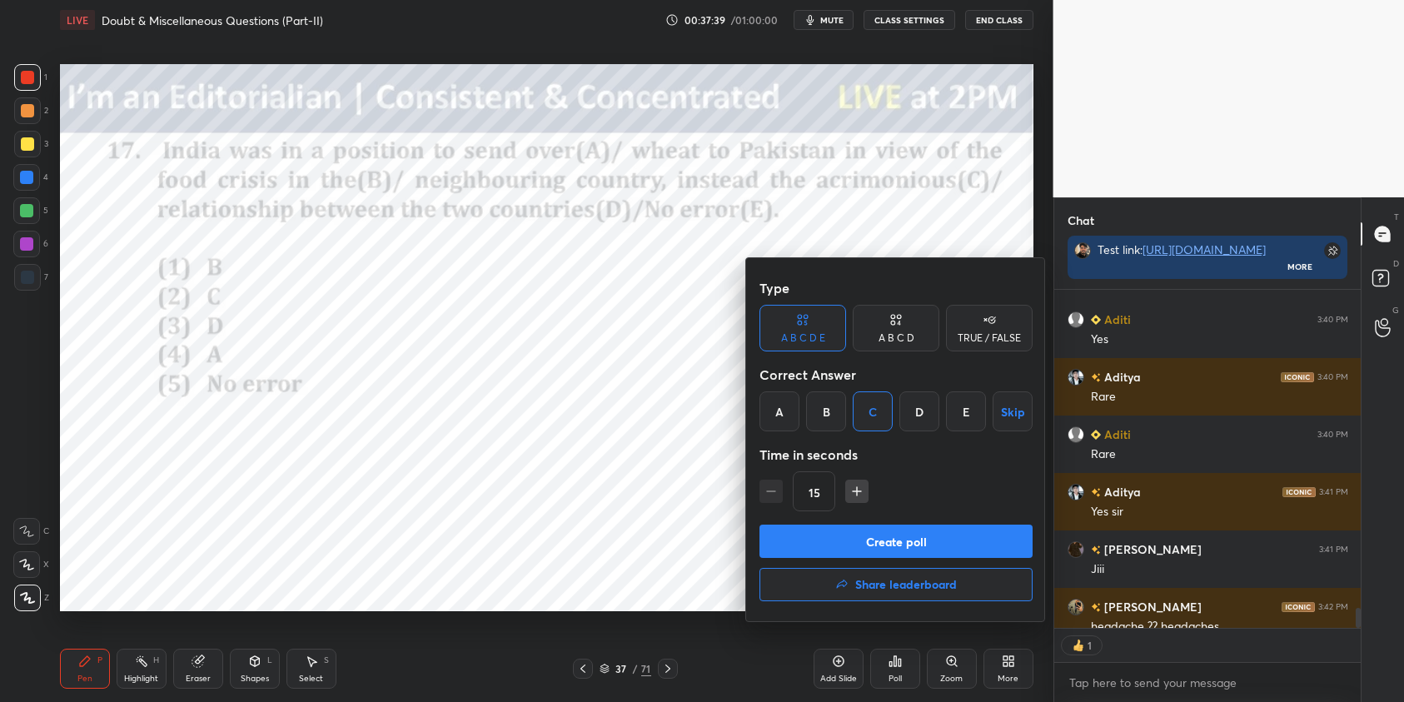
drag, startPoint x: 835, startPoint y: 415, endPoint x: 837, endPoint y: 431, distance: 16.8
click at [835, 417] on div "B" at bounding box center [826, 412] width 40 height 40
click at [872, 543] on button "Create poll" at bounding box center [896, 541] width 273 height 33
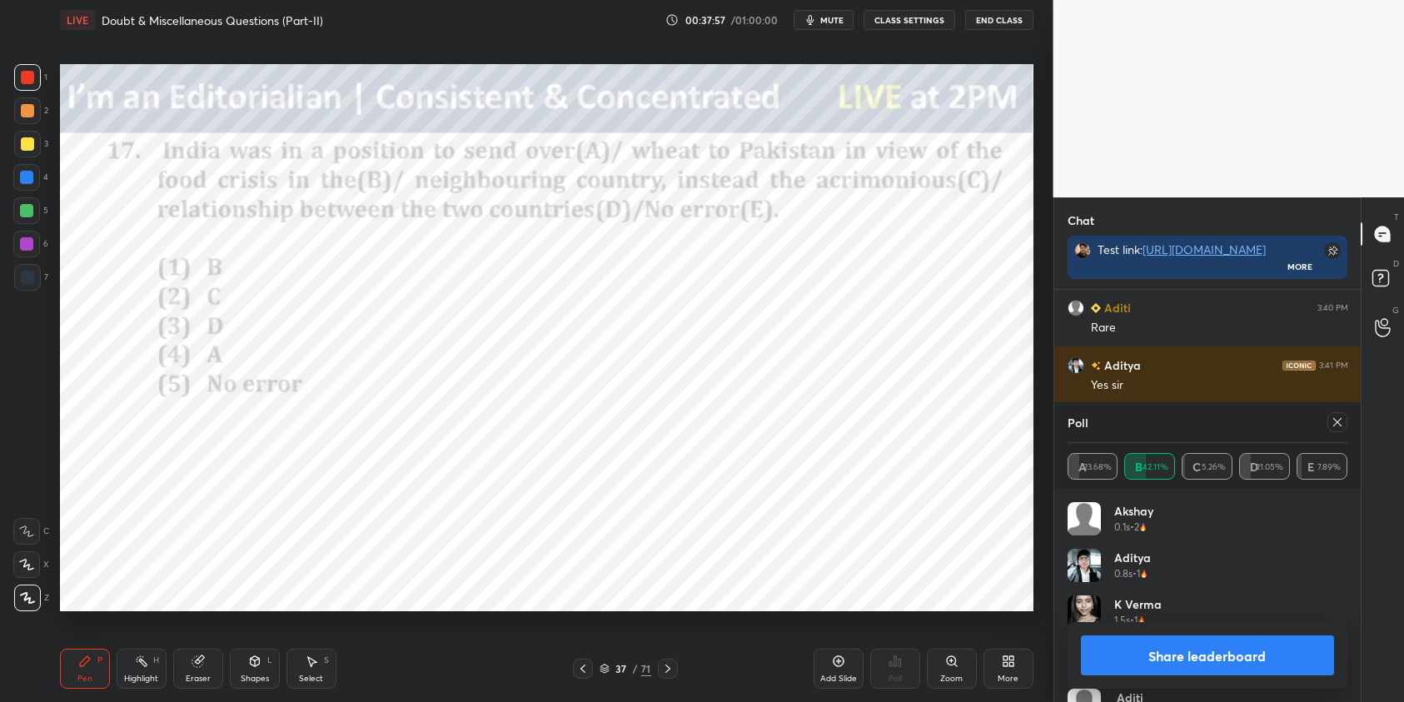
scroll to position [5746, 0]
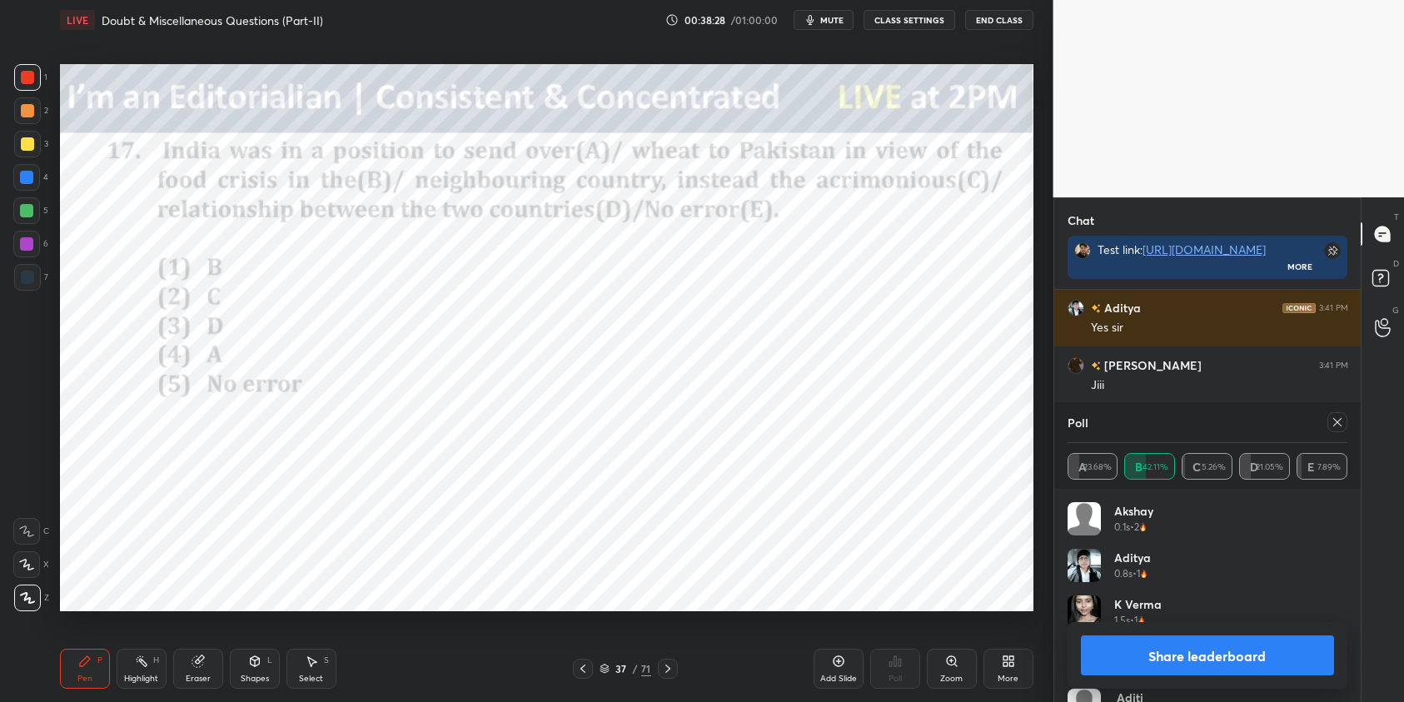
click at [27, 184] on div at bounding box center [26, 177] width 27 height 27
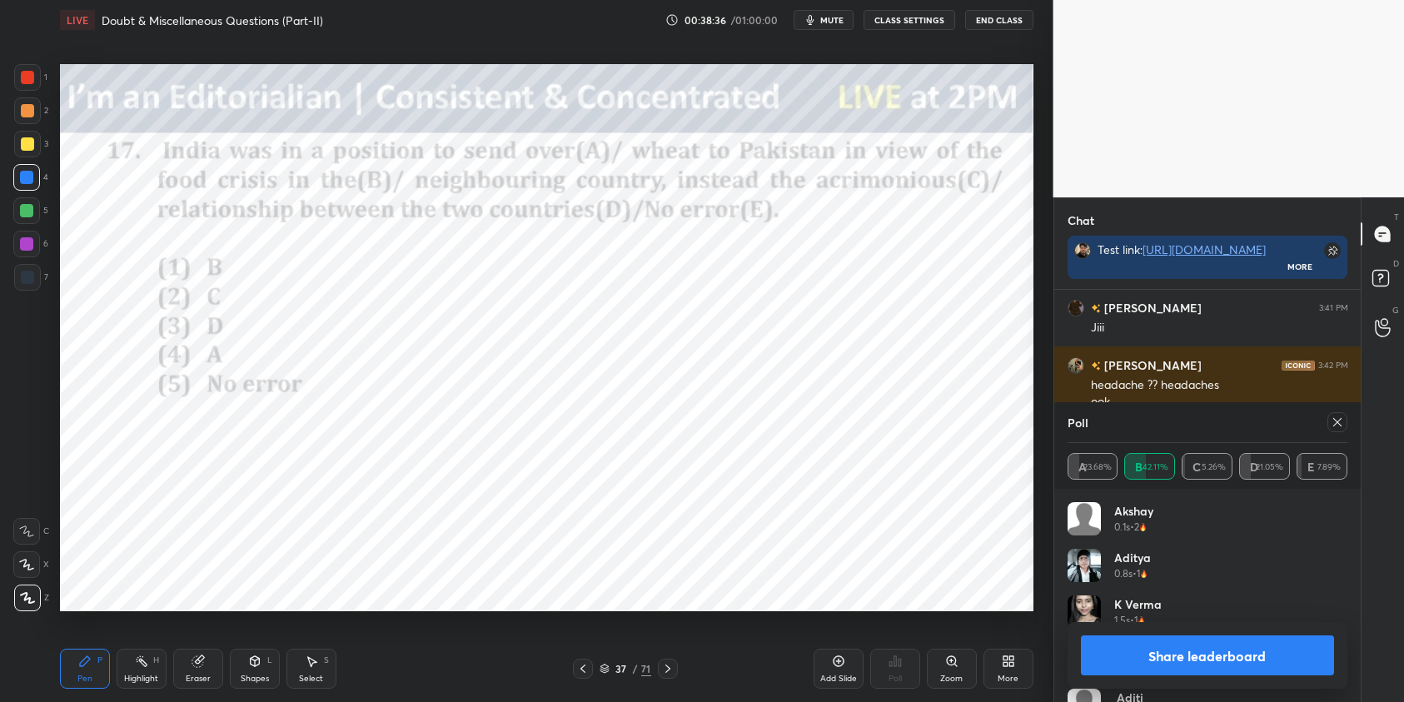
scroll to position [5861, 0]
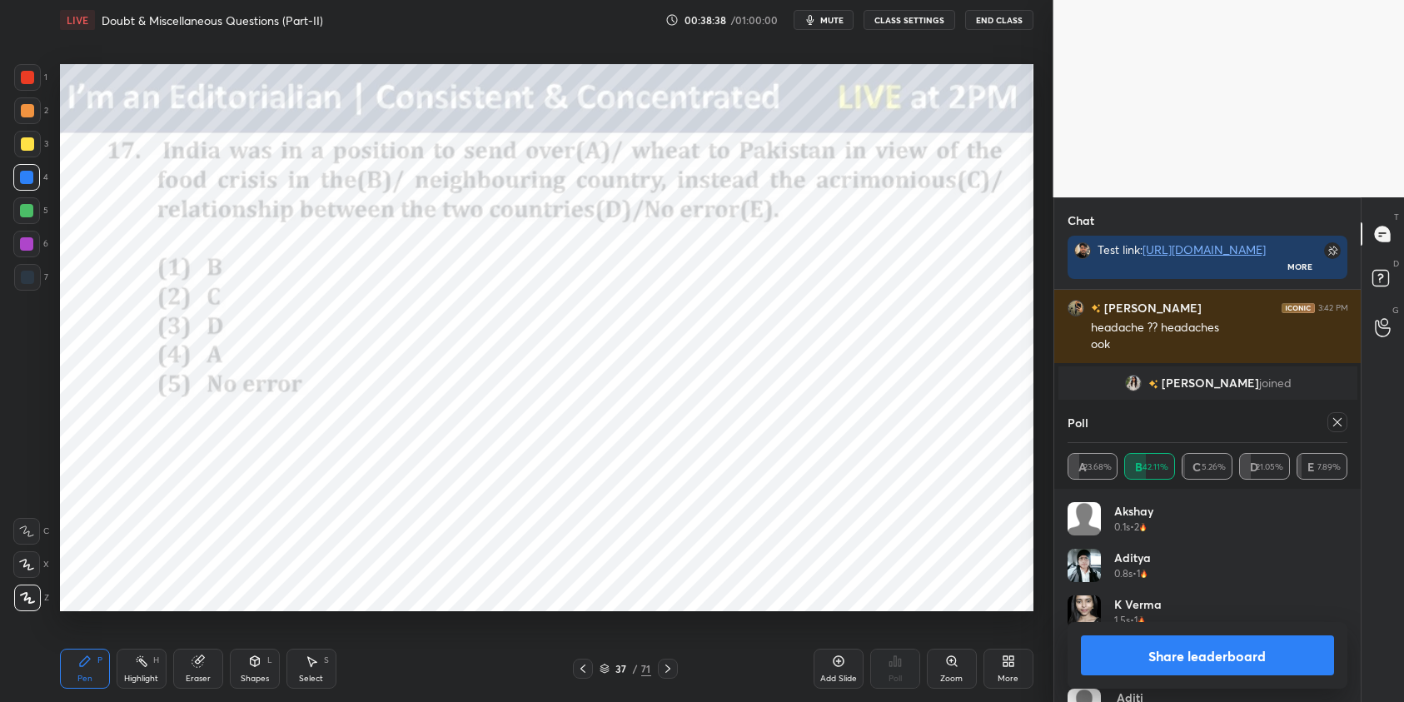
click at [1341, 423] on icon at bounding box center [1337, 422] width 13 height 13
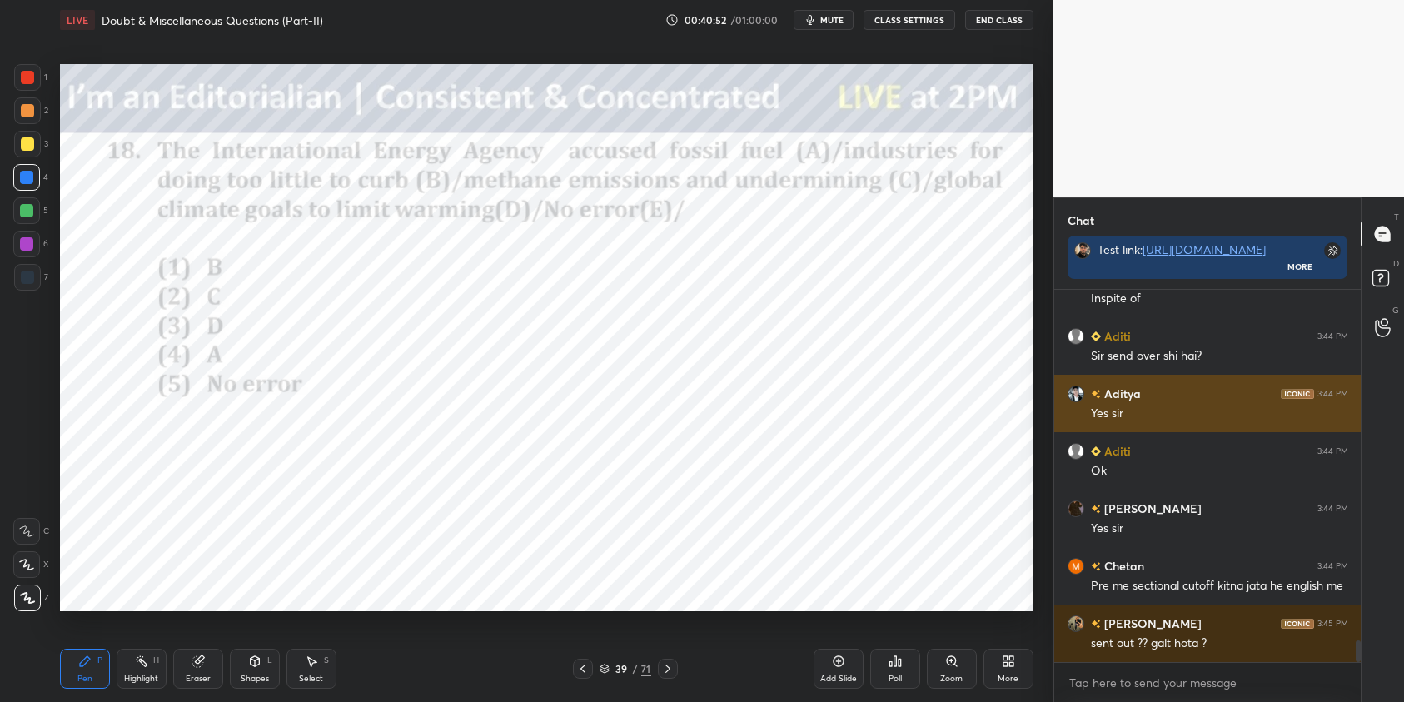
scroll to position [6, 6]
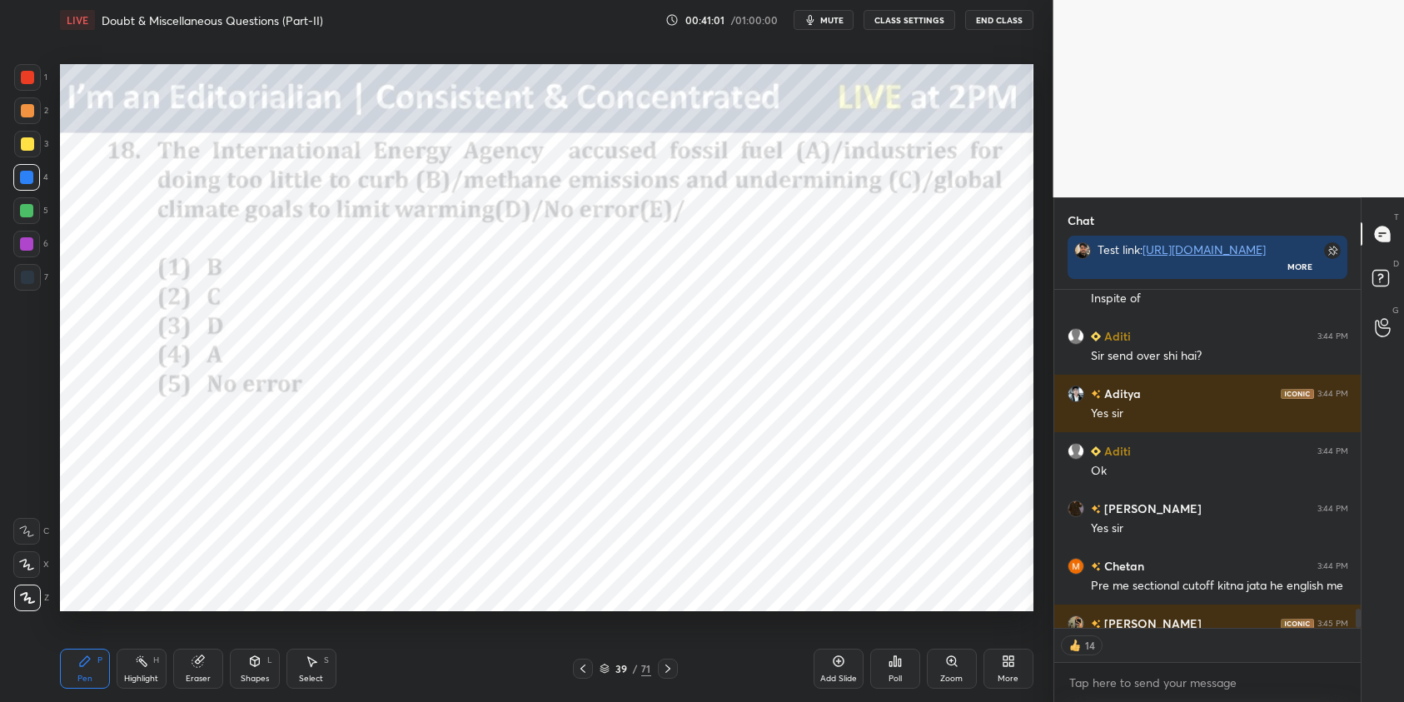
click at [906, 669] on div "Poll" at bounding box center [895, 669] width 50 height 40
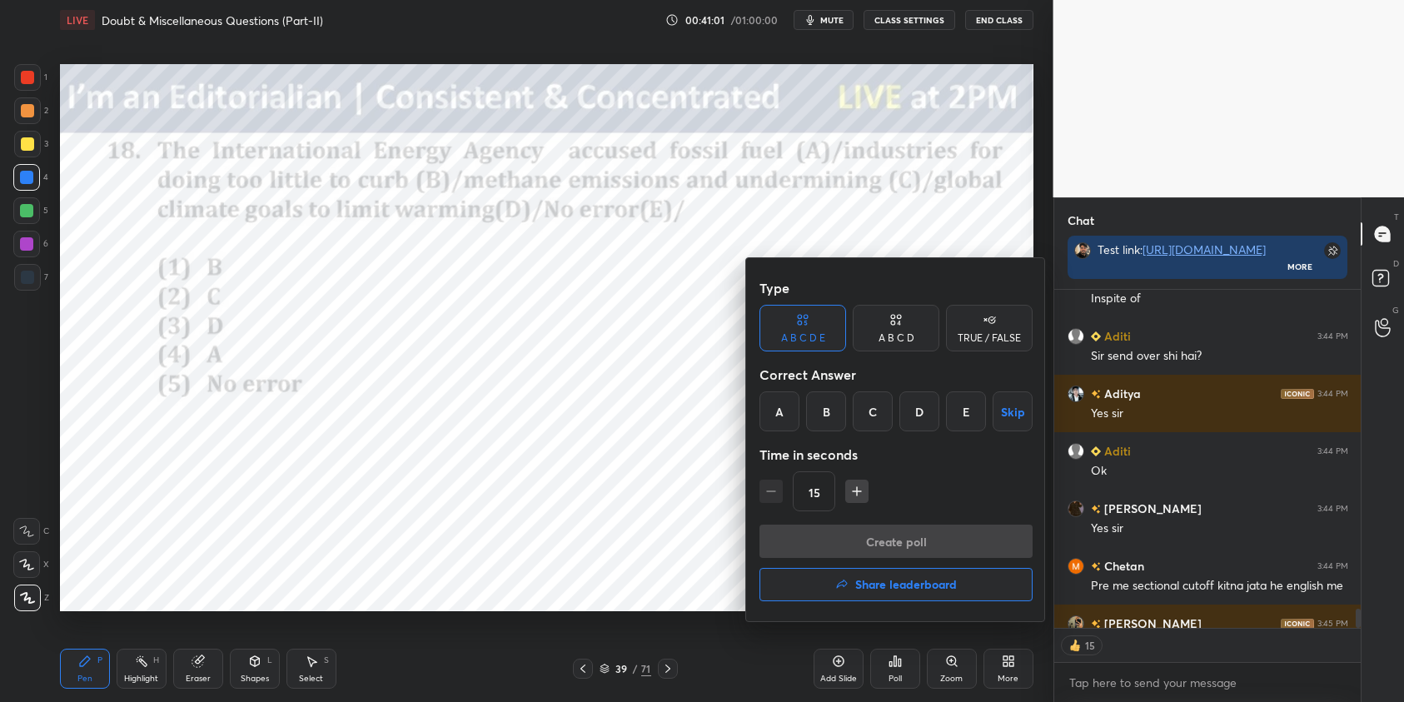
click at [776, 416] on div "A" at bounding box center [780, 412] width 40 height 40
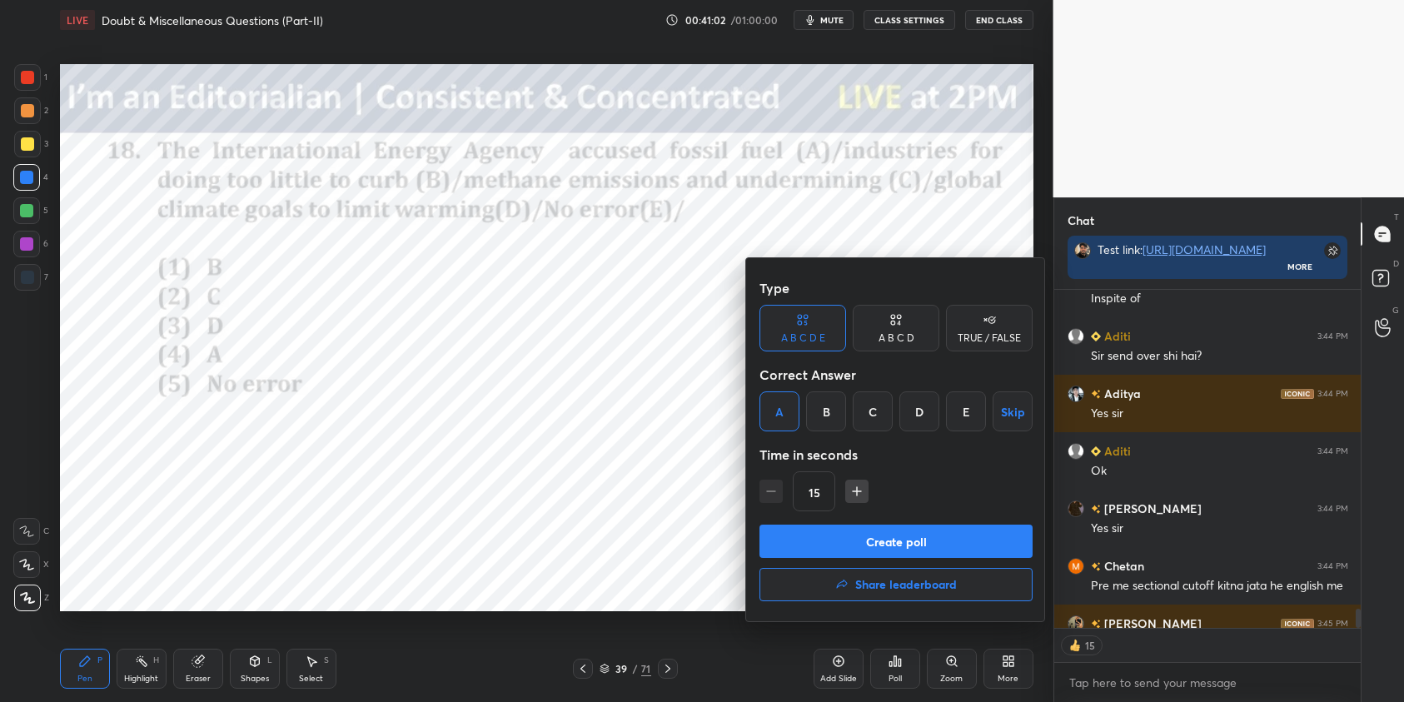
drag, startPoint x: 857, startPoint y: 543, endPoint x: 876, endPoint y: 537, distance: 20.0
click at [857, 545] on button "Create poll" at bounding box center [896, 541] width 273 height 33
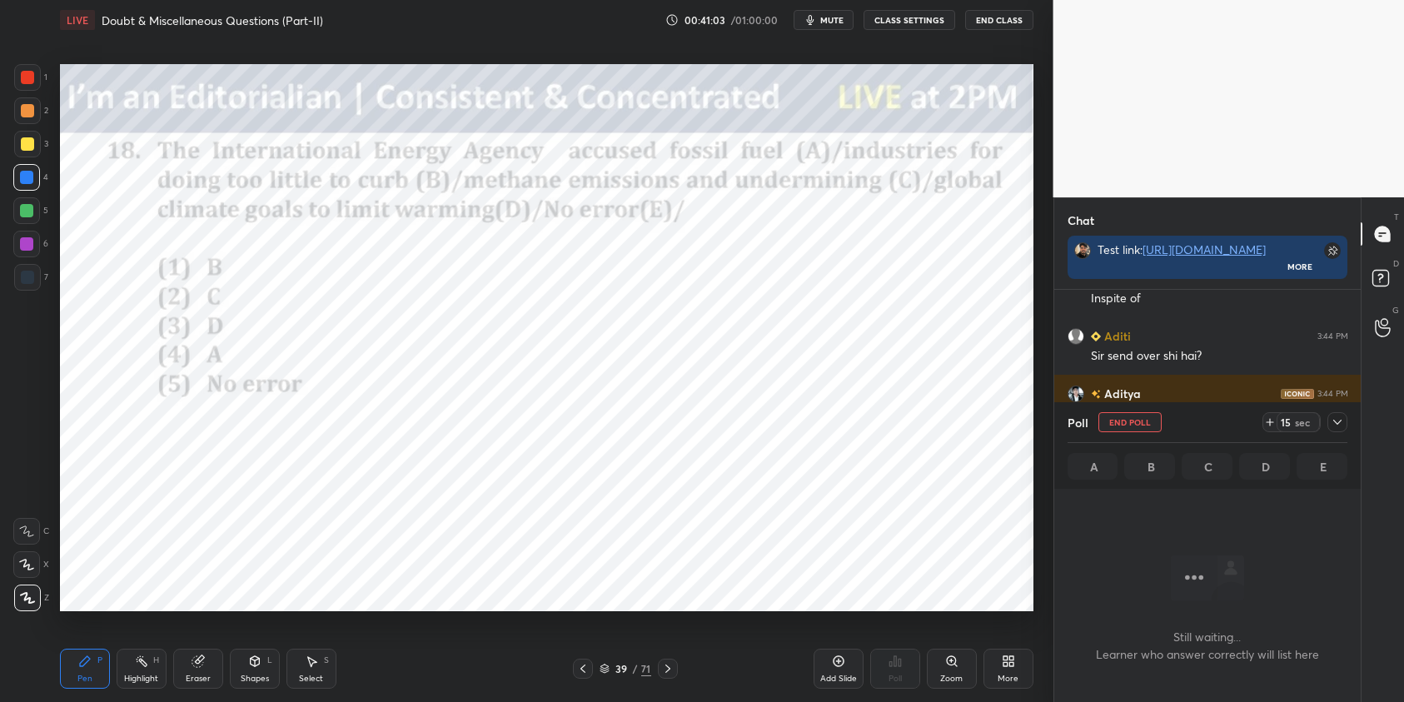
scroll to position [142, 302]
click at [1342, 418] on icon at bounding box center [1337, 422] width 13 height 13
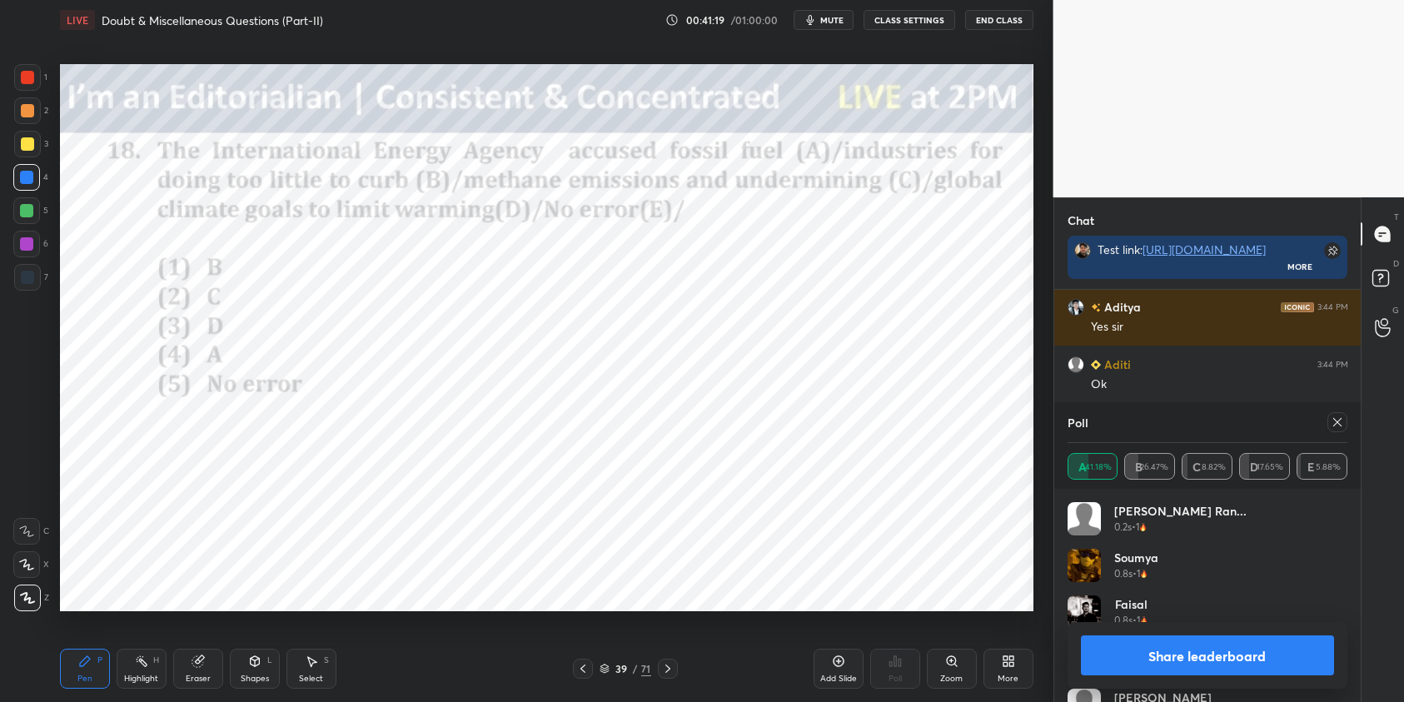
scroll to position [6206, 0]
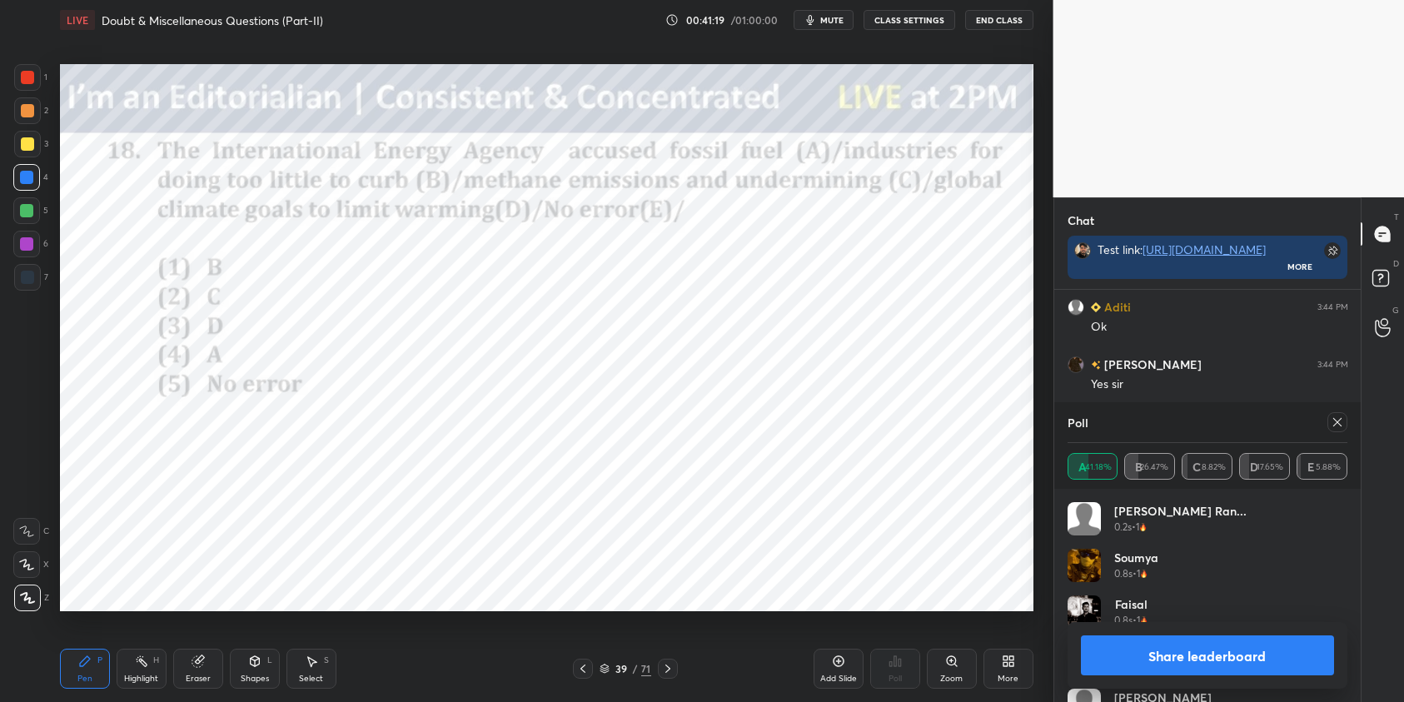
click at [1340, 420] on icon at bounding box center [1338, 422] width 8 height 8
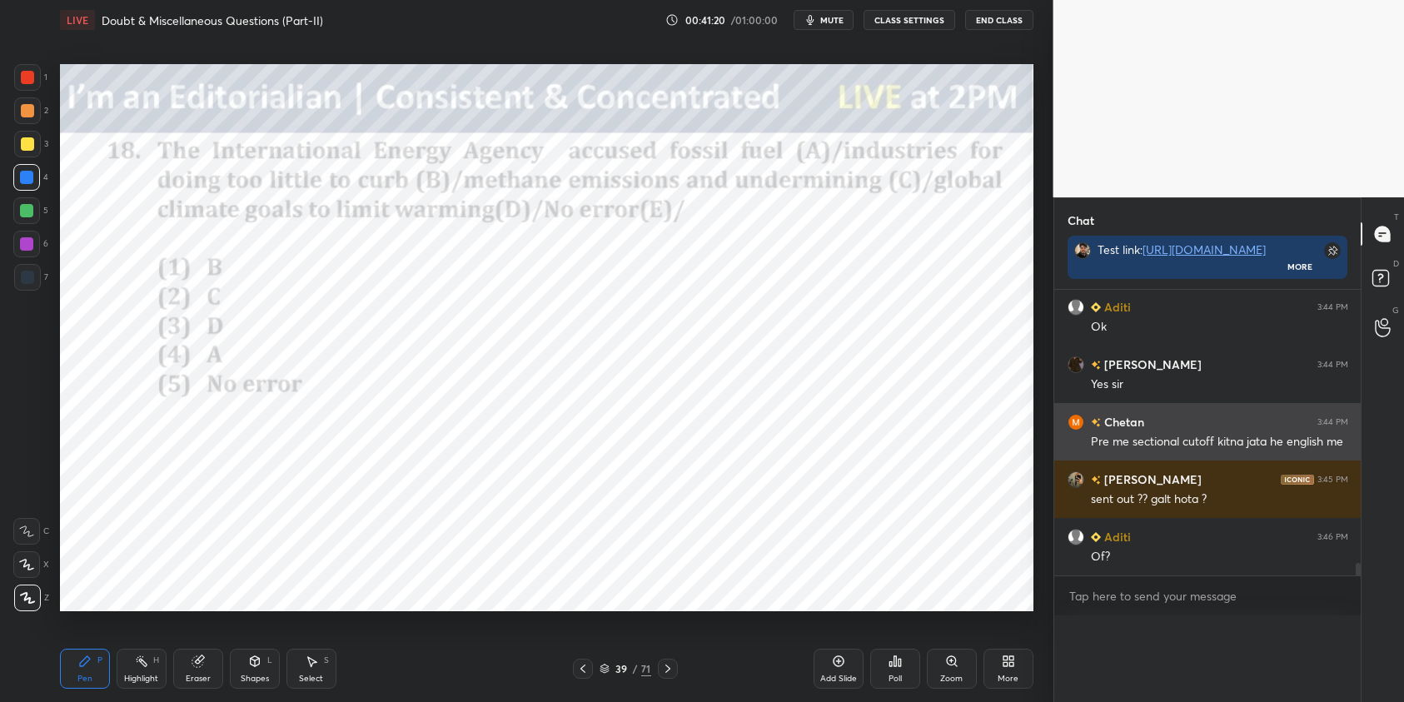
scroll to position [6, 6]
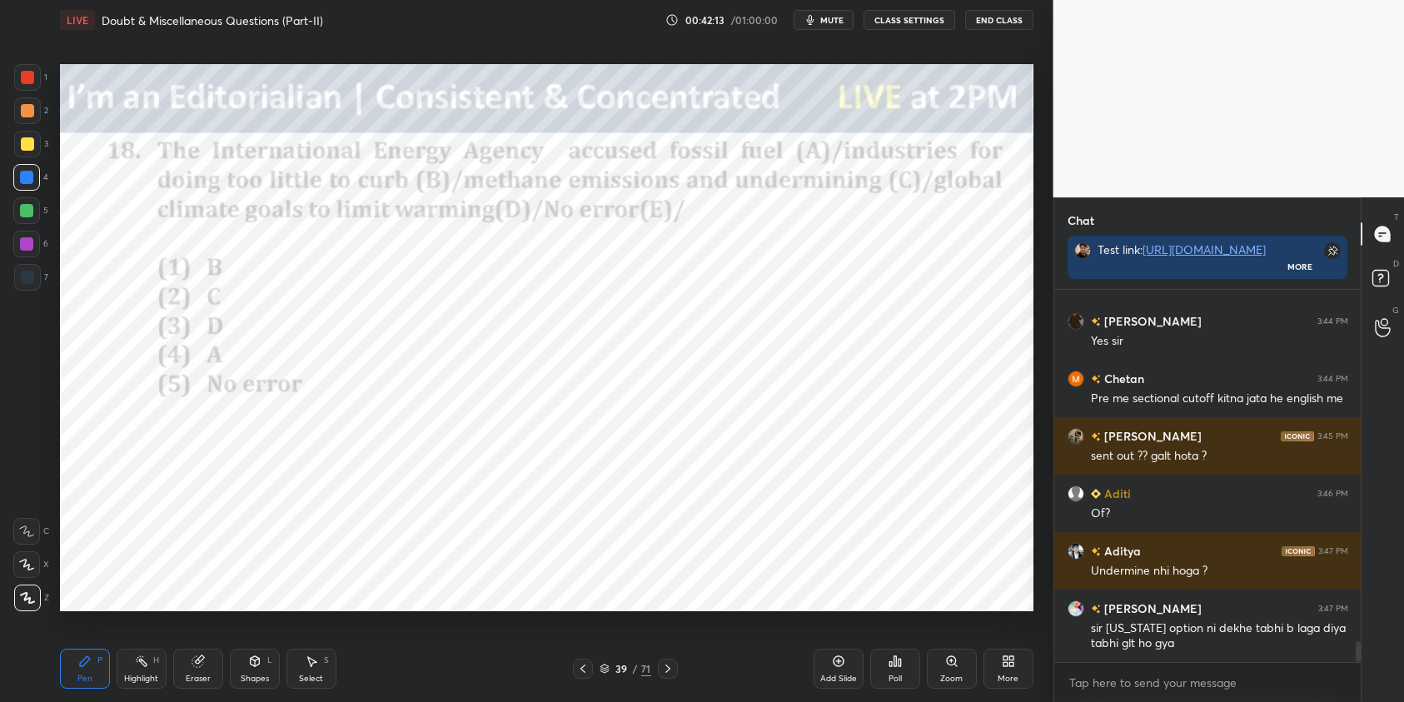
click at [25, 247] on div at bounding box center [26, 243] width 13 height 13
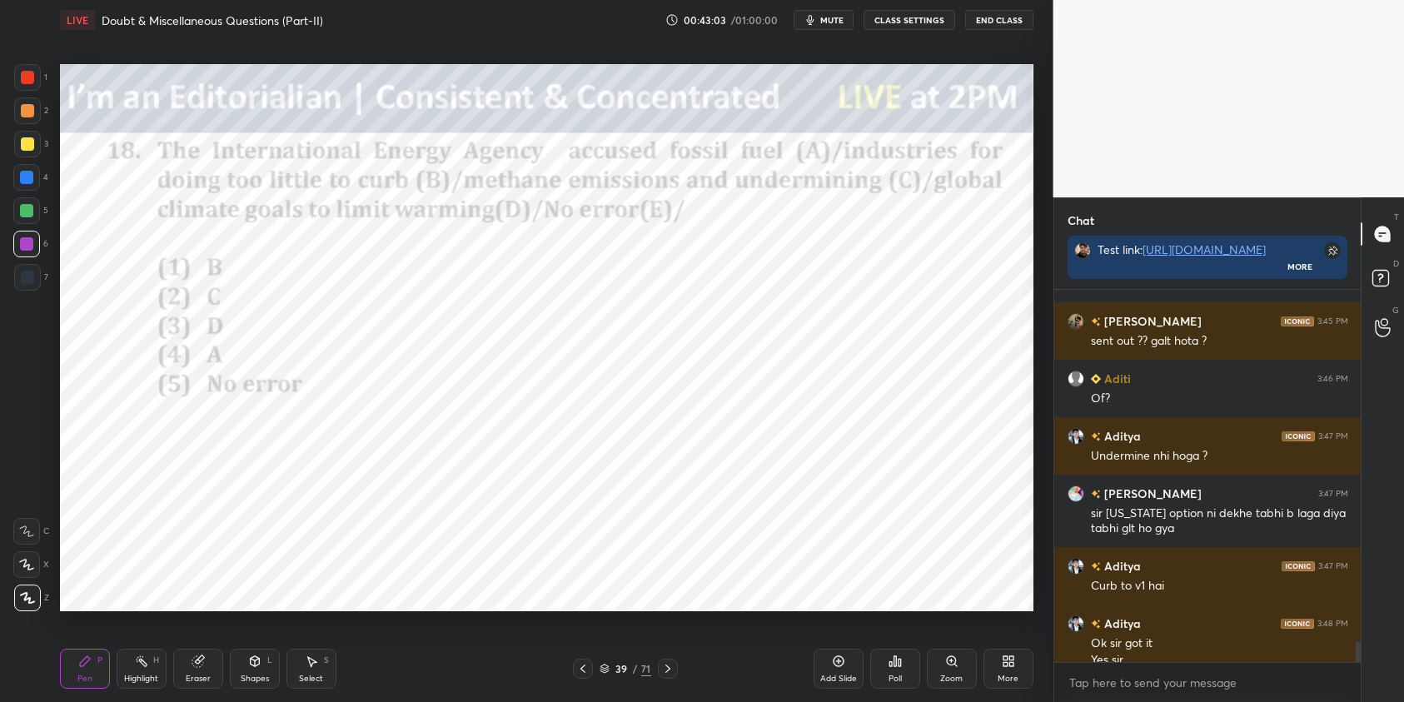
scroll to position [6381, 0]
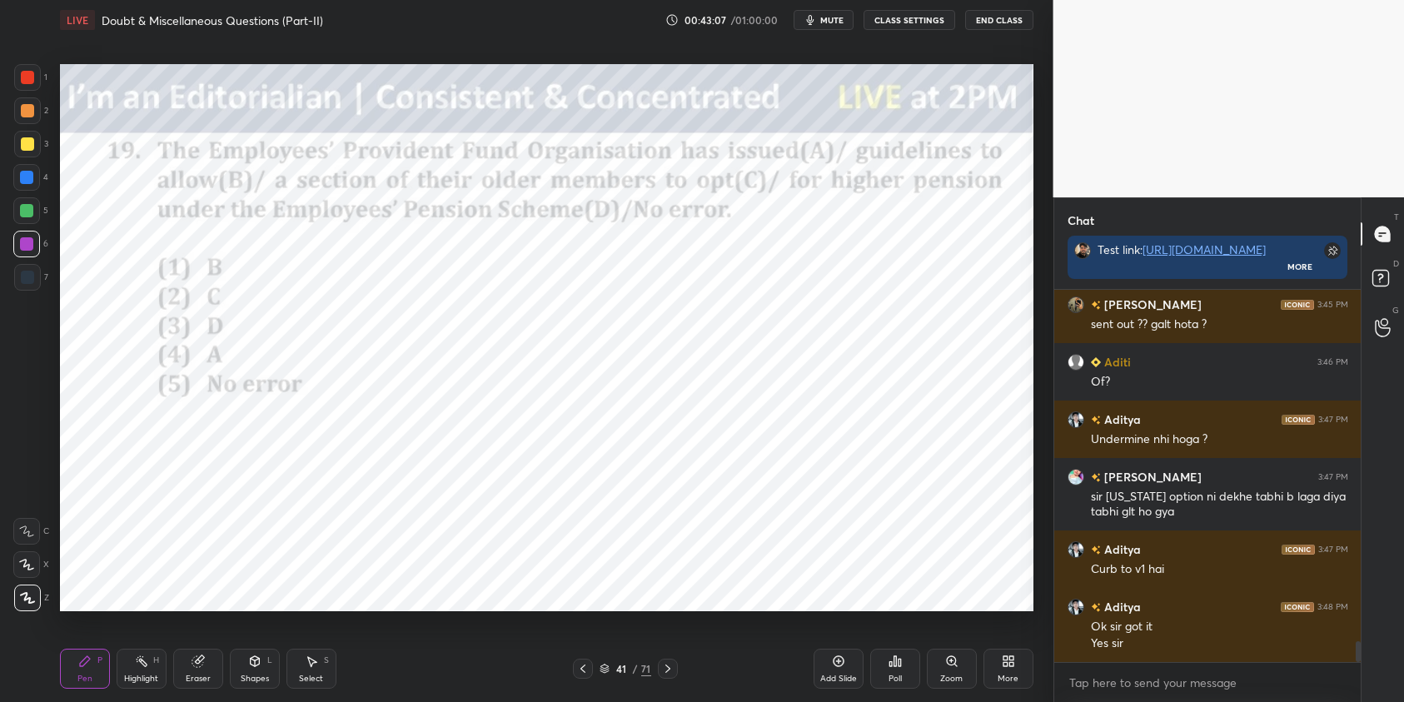
drag, startPoint x: 843, startPoint y: 22, endPoint x: 849, endPoint y: 40, distance: 19.2
click at [843, 22] on span "mute" at bounding box center [831, 20] width 23 height 12
drag, startPoint x: 835, startPoint y: 17, endPoint x: 840, endPoint y: 56, distance: 38.5
click at [835, 17] on span "unmute" at bounding box center [830, 20] width 36 height 12
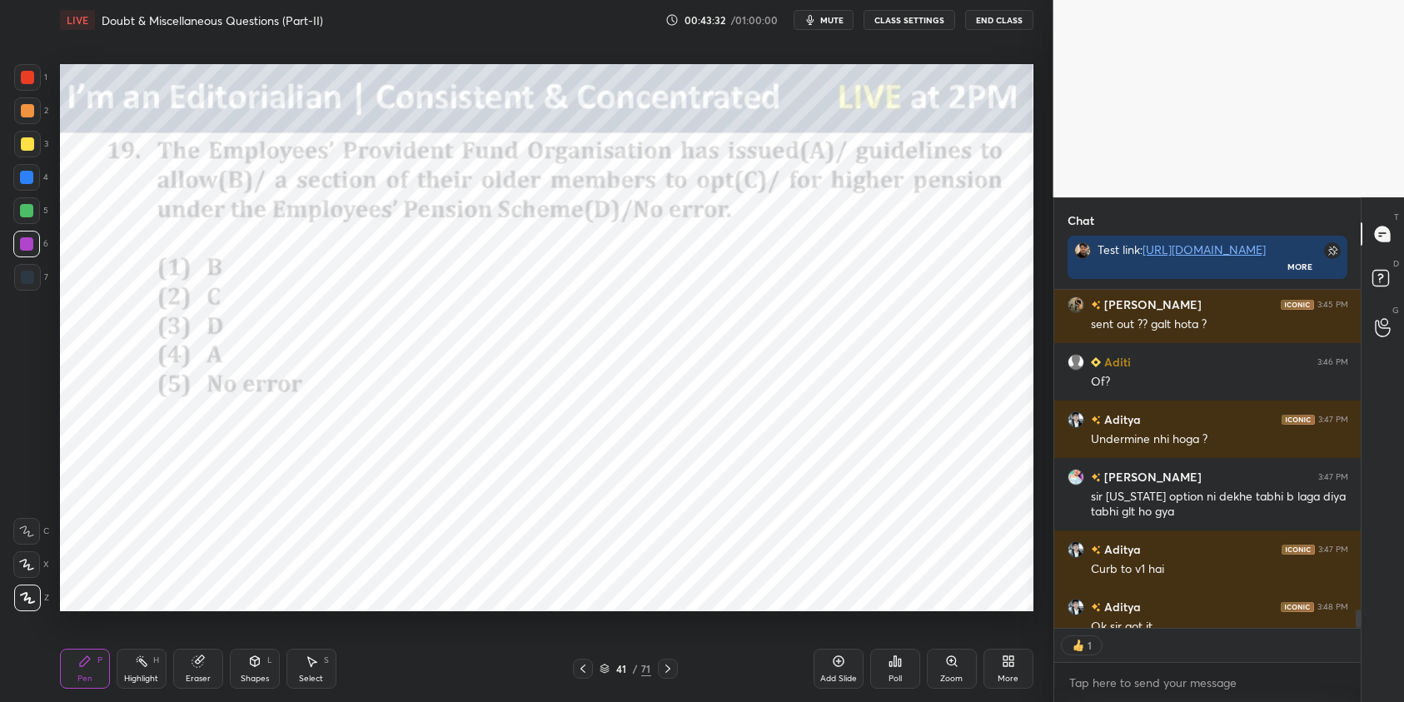
click at [892, 664] on icon at bounding box center [895, 661] width 13 height 13
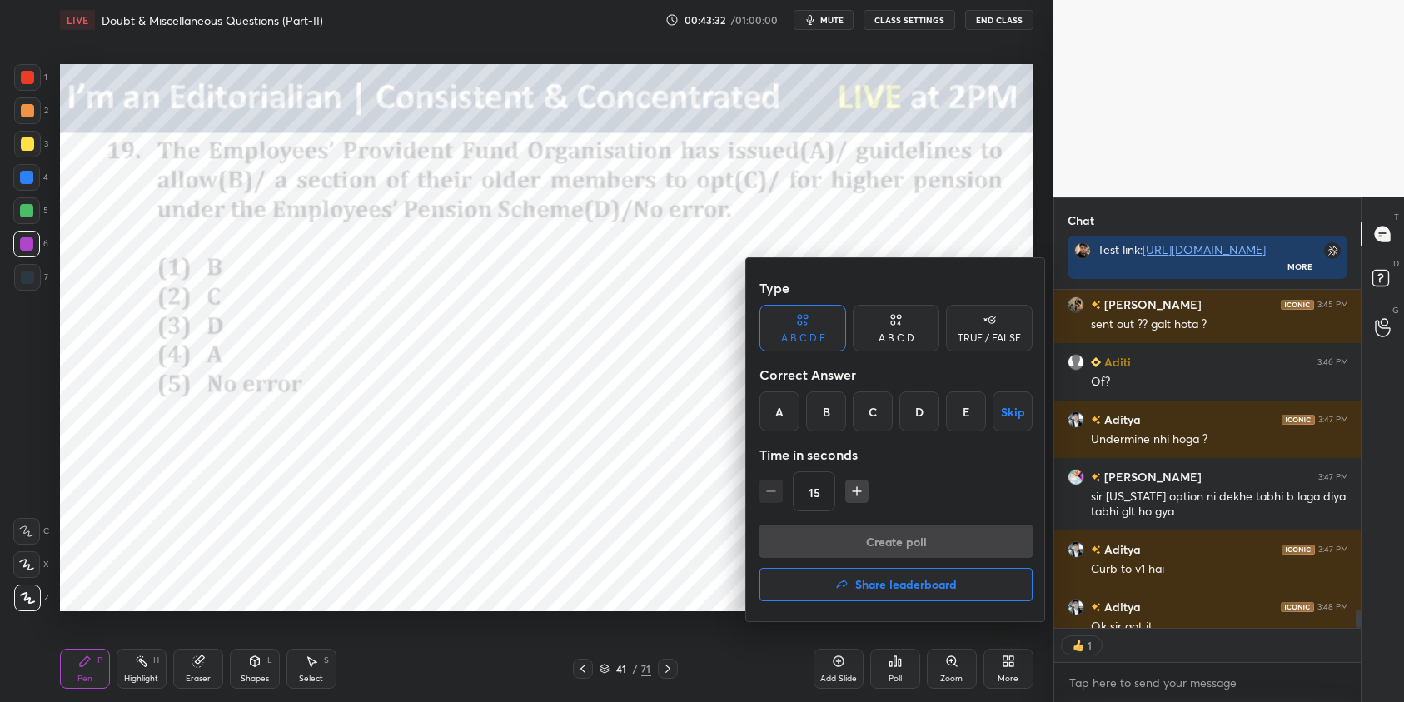
drag, startPoint x: 835, startPoint y: 411, endPoint x: 858, endPoint y: 455, distance: 48.8
click at [836, 414] on div "B" at bounding box center [826, 412] width 40 height 40
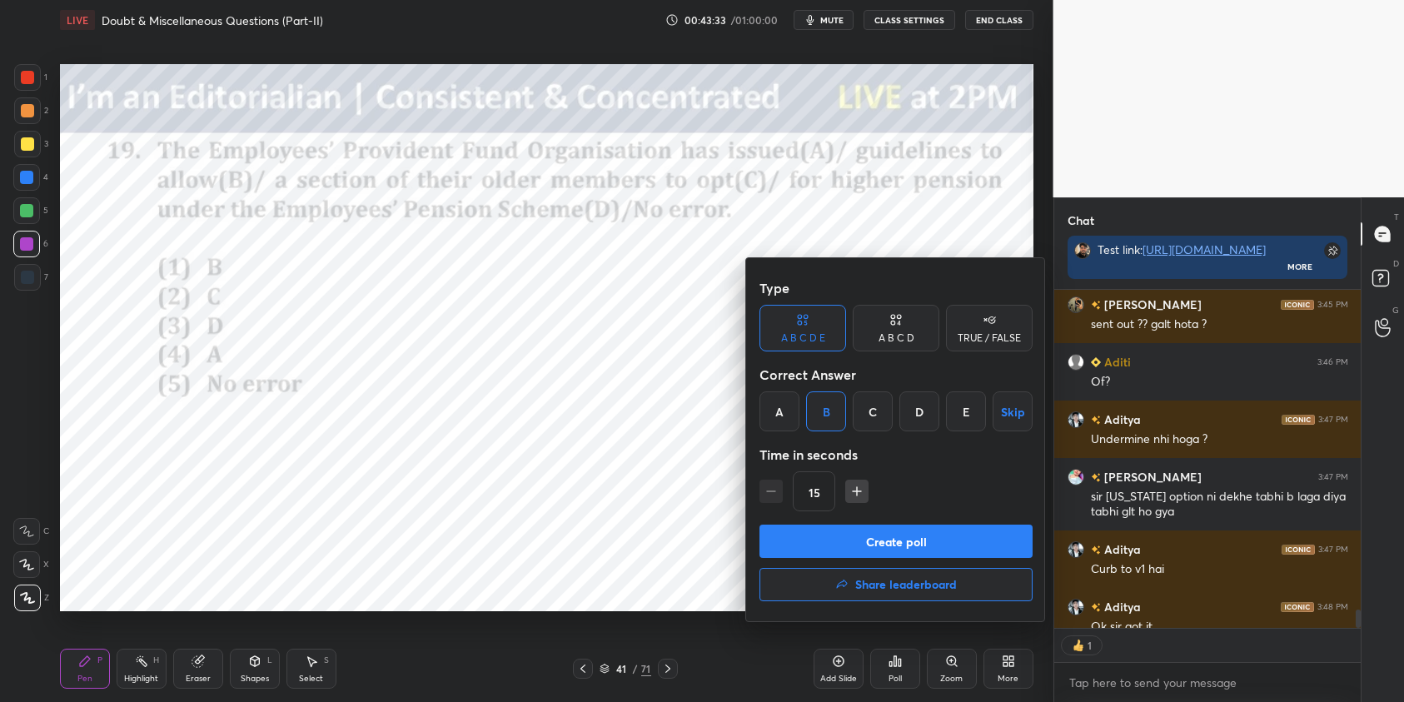
drag, startPoint x: 909, startPoint y: 541, endPoint x: 920, endPoint y: 541, distance: 10.9
click at [909, 542] on button "Create poll" at bounding box center [896, 541] width 273 height 33
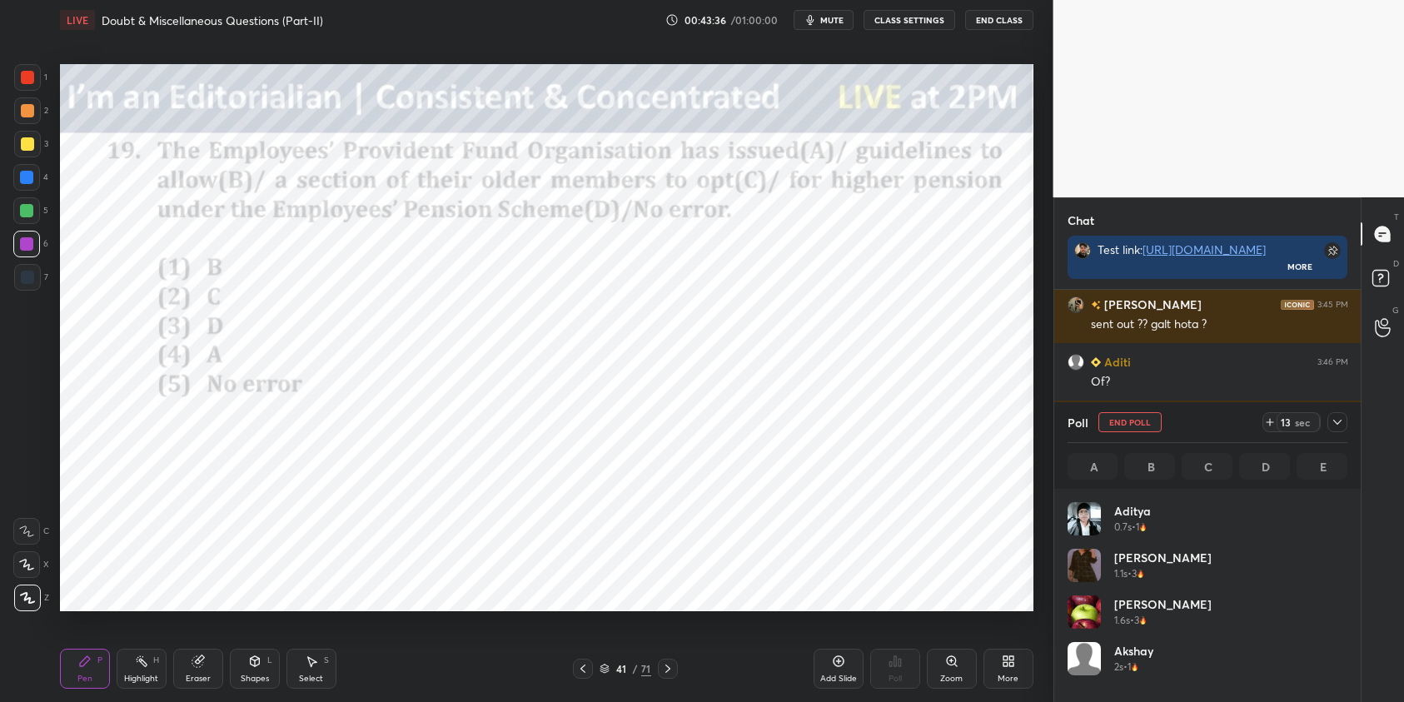
scroll to position [195, 275]
click at [1340, 422] on icon at bounding box center [1337, 422] width 13 height 13
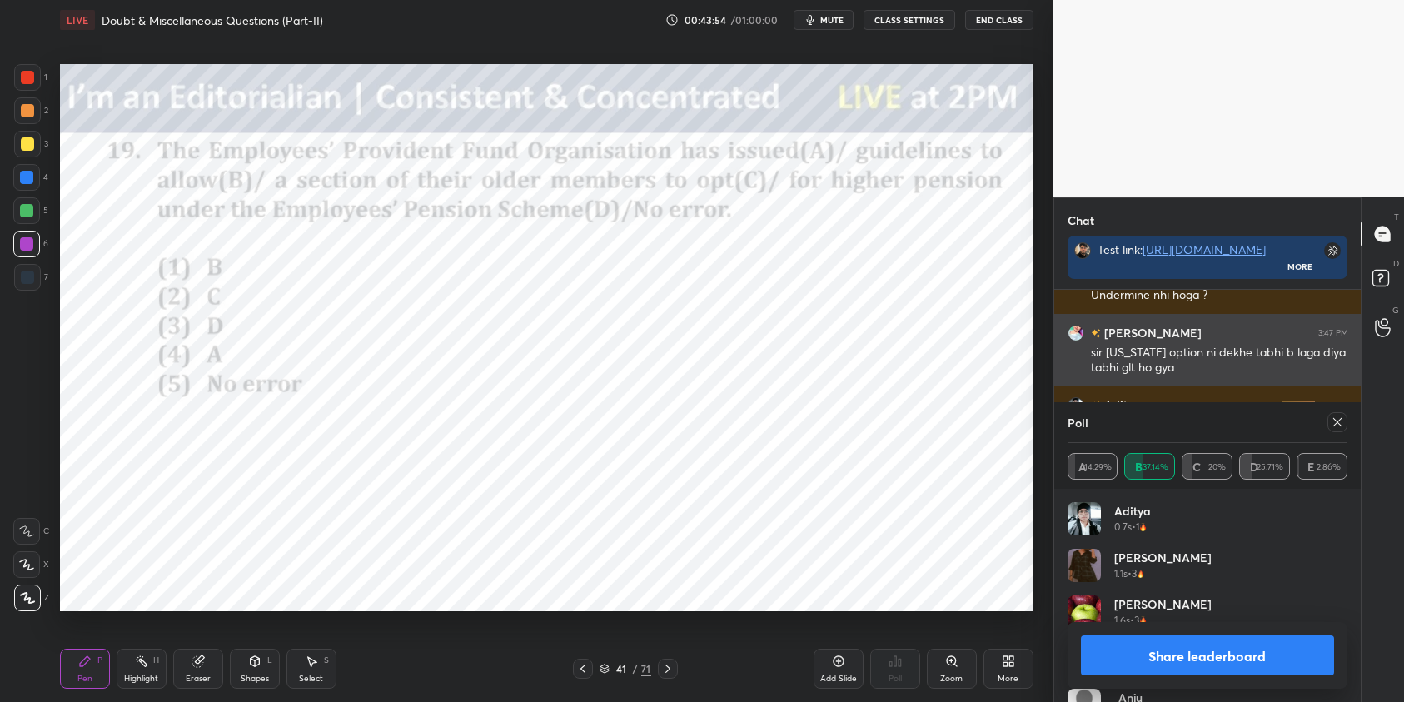
scroll to position [6582, 0]
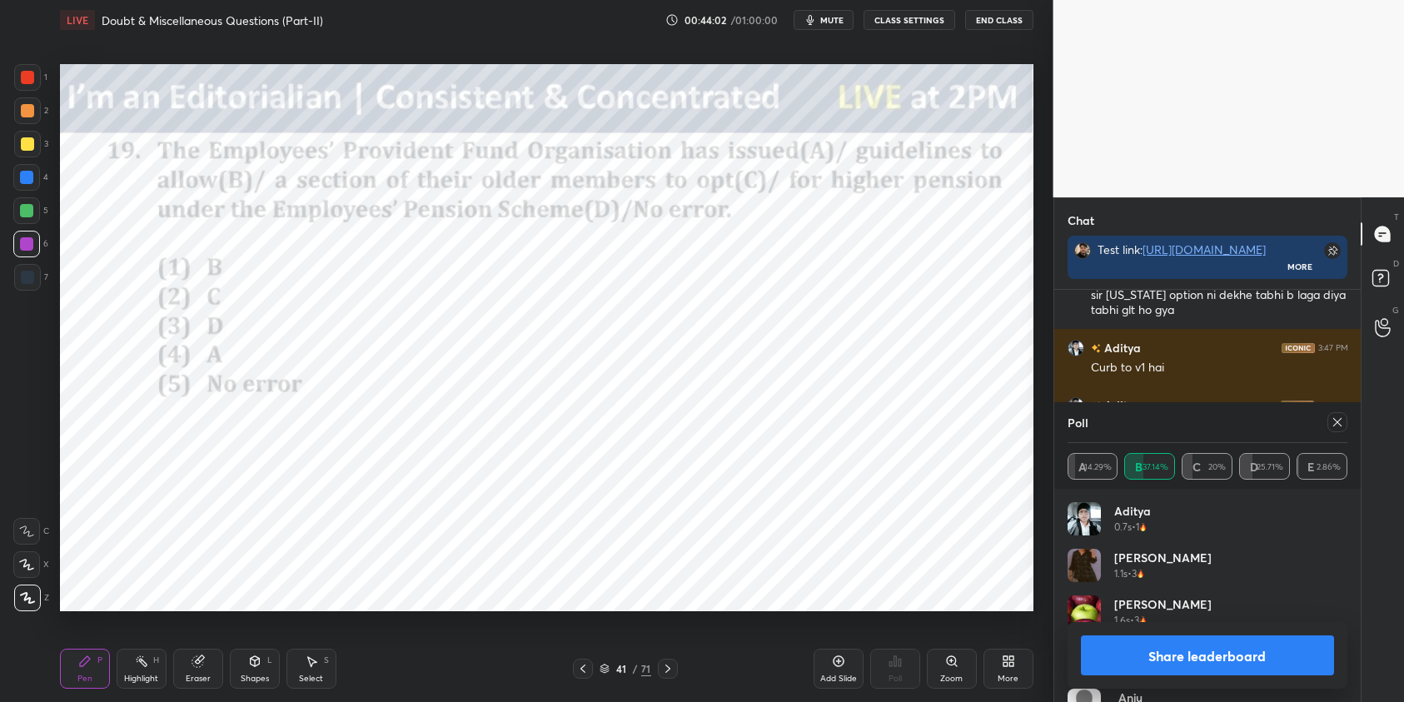
click at [1335, 422] on icon at bounding box center [1337, 422] width 13 height 13
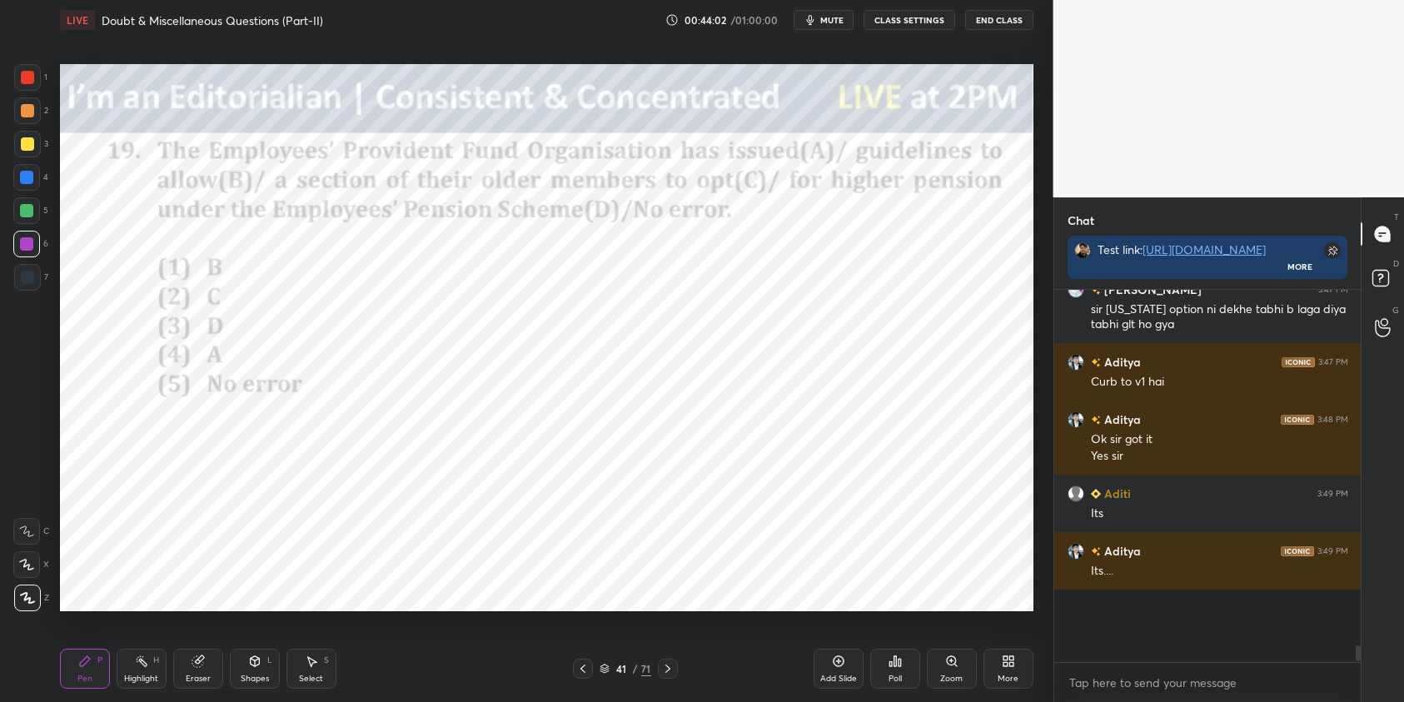
scroll to position [6, 6]
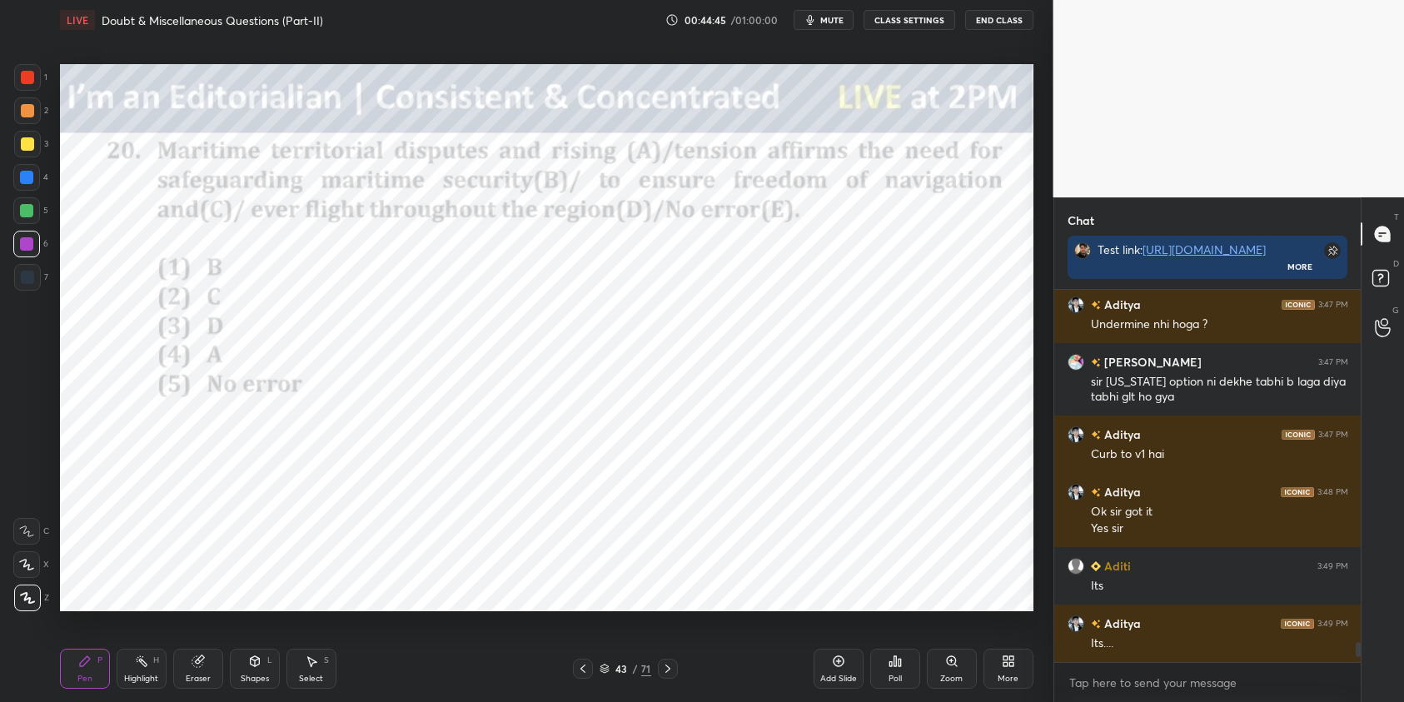
click at [890, 665] on icon at bounding box center [895, 661] width 13 height 13
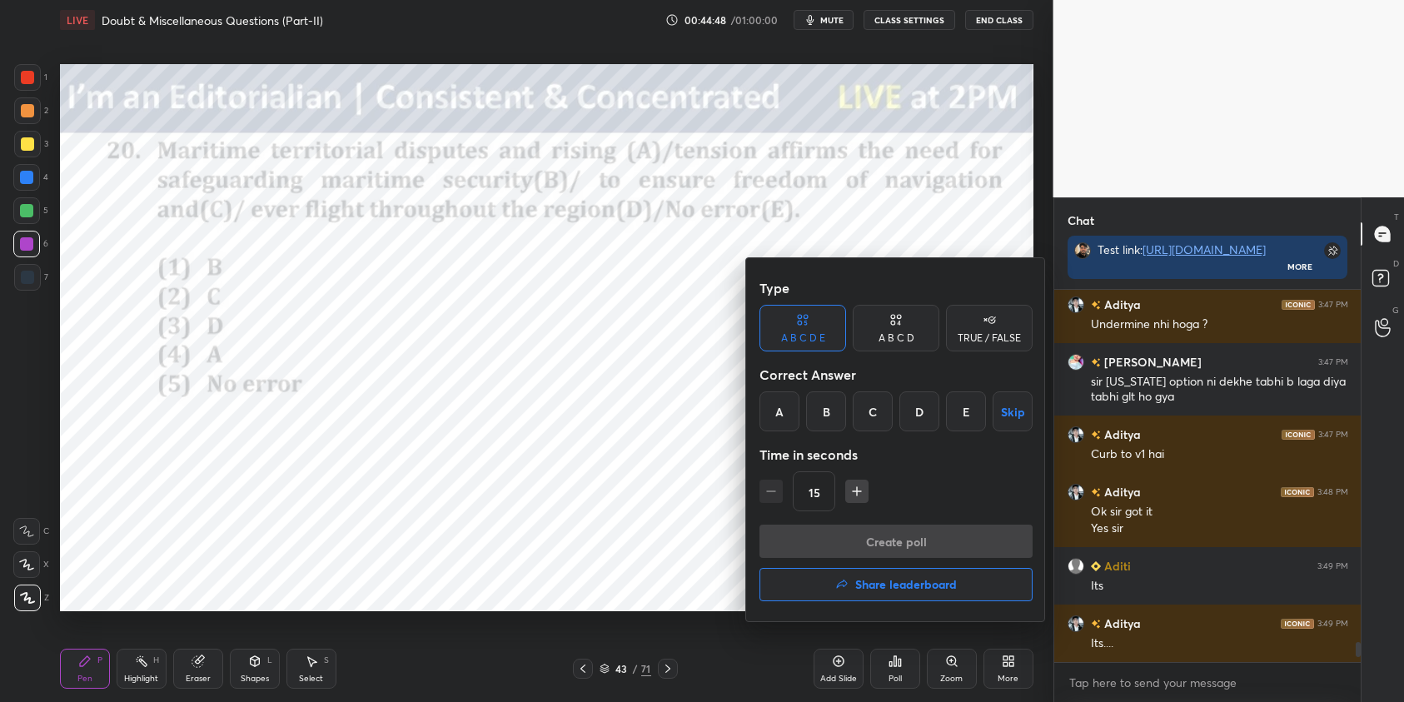
click at [827, 414] on div "B" at bounding box center [826, 412] width 40 height 40
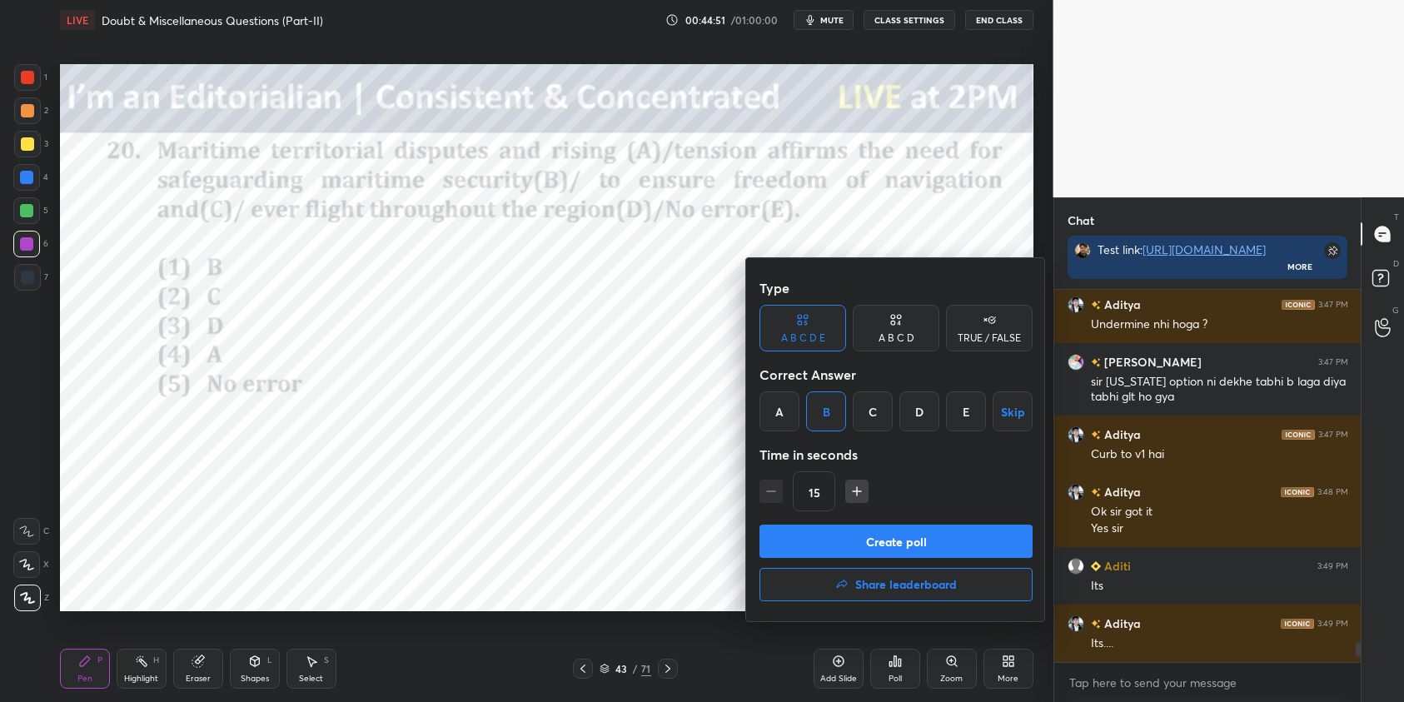
click at [962, 536] on button "Create poll" at bounding box center [896, 541] width 273 height 33
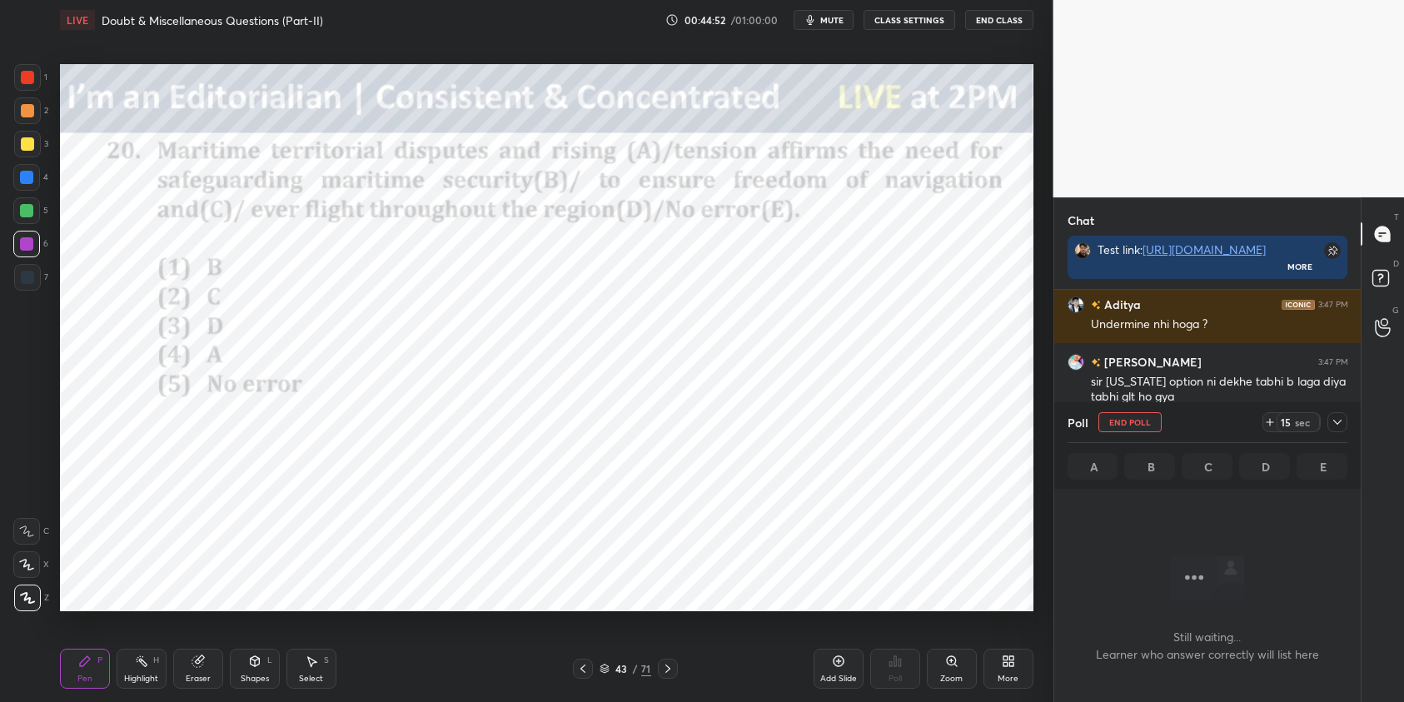
click at [1338, 425] on icon at bounding box center [1337, 422] width 13 height 13
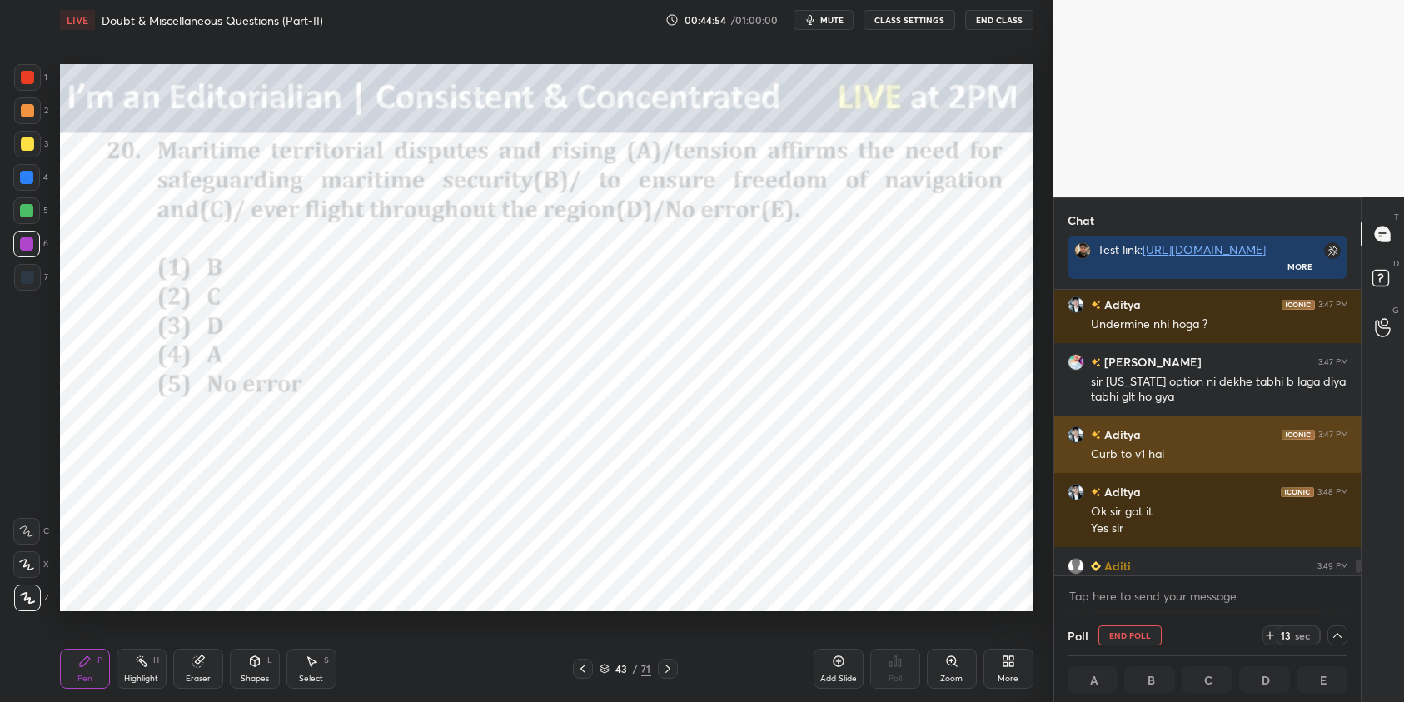
scroll to position [1, 6]
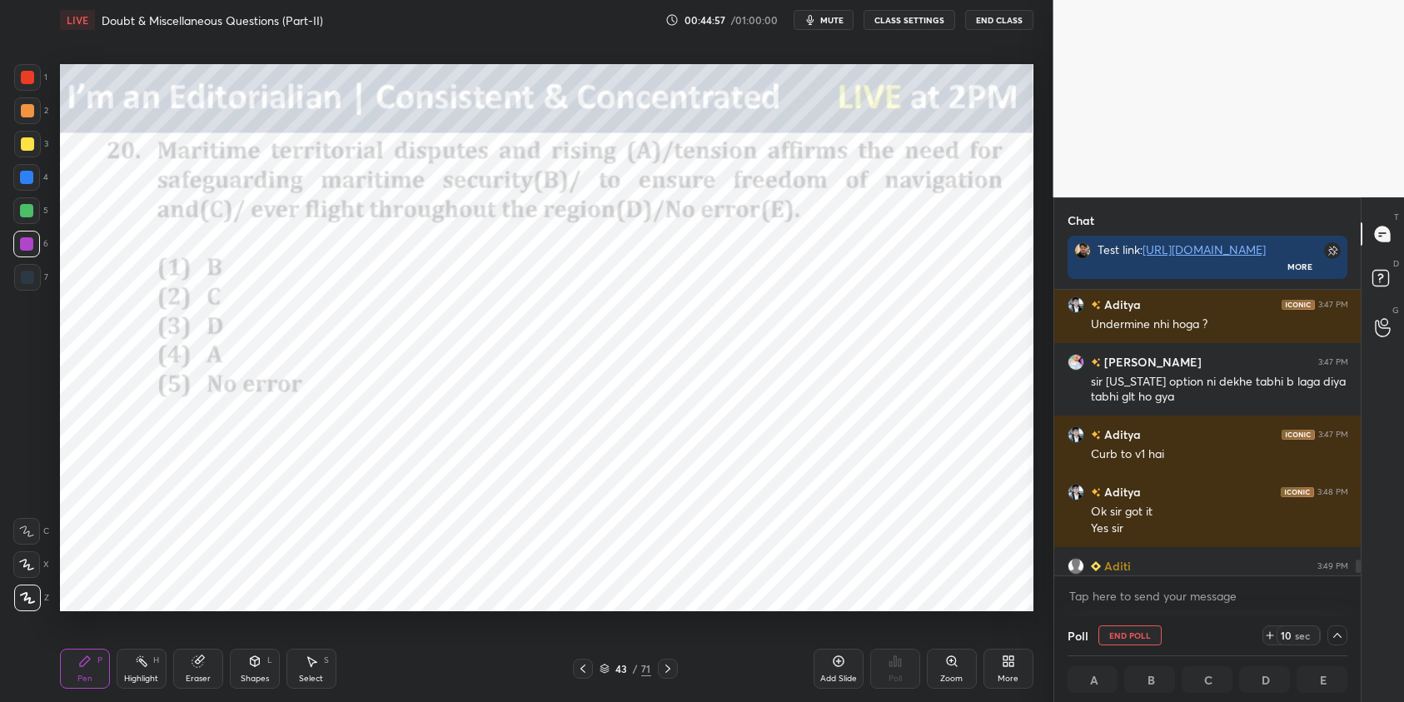
click at [1143, 636] on button "End Poll" at bounding box center [1130, 636] width 63 height 20
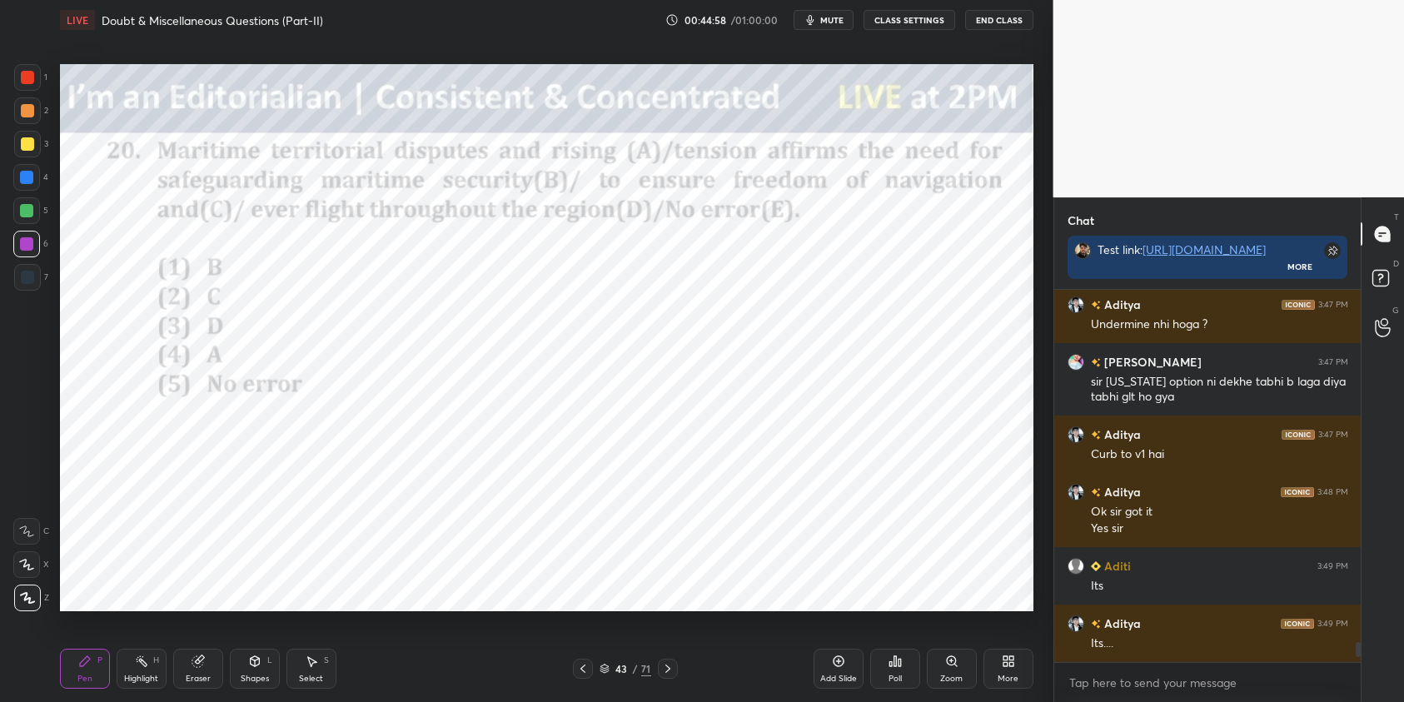
click at [893, 665] on icon at bounding box center [895, 661] width 13 height 13
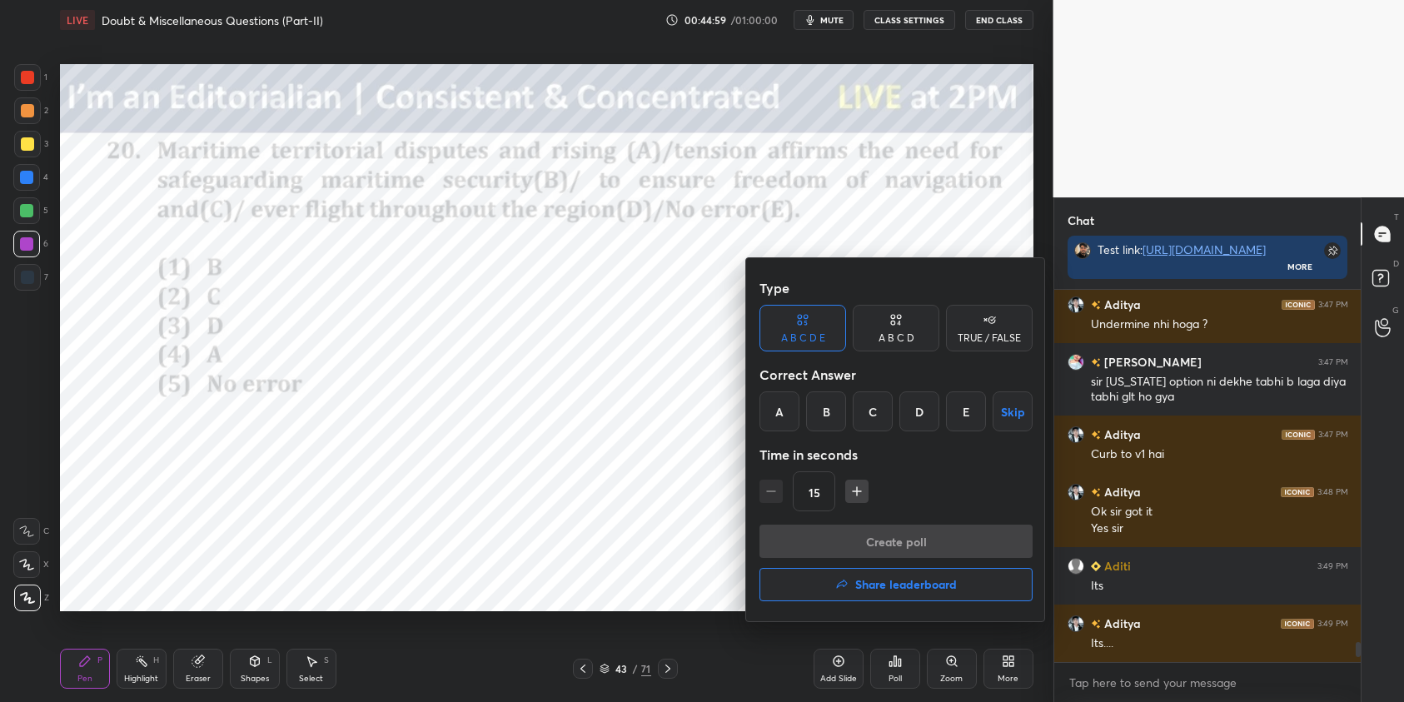
click at [772, 406] on div "A" at bounding box center [780, 412] width 40 height 40
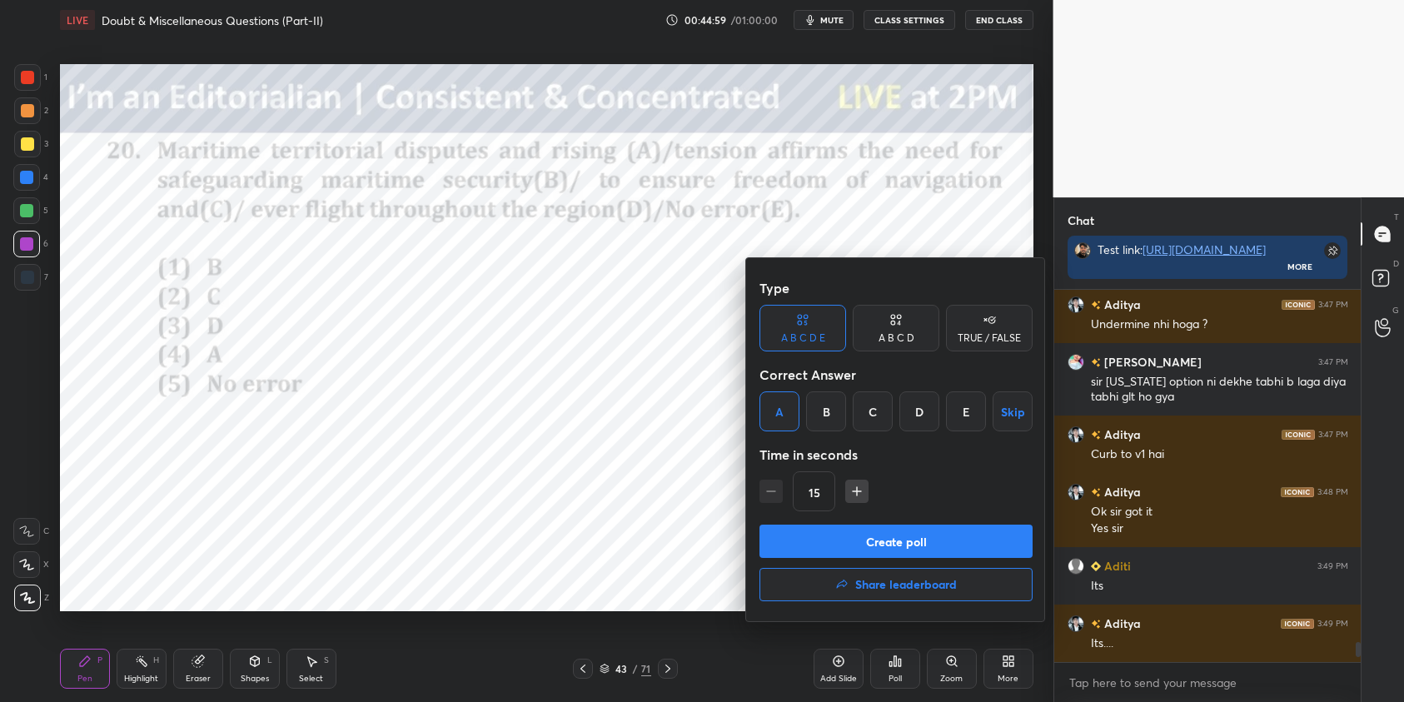
drag, startPoint x: 859, startPoint y: 544, endPoint x: 885, endPoint y: 542, distance: 26.7
click at [862, 544] on button "Create poll" at bounding box center [896, 541] width 273 height 33
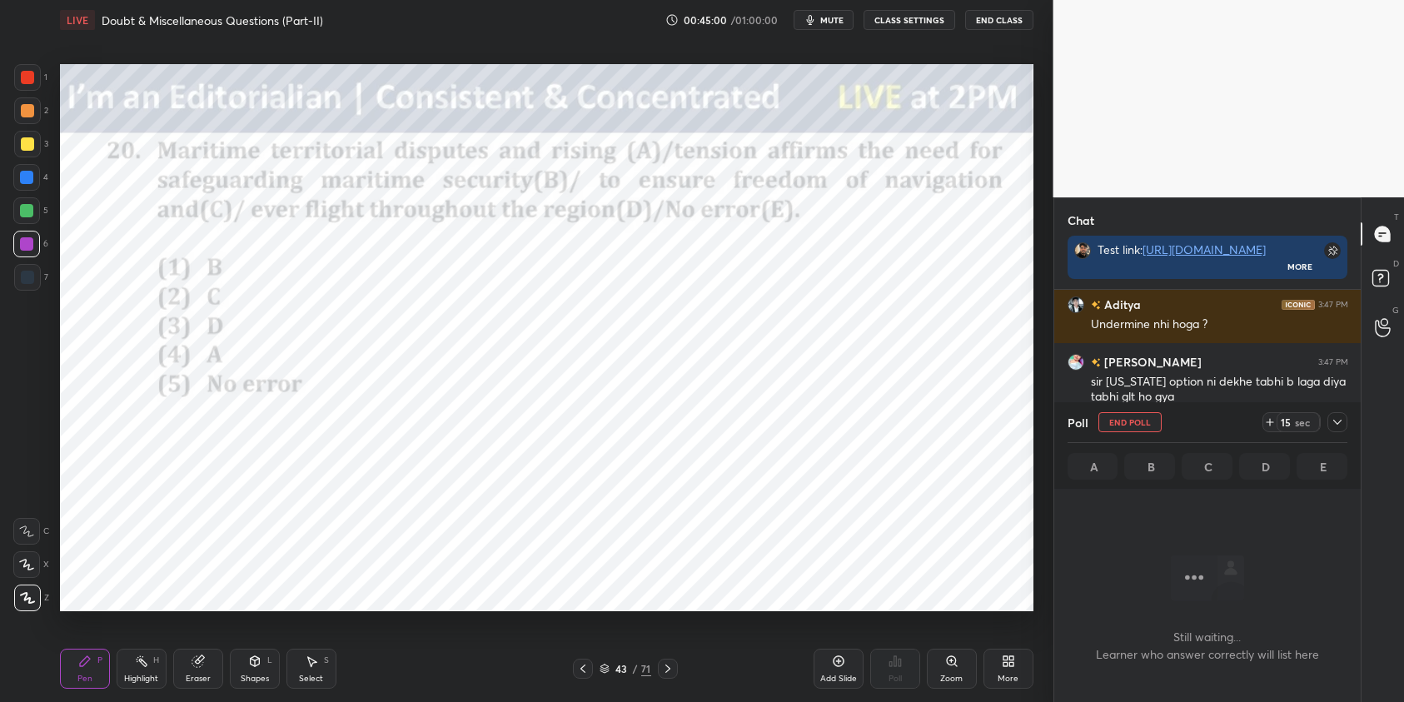
click at [1341, 421] on icon at bounding box center [1337, 422] width 13 height 13
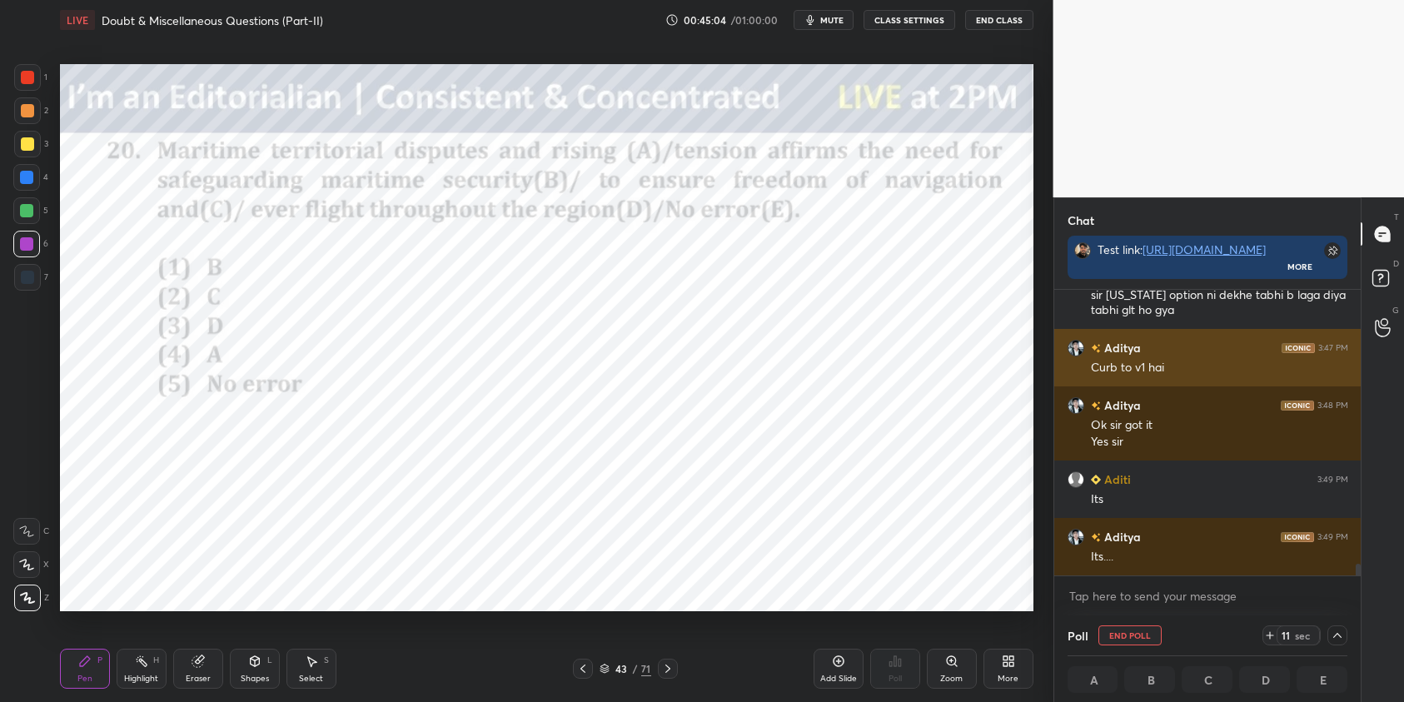
scroll to position [1, 6]
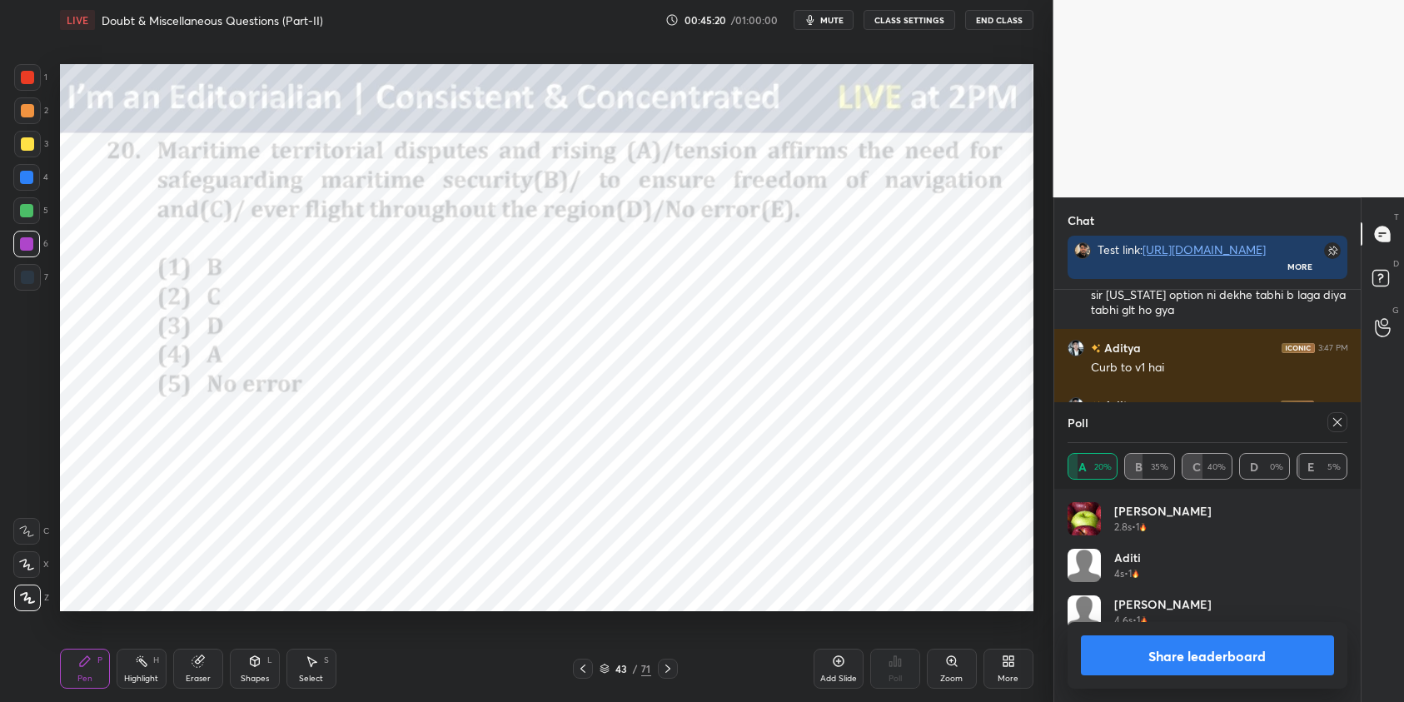
click at [1333, 427] on icon at bounding box center [1337, 422] width 13 height 13
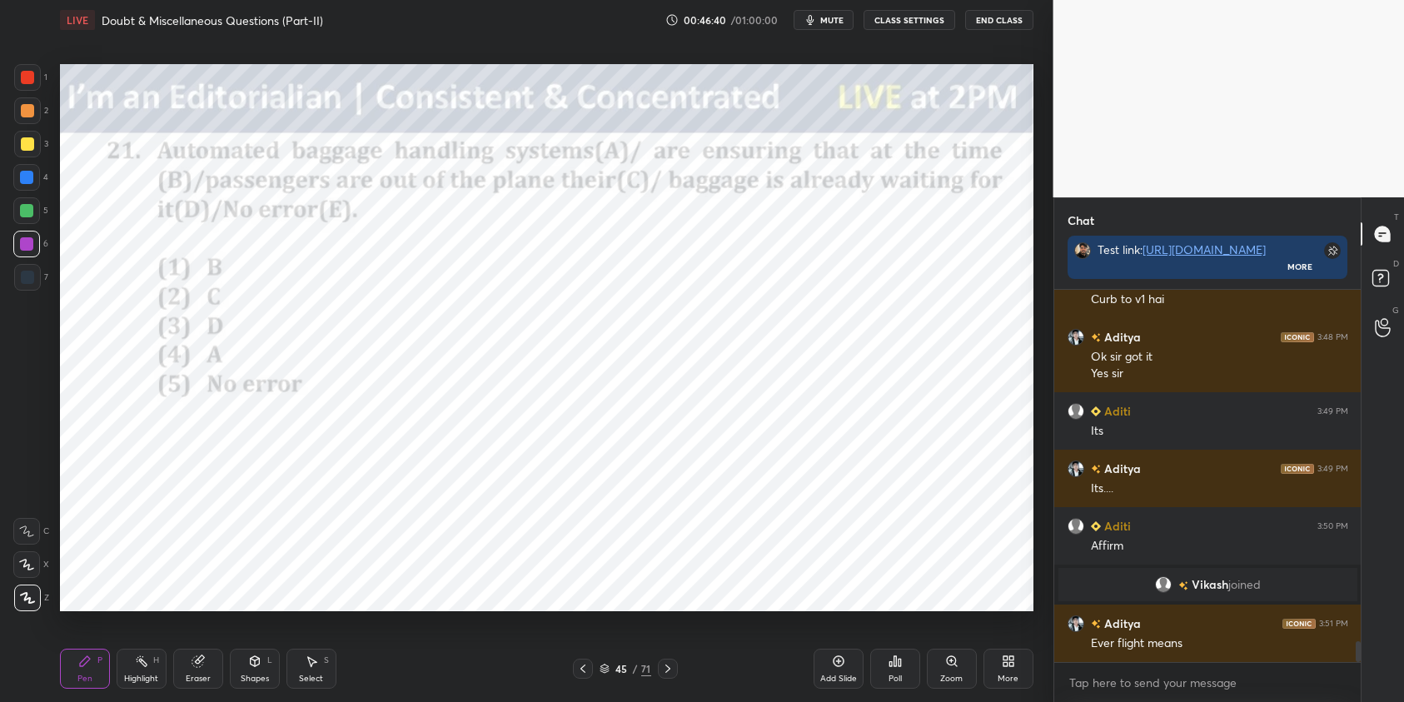
click at [900, 672] on div "Poll" at bounding box center [895, 669] width 50 height 40
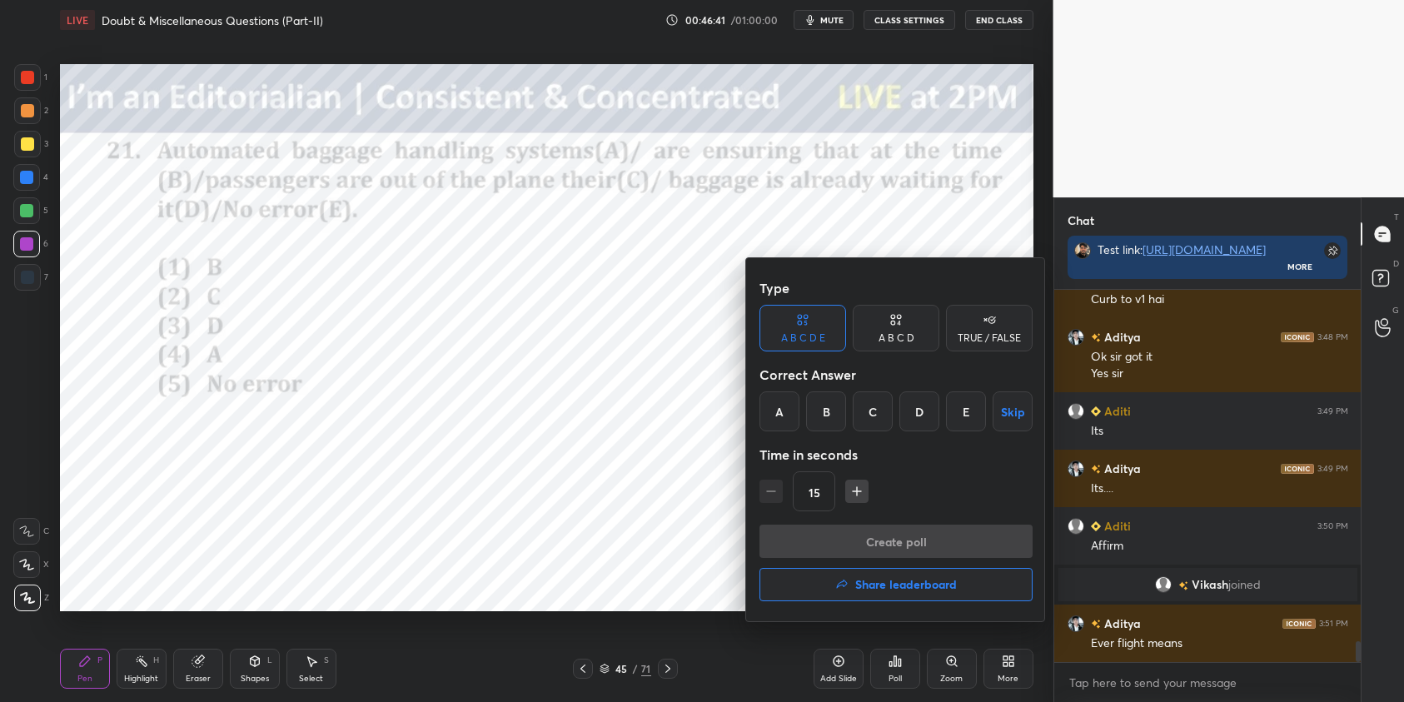
drag, startPoint x: 878, startPoint y: 429, endPoint x: 877, endPoint y: 441, distance: 12.5
click at [878, 427] on div "C" at bounding box center [873, 412] width 40 height 40
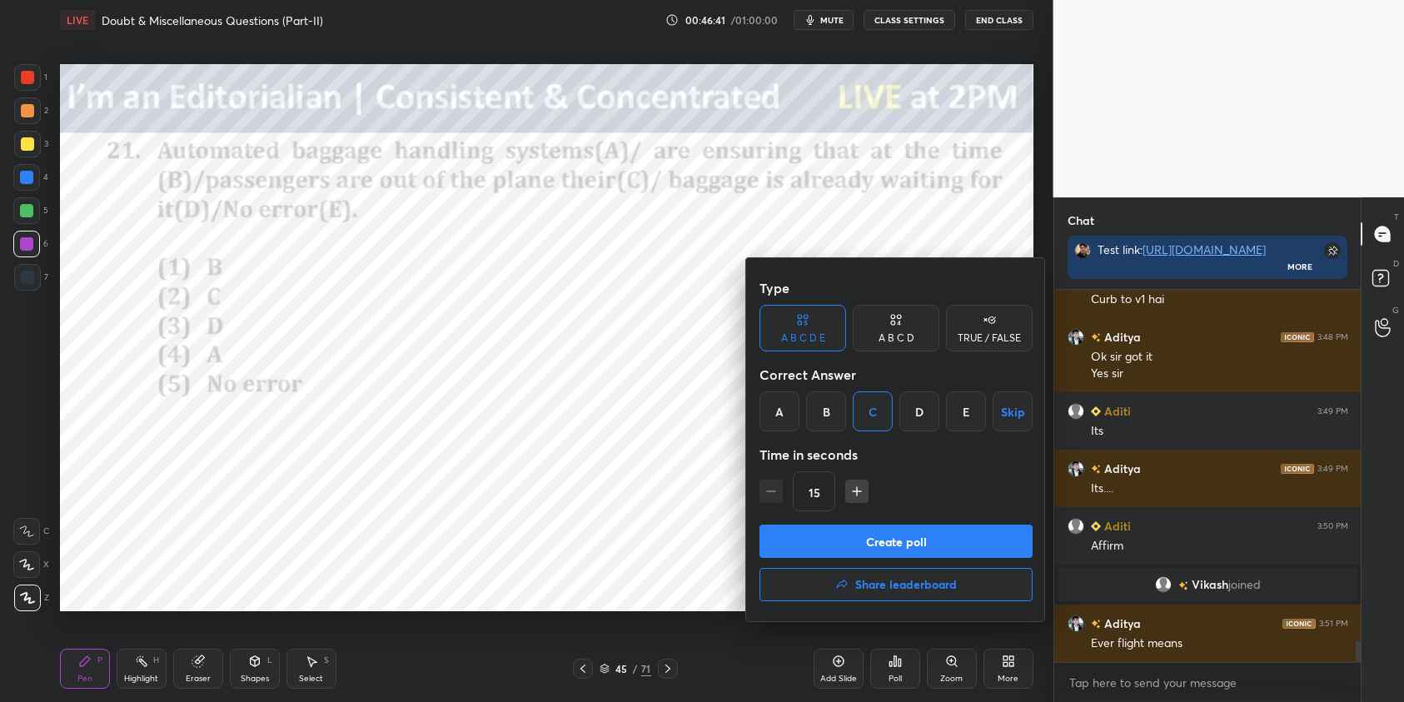
scroll to position [6, 6]
click at [899, 542] on button "Create poll" at bounding box center [896, 541] width 273 height 33
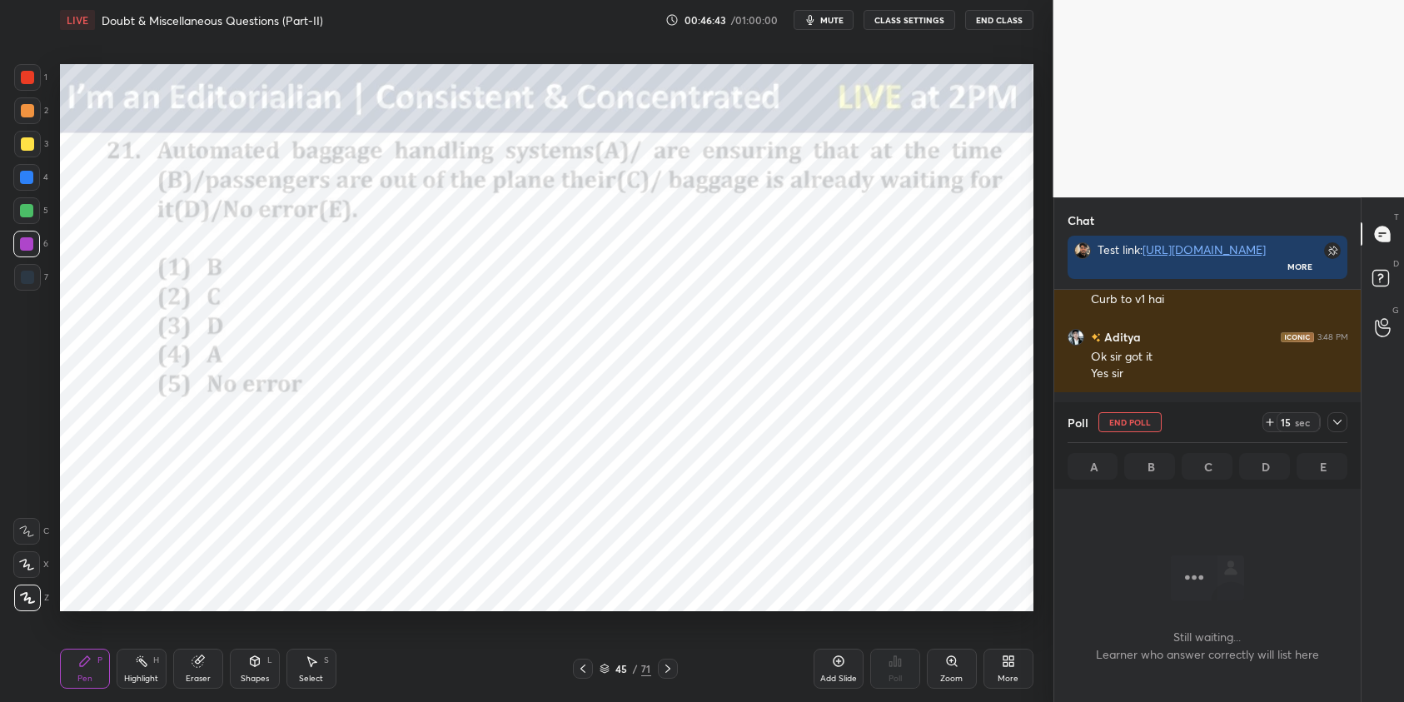
drag, startPoint x: 1341, startPoint y: 419, endPoint x: 1371, endPoint y: 438, distance: 35.6
click at [1341, 420] on icon at bounding box center [1337, 422] width 13 height 13
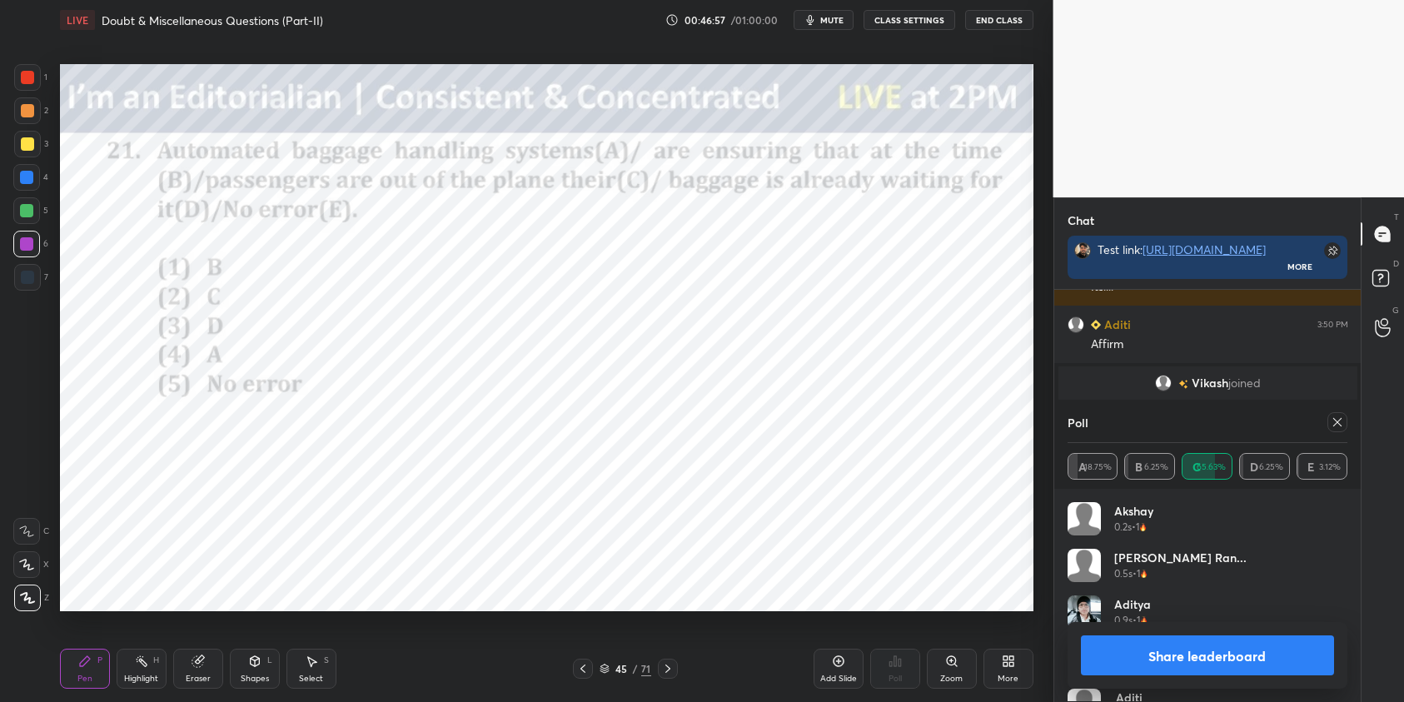
scroll to position [195, 275]
drag, startPoint x: 1339, startPoint y: 426, endPoint x: 1338, endPoint y: 434, distance: 8.4
click at [1339, 426] on icon at bounding box center [1337, 422] width 13 height 13
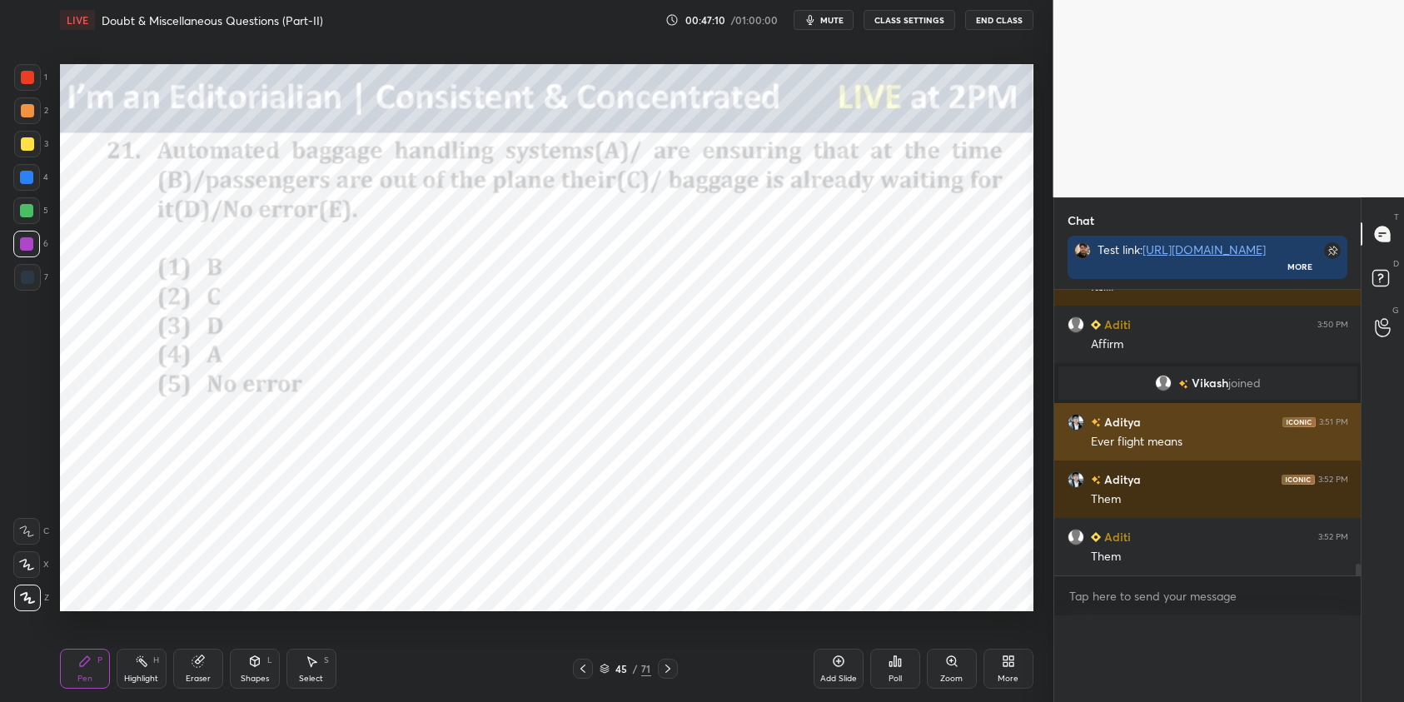
scroll to position [316, 302]
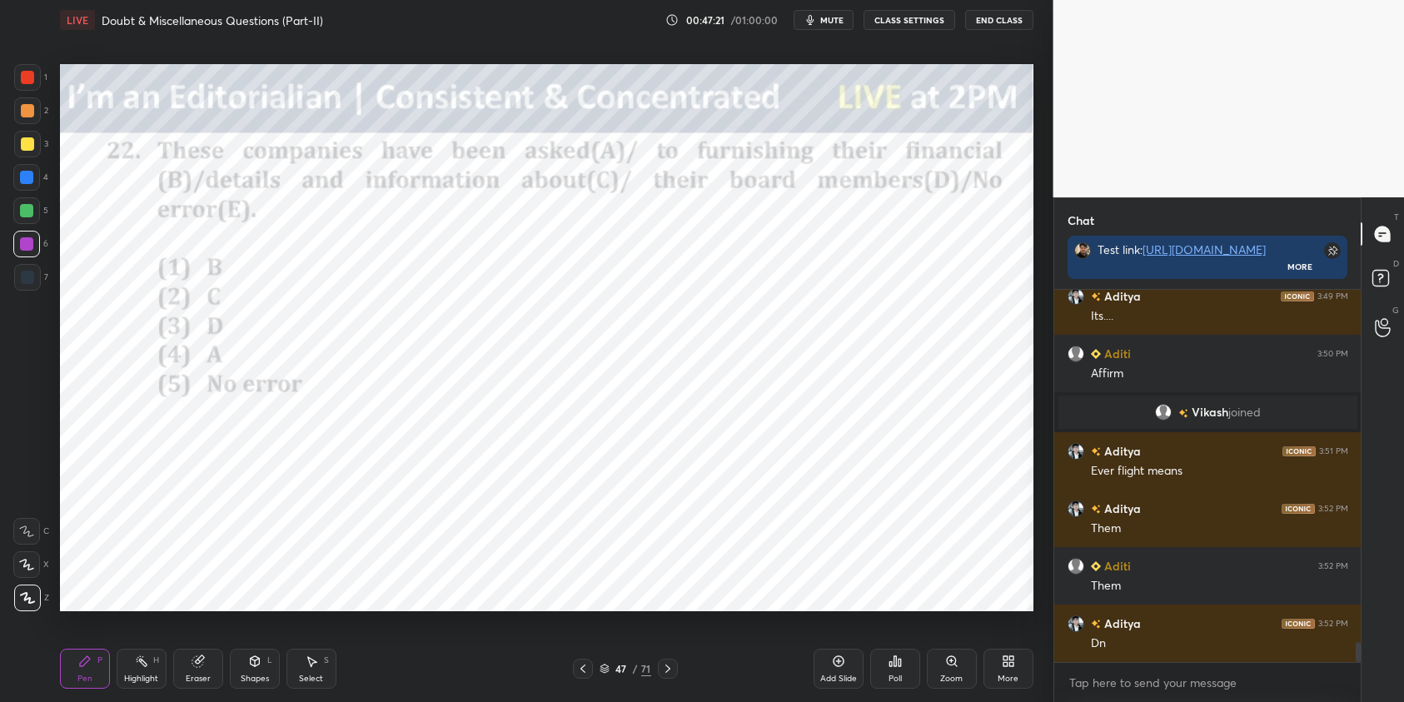
click at [911, 665] on div "Poll" at bounding box center [895, 669] width 50 height 40
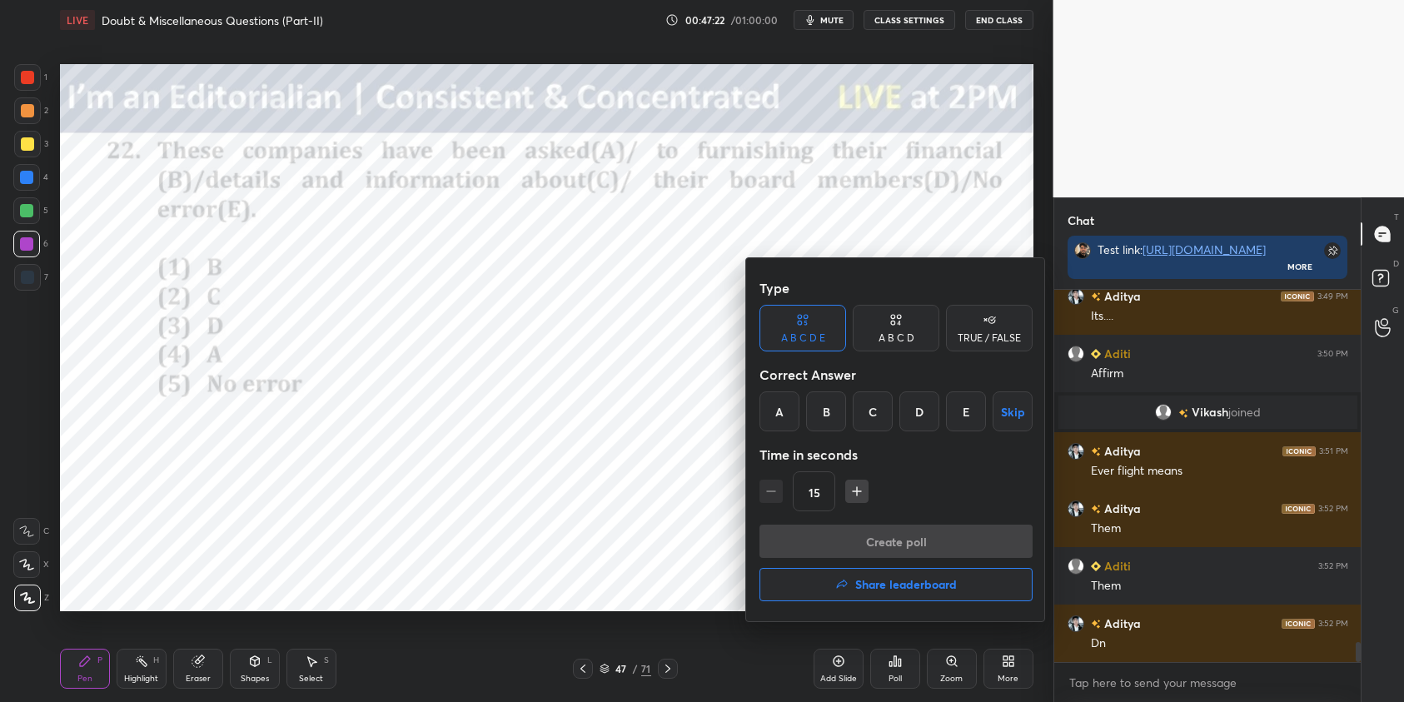
click at [786, 405] on div "A" at bounding box center [780, 412] width 40 height 40
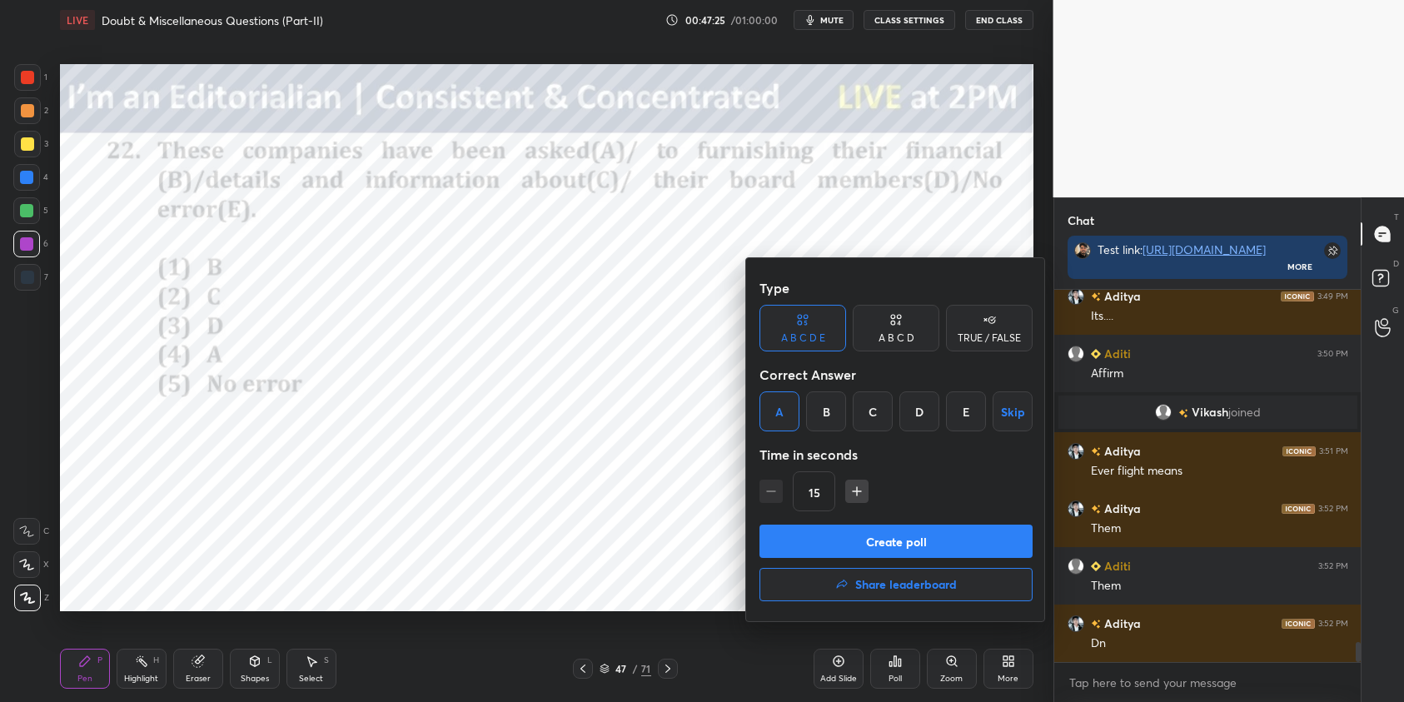
click at [939, 548] on button "Create poll" at bounding box center [896, 541] width 273 height 33
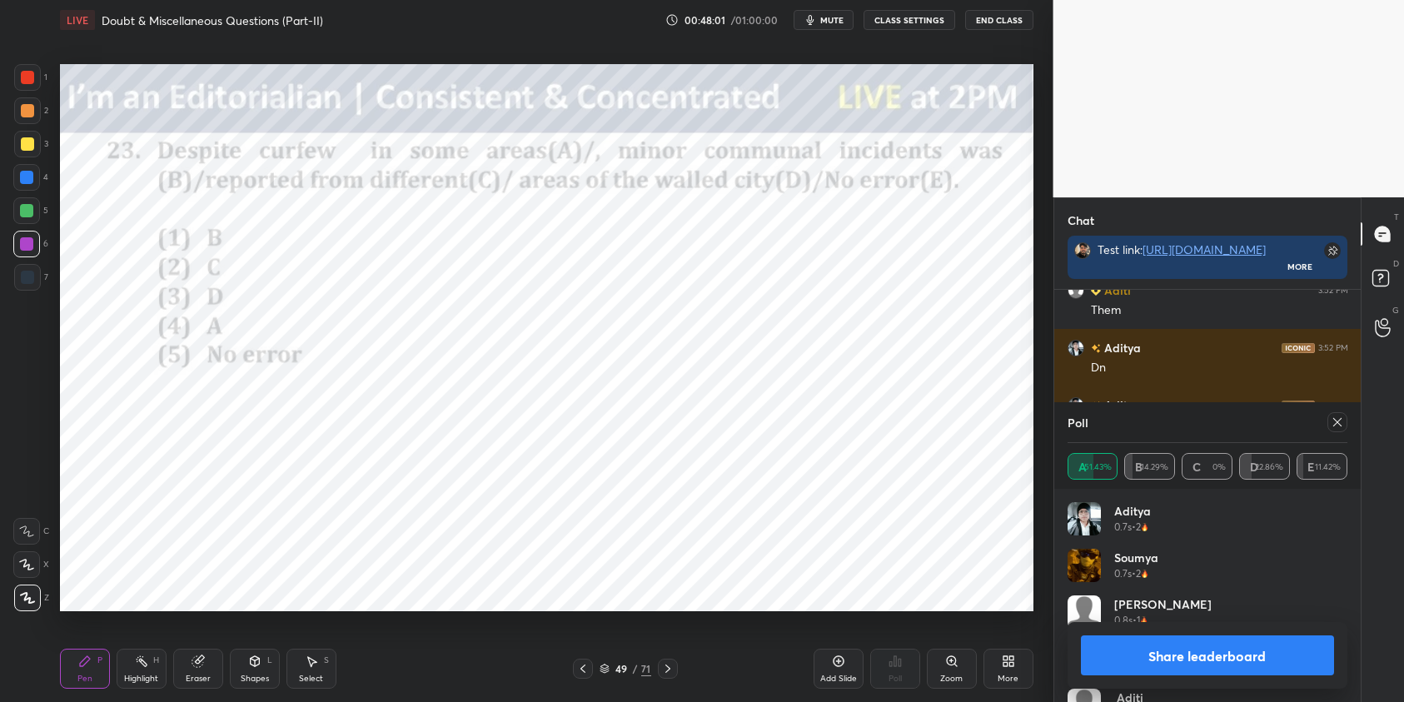
click at [1338, 428] on icon at bounding box center [1337, 422] width 13 height 13
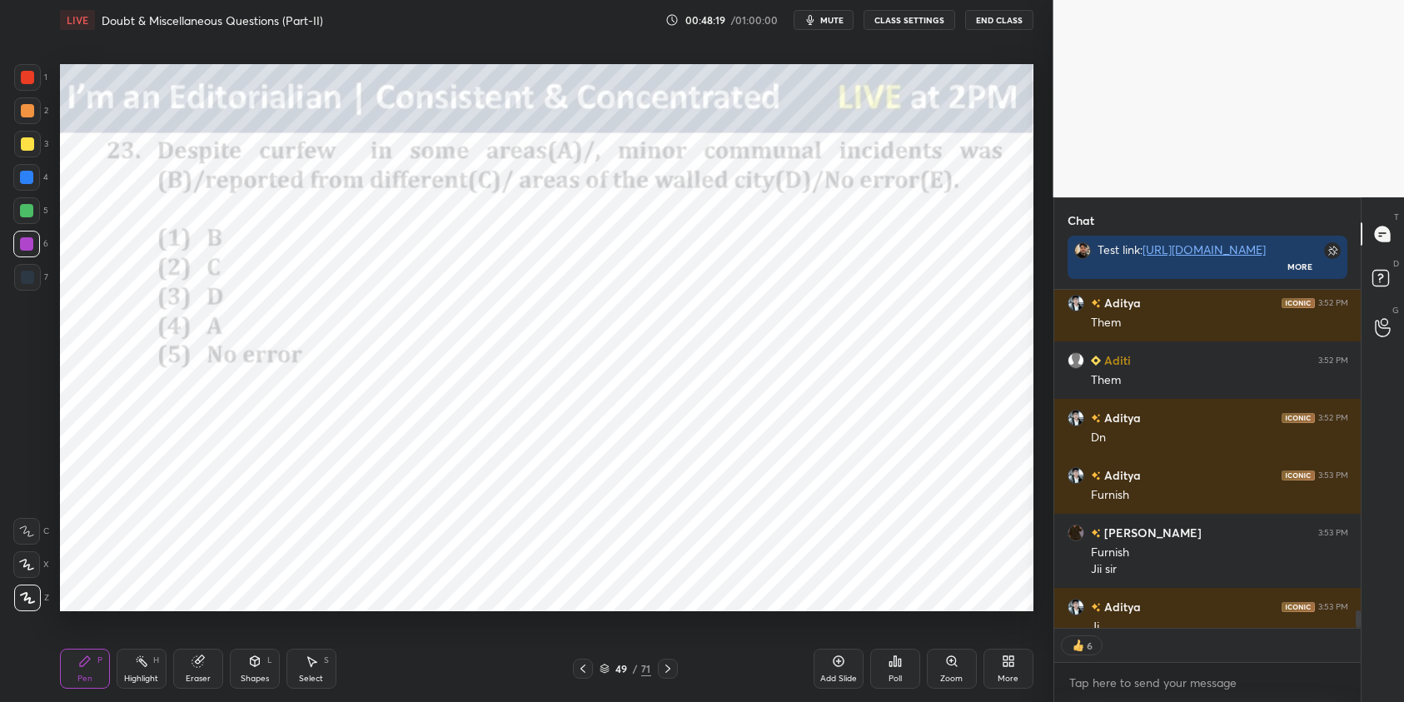
click at [891, 659] on icon at bounding box center [895, 661] width 13 height 13
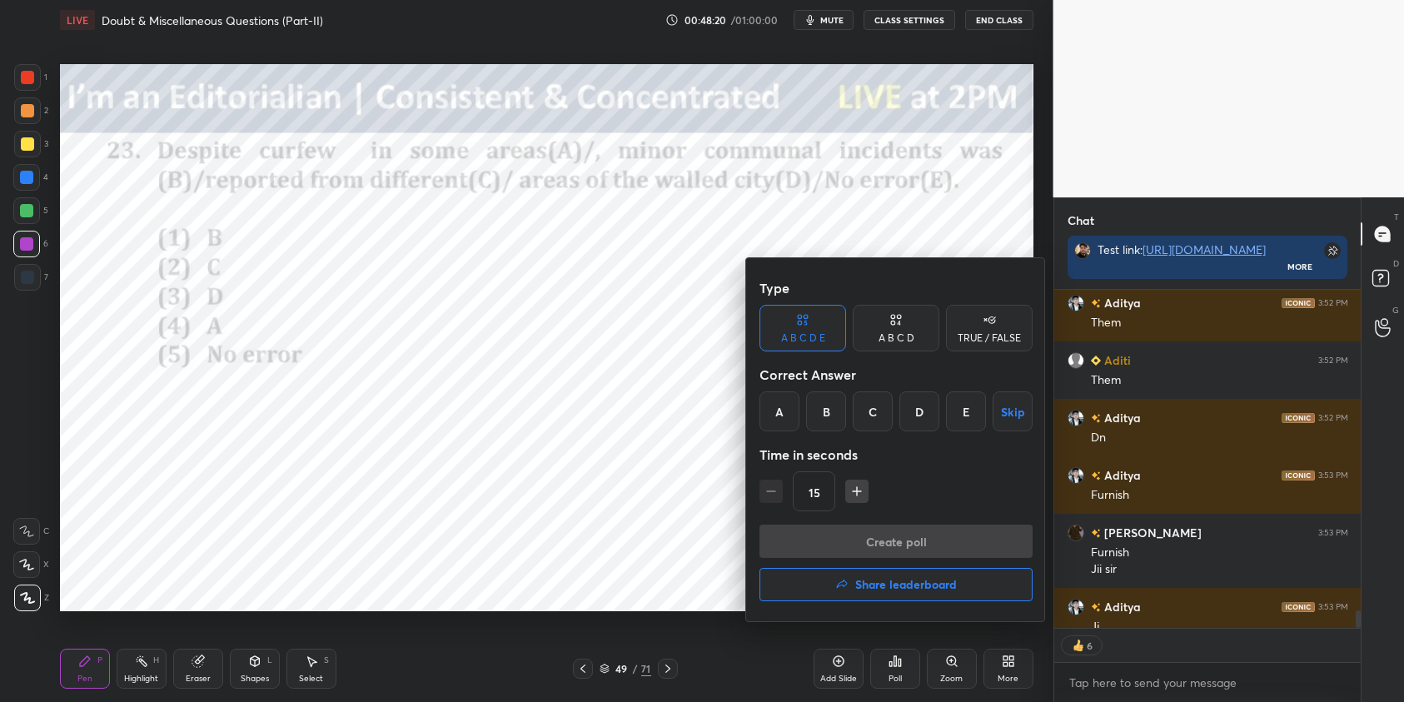
click at [786, 414] on div "A" at bounding box center [780, 412] width 40 height 40
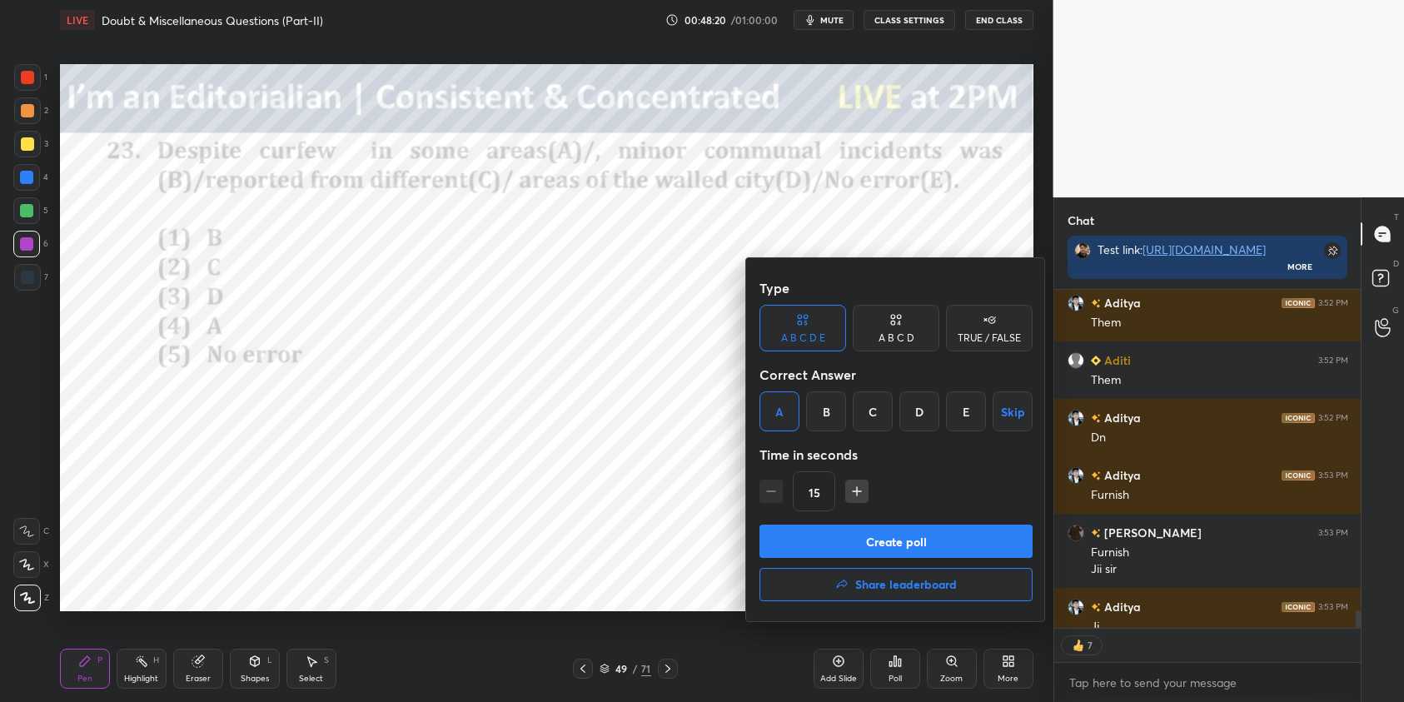
drag, startPoint x: 885, startPoint y: 533, endPoint x: 894, endPoint y: 532, distance: 9.2
click at [884, 536] on button "Create poll" at bounding box center [896, 541] width 273 height 33
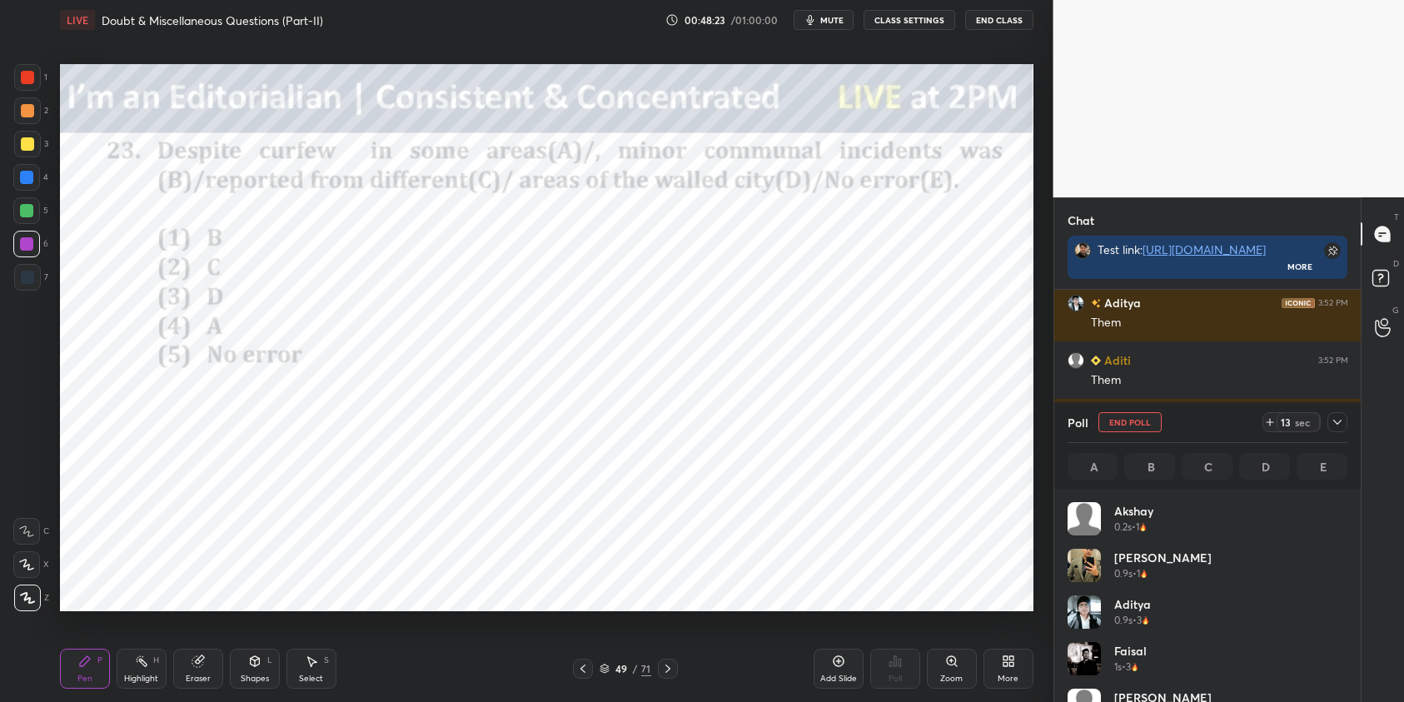
drag, startPoint x: 30, startPoint y: 82, endPoint x: 52, endPoint y: 103, distance: 31.2
click at [32, 82] on div at bounding box center [27, 77] width 13 height 13
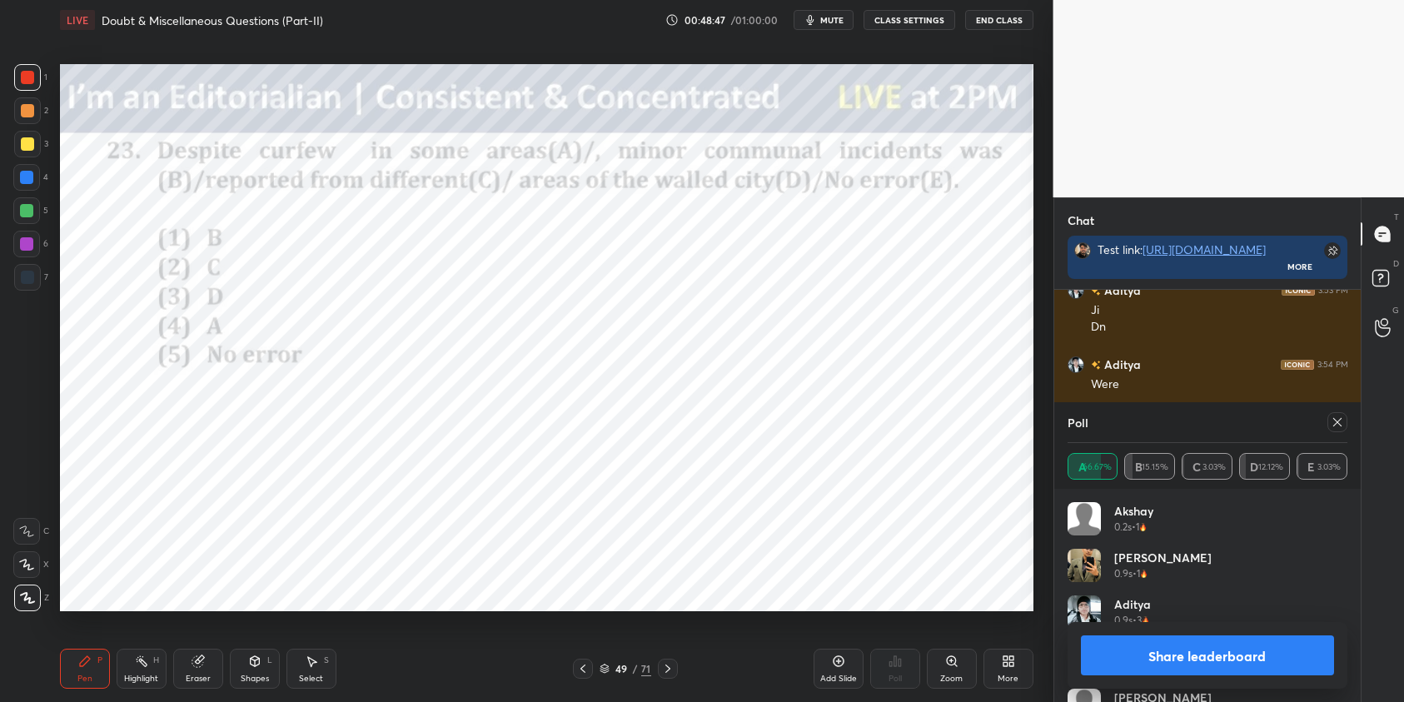
click at [1338, 421] on icon at bounding box center [1338, 422] width 8 height 8
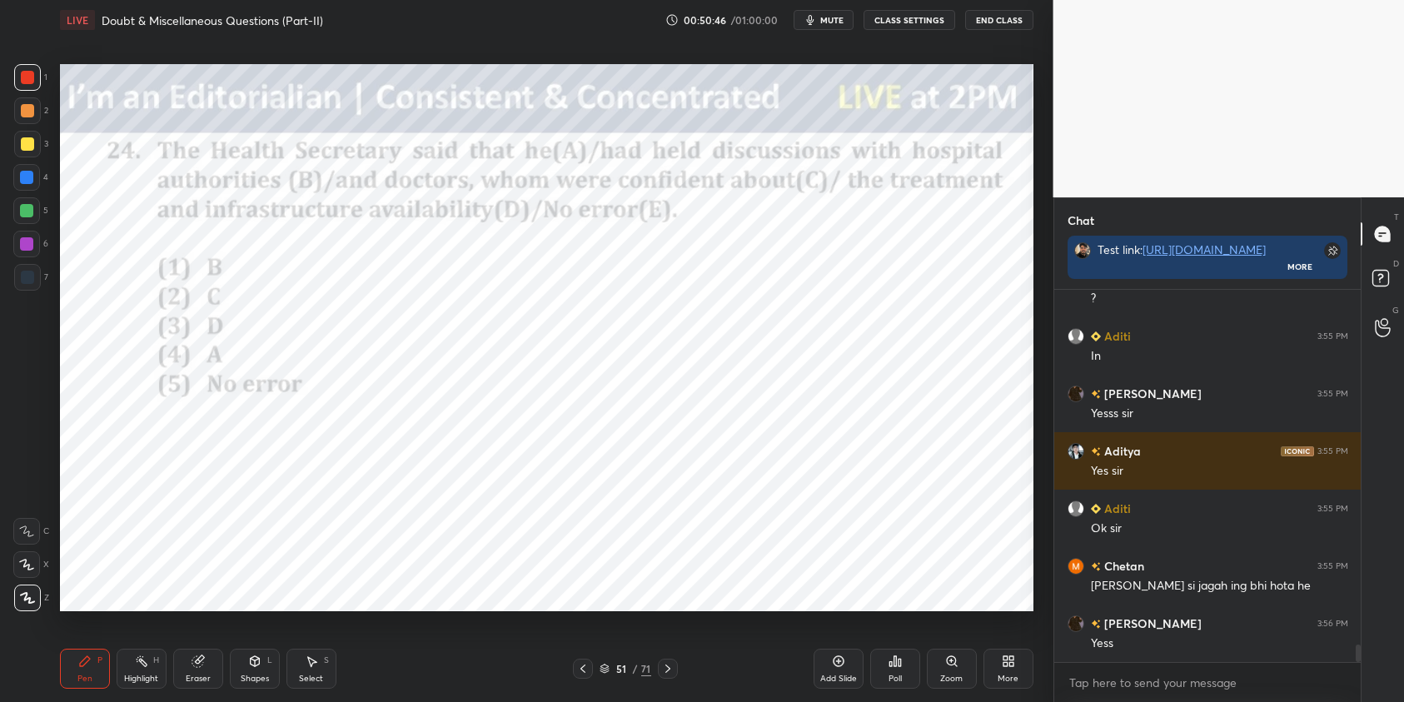
scroll to position [7597, 0]
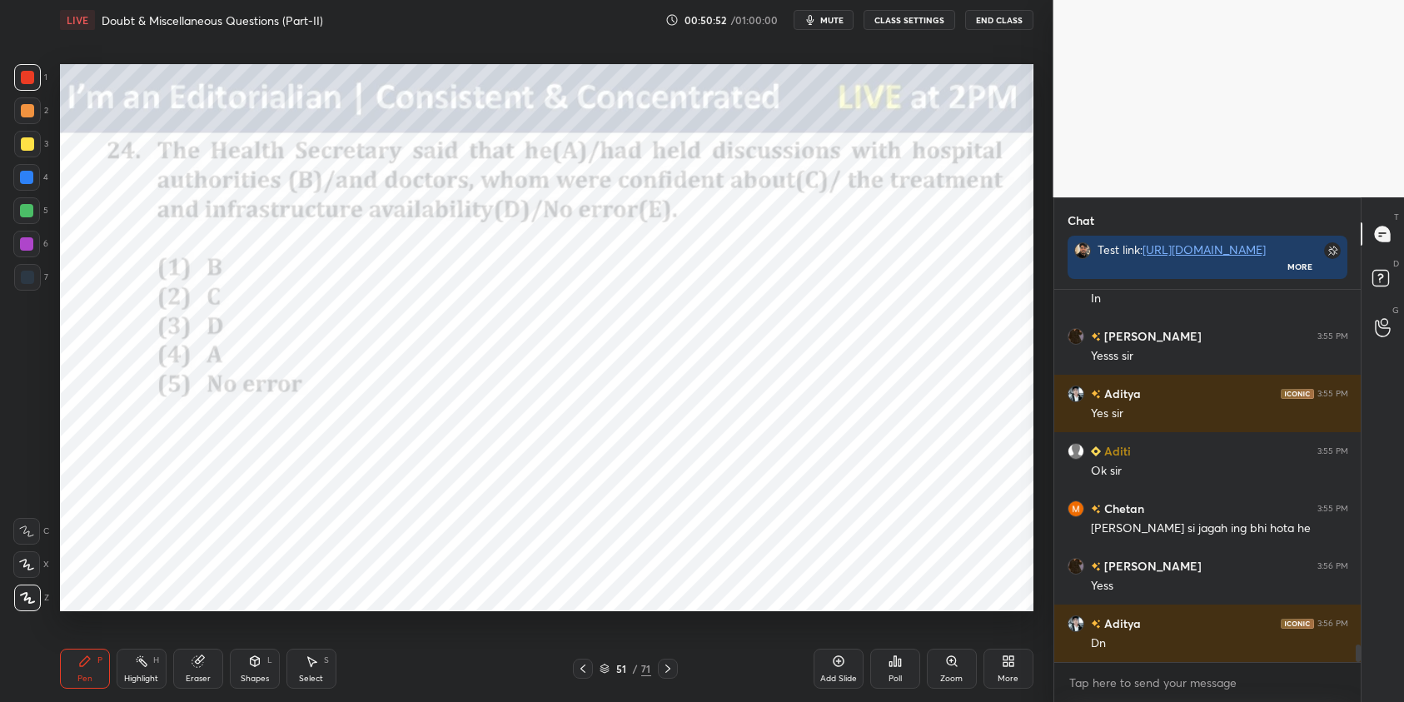
click at [895, 667] on icon at bounding box center [895, 661] width 13 height 13
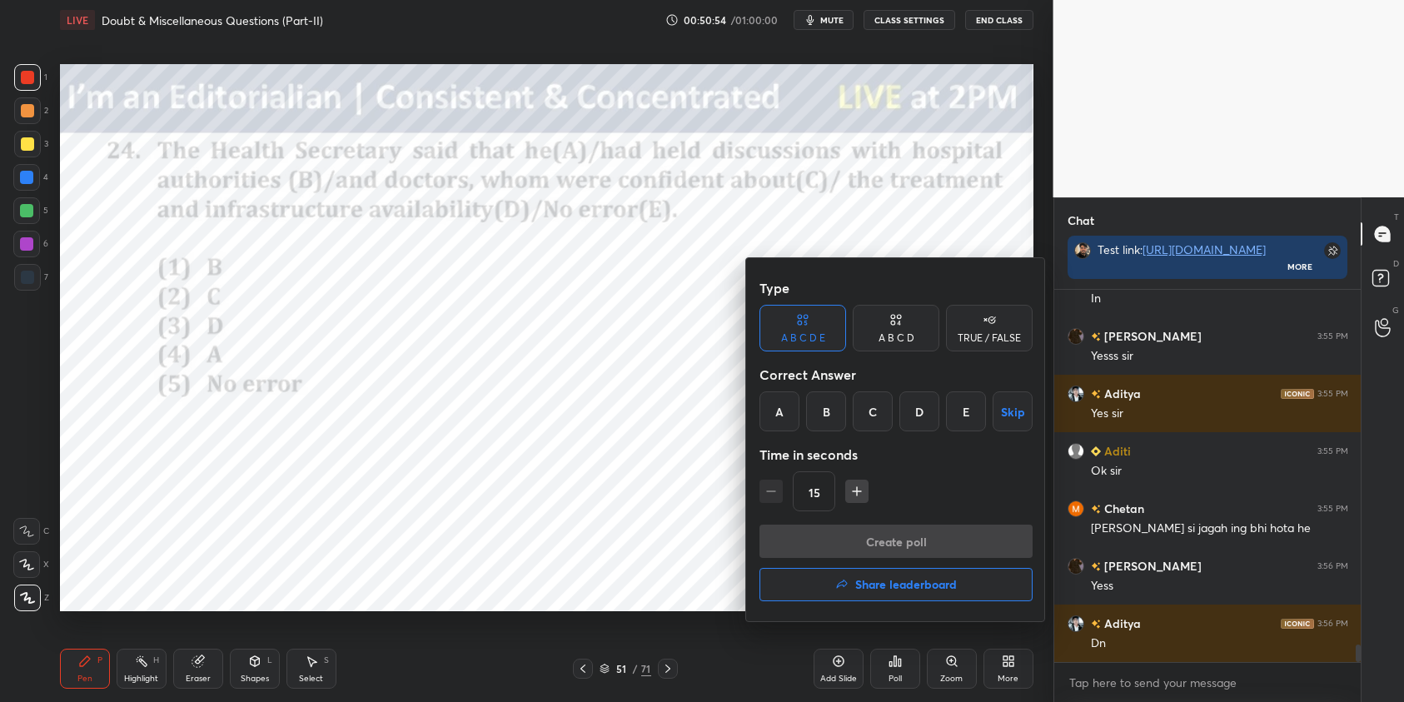
click at [826, 418] on div "B" at bounding box center [826, 412] width 40 height 40
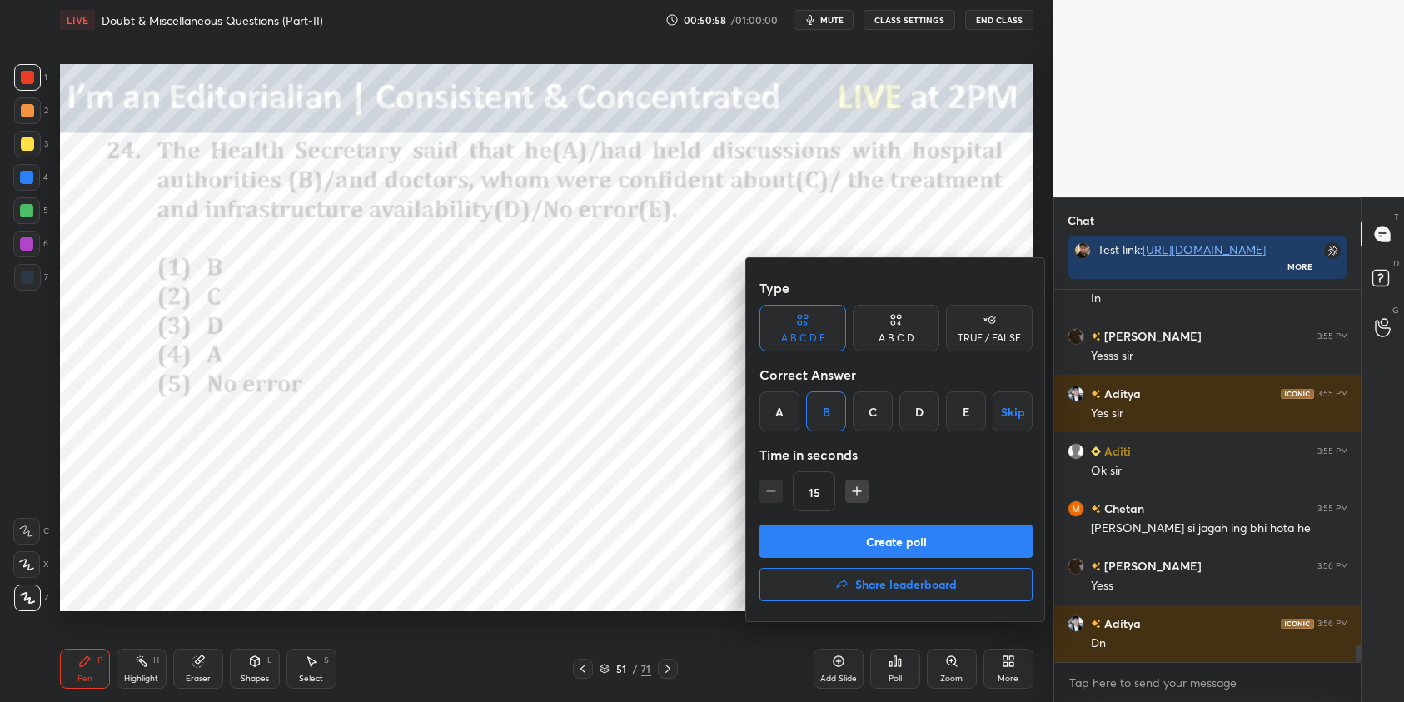
click at [983, 549] on button "Create poll" at bounding box center [896, 541] width 273 height 33
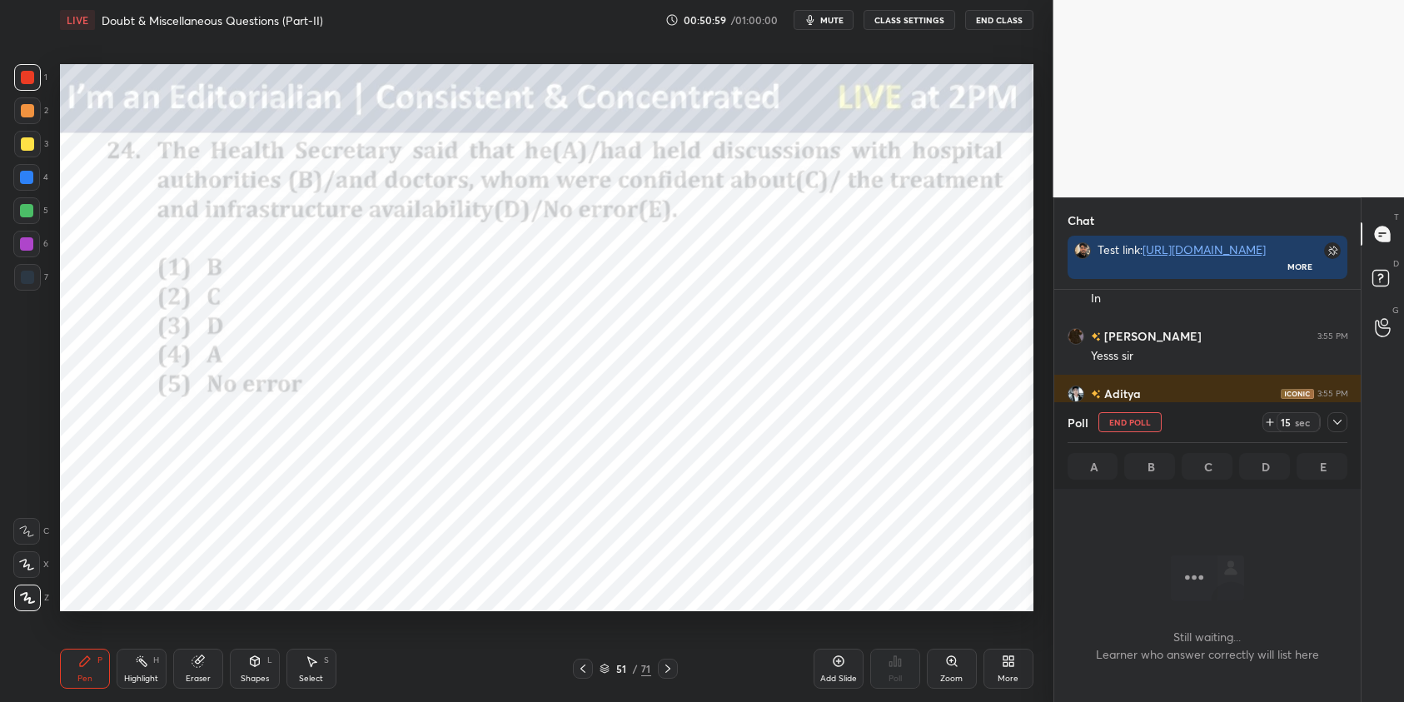
scroll to position [6, 6]
click at [1339, 423] on icon at bounding box center [1337, 422] width 13 height 13
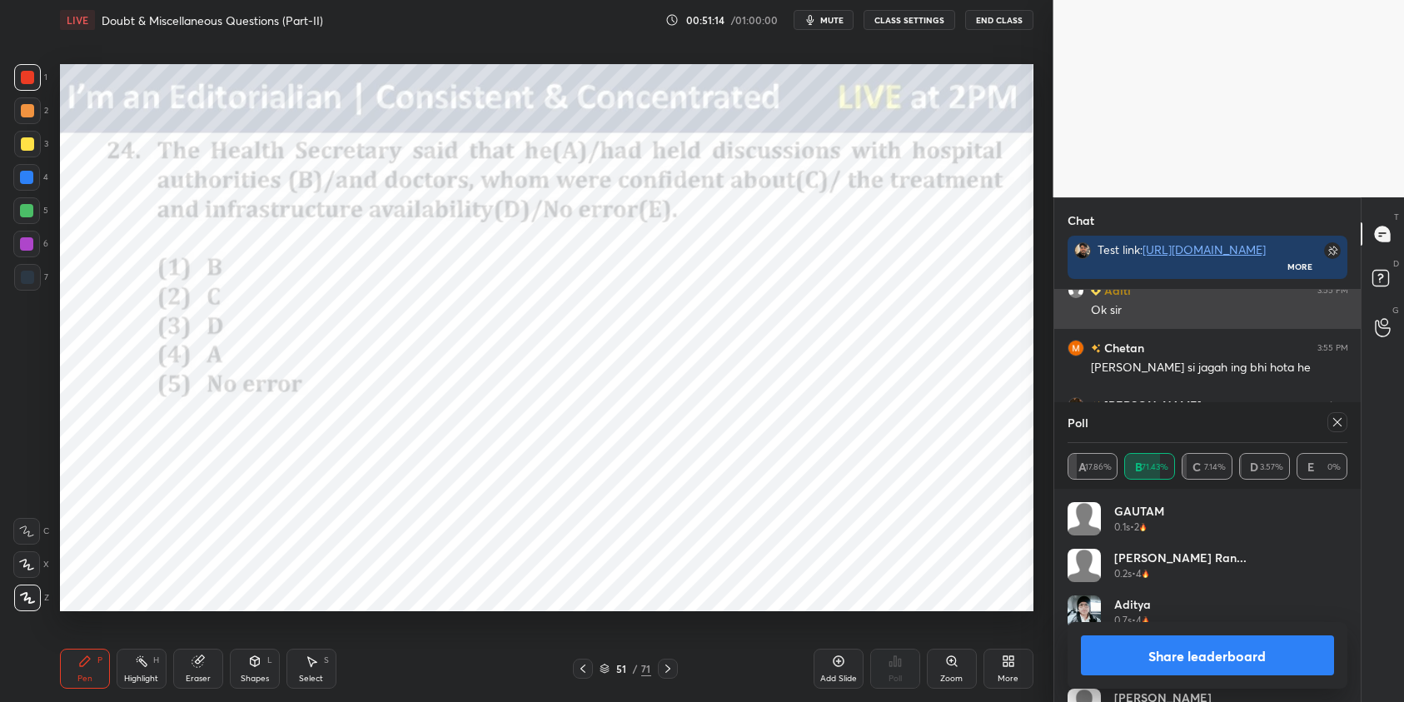
scroll to position [195, 275]
click at [1342, 426] on icon at bounding box center [1337, 422] width 13 height 13
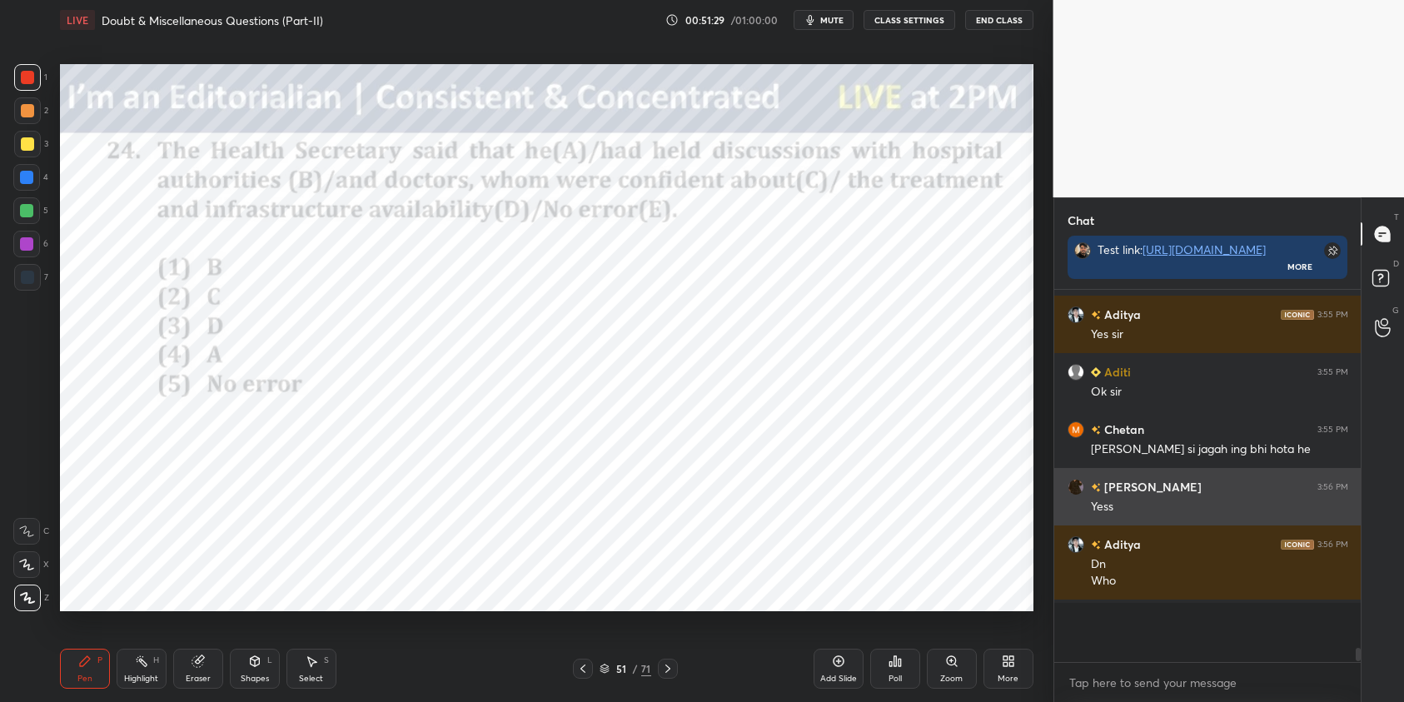
scroll to position [367, 302]
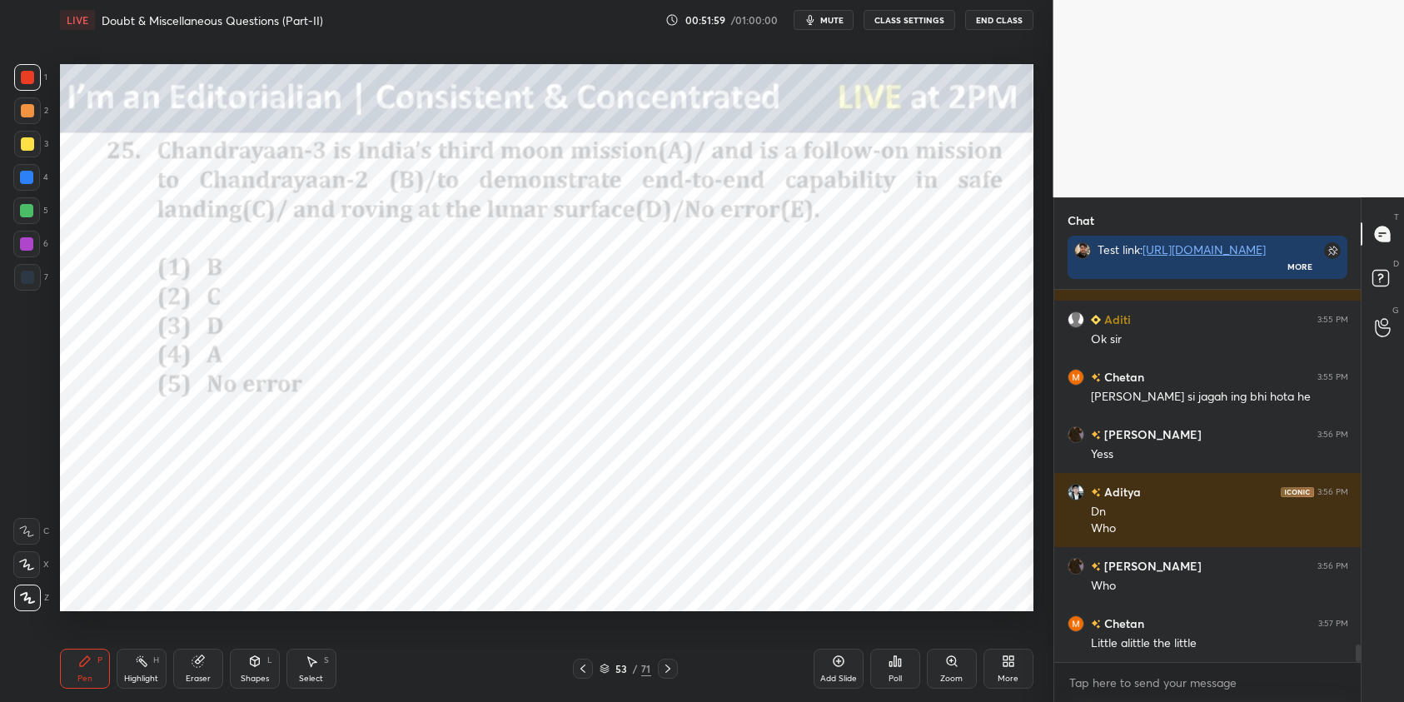
click at [894, 670] on div "Poll" at bounding box center [895, 669] width 50 height 40
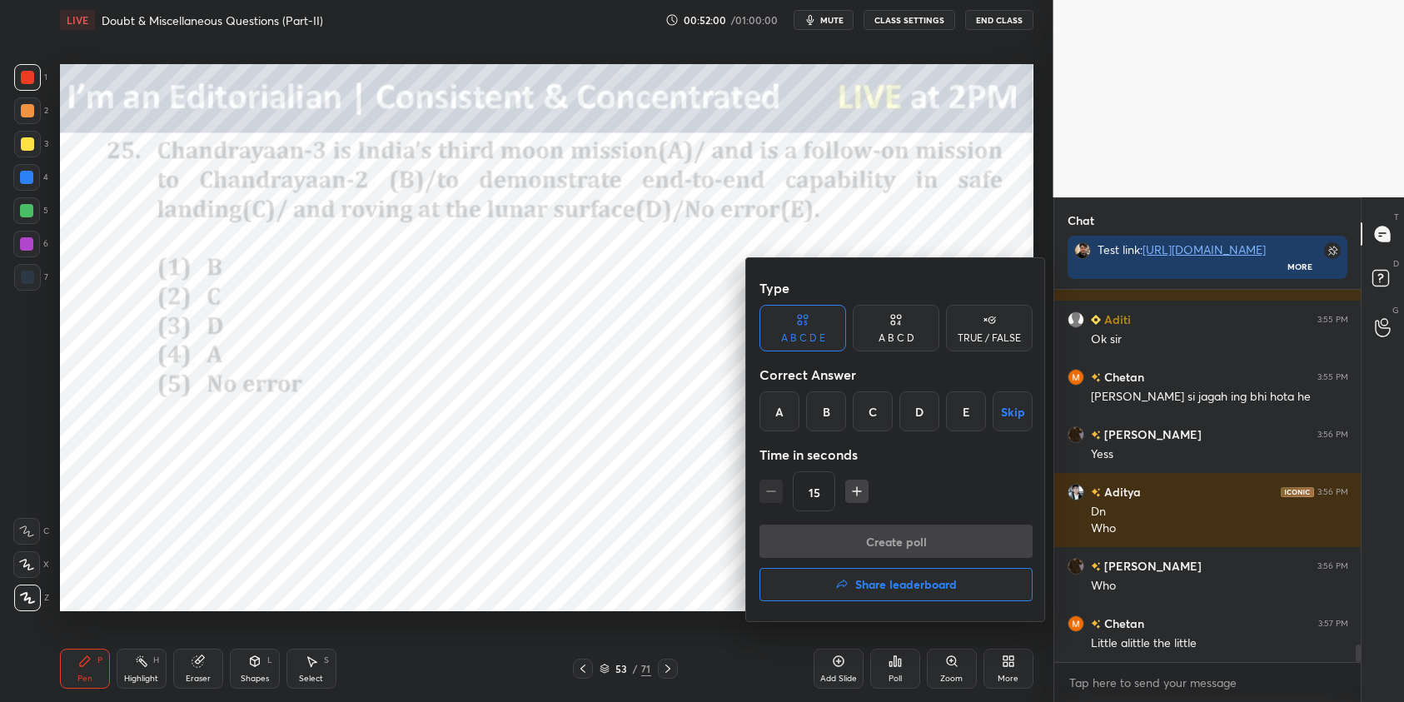
drag, startPoint x: 873, startPoint y: 413, endPoint x: 879, endPoint y: 441, distance: 28.9
click at [871, 415] on div "C" at bounding box center [873, 412] width 40 height 40
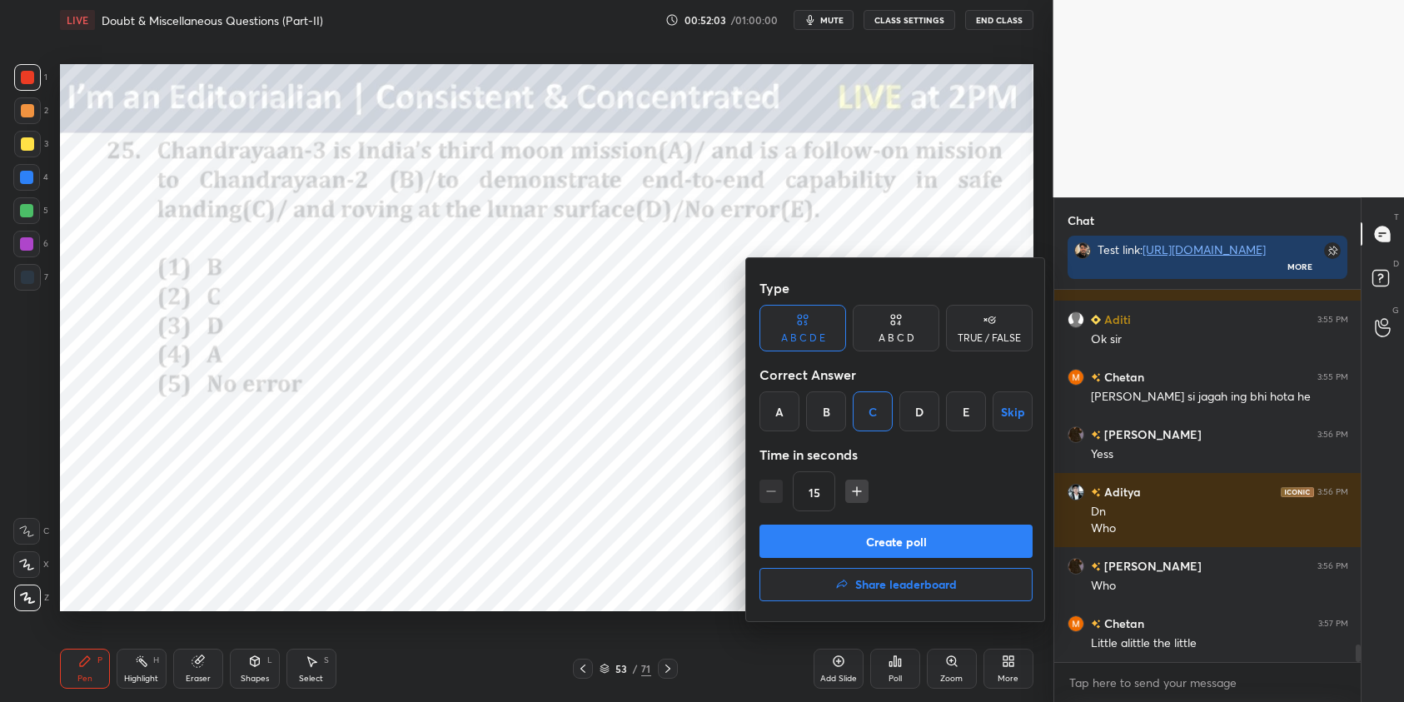
click at [982, 541] on button "Create poll" at bounding box center [896, 541] width 273 height 33
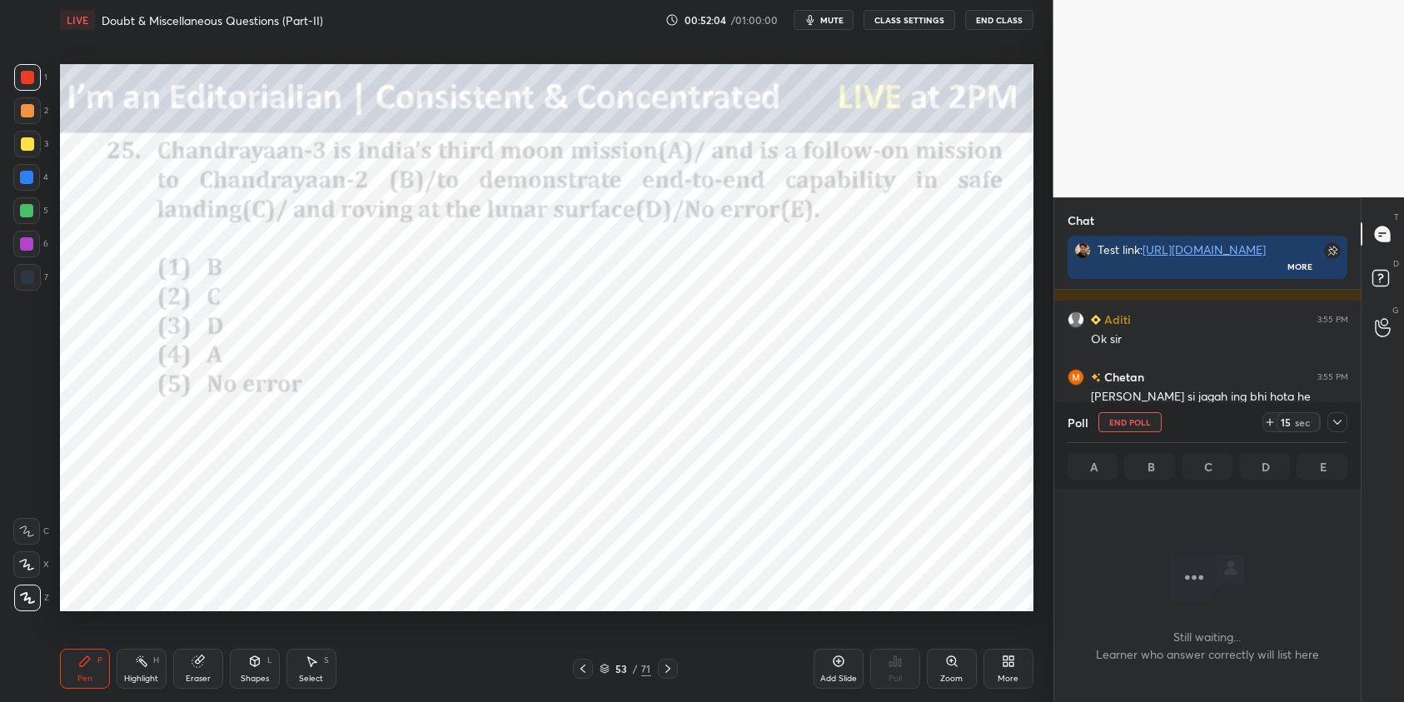
scroll to position [142, 302]
click at [1334, 431] on div at bounding box center [1338, 422] width 20 height 20
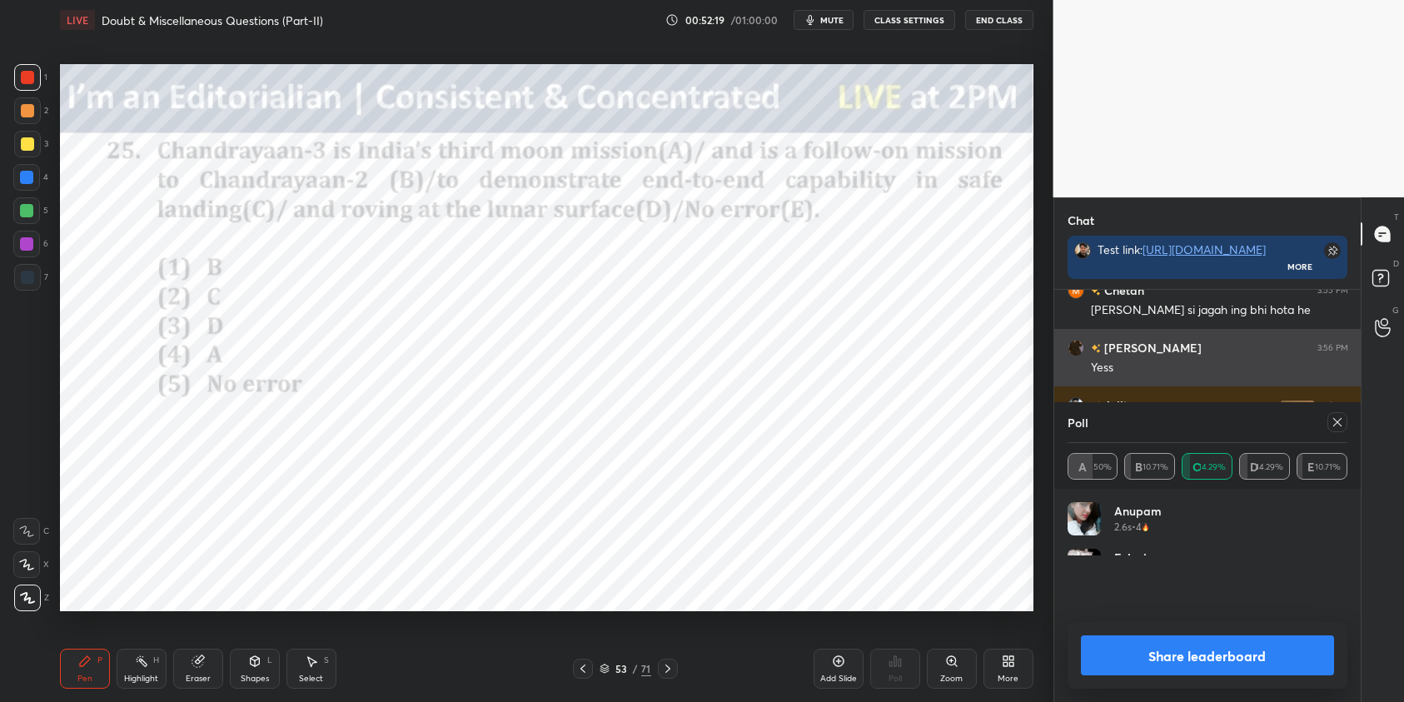
scroll to position [4, 6]
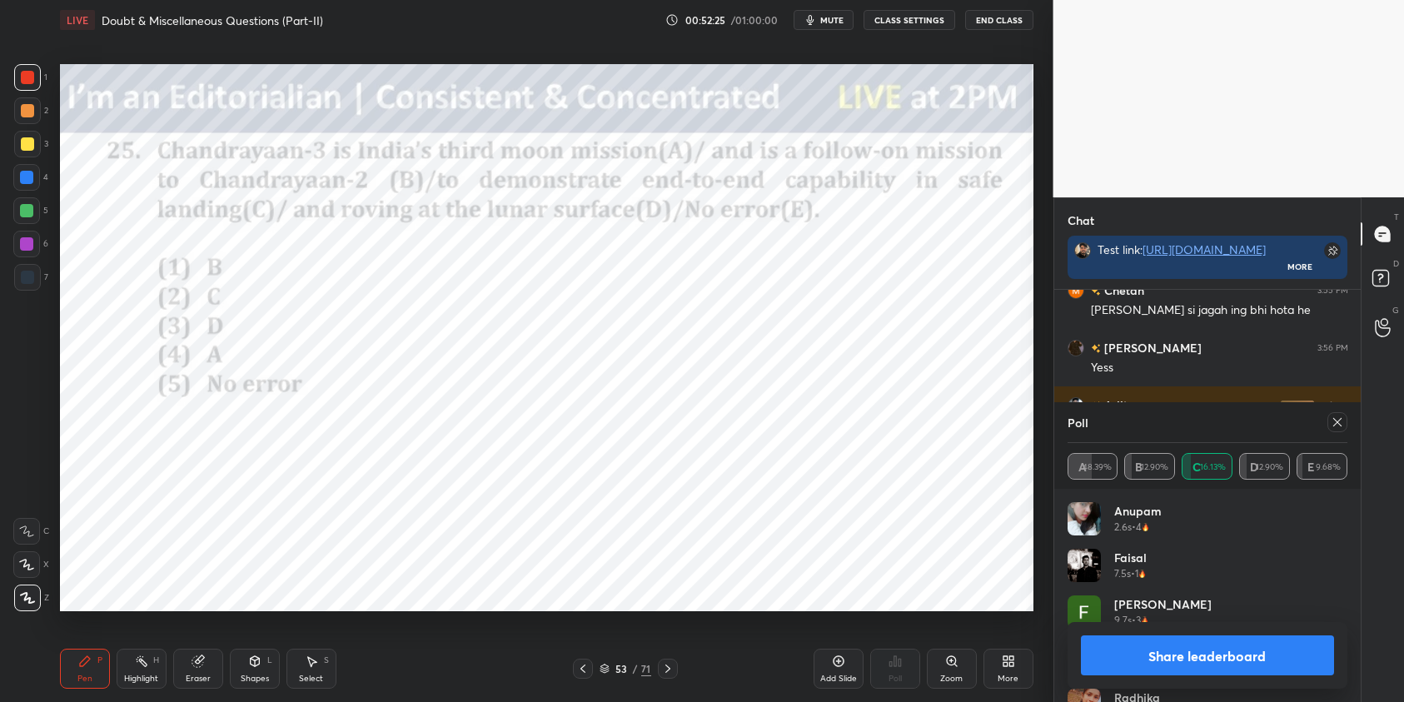
click at [1339, 422] on icon at bounding box center [1337, 422] width 13 height 13
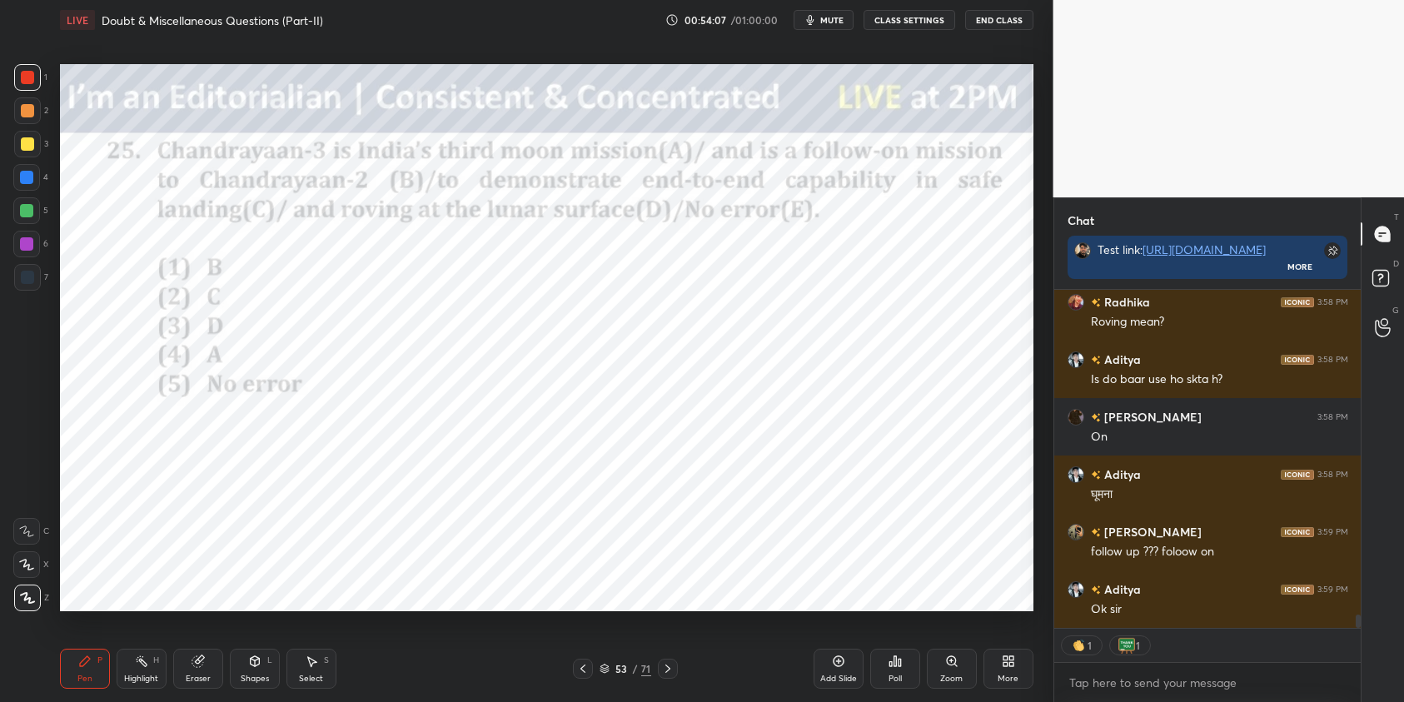
scroll to position [8280, 0]
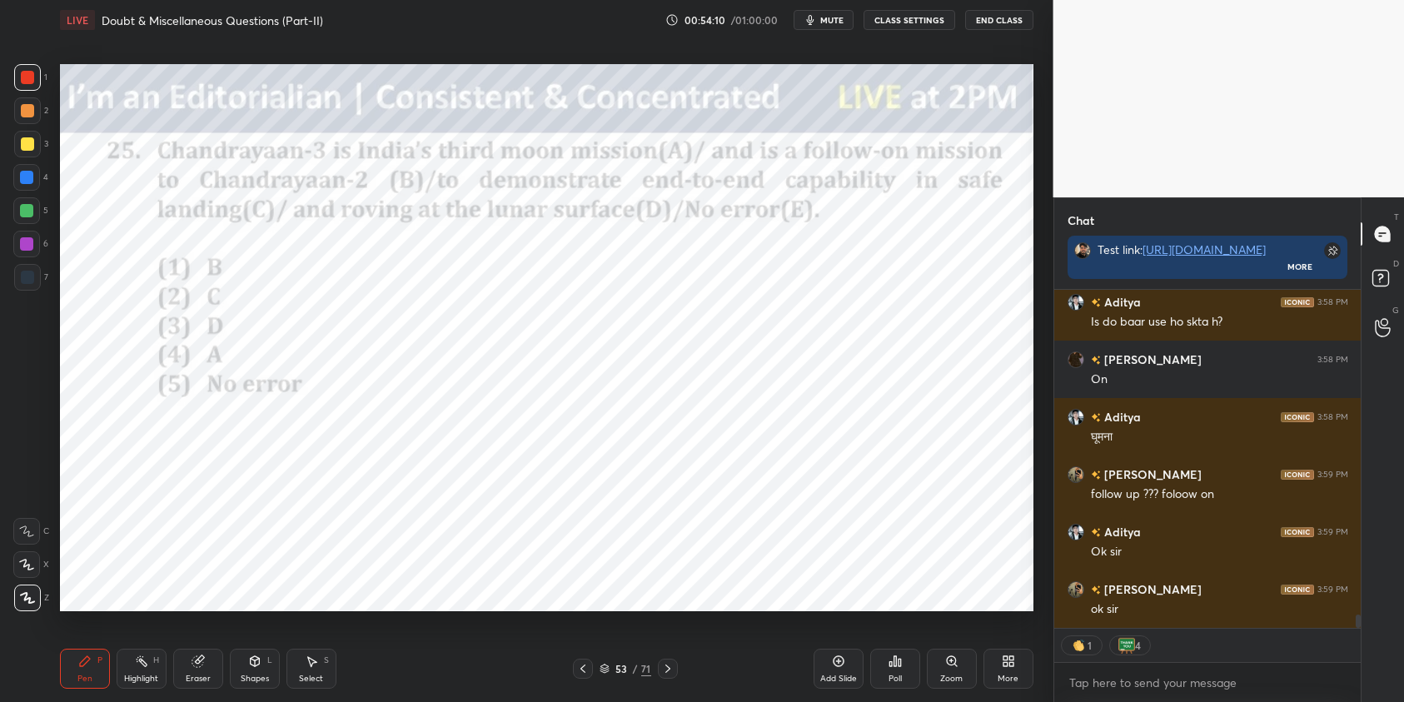
click at [663, 668] on icon at bounding box center [667, 668] width 13 height 13
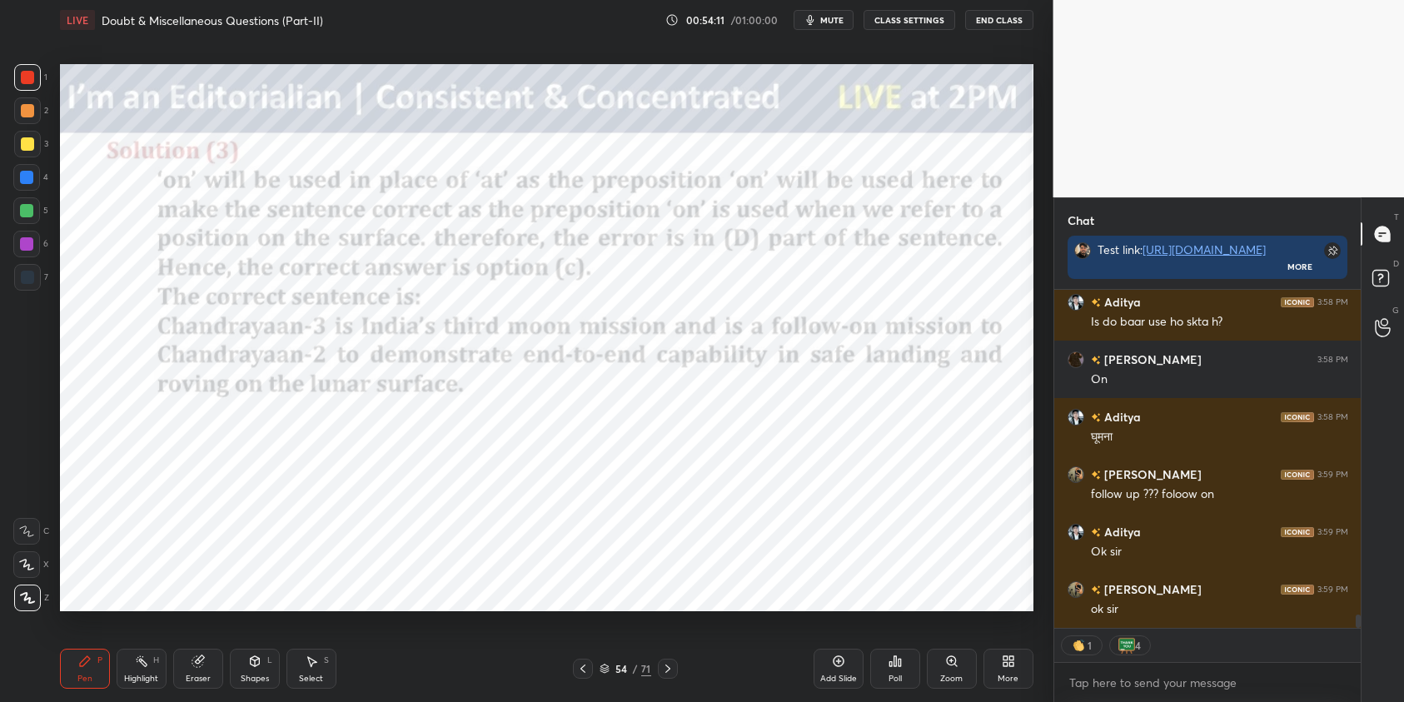
click at [666, 669] on icon at bounding box center [667, 668] width 13 height 13
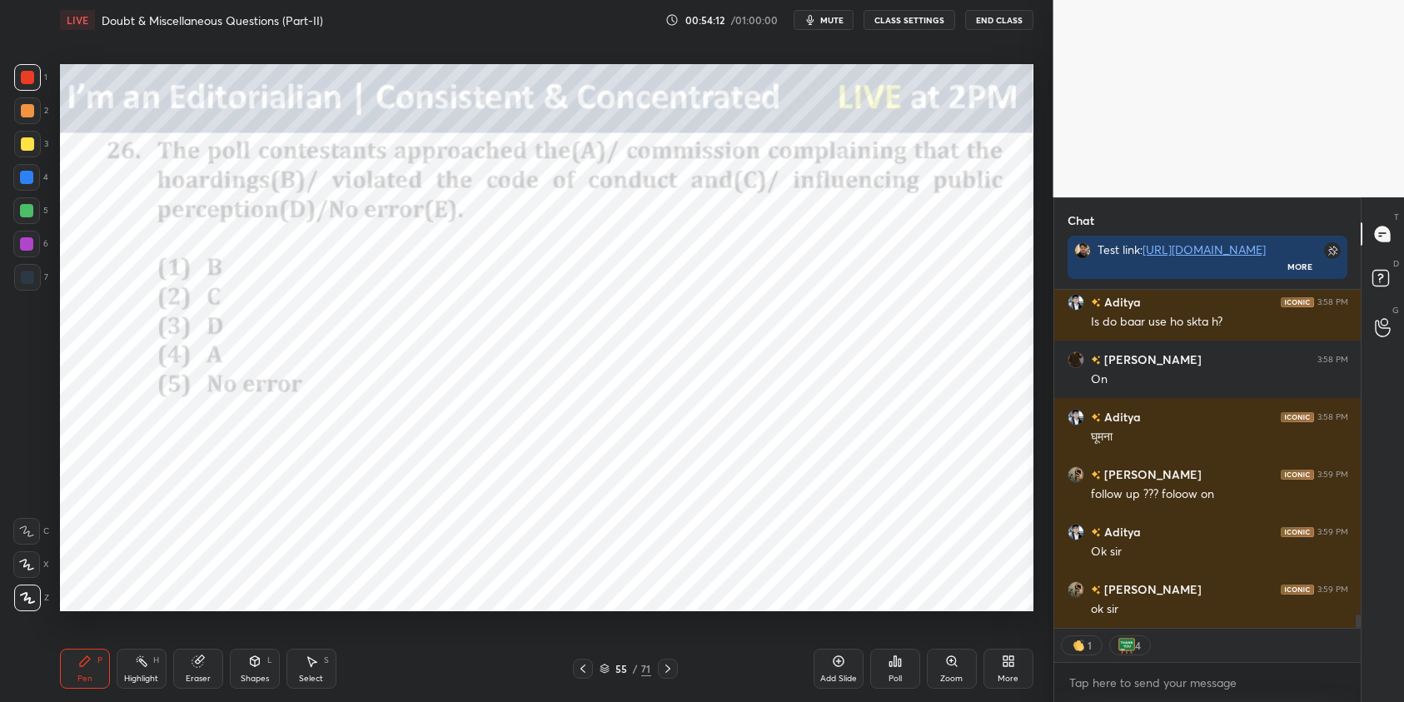
click at [666, 669] on icon at bounding box center [667, 668] width 13 height 13
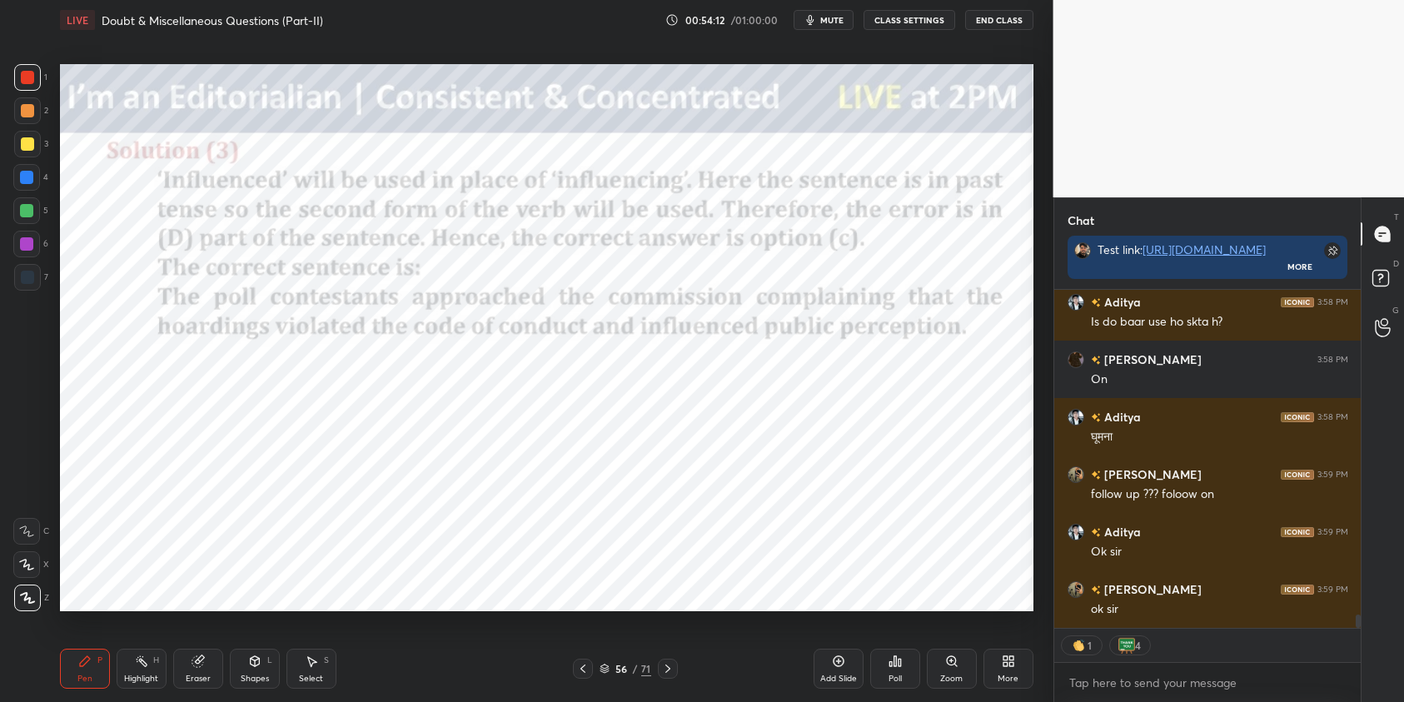
click at [666, 669] on icon at bounding box center [667, 668] width 13 height 13
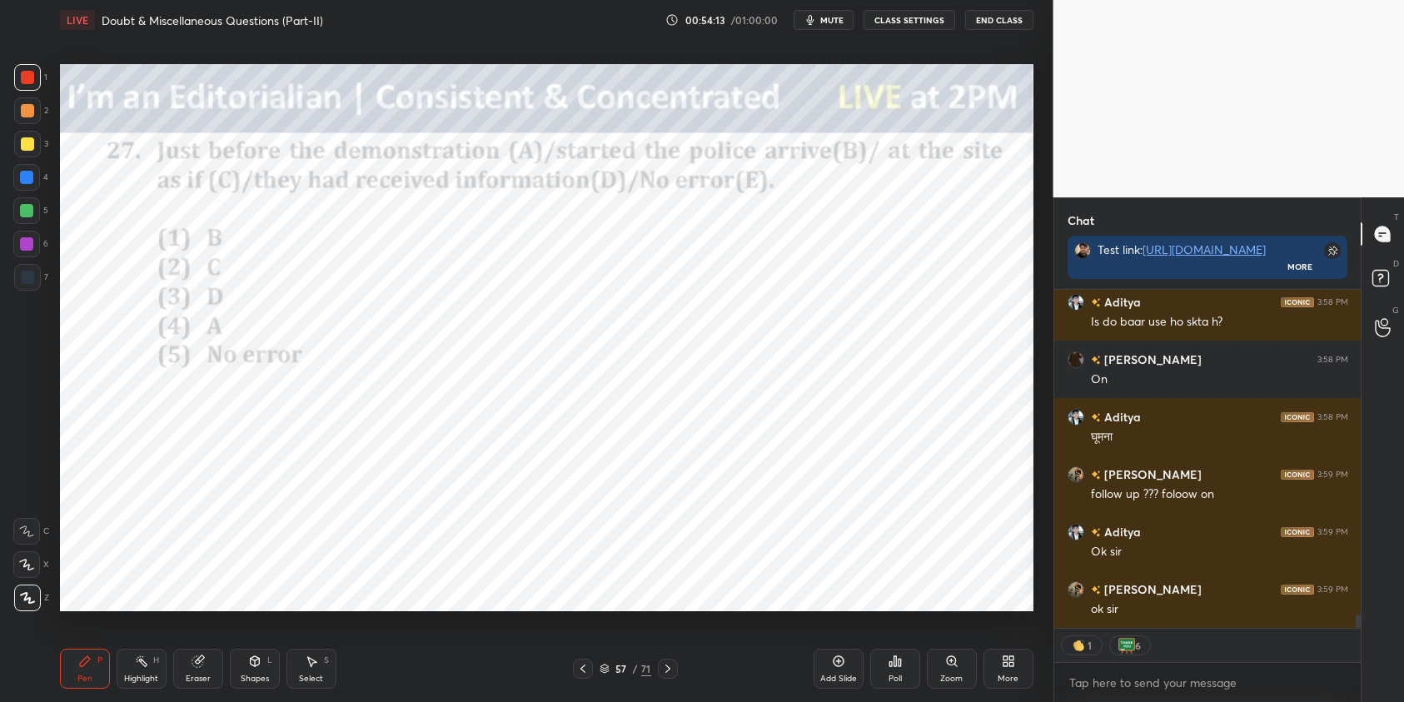
click at [666, 669] on icon at bounding box center [667, 668] width 13 height 13
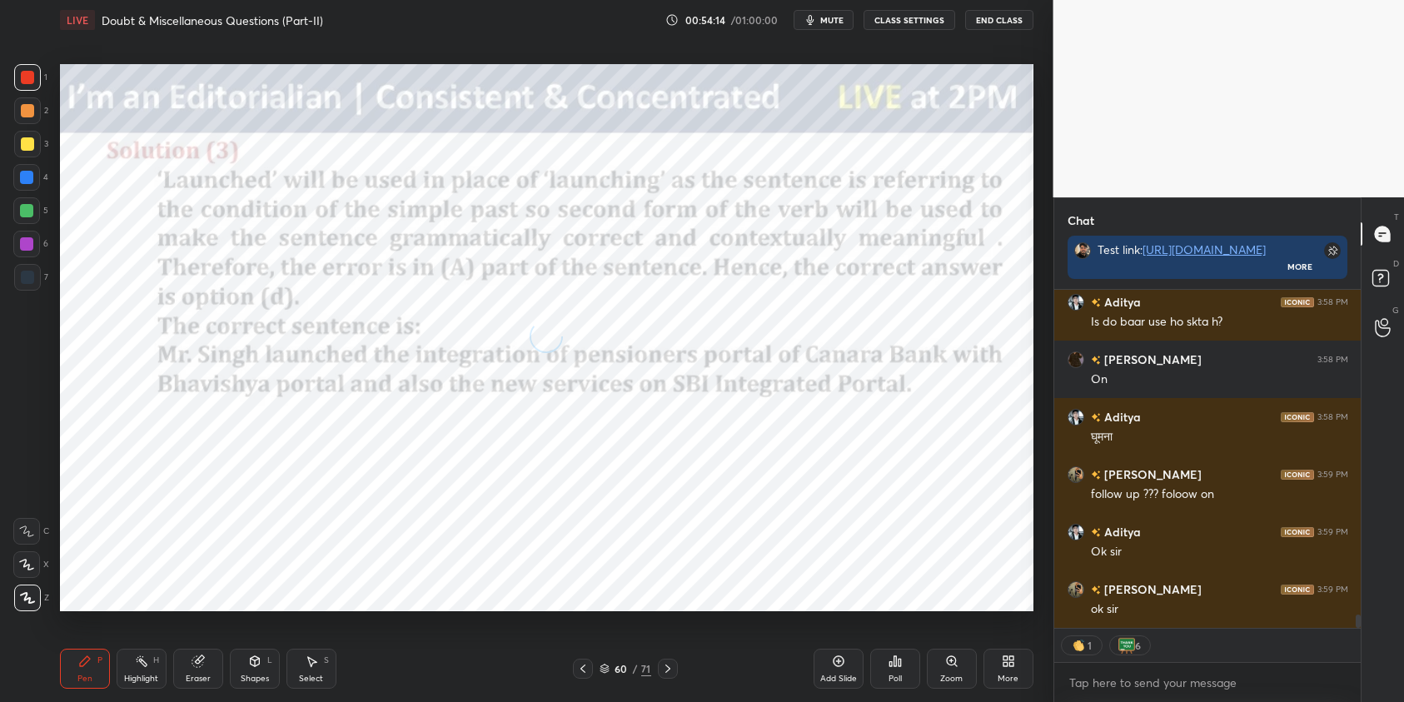
click at [666, 669] on icon at bounding box center [667, 668] width 13 height 13
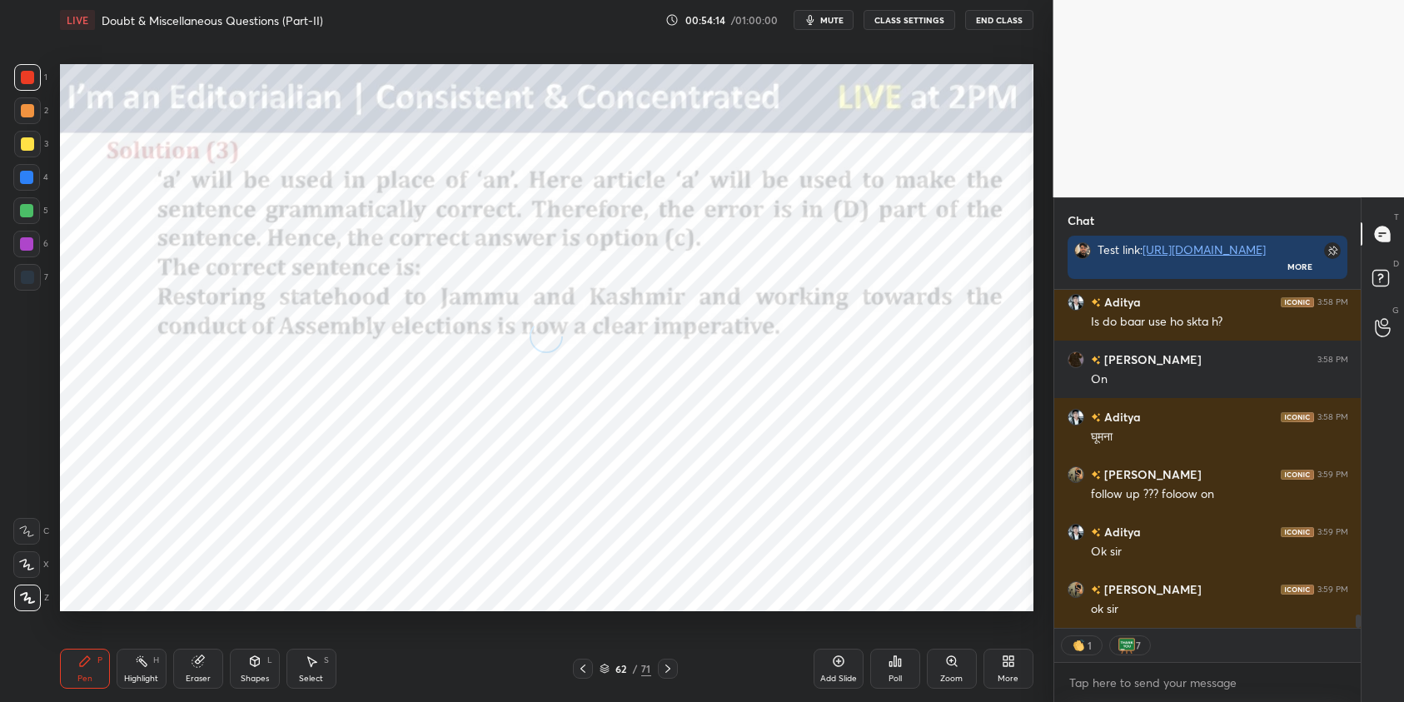
click at [666, 669] on icon at bounding box center [667, 668] width 13 height 13
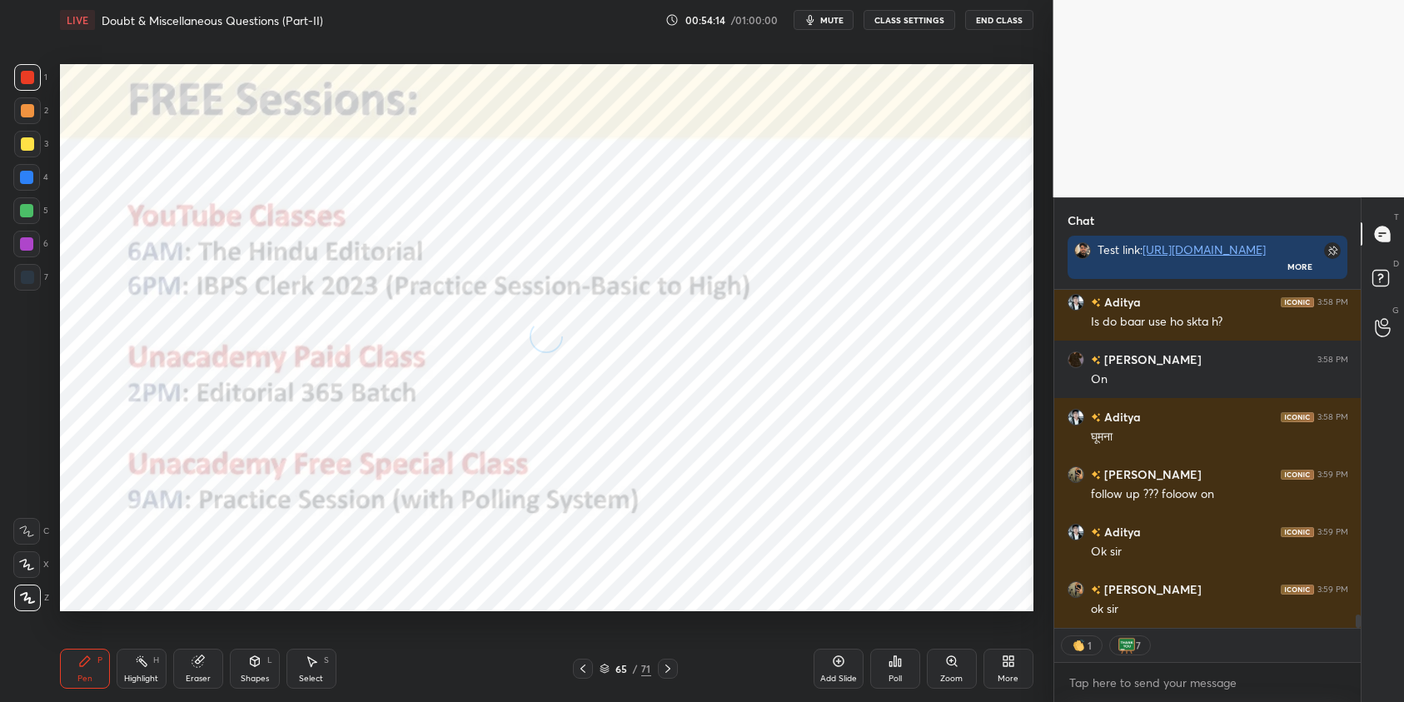
click at [666, 669] on icon at bounding box center [667, 668] width 13 height 13
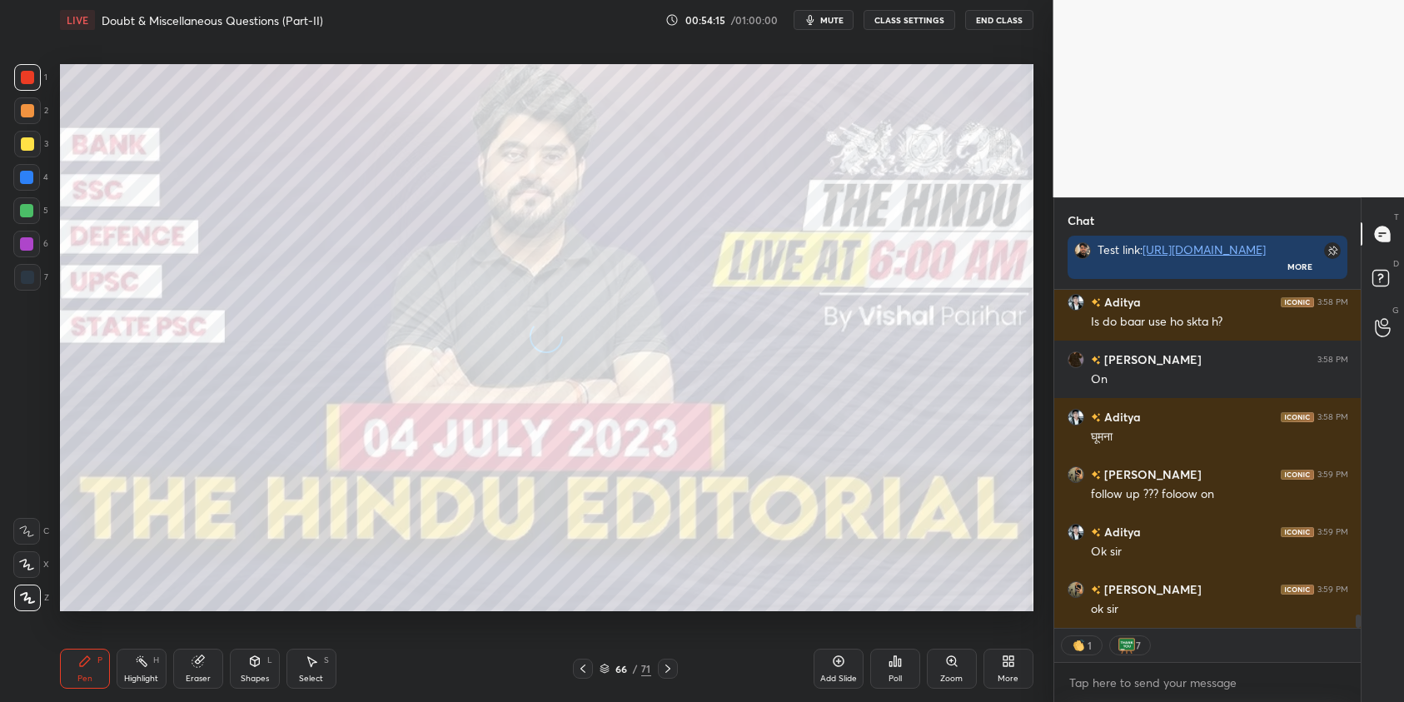
click at [666, 669] on icon at bounding box center [667, 668] width 13 height 13
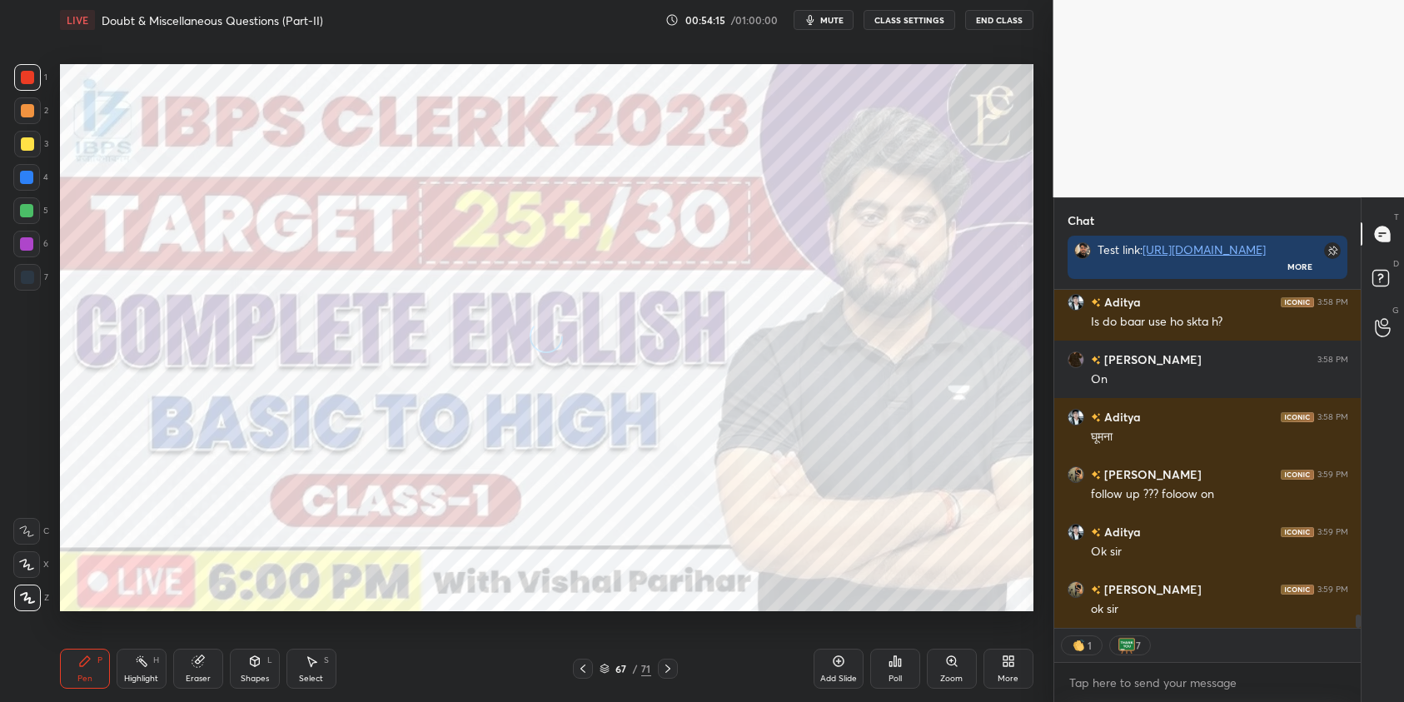
click at [666, 669] on icon at bounding box center [667, 668] width 13 height 13
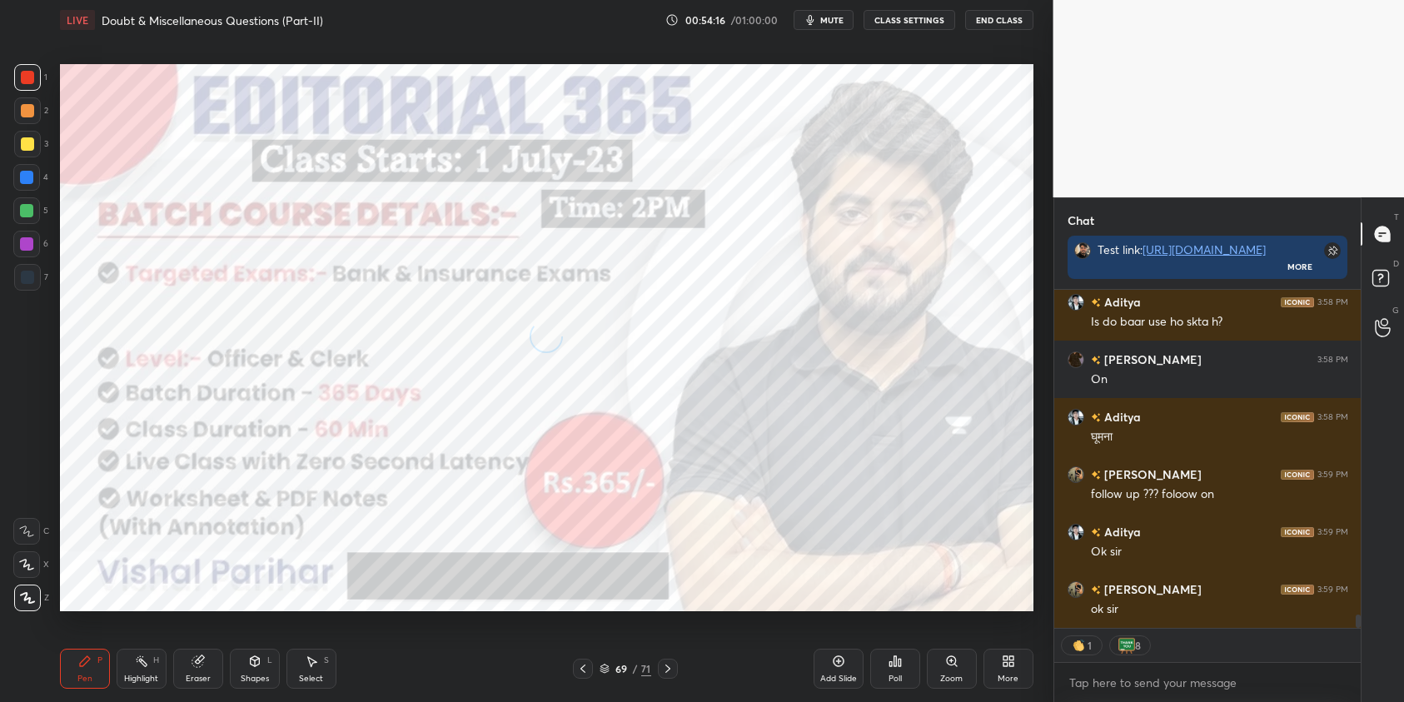
click at [666, 669] on icon at bounding box center [667, 668] width 13 height 13
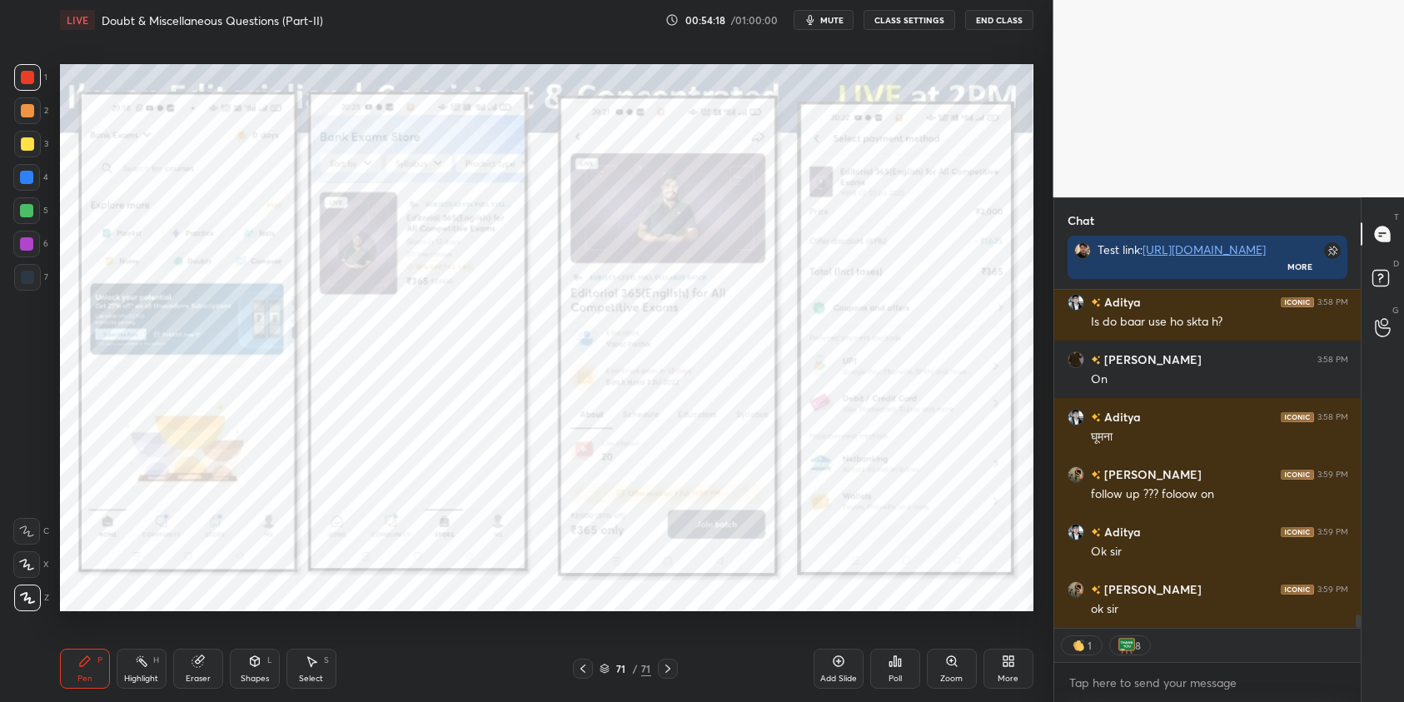
click at [581, 666] on icon at bounding box center [582, 668] width 13 height 13
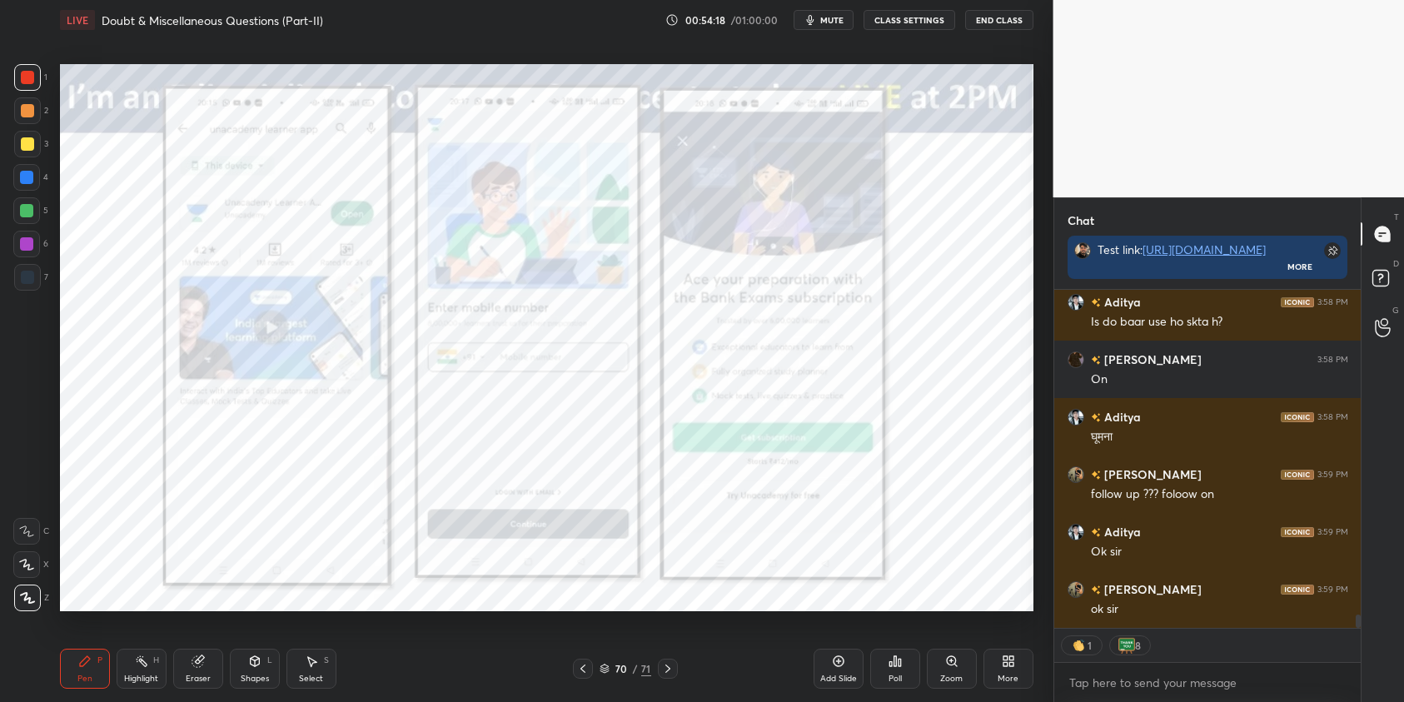
click at [581, 666] on icon at bounding box center [582, 668] width 13 height 13
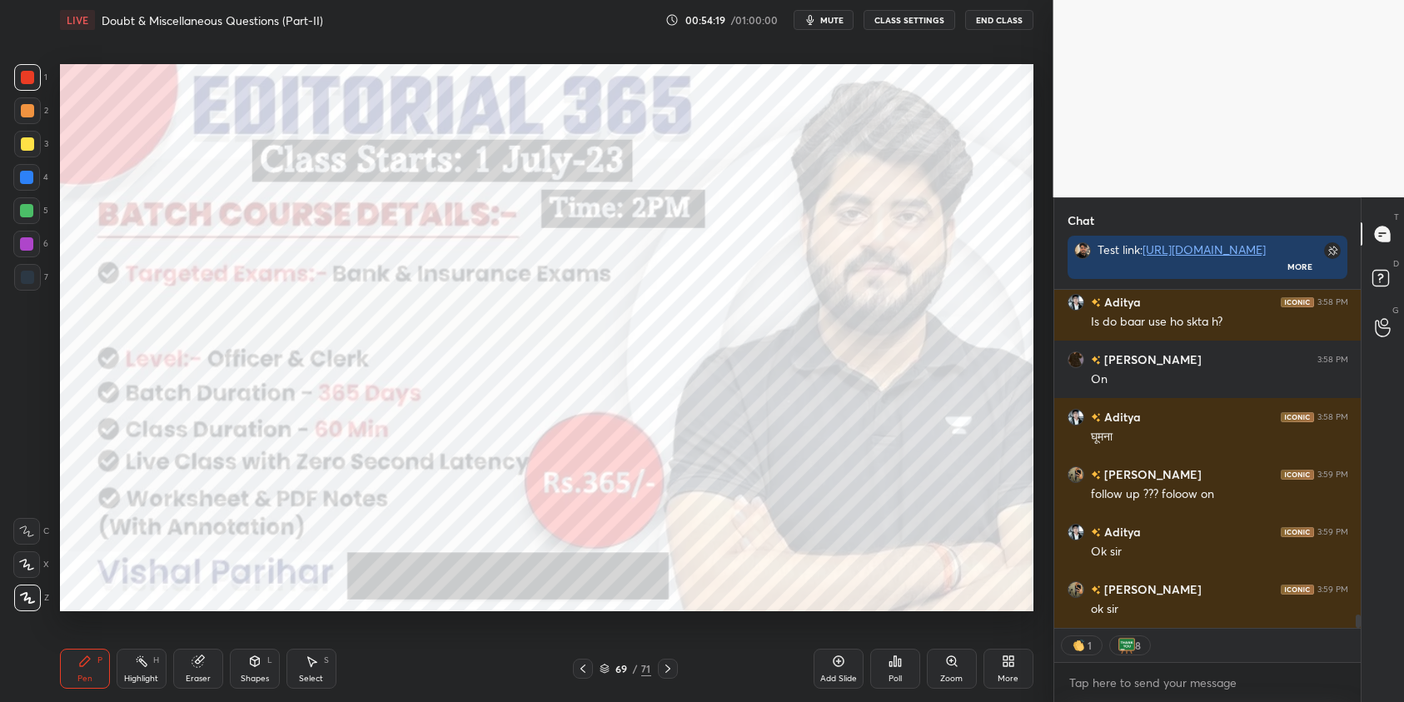
click at [581, 666] on icon at bounding box center [582, 668] width 13 height 13
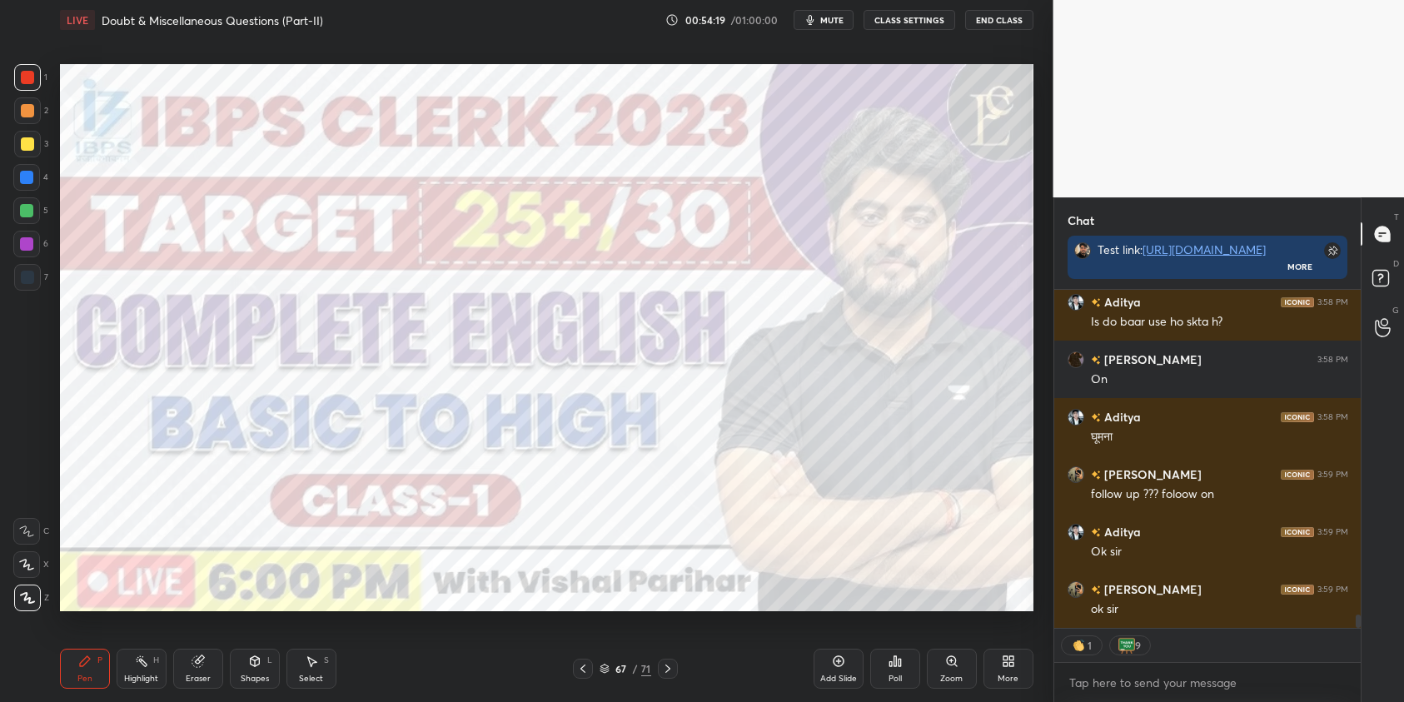
click at [581, 666] on icon at bounding box center [582, 668] width 13 height 13
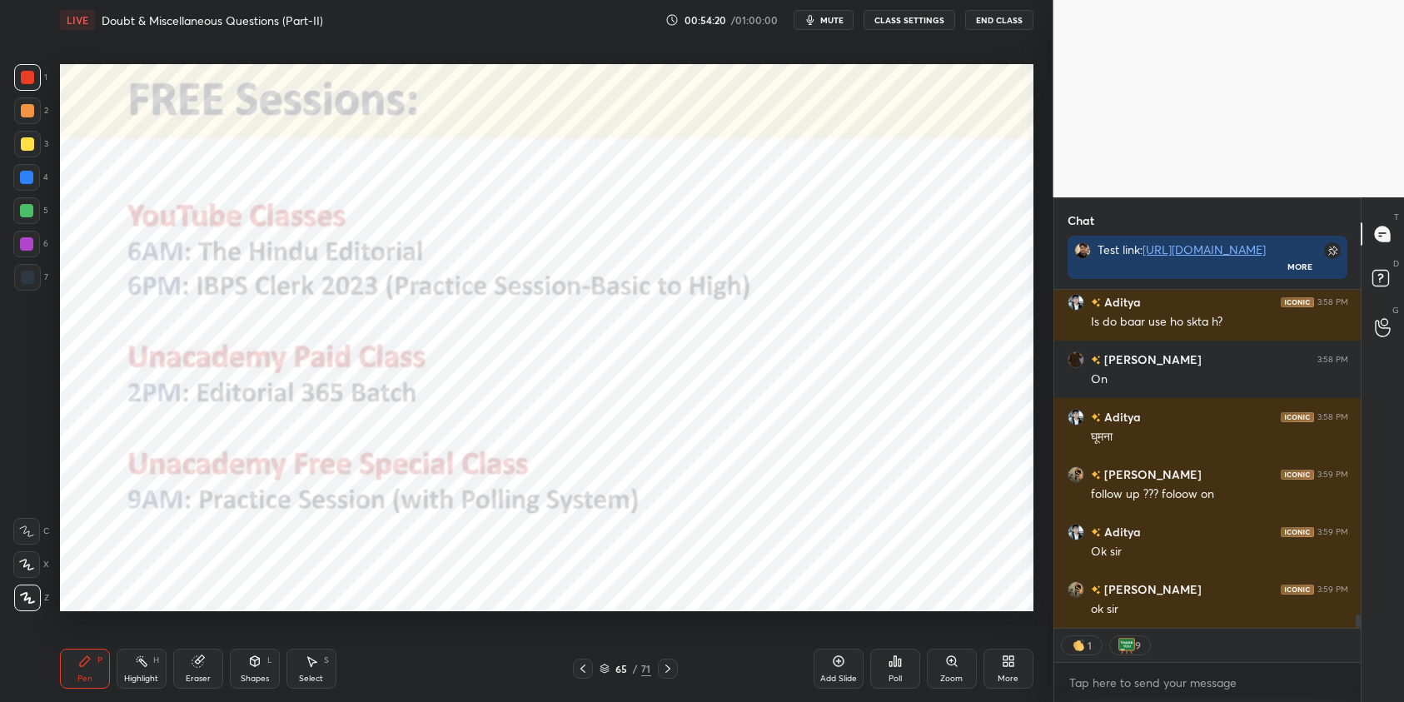
click at [581, 666] on icon at bounding box center [582, 668] width 13 height 13
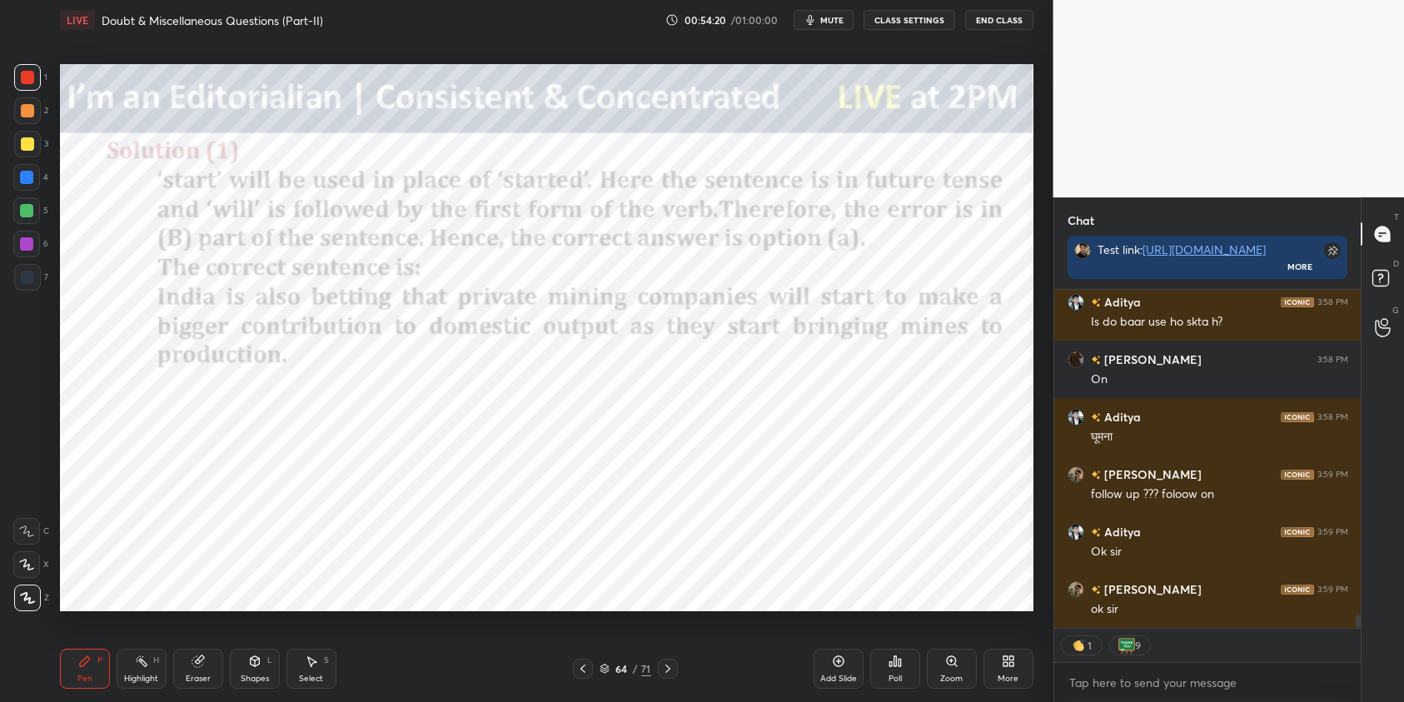
click at [581, 666] on icon at bounding box center [582, 668] width 13 height 13
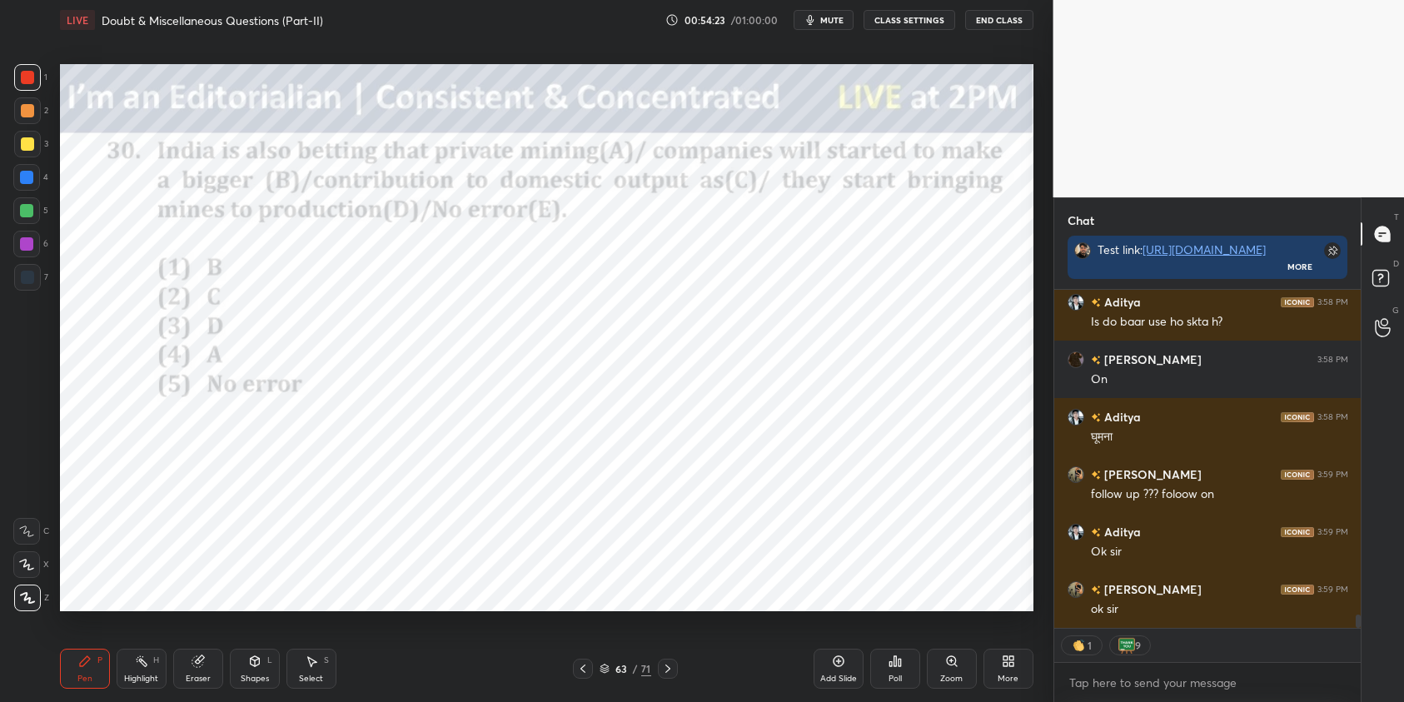
click at [663, 669] on icon at bounding box center [667, 668] width 13 height 13
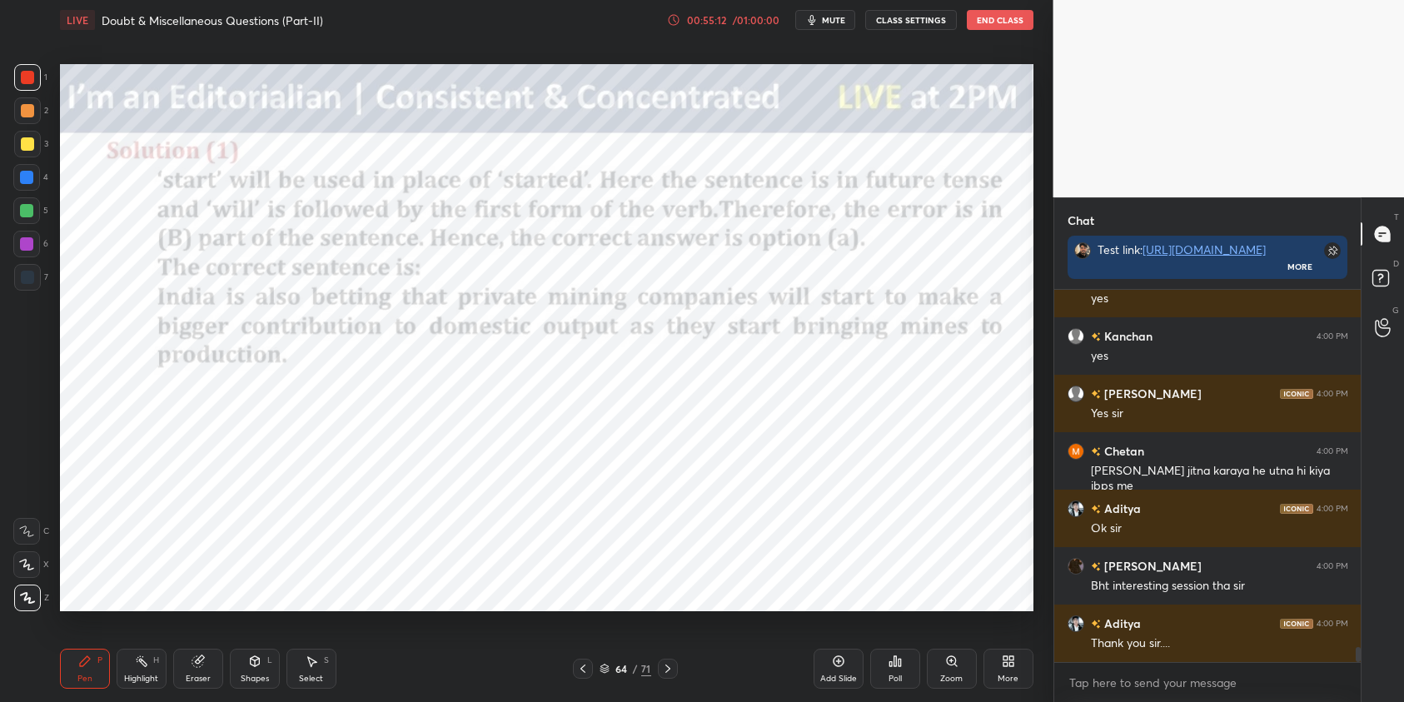
scroll to position [8935, 0]
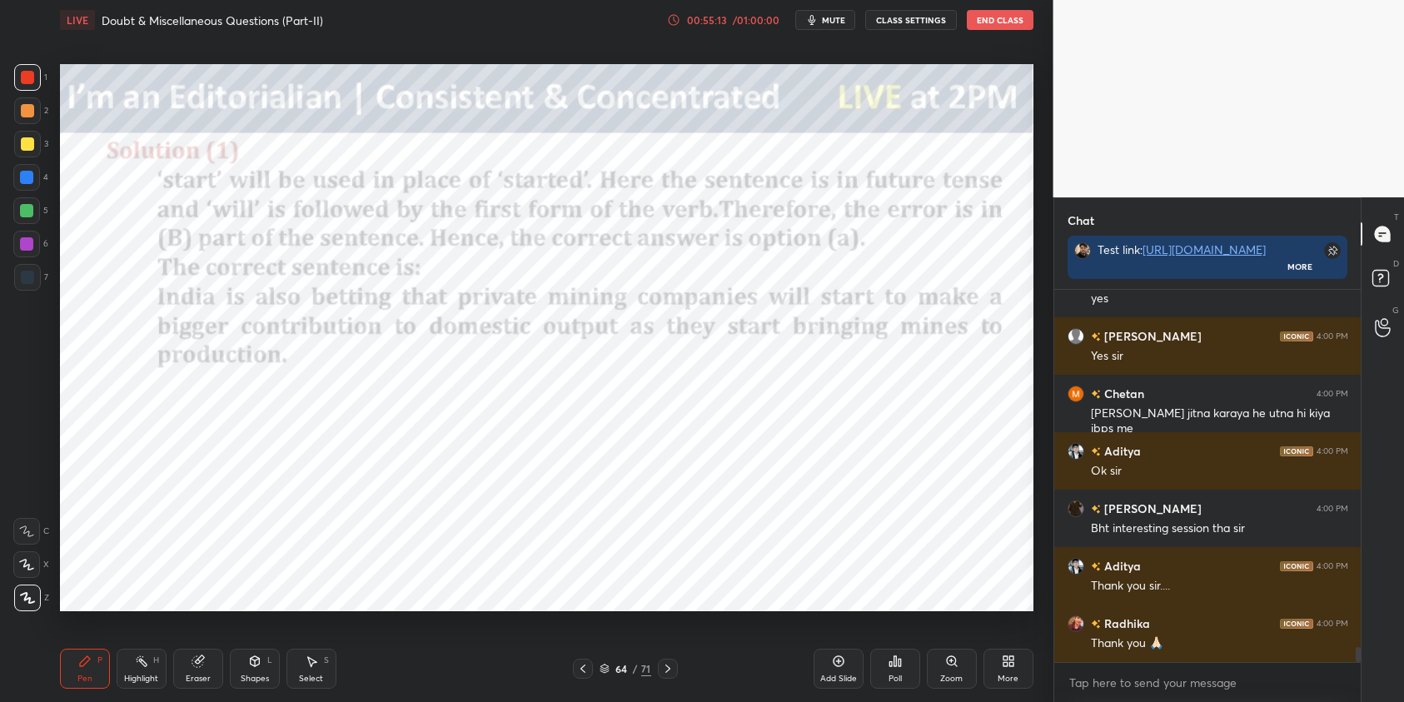
click at [997, 17] on button "End Class" at bounding box center [1000, 20] width 67 height 20
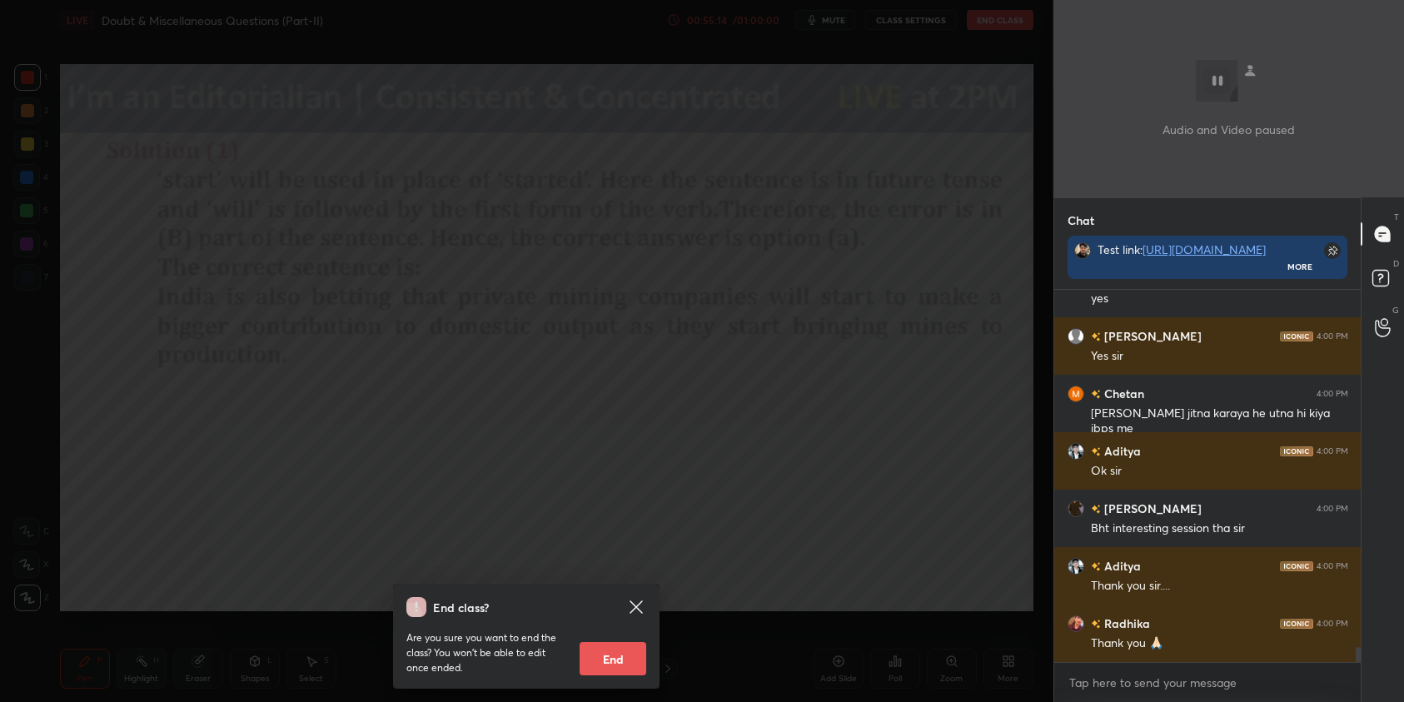
click at [628, 646] on button "End" at bounding box center [613, 658] width 67 height 33
type textarea "x"
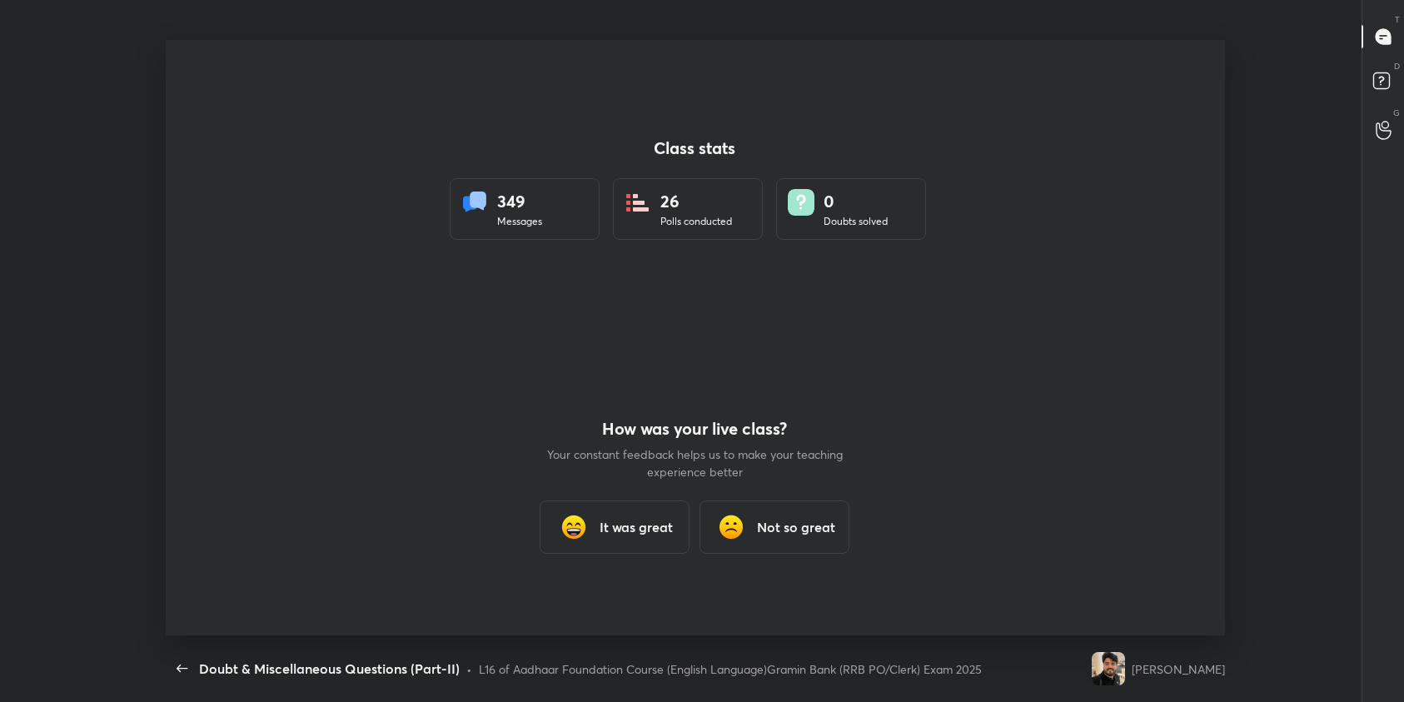
scroll to position [0, 0]
